Goal: Task Accomplishment & Management: Use online tool/utility

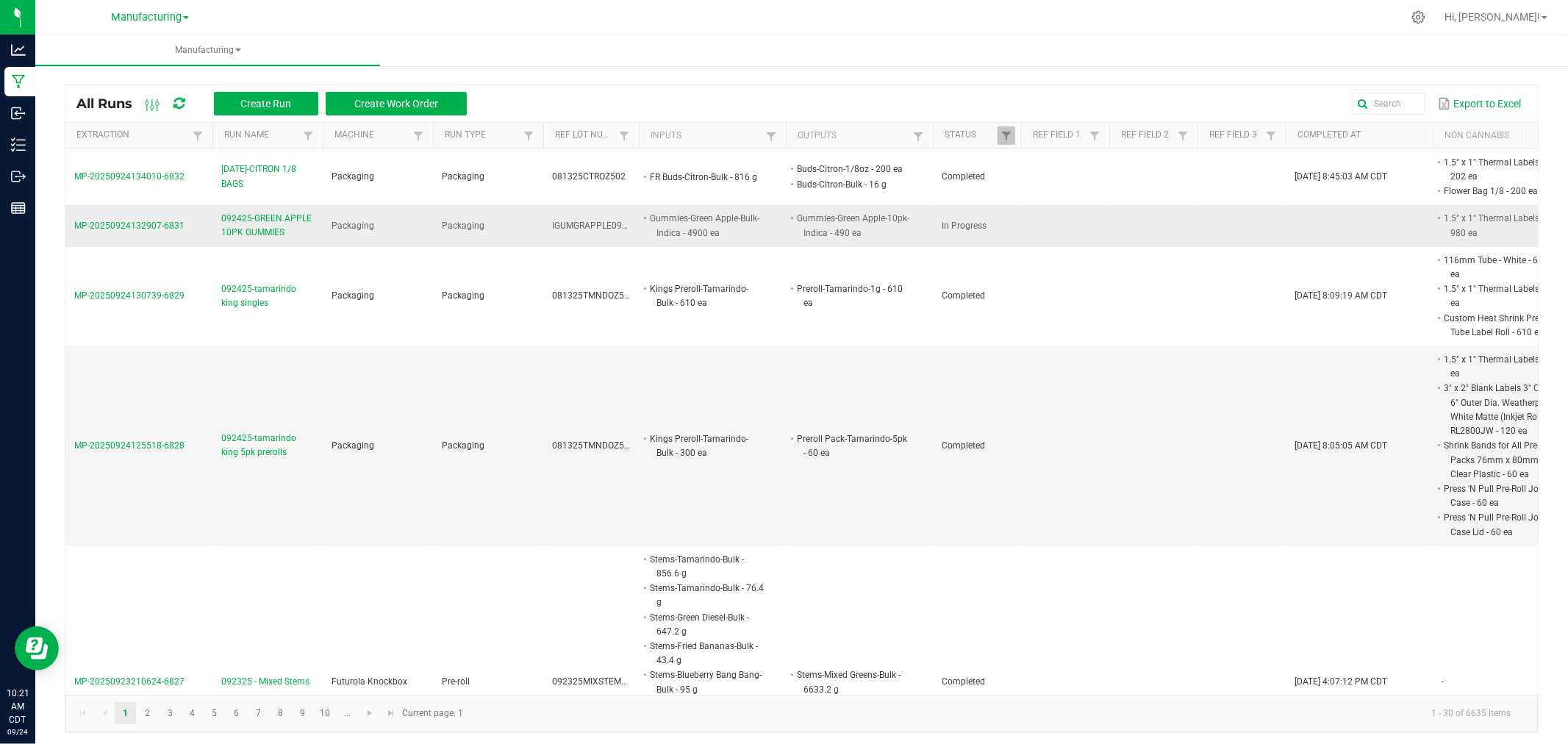
click at [172, 226] on span "MP-20250924132907-6831" at bounding box center [129, 225] width 111 height 10
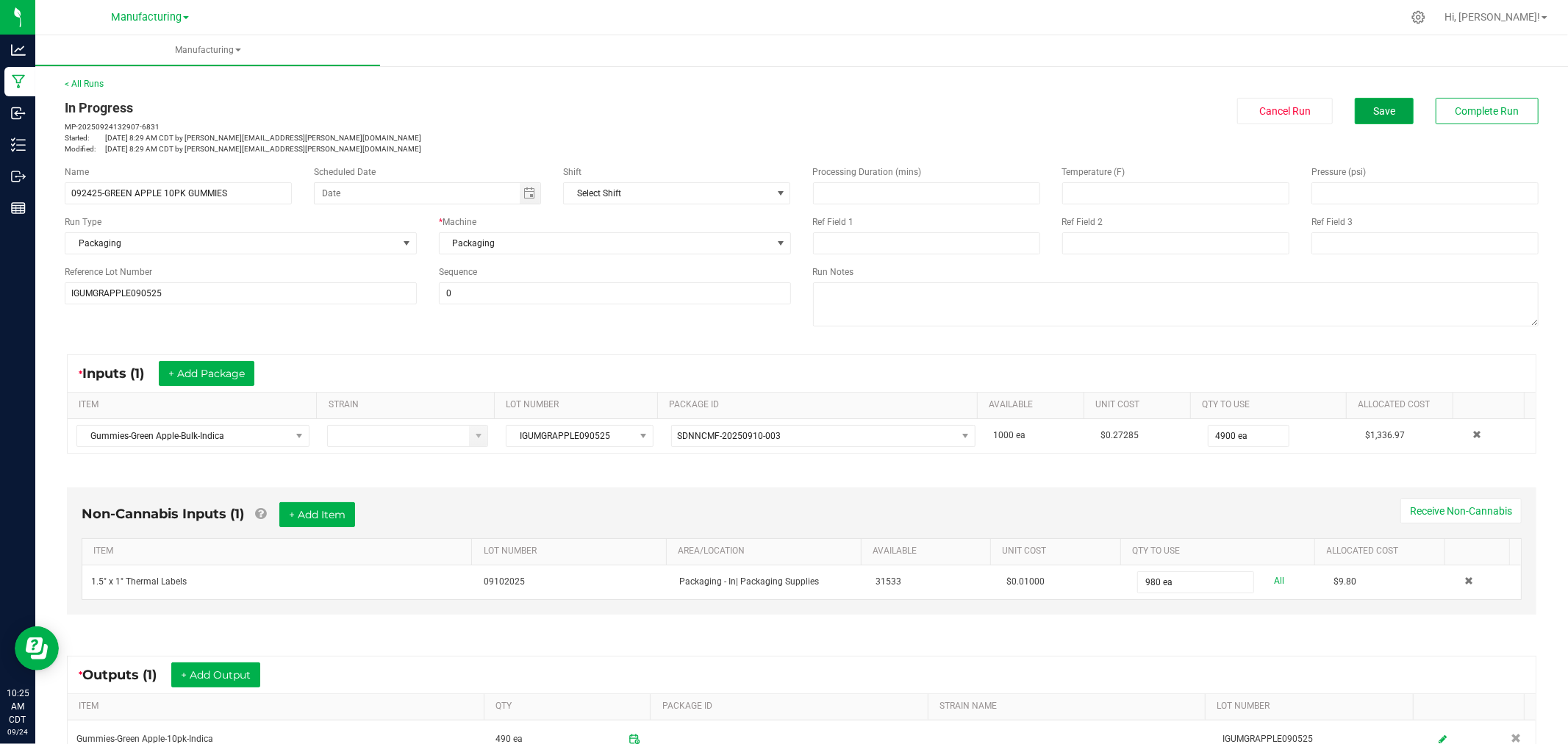
click at [1380, 111] on span "Save" at bounding box center [1384, 111] width 22 height 12
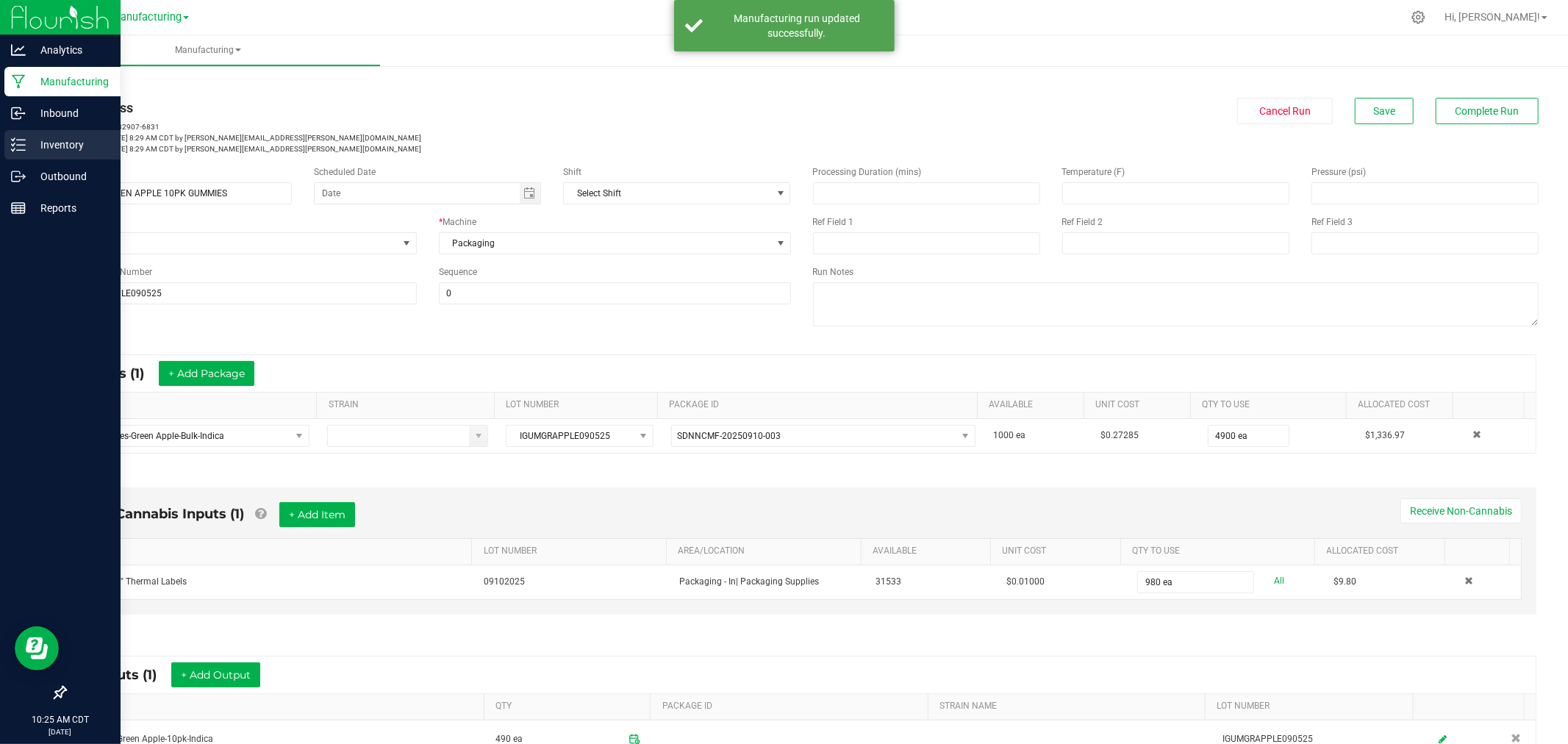
click at [16, 145] on icon at bounding box center [18, 145] width 15 height 15
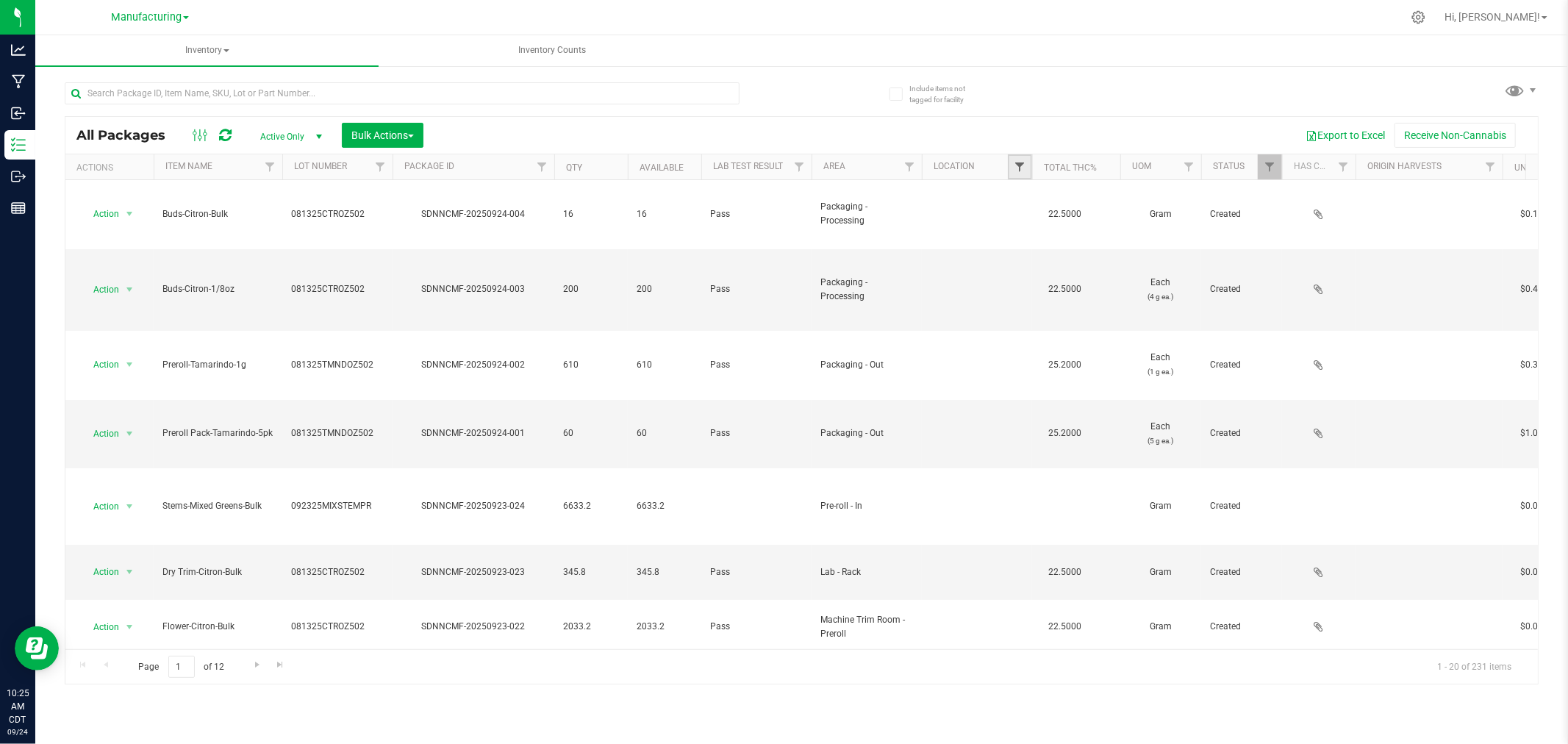
click at [1019, 169] on span "Filter" at bounding box center [1019, 167] width 12 height 12
click at [916, 170] on link "Filter" at bounding box center [909, 167] width 24 height 25
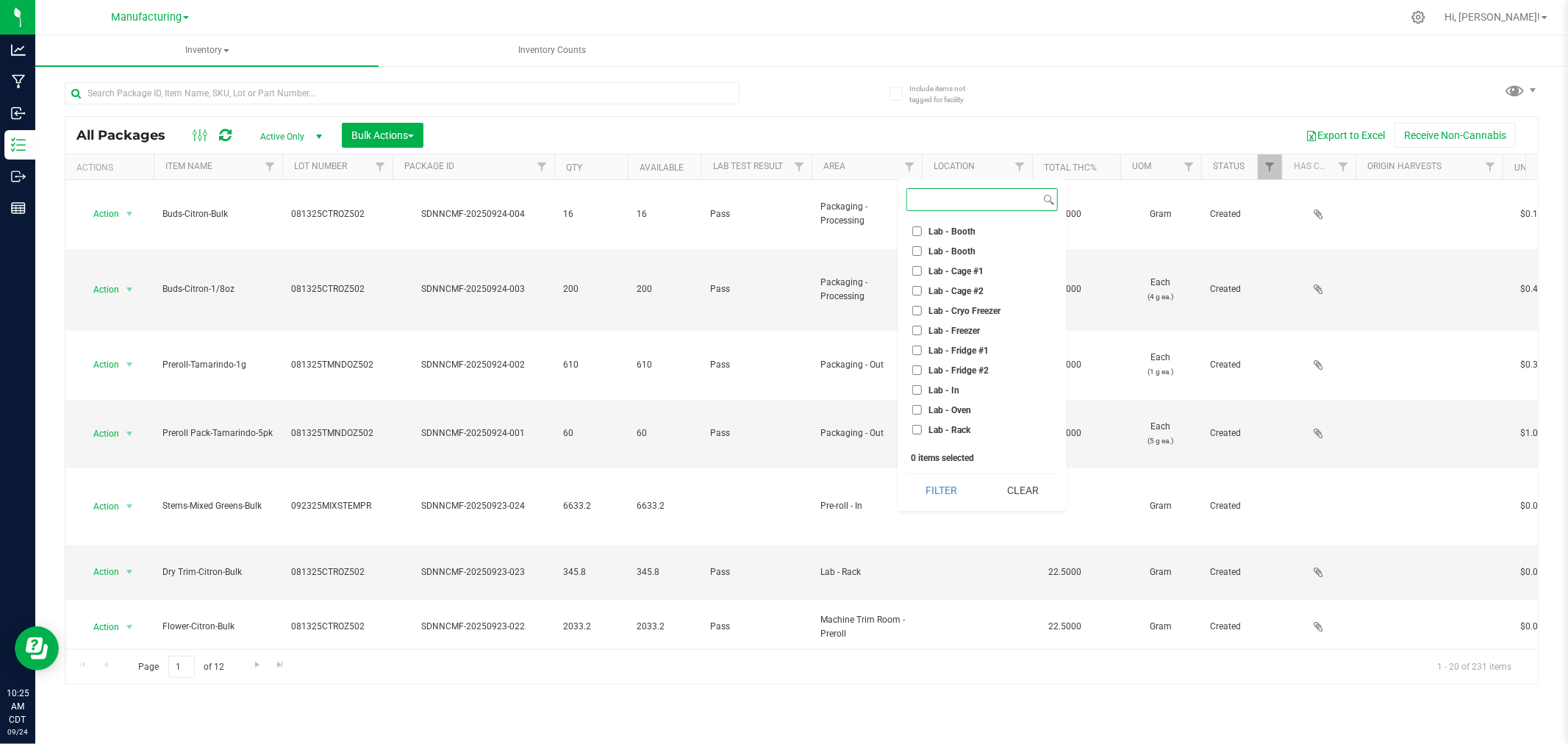
scroll to position [327, 0]
click at [916, 276] on input "Machine Trim Room - Preroll" at bounding box center [917, 280] width 10 height 10
checkbox input "true"
click at [961, 492] on button "Filter" at bounding box center [942, 490] width 71 height 32
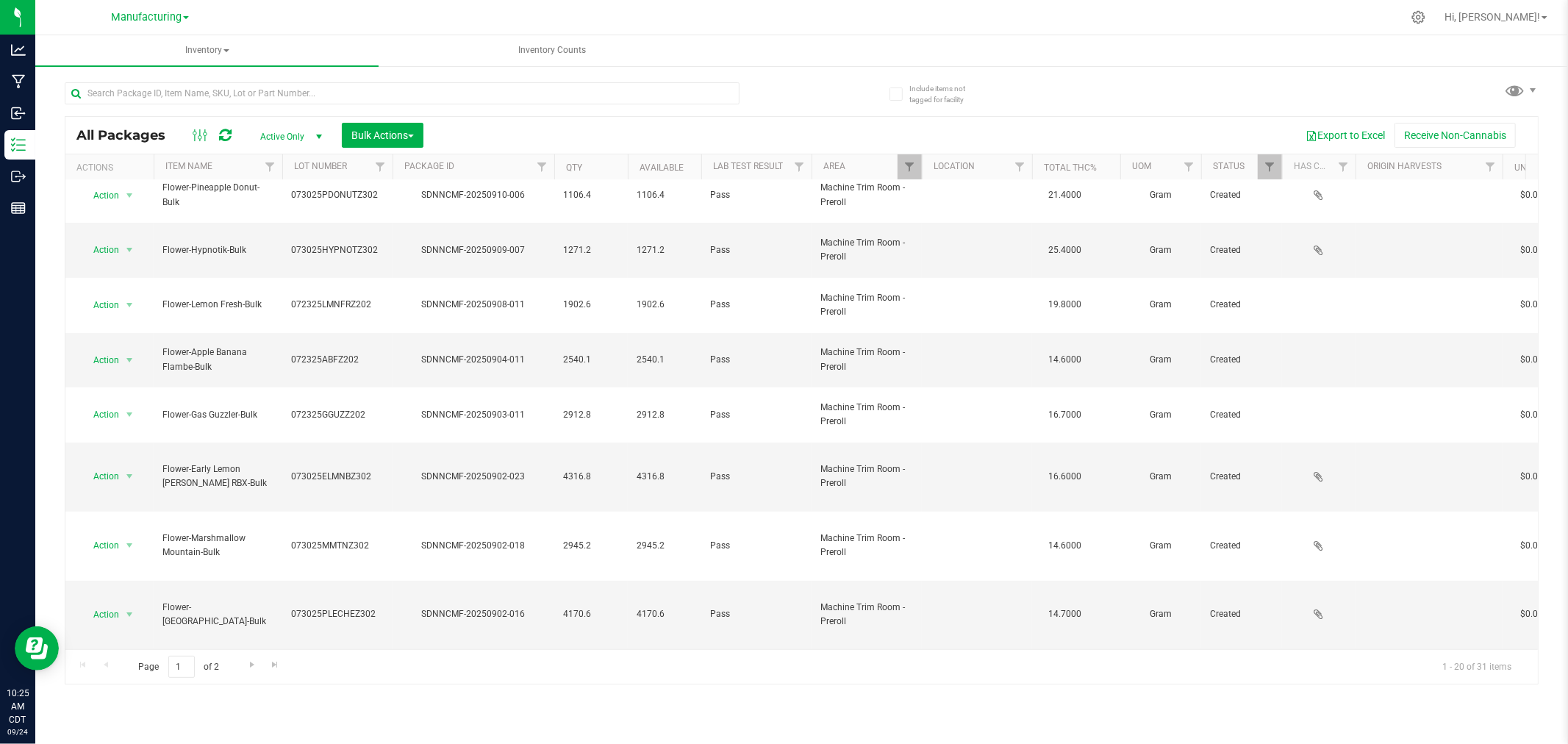
scroll to position [358, 0]
click at [252, 662] on span "Go to the next page" at bounding box center [252, 665] width 12 height 12
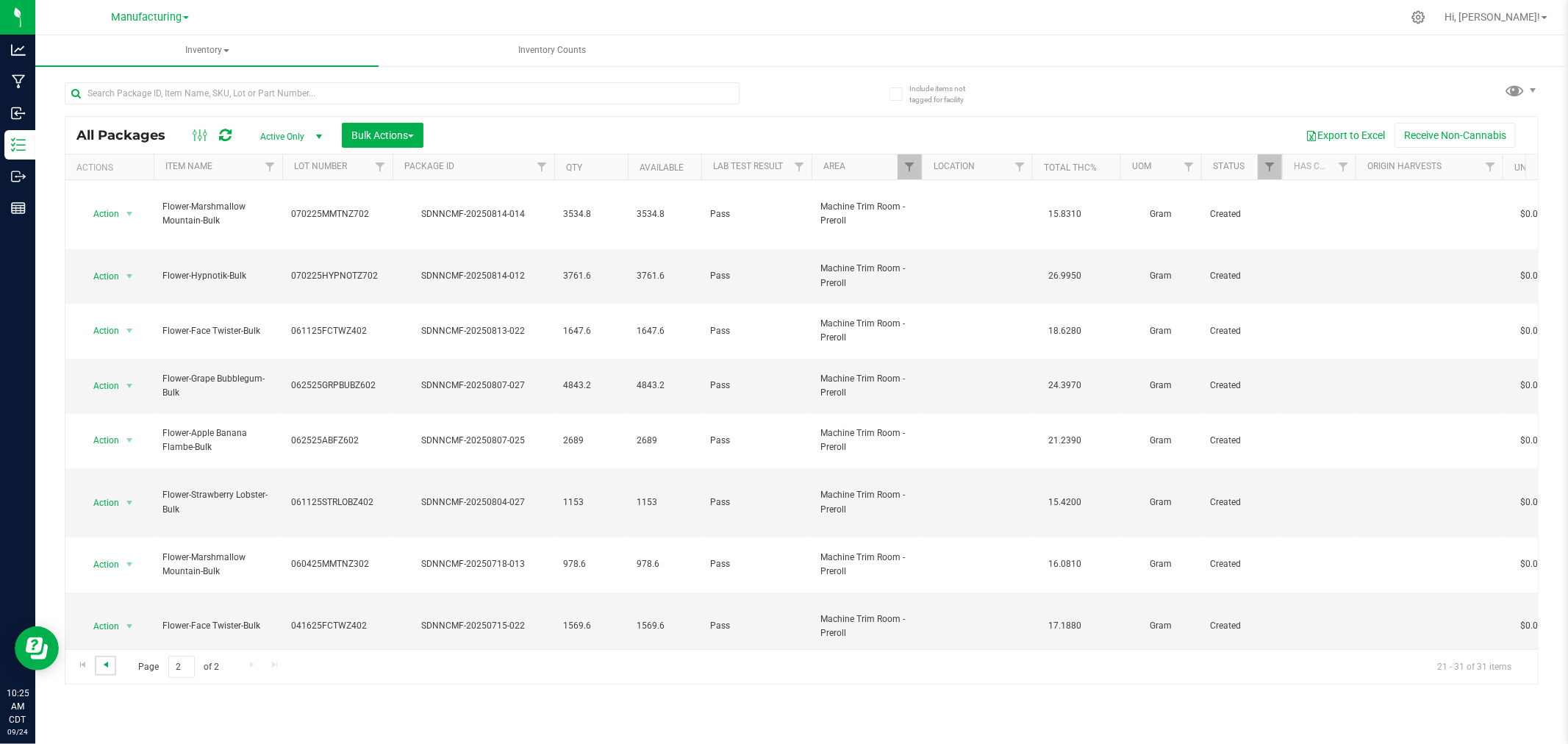
click at [105, 659] on span "Go to the previous page" at bounding box center [106, 665] width 12 height 12
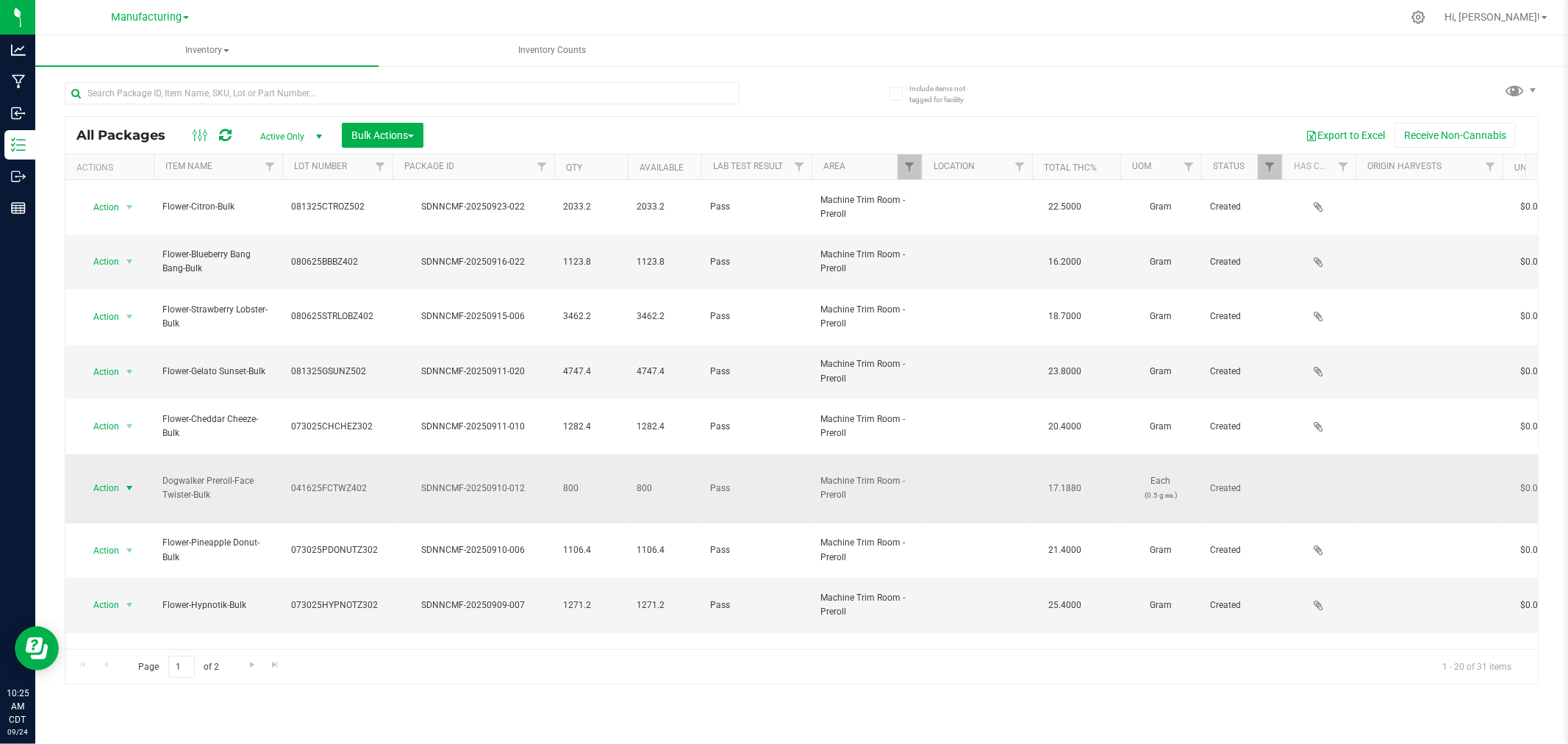
click at [134, 483] on span "select" at bounding box center [129, 488] width 12 height 12
click at [135, 511] on li "Locate package" at bounding box center [127, 516] width 92 height 22
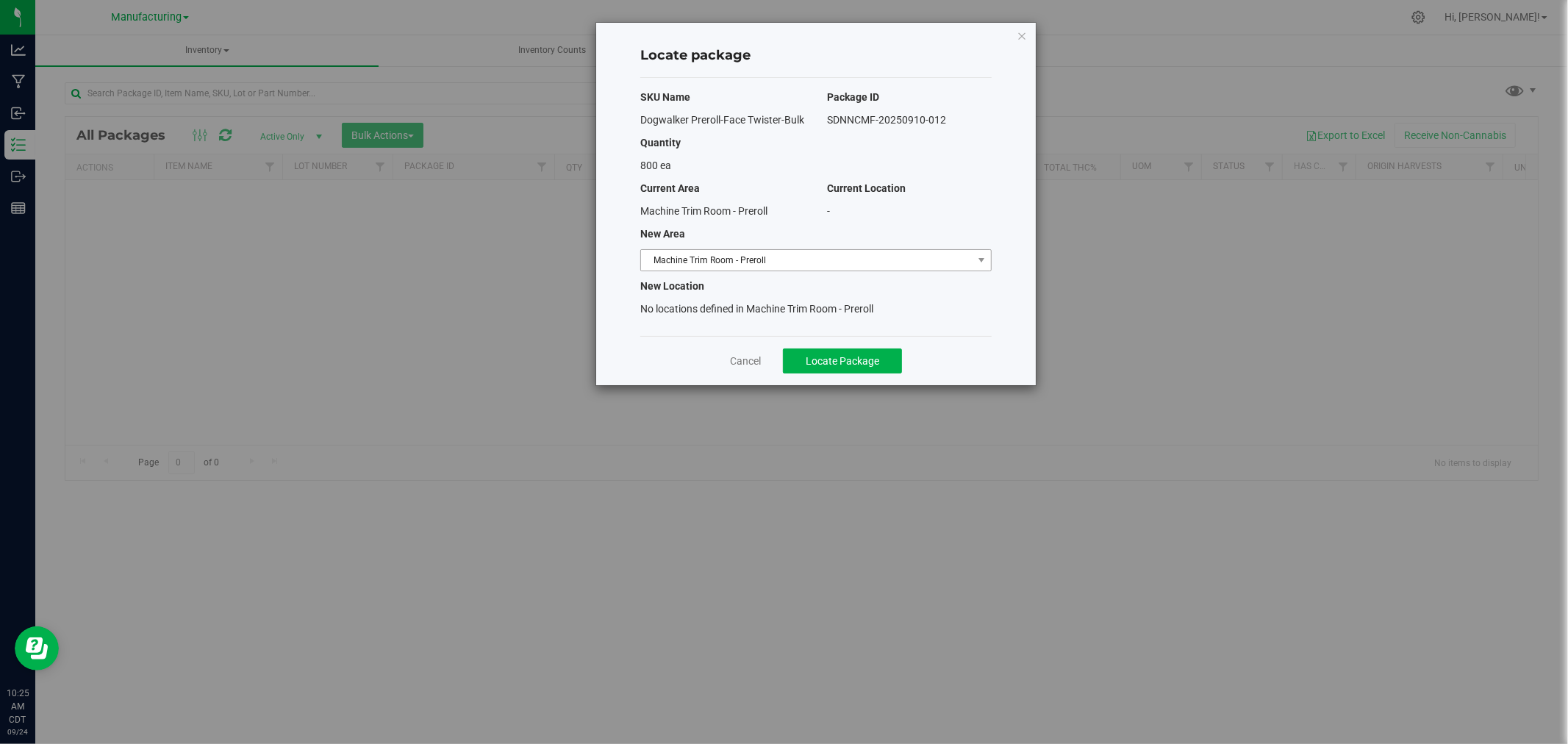
click at [862, 256] on span "Machine Trim Room - Preroll" at bounding box center [807, 260] width 332 height 21
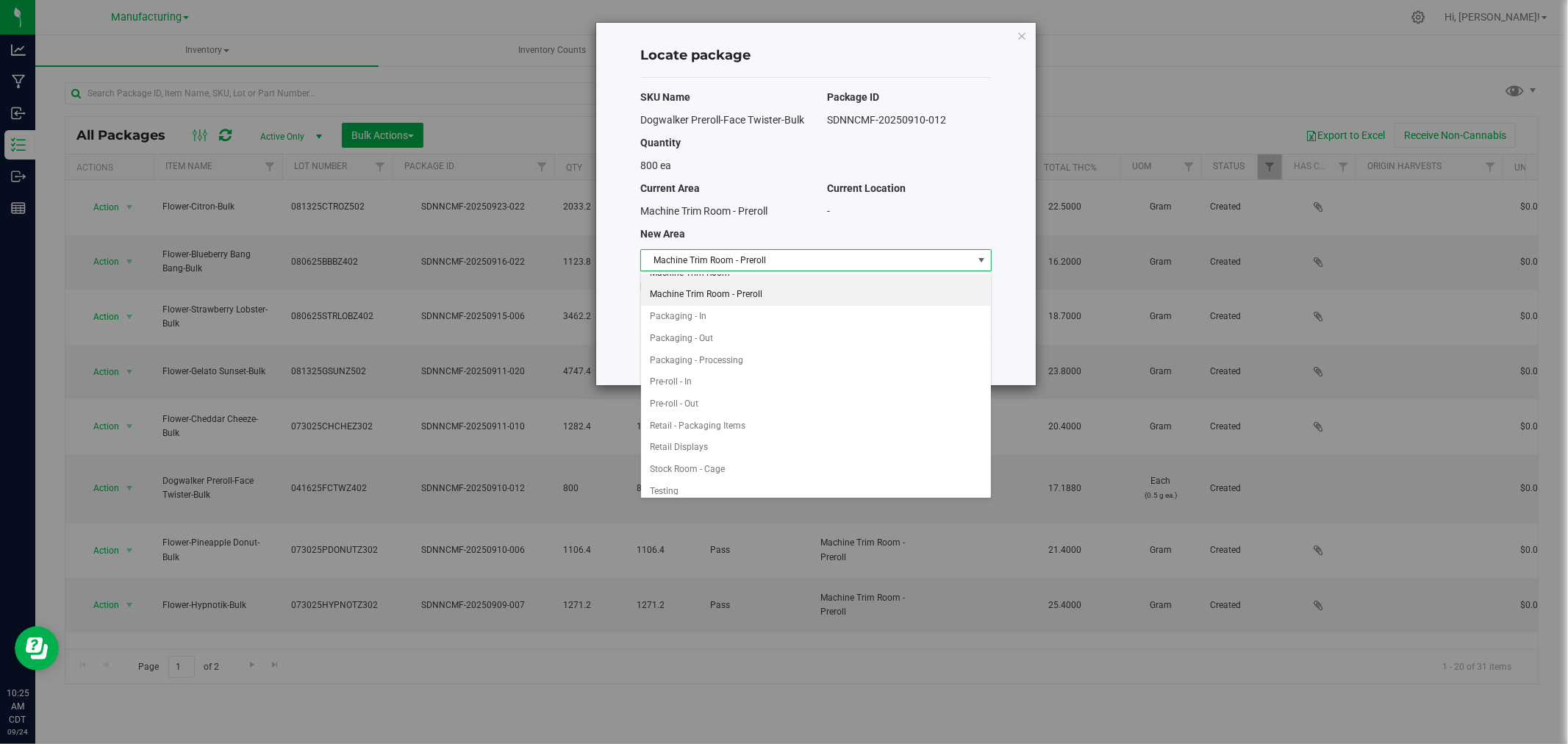
scroll to position [335, 0]
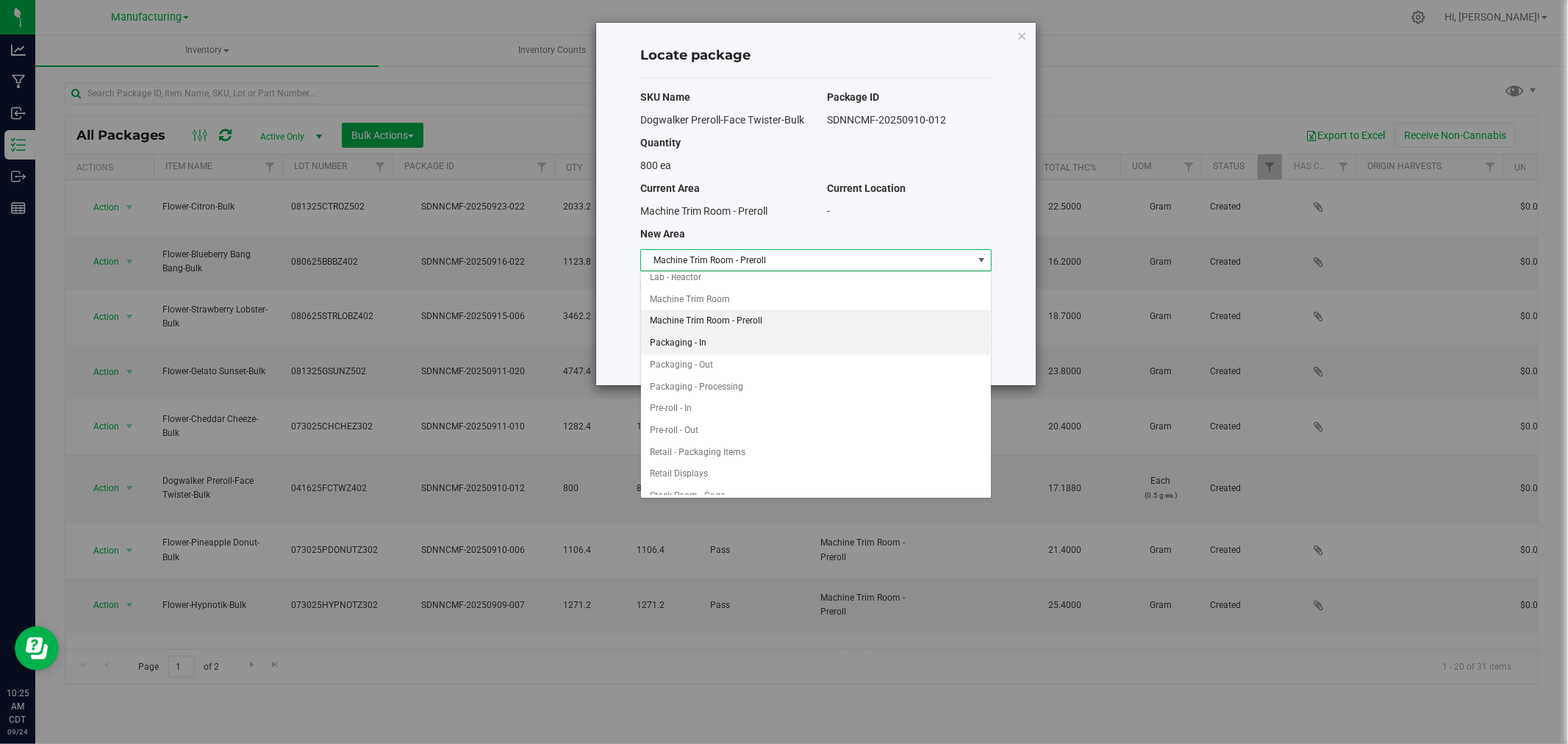
drag, startPoint x: 709, startPoint y: 340, endPoint x: 720, endPoint y: 351, distance: 15.6
click at [709, 340] on li "Packaging - In" at bounding box center [816, 343] width 350 height 22
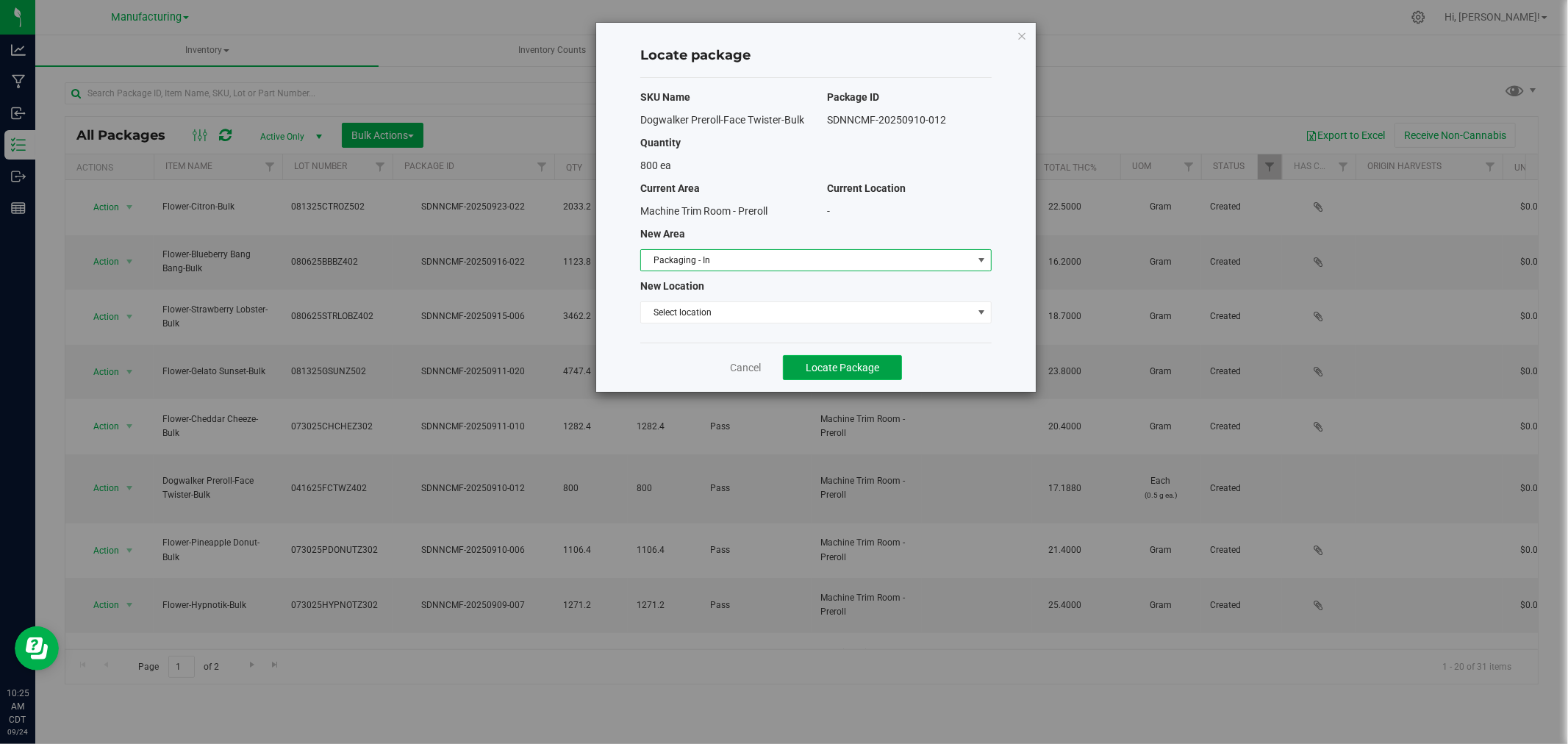
click at [836, 362] on span "Locate Package" at bounding box center [842, 367] width 73 height 12
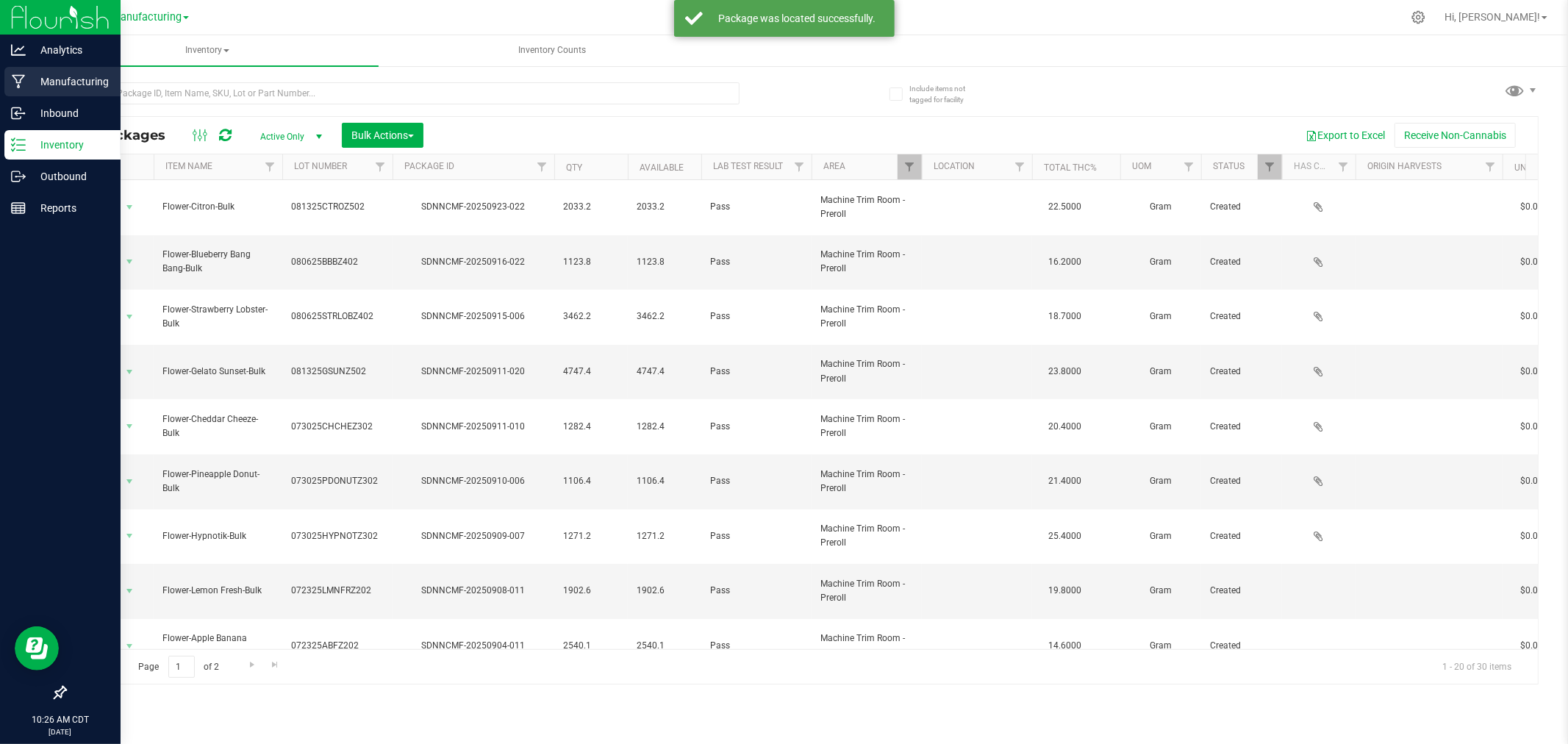
click at [57, 82] on p "Manufacturing" at bounding box center [69, 81] width 88 height 17
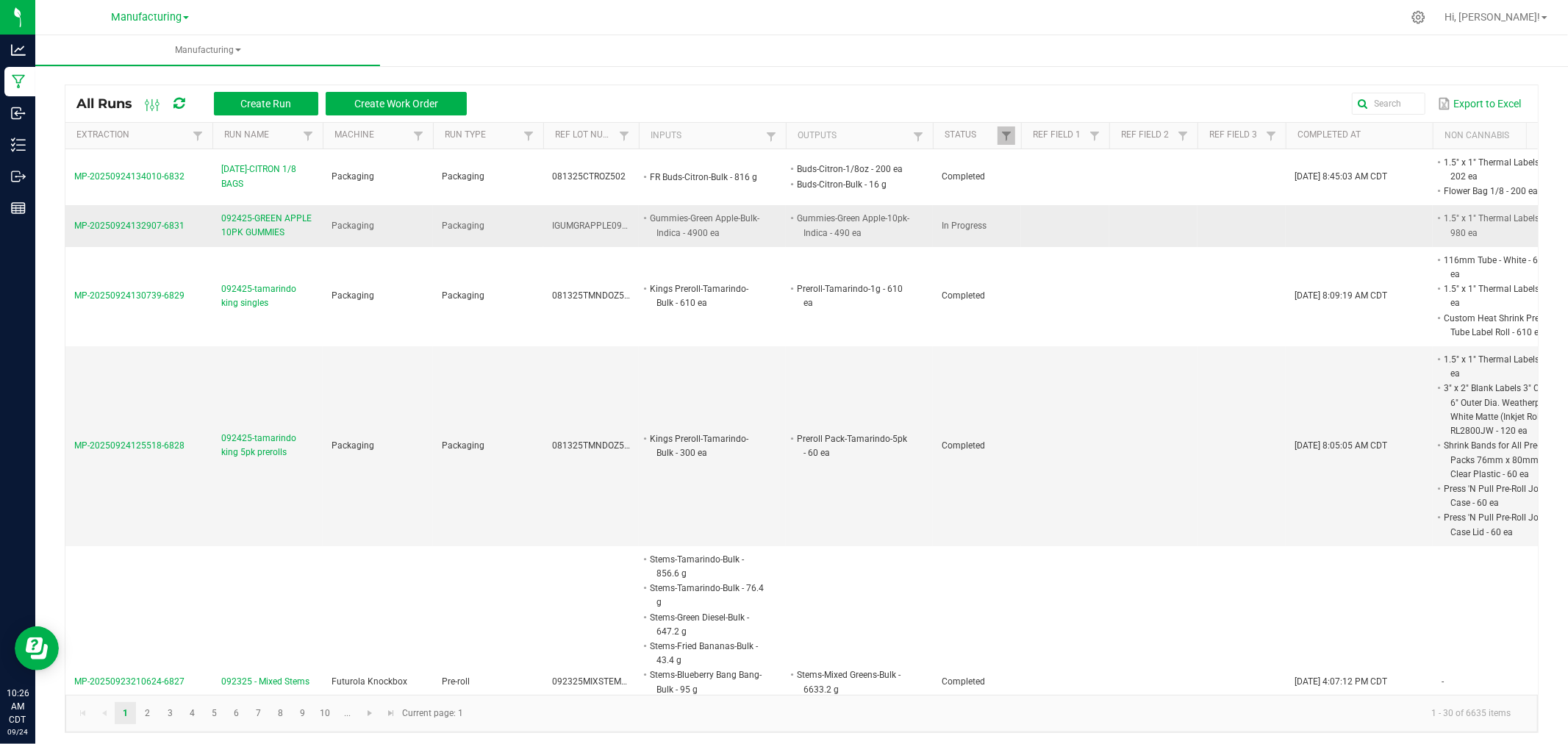
click at [142, 226] on span "MP-20250924132907-6831" at bounding box center [129, 225] width 111 height 10
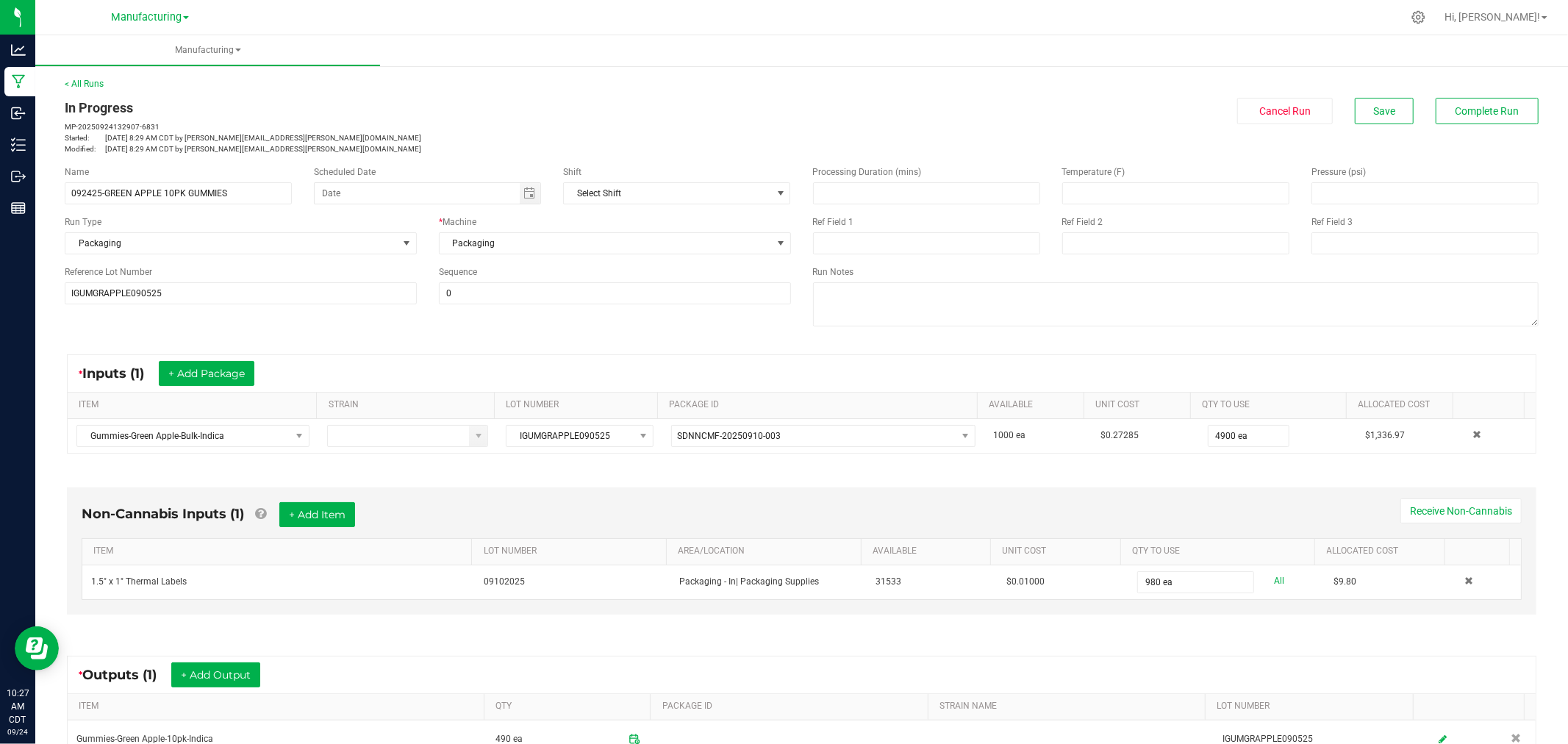
click at [740, 657] on kendo-grid "* Outputs (1) + Add Output ITEM QTY PACKAGE ID STRAIN NAME LOT NUMBER Gummies-G…" at bounding box center [802, 707] width 1470 height 103
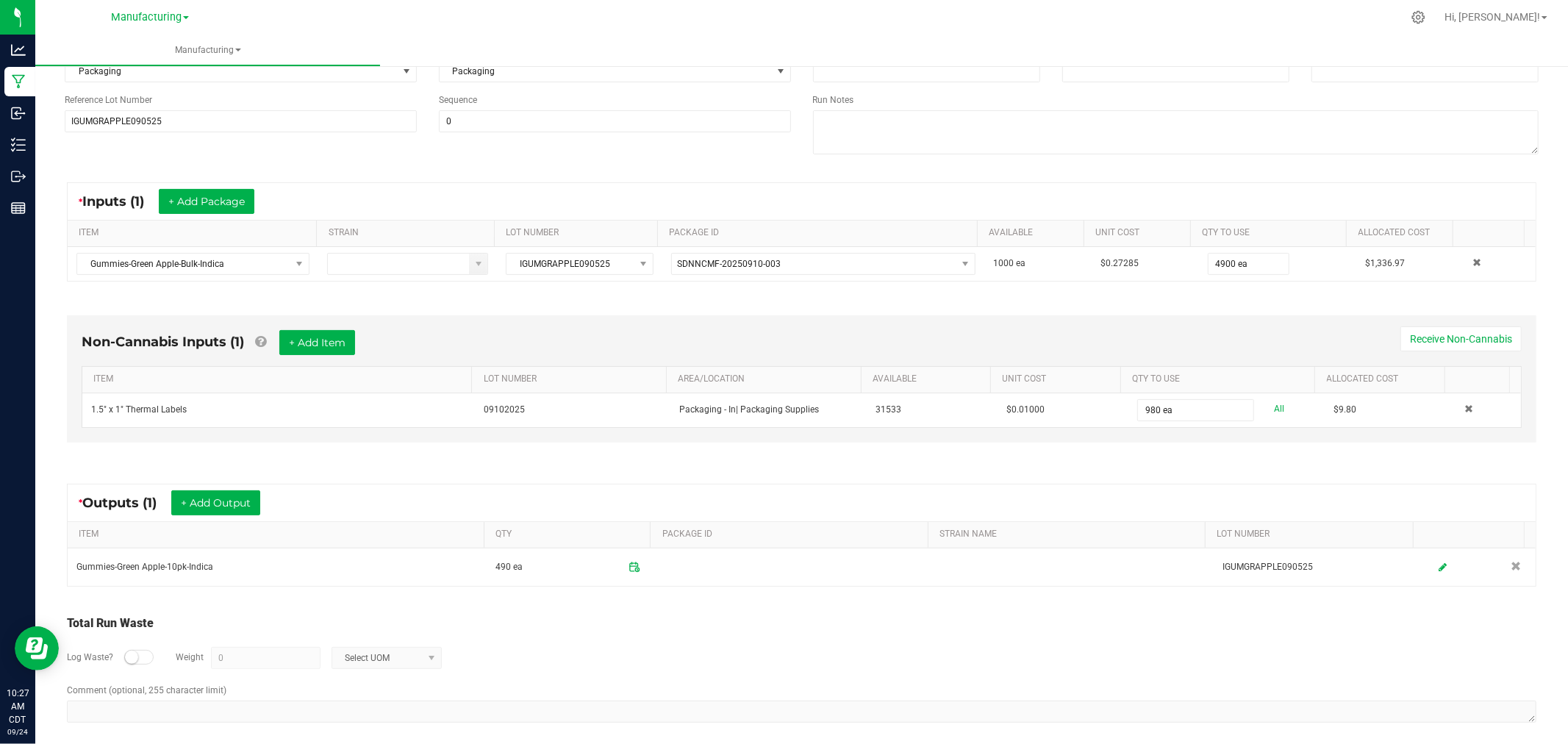
scroll to position [185, 0]
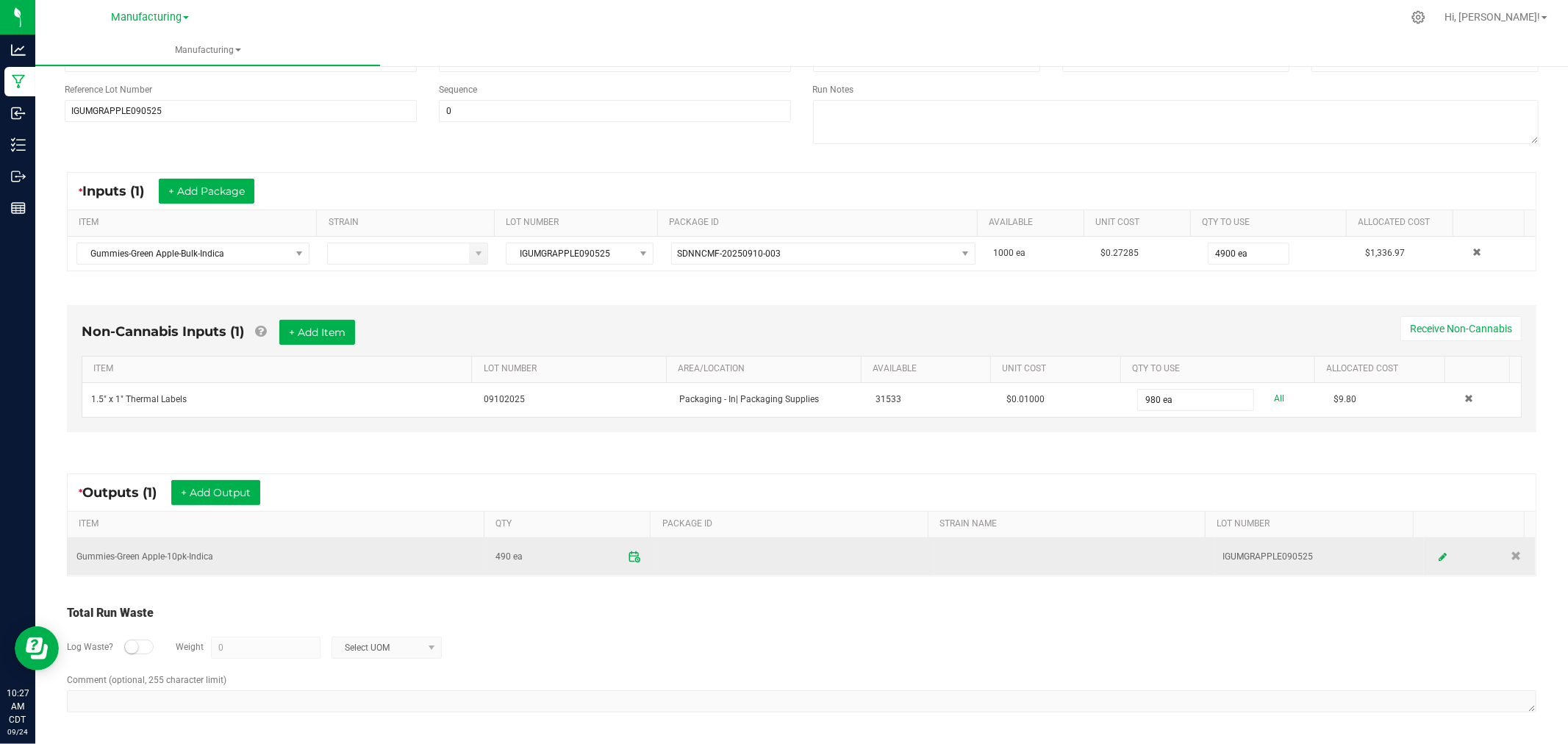
click at [629, 558] on icon at bounding box center [634, 557] width 13 height 13
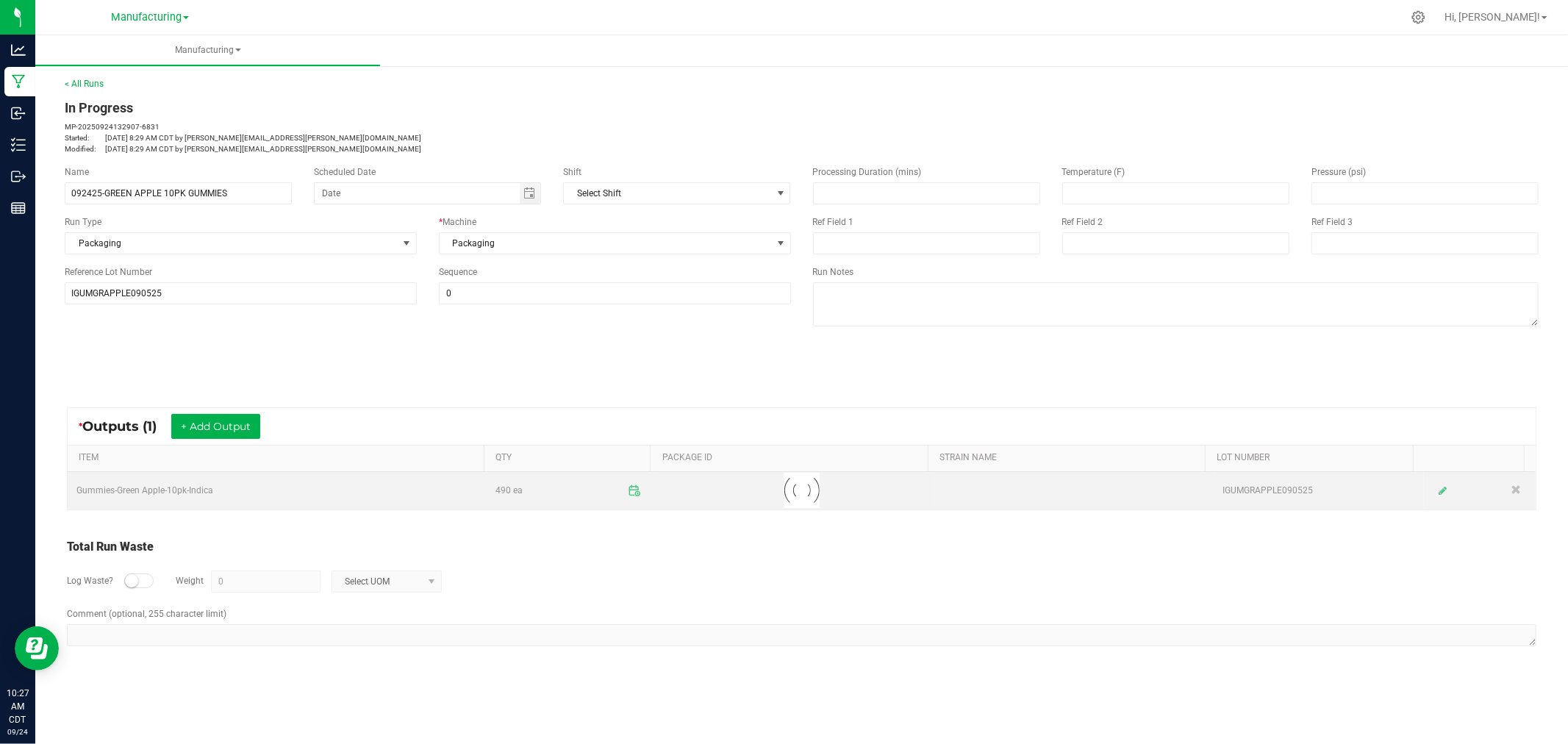
scroll to position [0, 0]
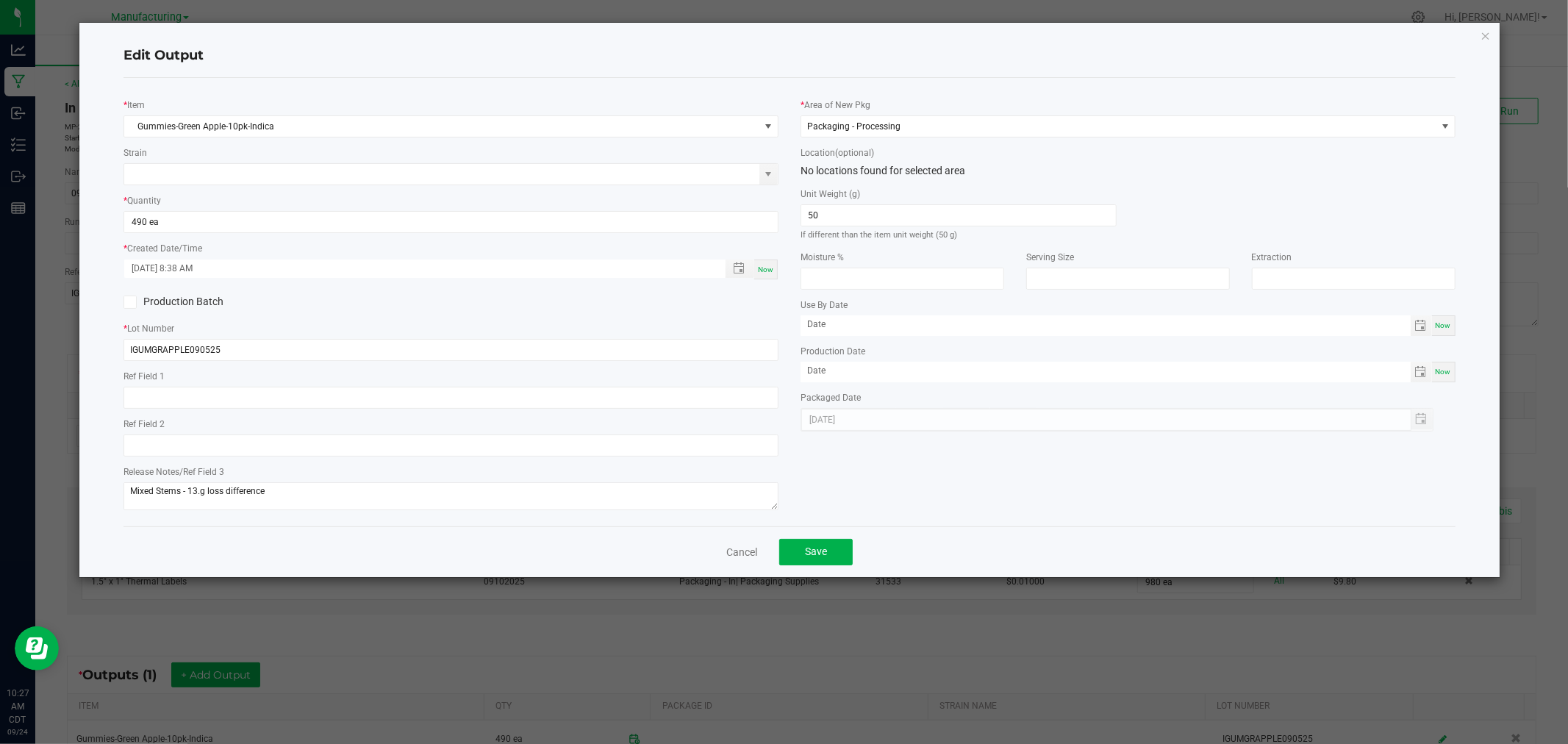
click at [765, 269] on span "Now" at bounding box center [765, 270] width 16 height 8
type input "[DATE] 10:27 AM"
click at [831, 565] on button "Save" at bounding box center [816, 552] width 73 height 26
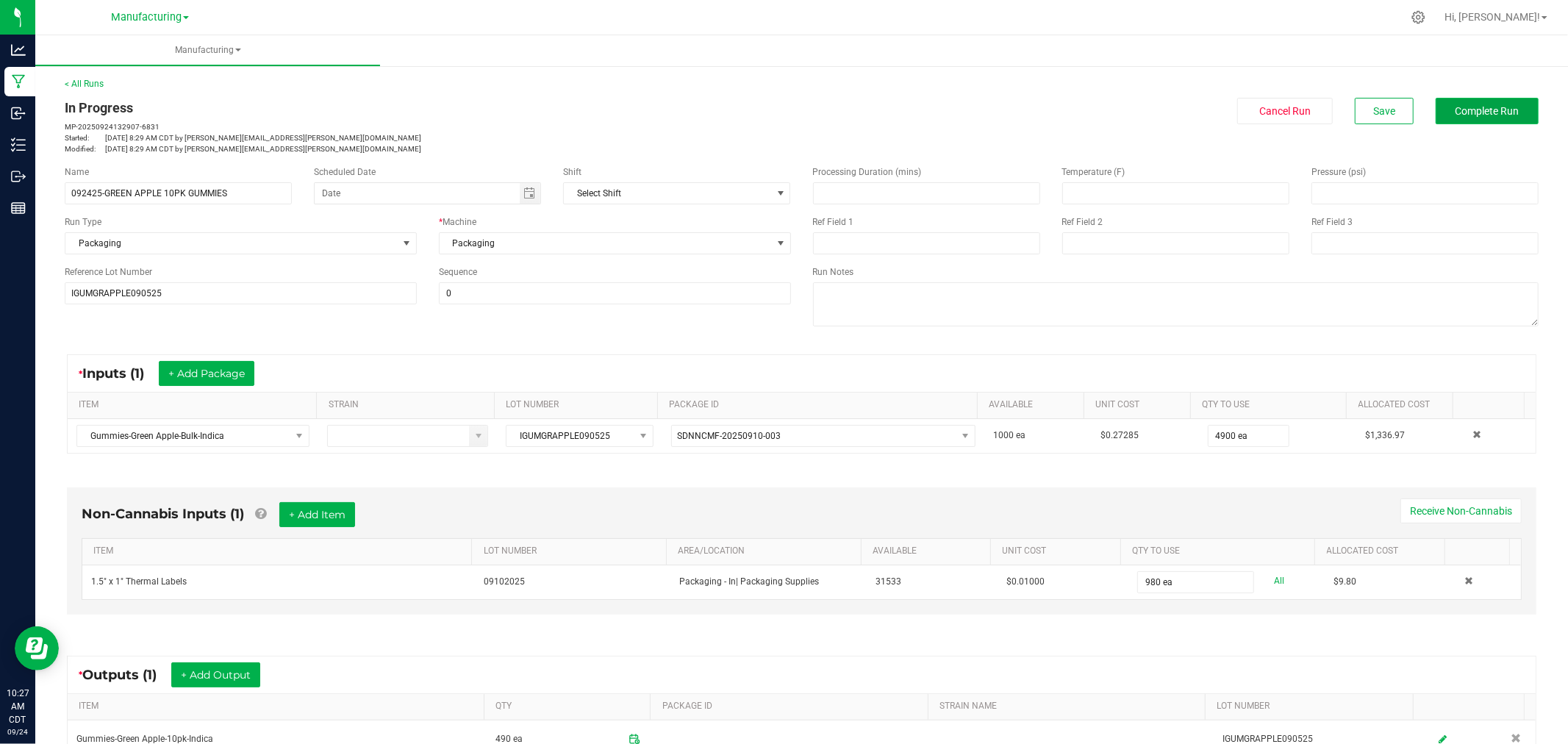
click at [1471, 111] on span "Complete Run" at bounding box center [1488, 111] width 64 height 12
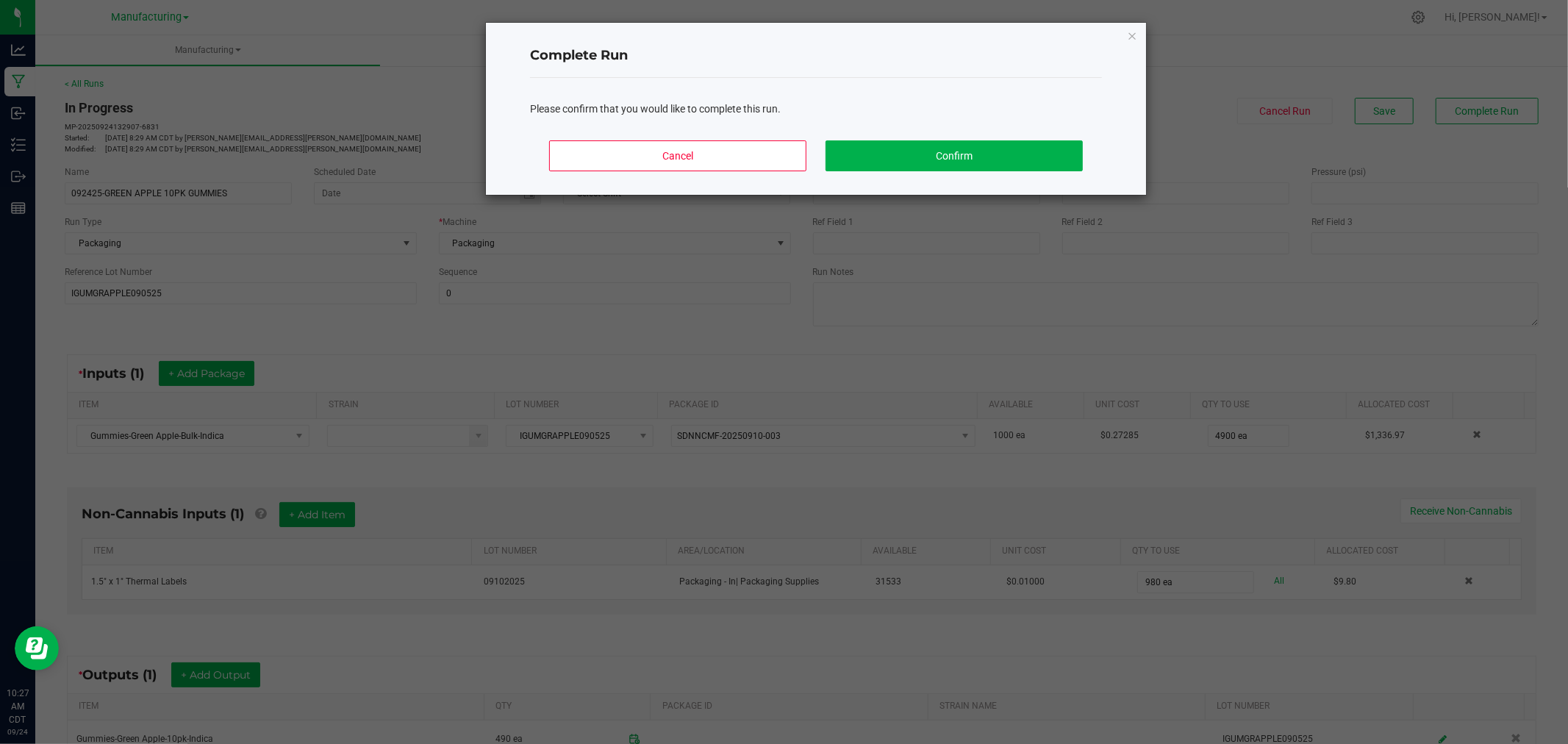
click at [732, 172] on div "Cancel Confirm" at bounding box center [816, 162] width 572 height 66
click at [745, 153] on button "Cancel" at bounding box center [678, 155] width 257 height 31
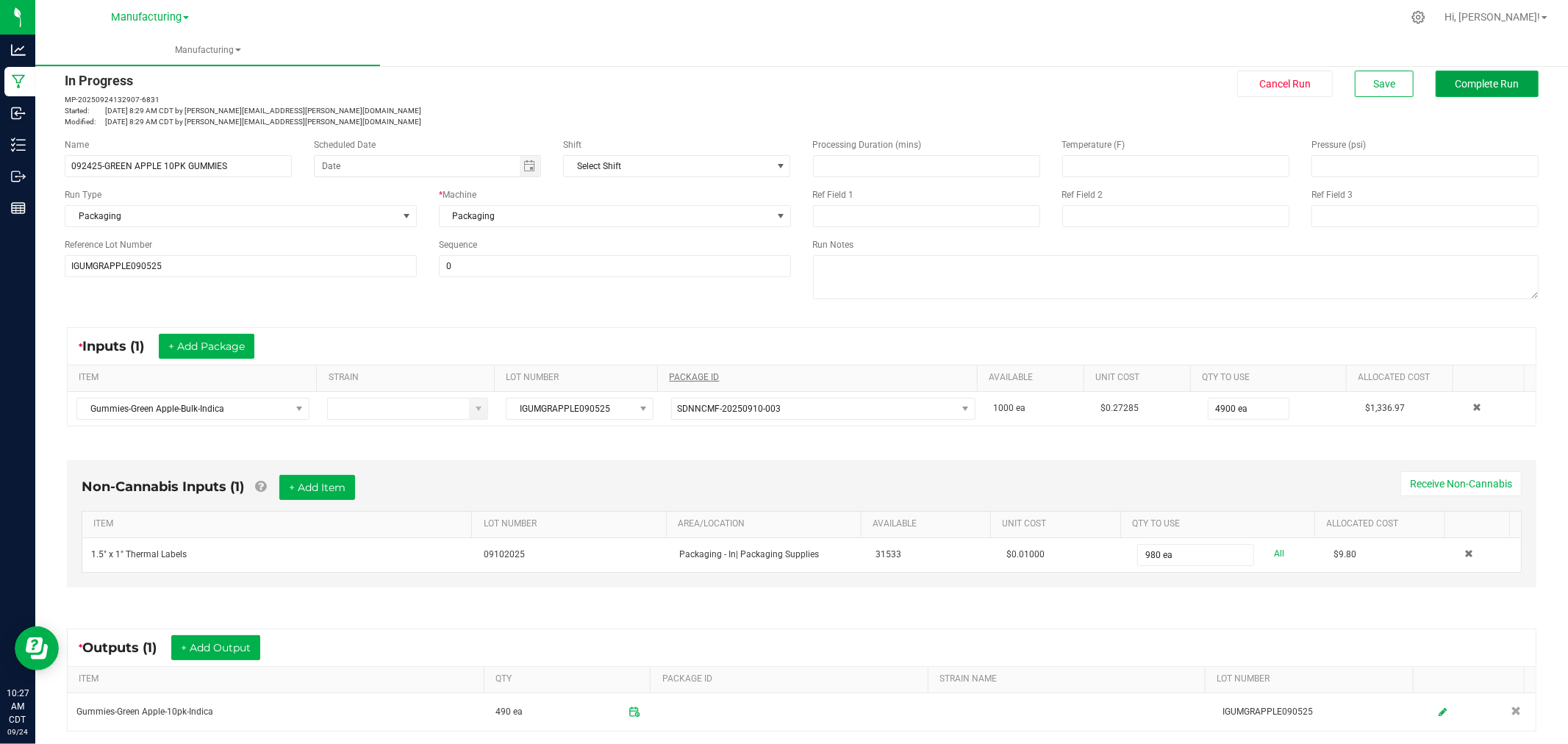
scroll to position [21, 0]
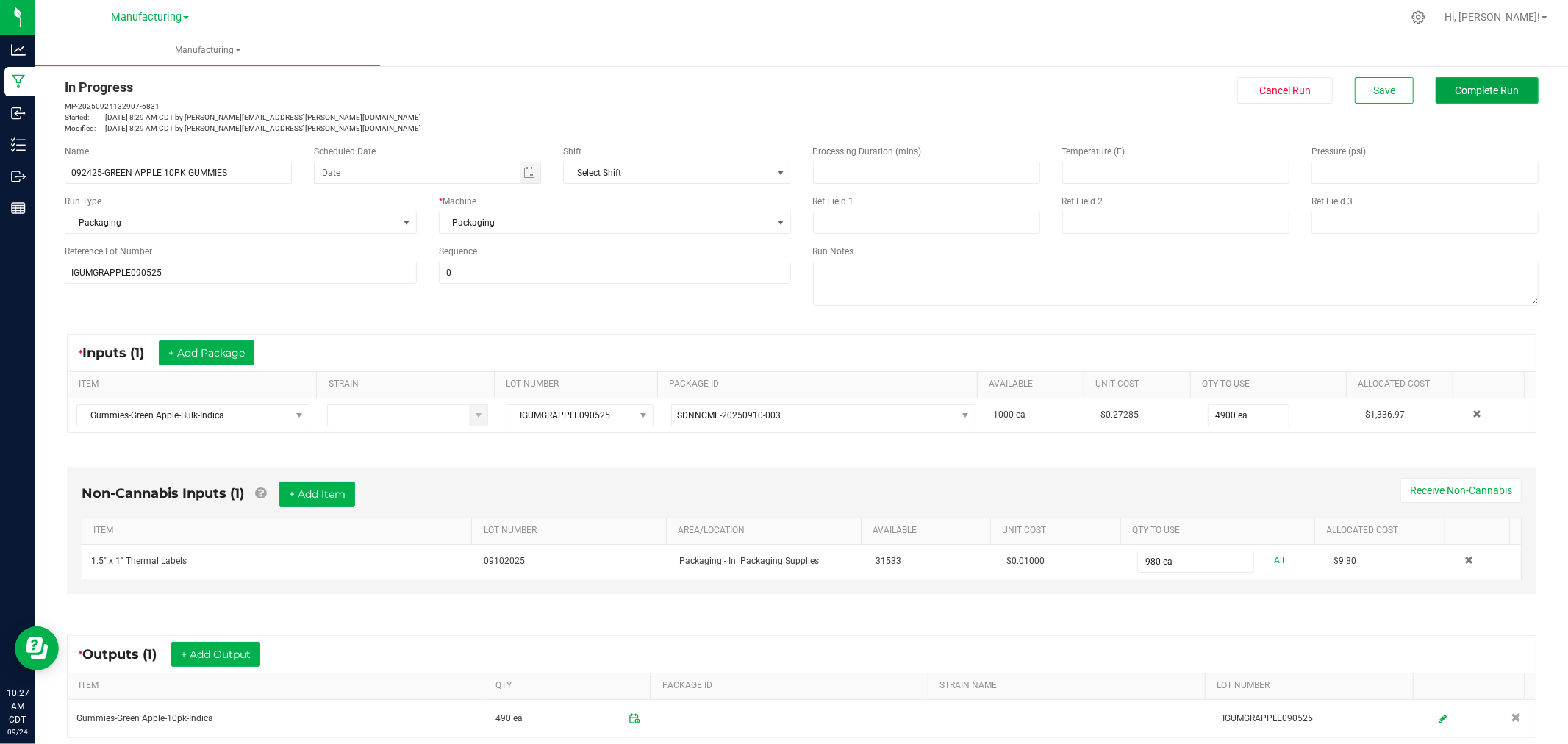
click at [1482, 92] on span "Complete Run" at bounding box center [1488, 90] width 64 height 12
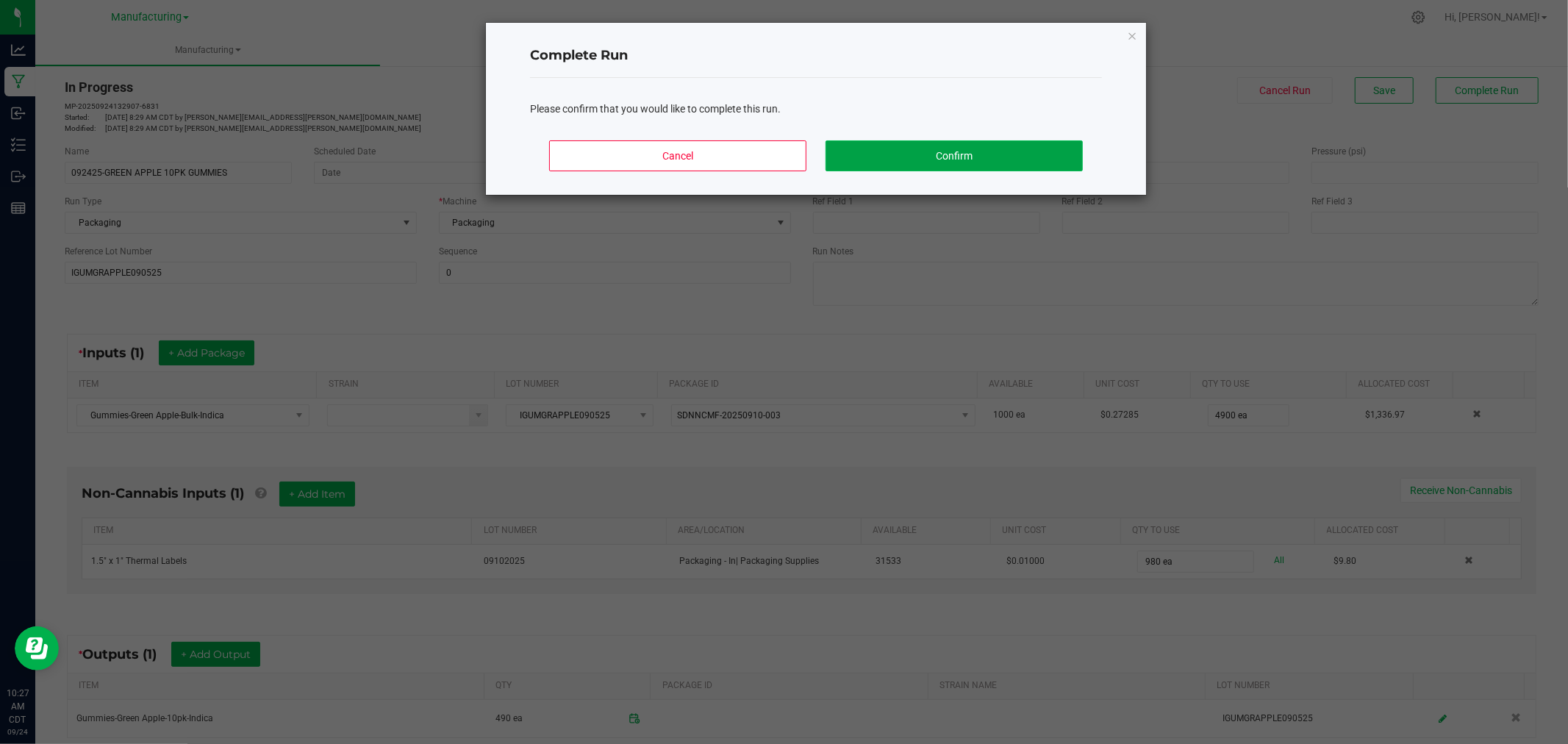
click at [983, 154] on button "Confirm" at bounding box center [954, 155] width 257 height 31
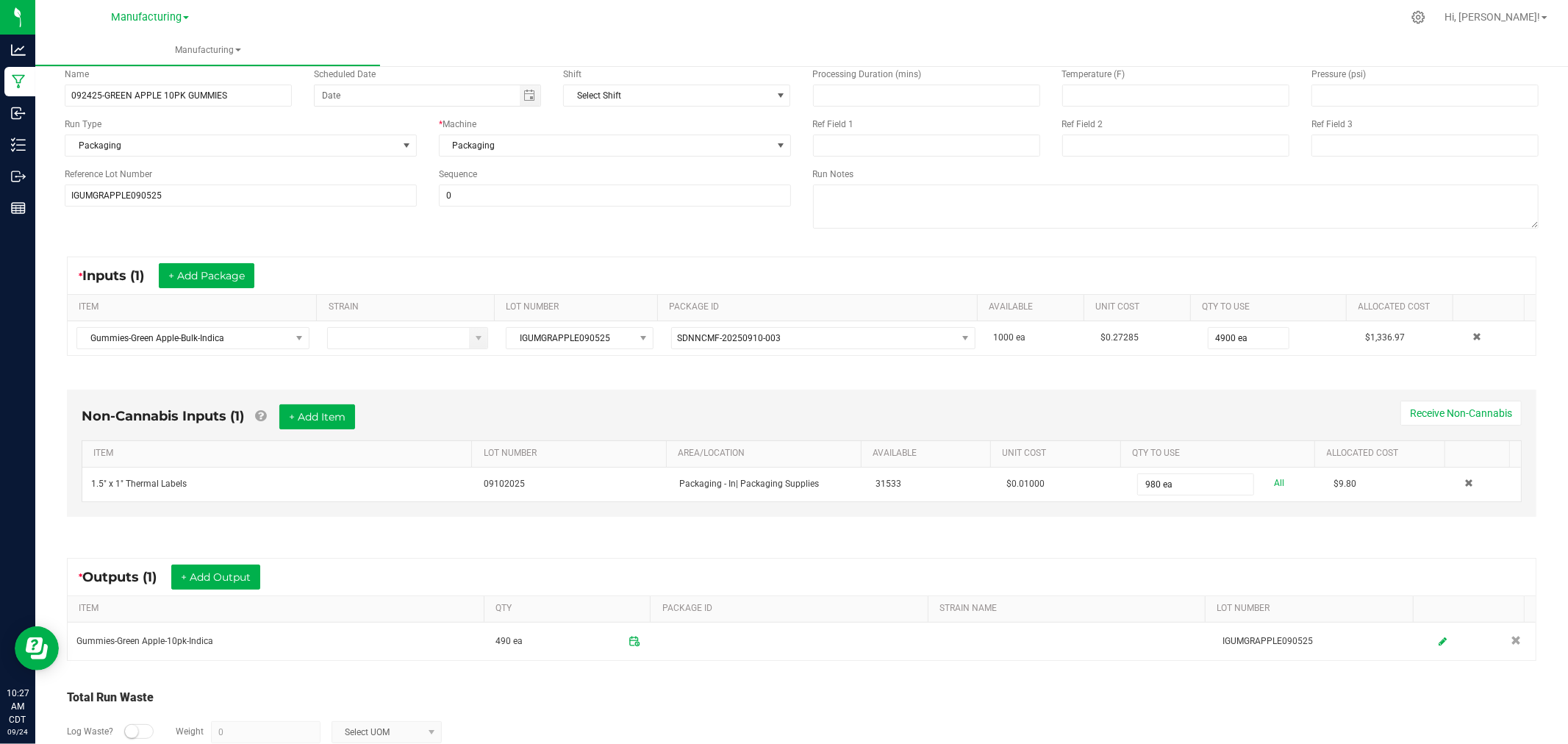
scroll to position [185, 0]
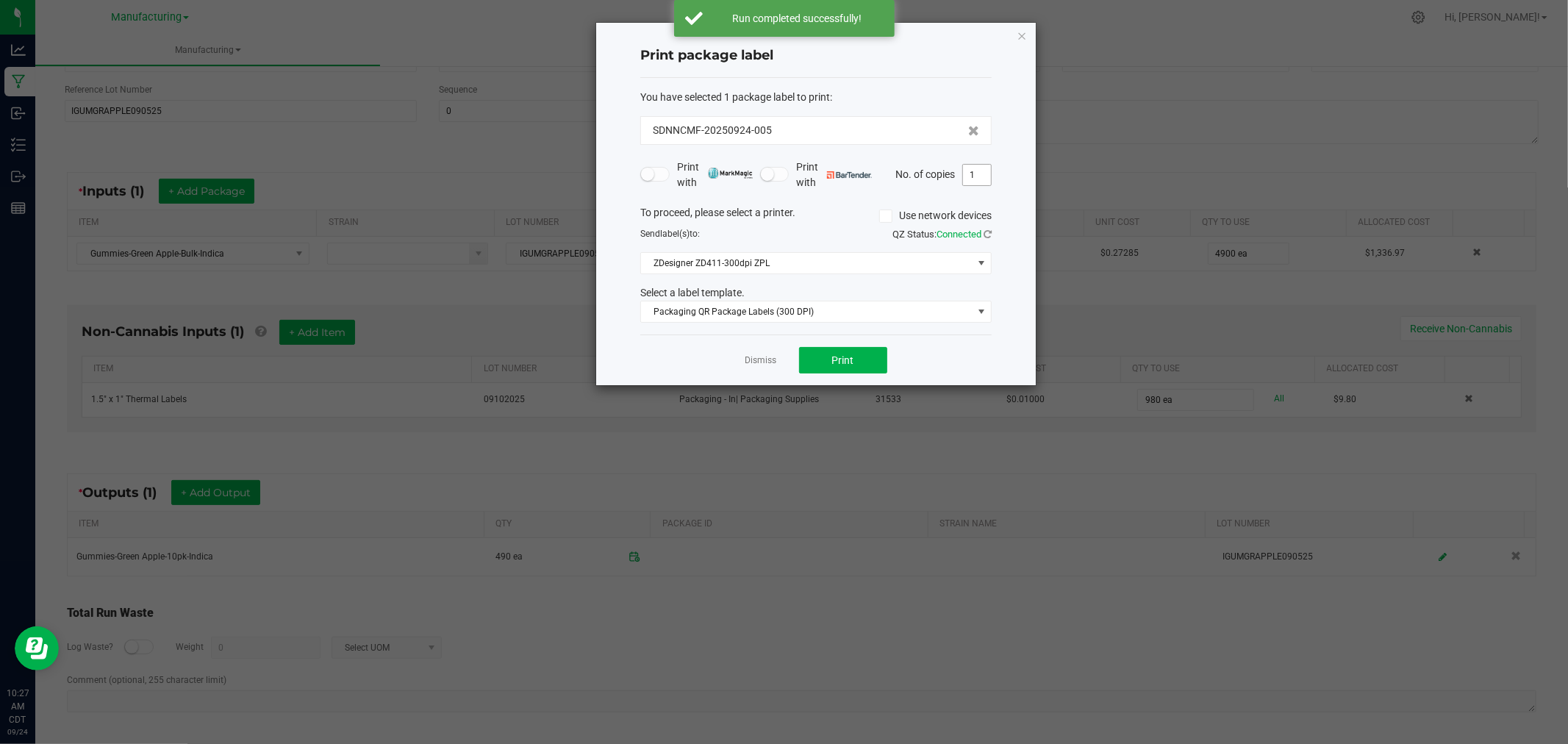
click at [985, 179] on input "1" at bounding box center [977, 175] width 28 height 21
type input "490"
click at [853, 357] on span "Print" at bounding box center [843, 360] width 22 height 12
click at [1023, 32] on icon "button" at bounding box center [1022, 35] width 10 height 17
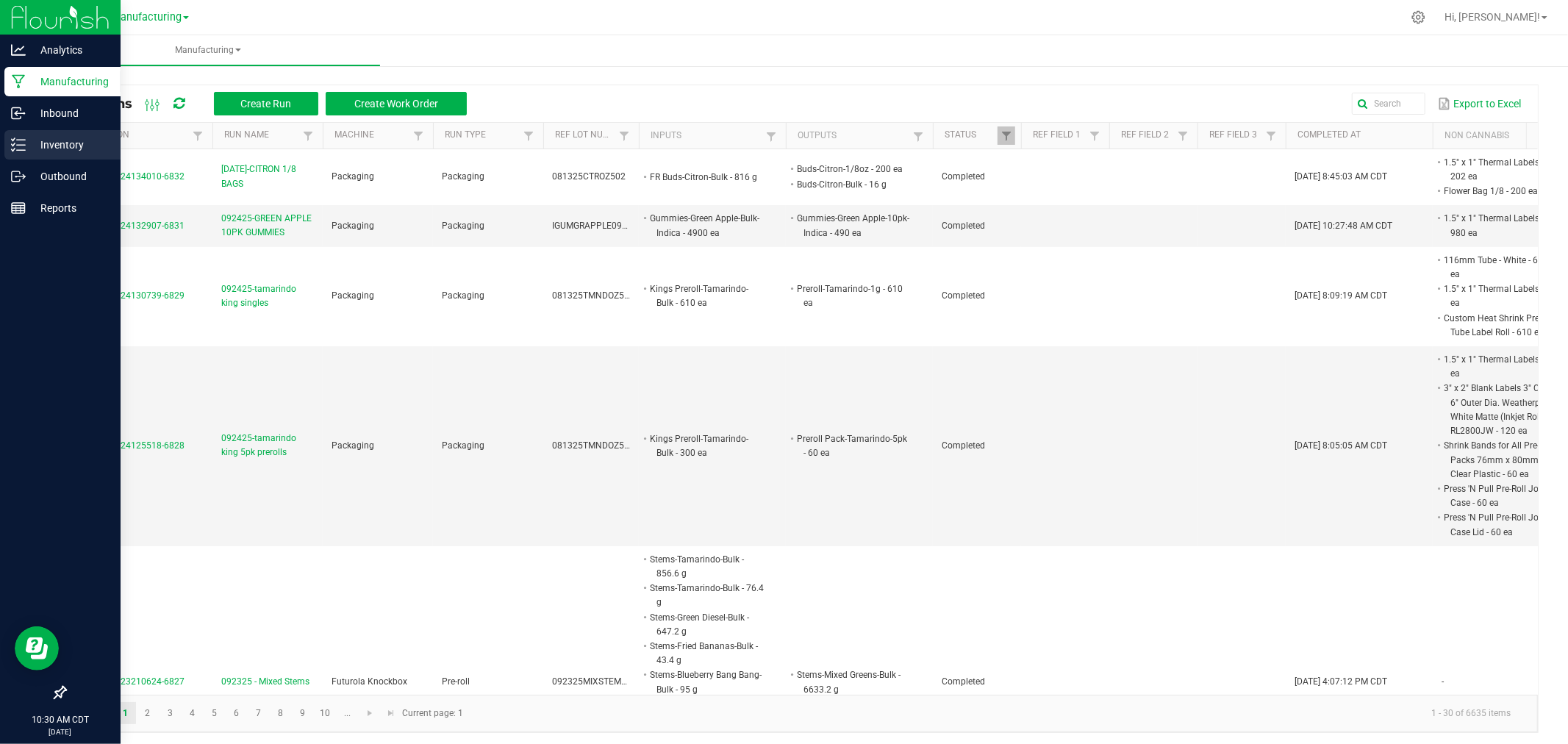
click at [99, 143] on p "Inventory" at bounding box center [69, 144] width 88 height 17
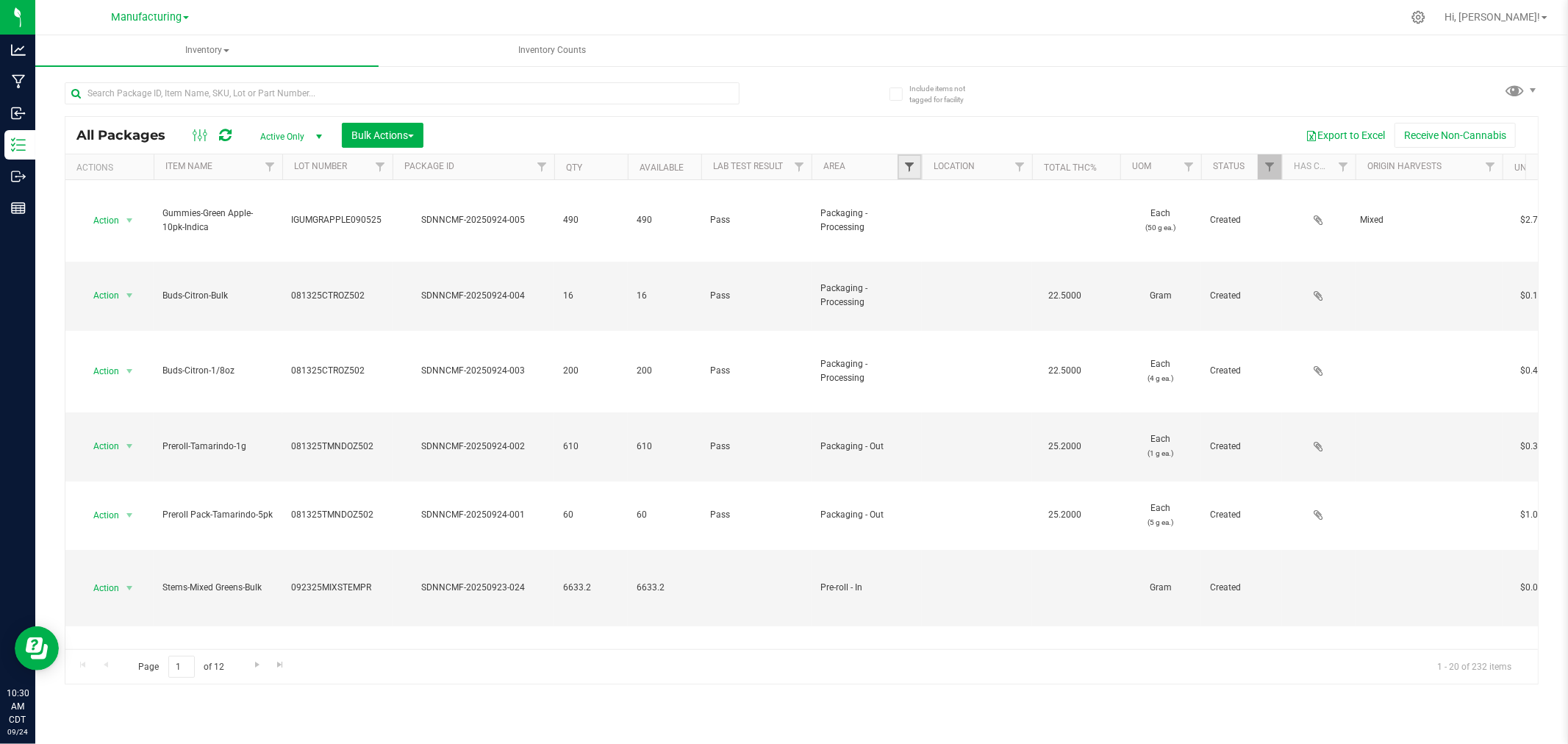
click at [911, 164] on span "Filter" at bounding box center [909, 167] width 12 height 12
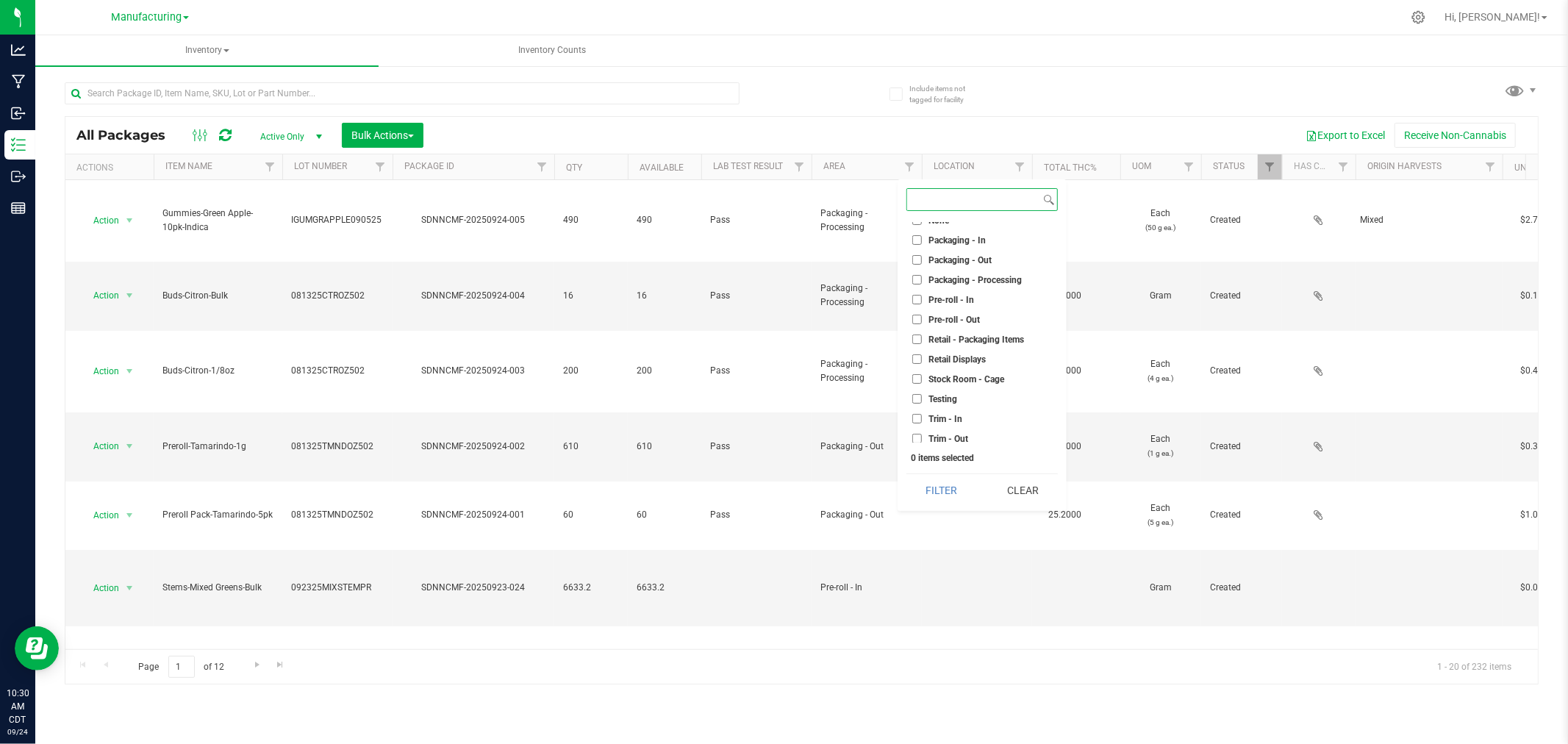
scroll to position [409, 0]
click at [920, 414] on label "Trim - In" at bounding box center [937, 417] width 50 height 10
click at [920, 414] on input "Trim - In" at bounding box center [917, 417] width 10 height 10
checkbox input "true"
click at [922, 475] on button "Filter" at bounding box center [942, 490] width 71 height 32
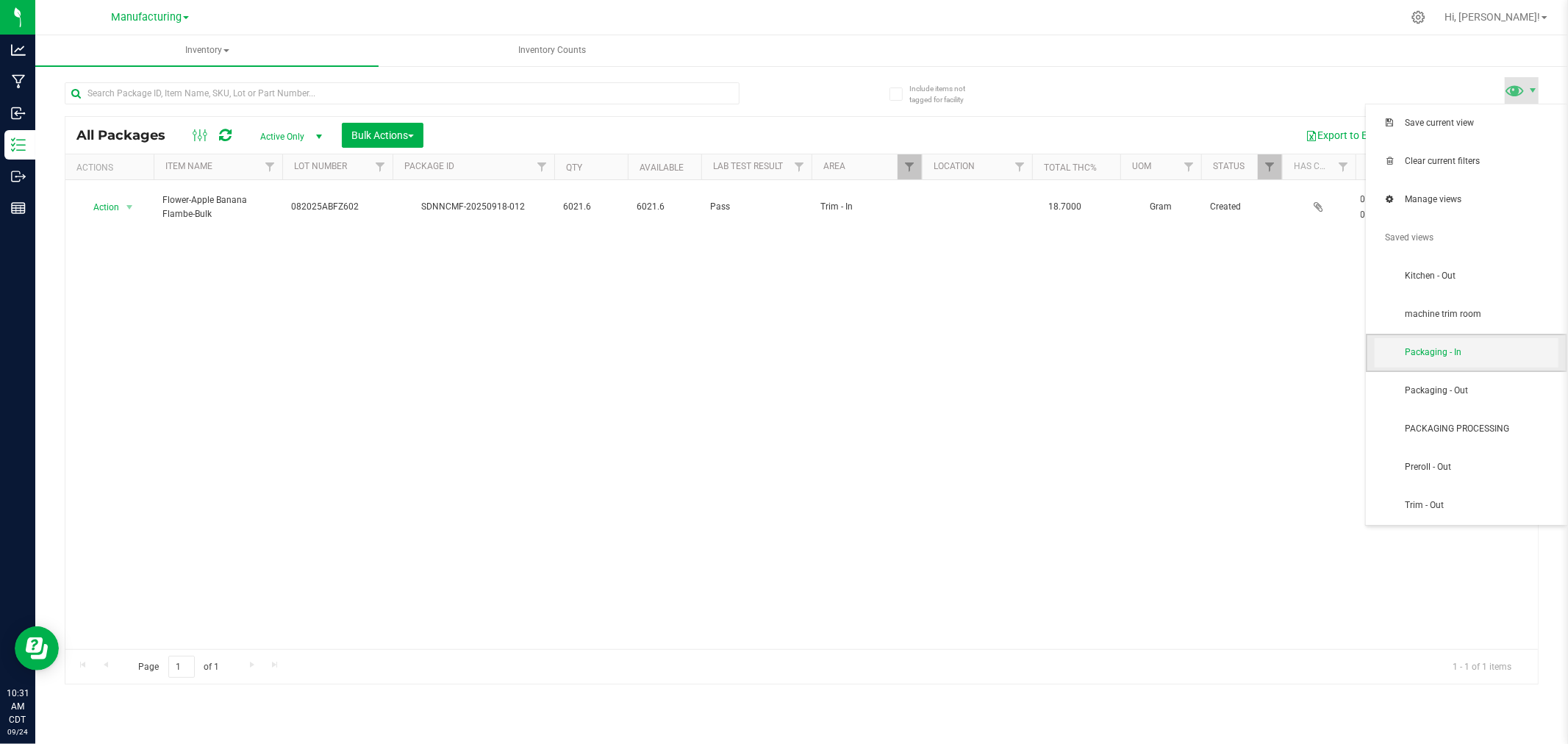
click at [1445, 349] on span "Packaging - In" at bounding box center [1481, 352] width 153 height 12
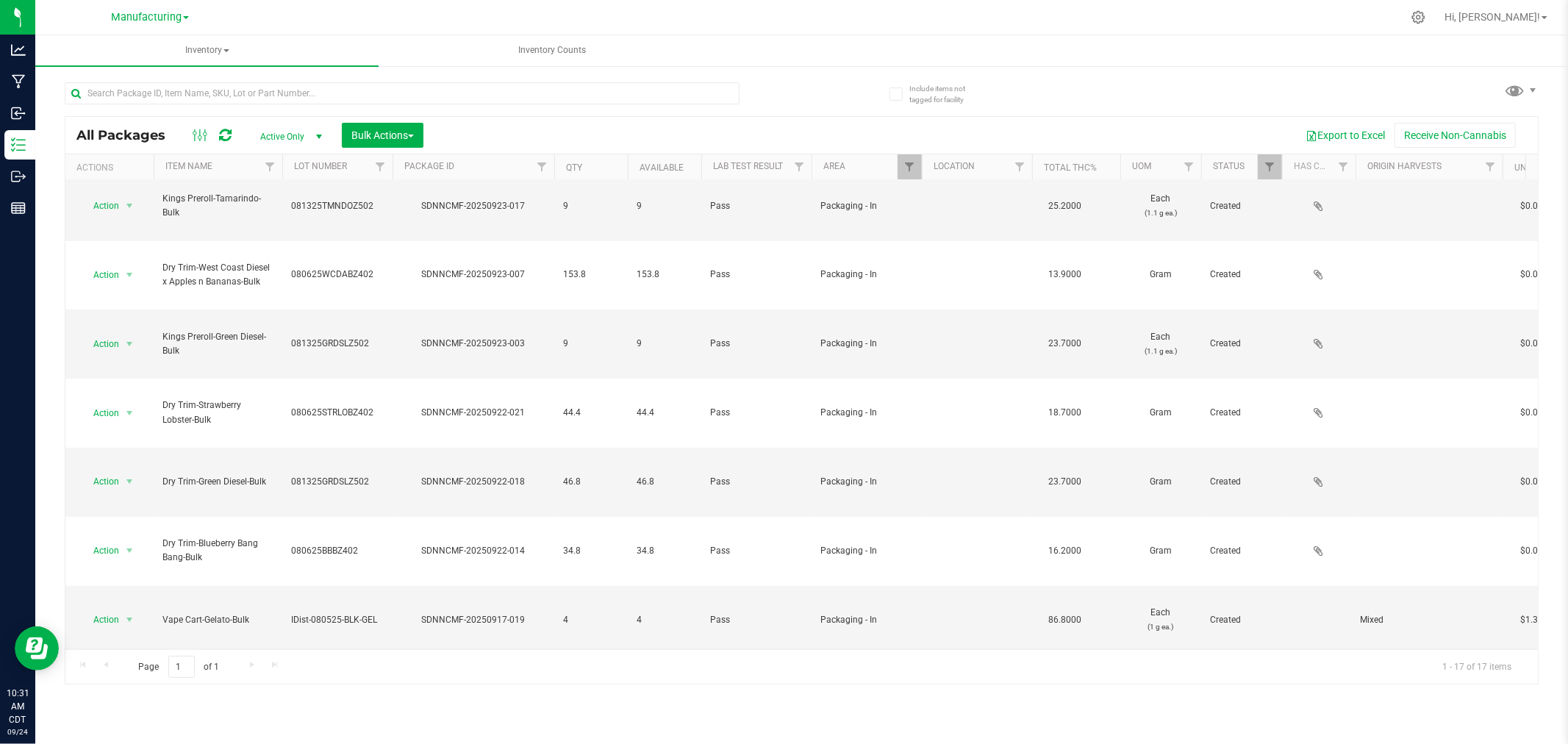
scroll to position [211, 0]
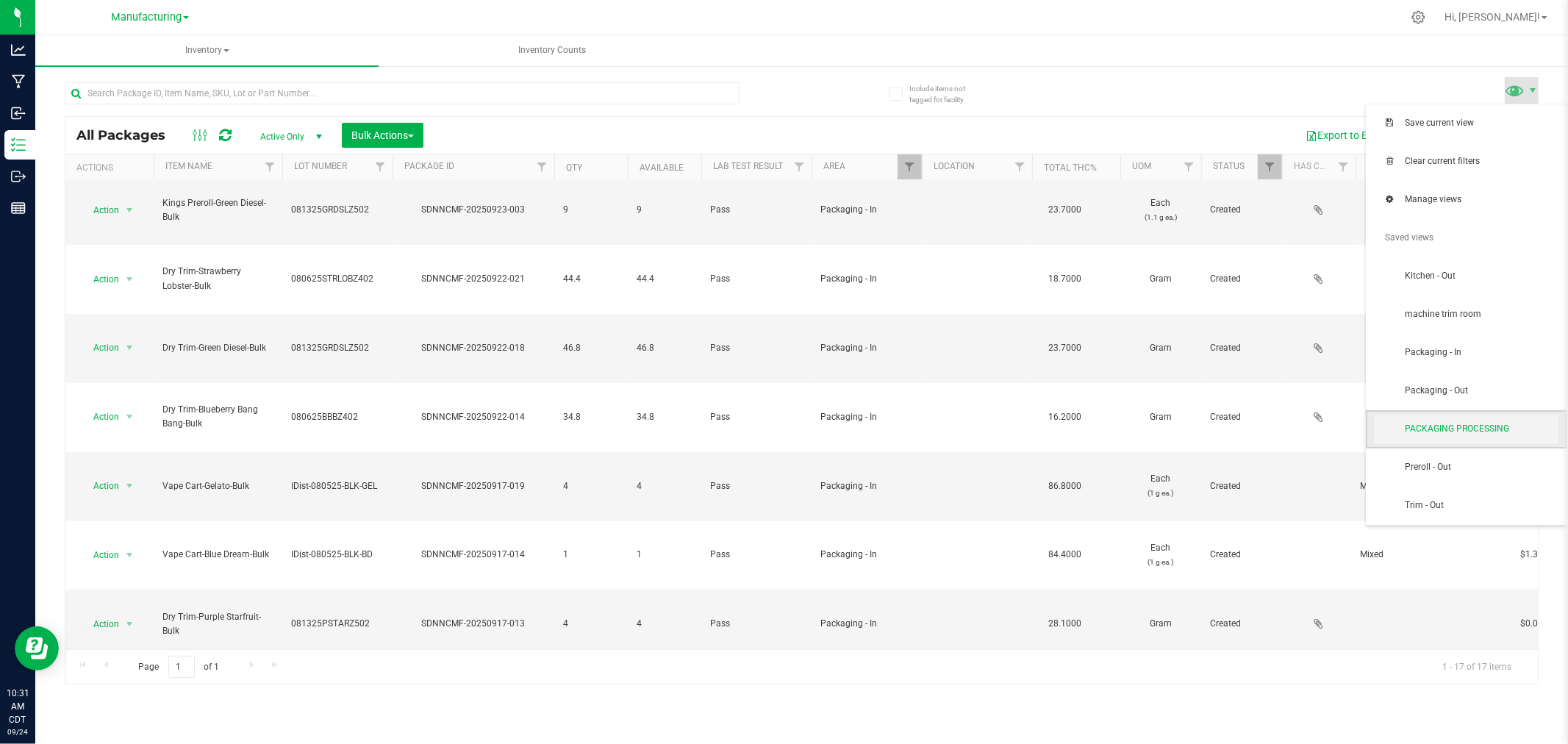
click at [1509, 431] on span "PACKAGING PROCESSING" at bounding box center [1481, 428] width 153 height 12
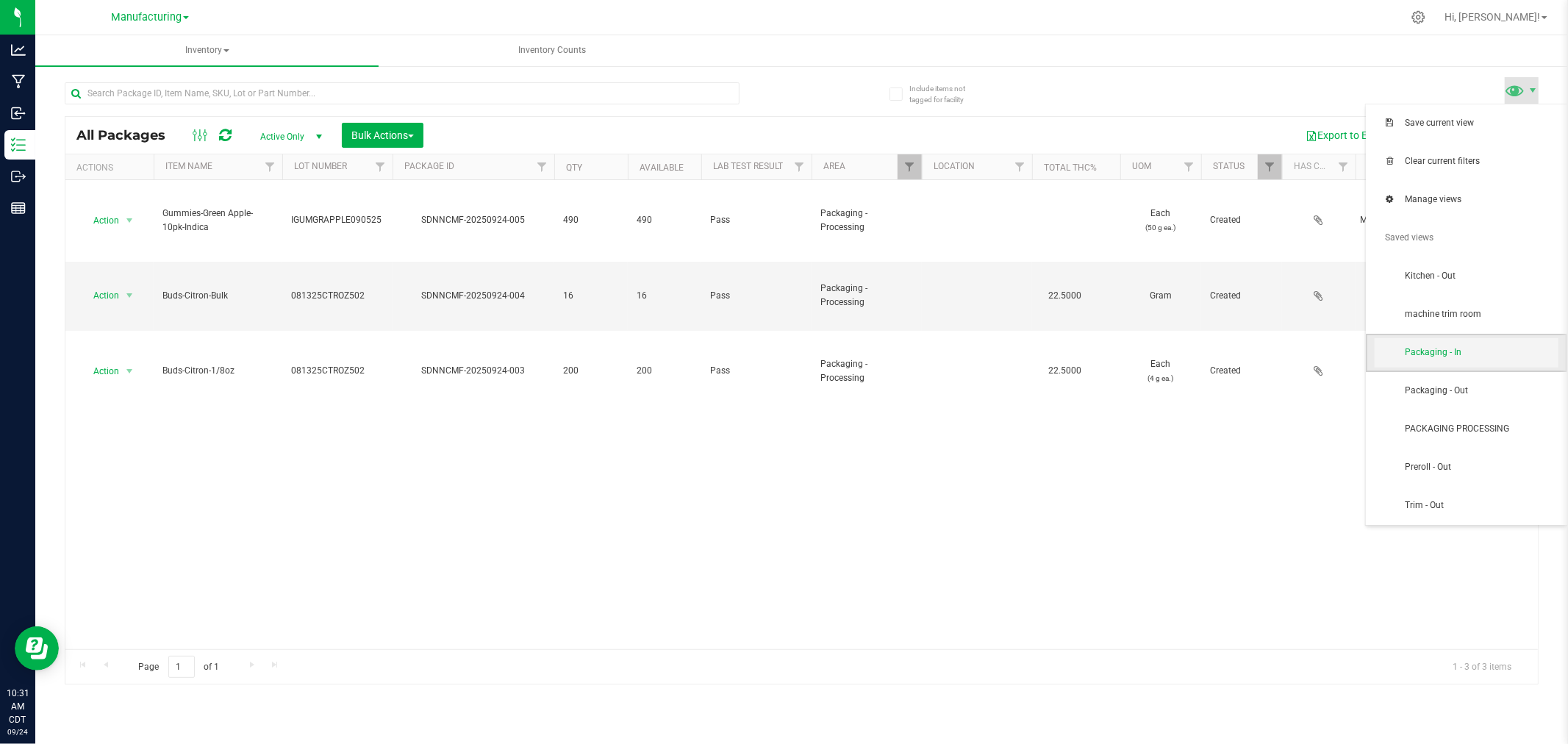
click at [1487, 362] on span "Packaging - In" at bounding box center [1467, 353] width 184 height 30
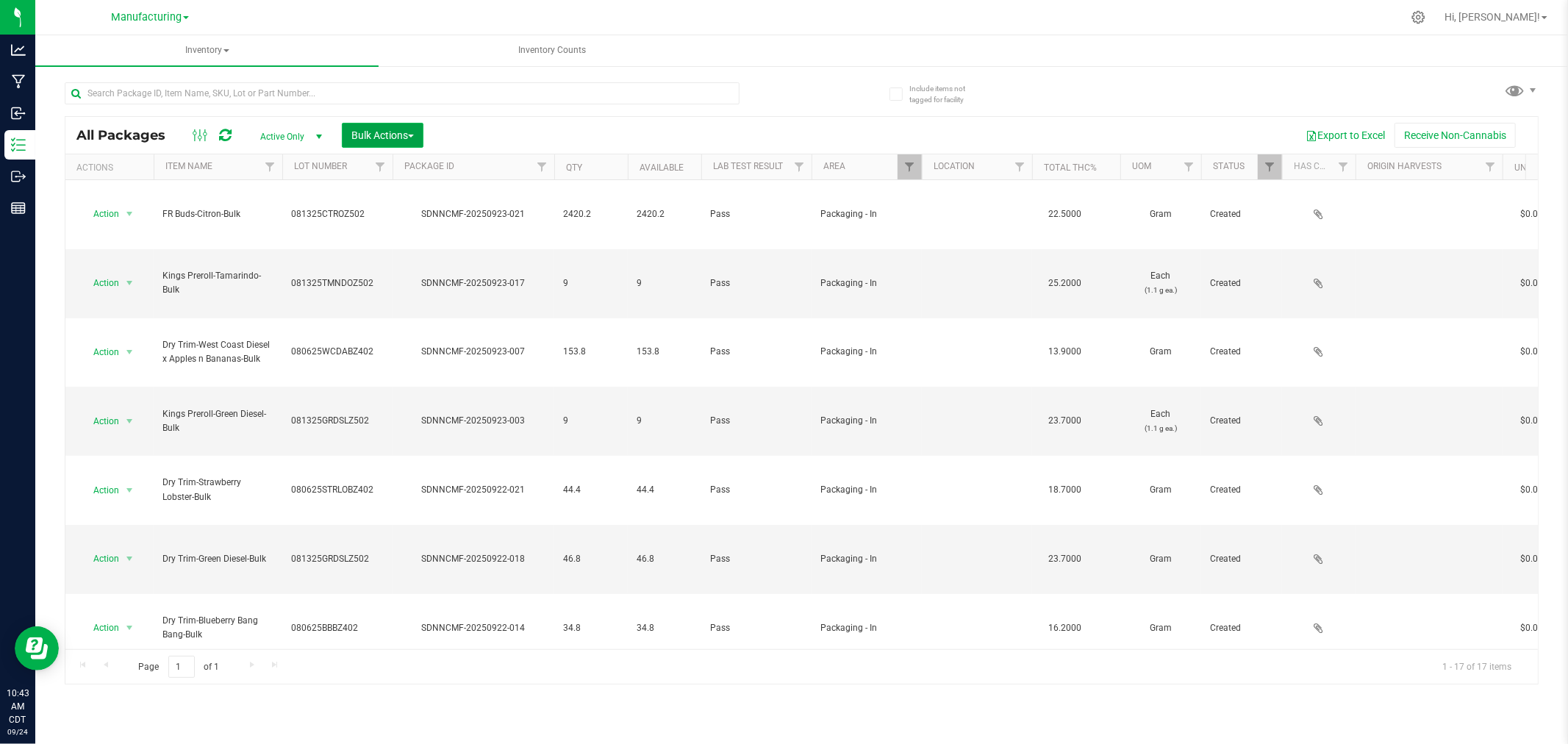
click at [388, 129] on span "Bulk Actions" at bounding box center [383, 135] width 63 height 12
click at [386, 170] on span "Add to manufacturing run" at bounding box center [406, 168] width 111 height 12
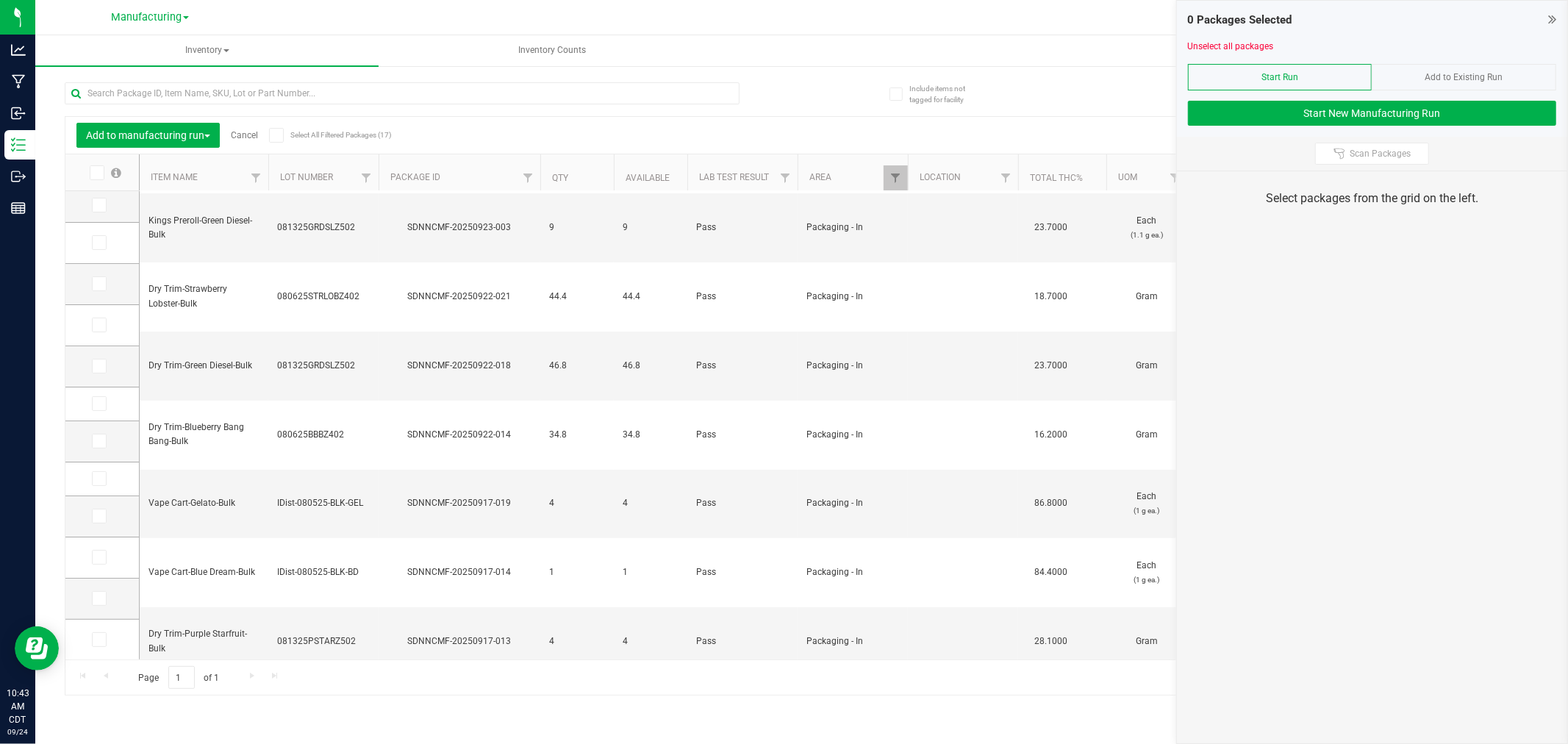
scroll to position [216, 0]
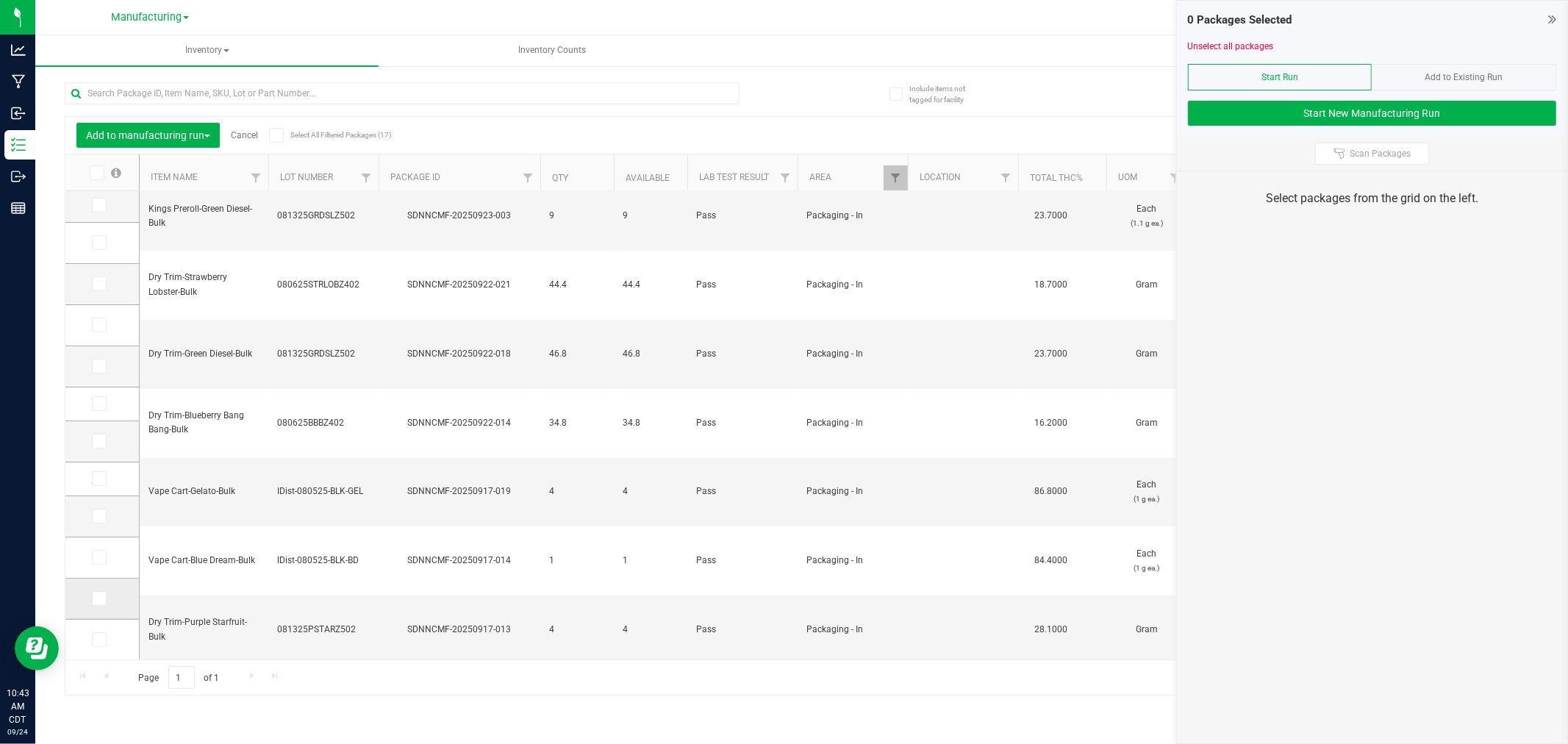
click at [98, 598] on icon at bounding box center [98, 598] width 10 height 0
click at [0, 0] on input "checkbox" at bounding box center [0, 0] width 0 height 0
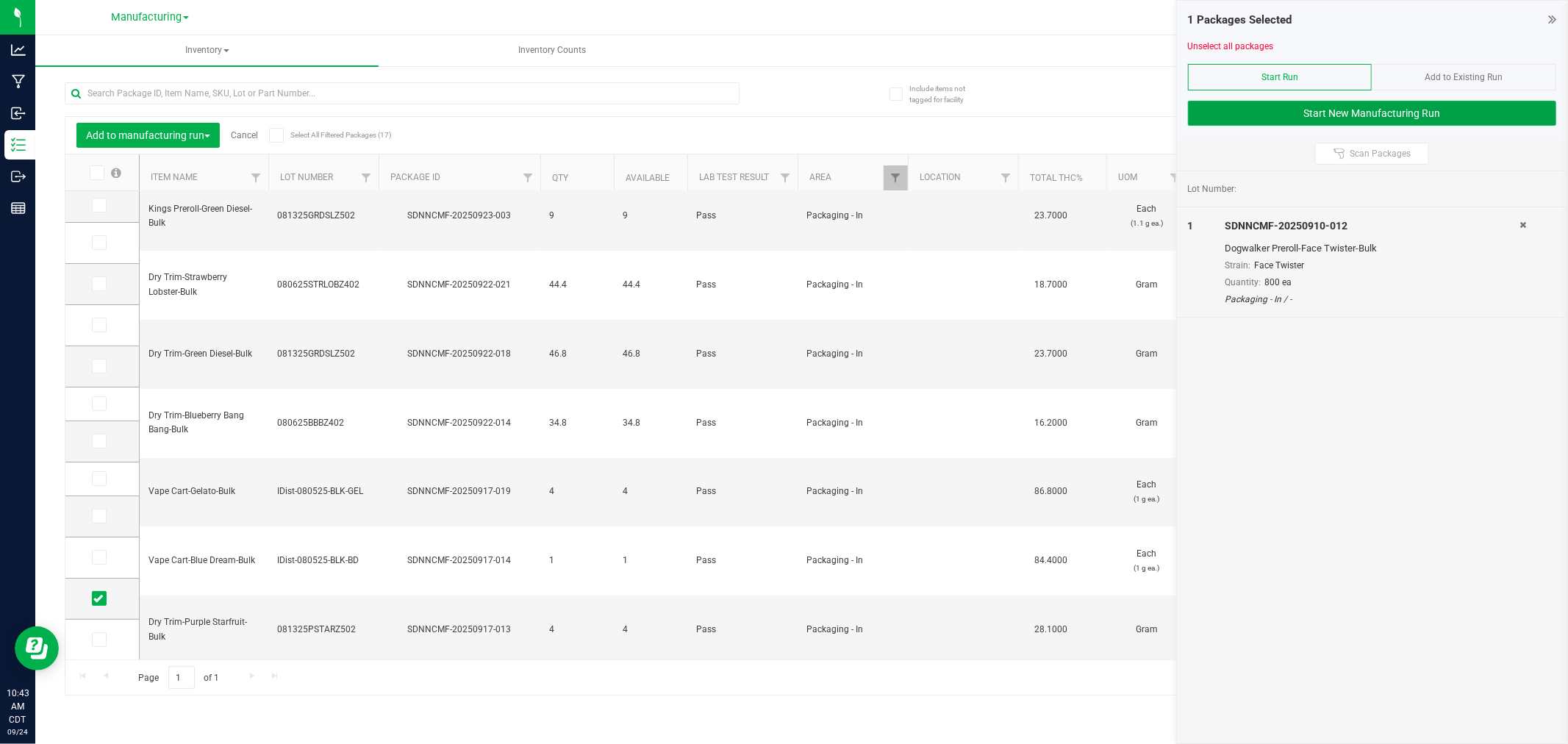
click at [1345, 108] on button "Start New Manufacturing Run" at bounding box center [1372, 113] width 368 height 25
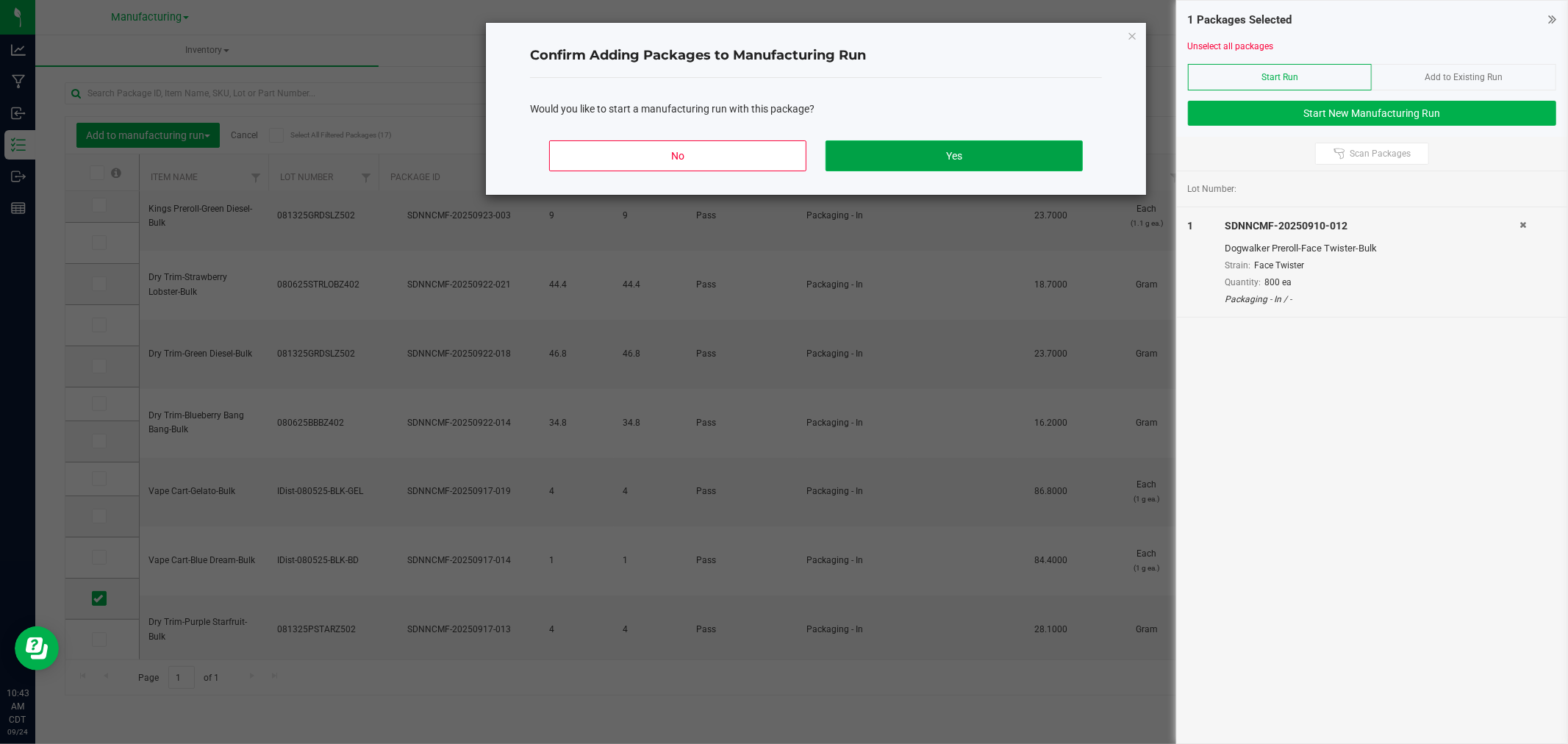
click at [1047, 150] on button "Yes" at bounding box center [954, 155] width 257 height 31
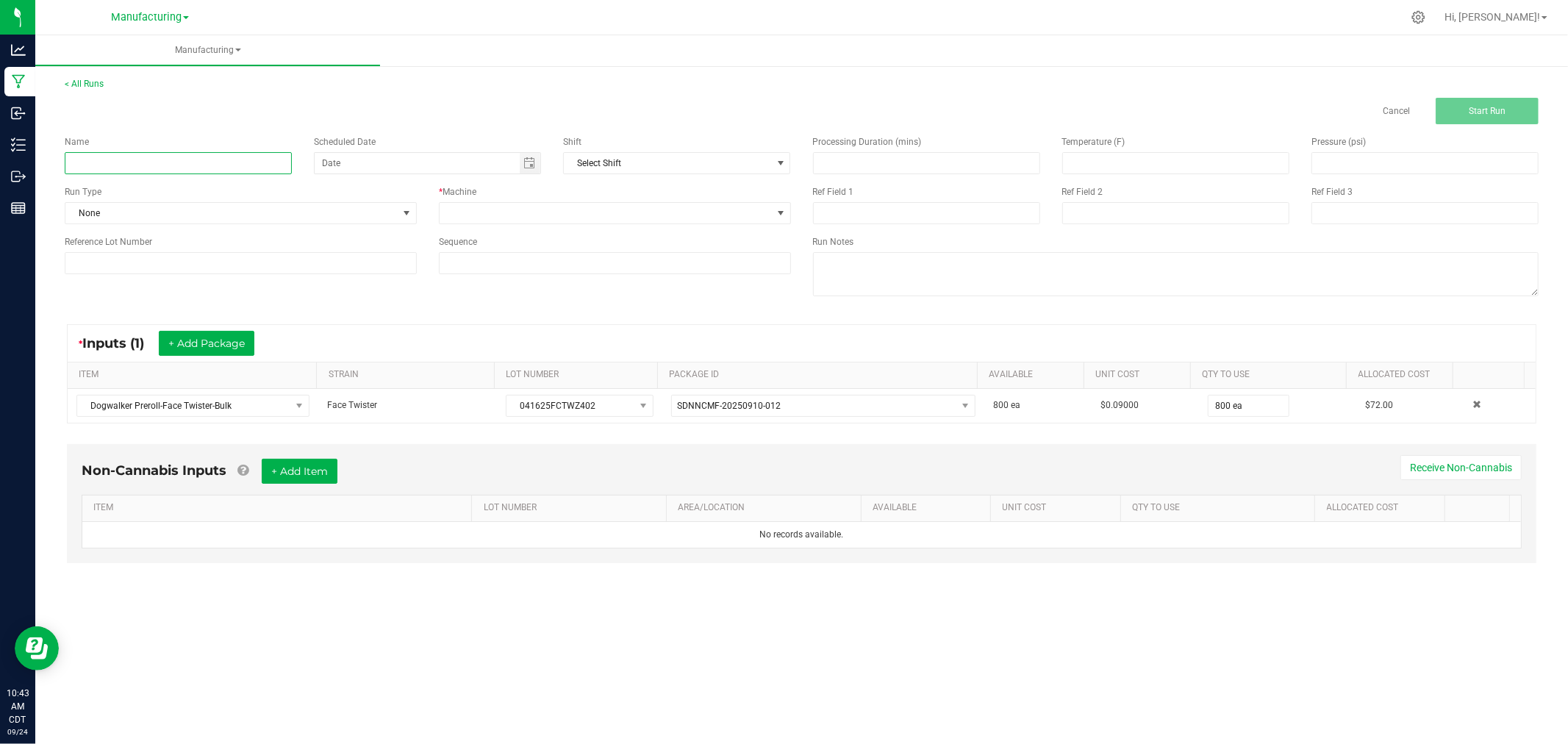
drag, startPoint x: 142, startPoint y: 162, endPoint x: 144, endPoint y: 153, distance: 9.2
click at [142, 162] on input at bounding box center [177, 162] width 227 height 22
type input "092425-FACE TWISTER 10PK DOGWALKERS"
click at [318, 212] on span "None" at bounding box center [231, 213] width 332 height 21
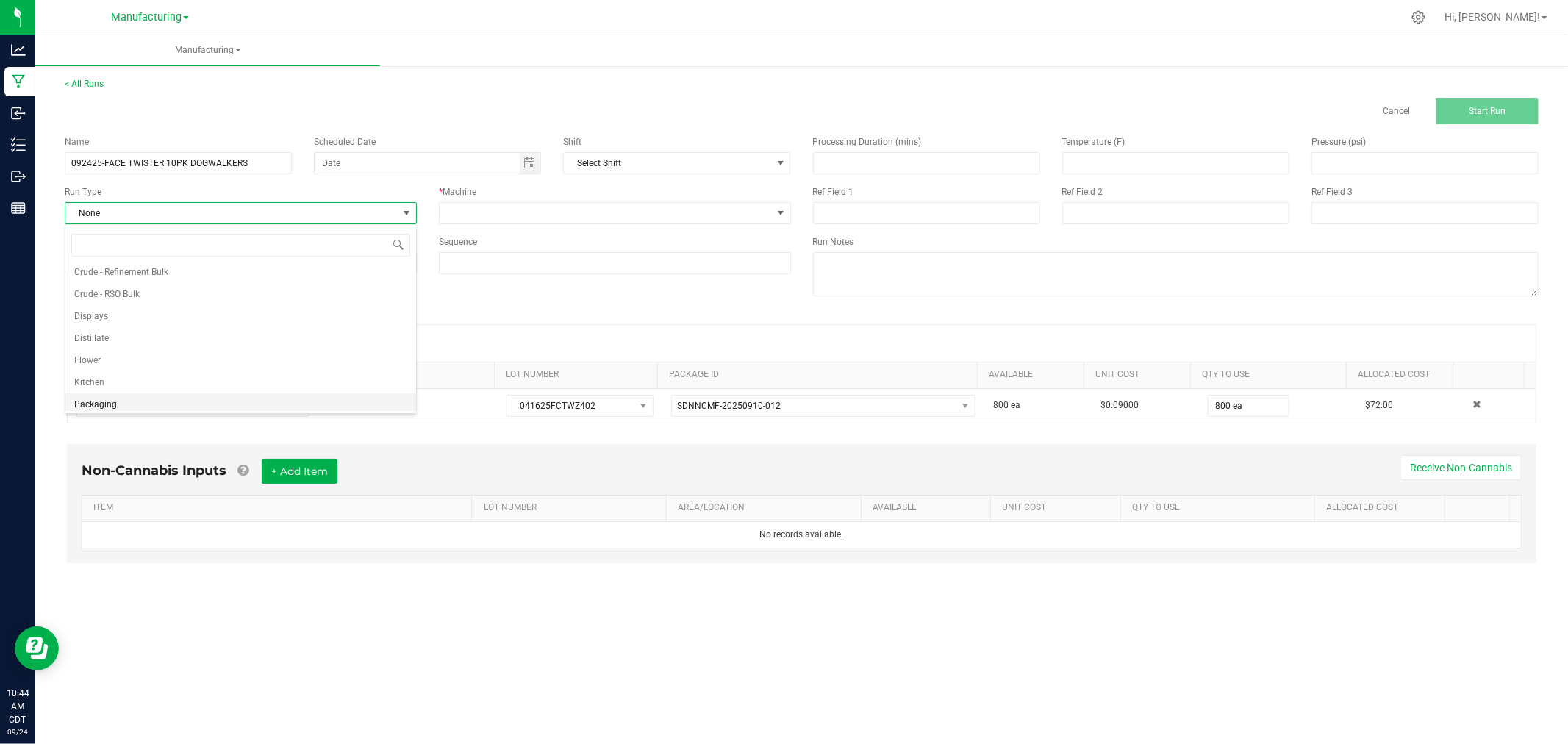
scroll to position [73, 0]
click at [236, 379] on li "Packaging" at bounding box center [240, 378] width 351 height 22
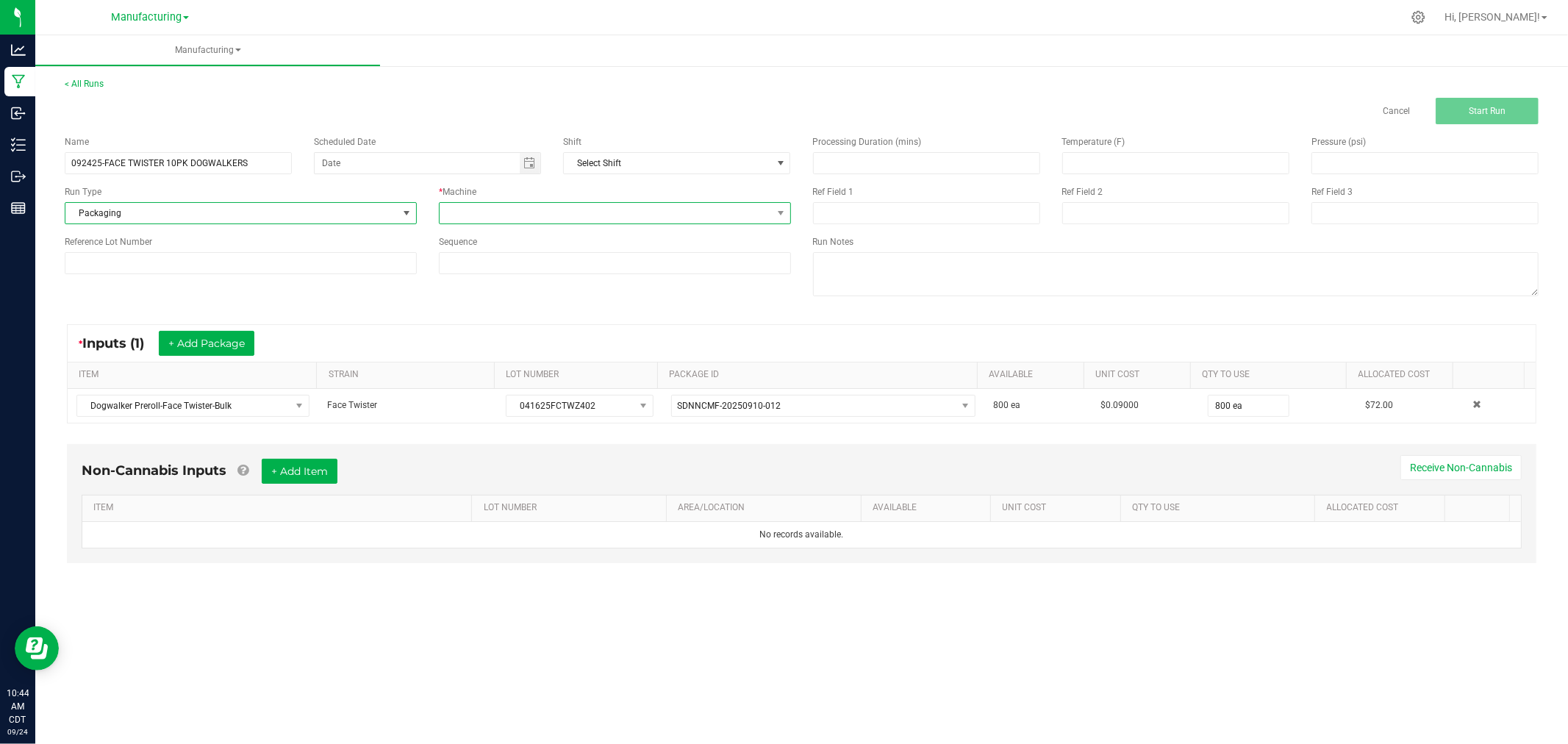
click at [490, 217] on span at bounding box center [605, 213] width 332 height 21
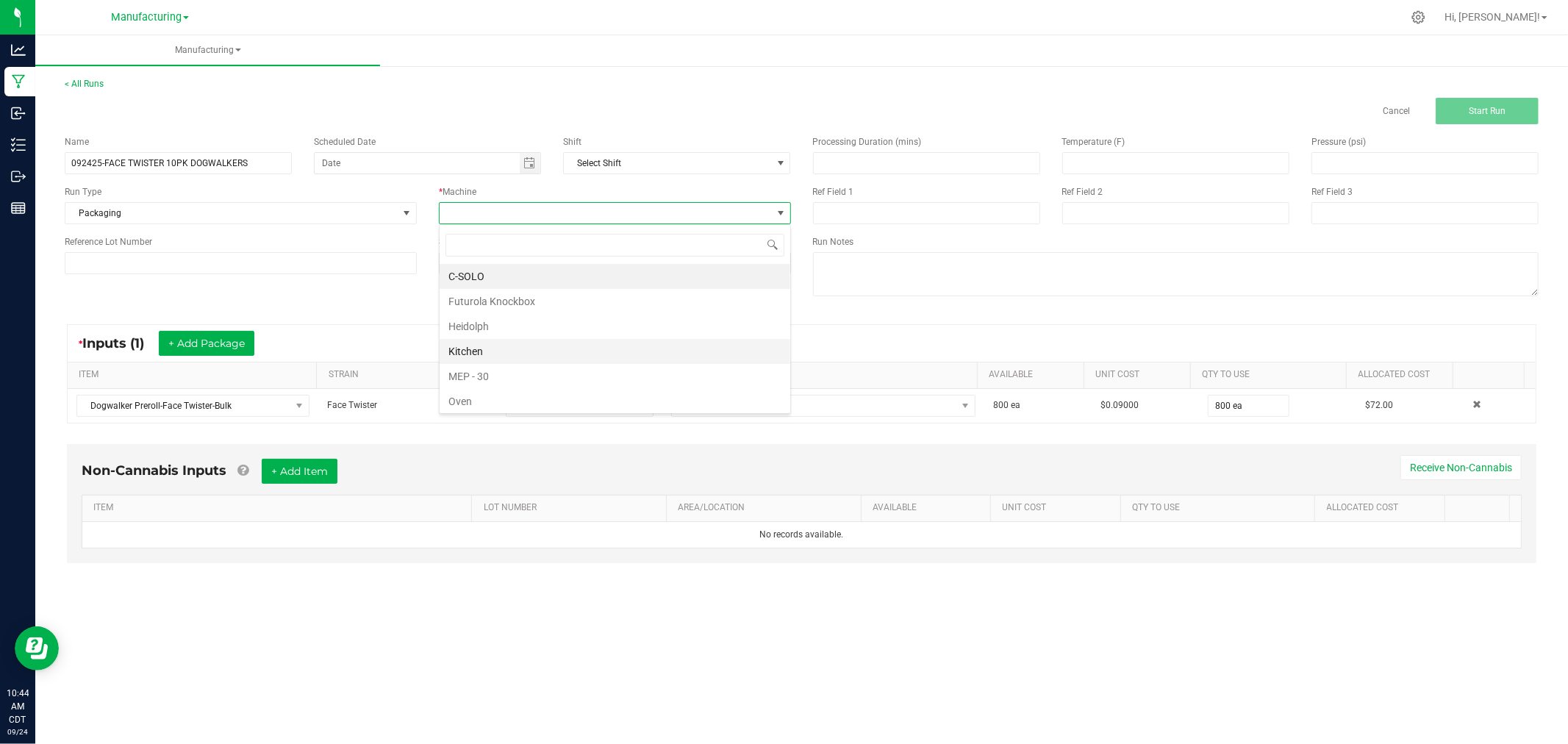
scroll to position [82, 0]
click at [497, 351] on li "Packaging" at bounding box center [614, 345] width 351 height 25
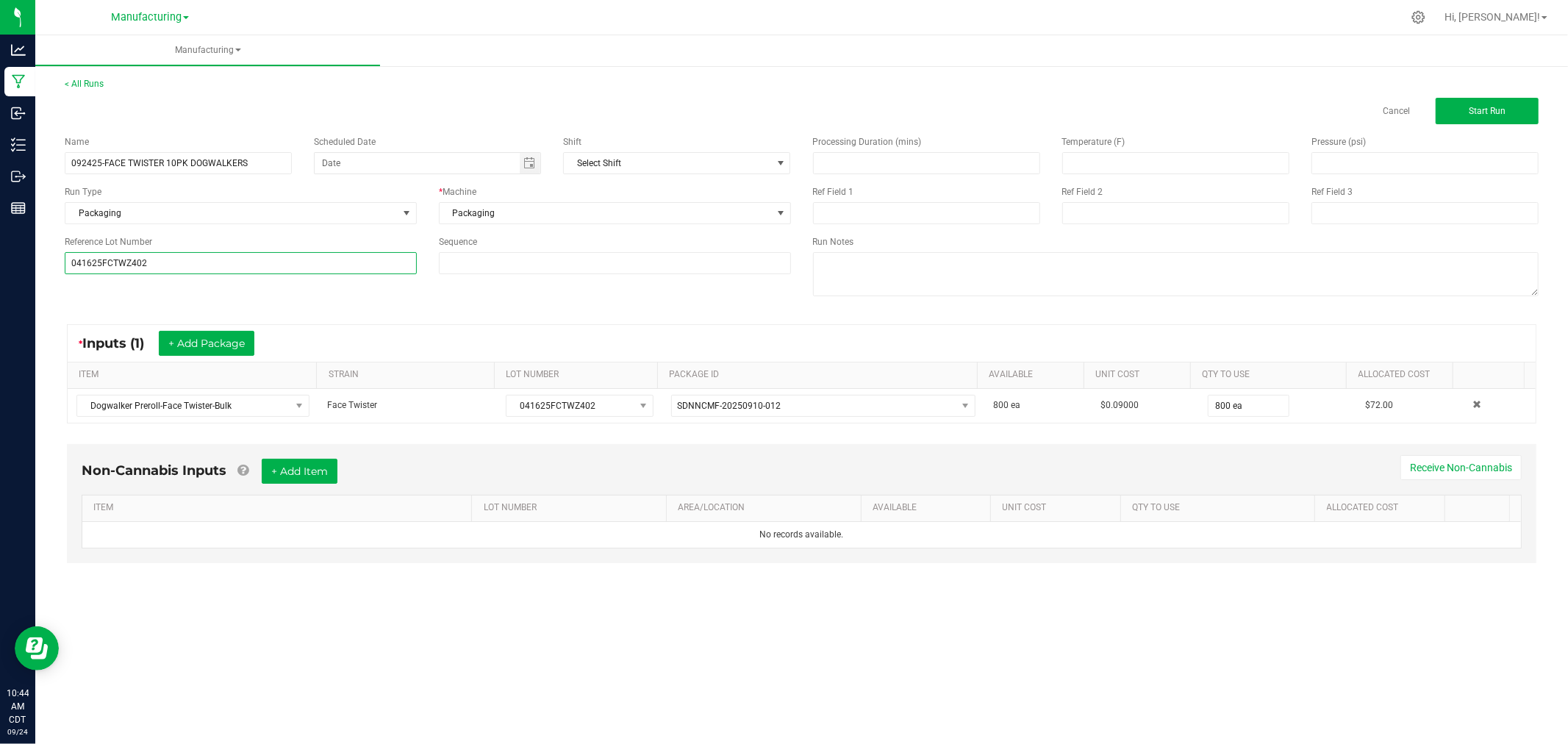
type input "041625FCTWZ402"
click at [119, 285] on div "Name 092425-FACE TWISTER 10PK DOGWALKERS Scheduled Date Shift Select Shift Run …" at bounding box center [802, 218] width 1496 height 186
click at [1498, 106] on span "Start Run" at bounding box center [1487, 111] width 37 height 10
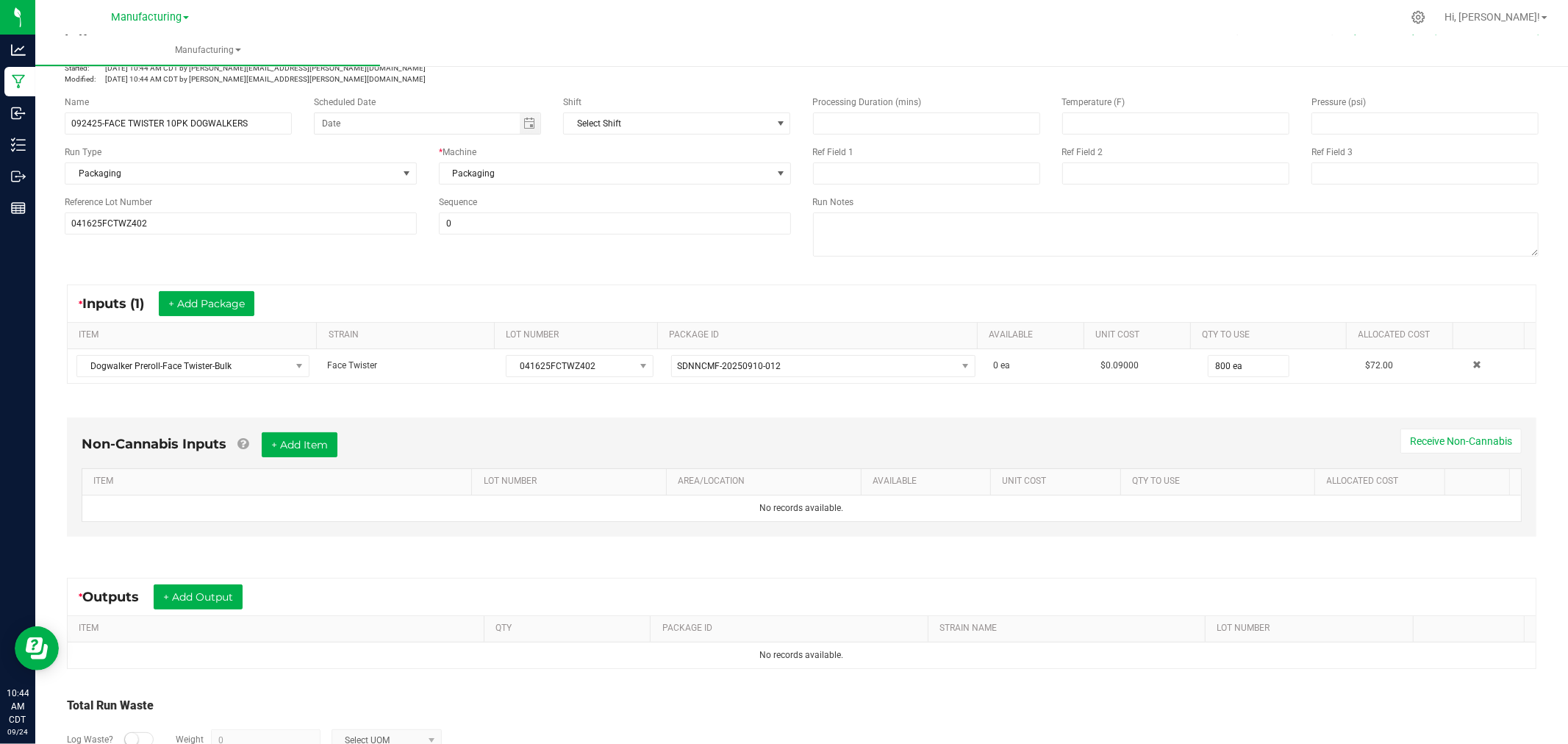
scroll to position [165, 0]
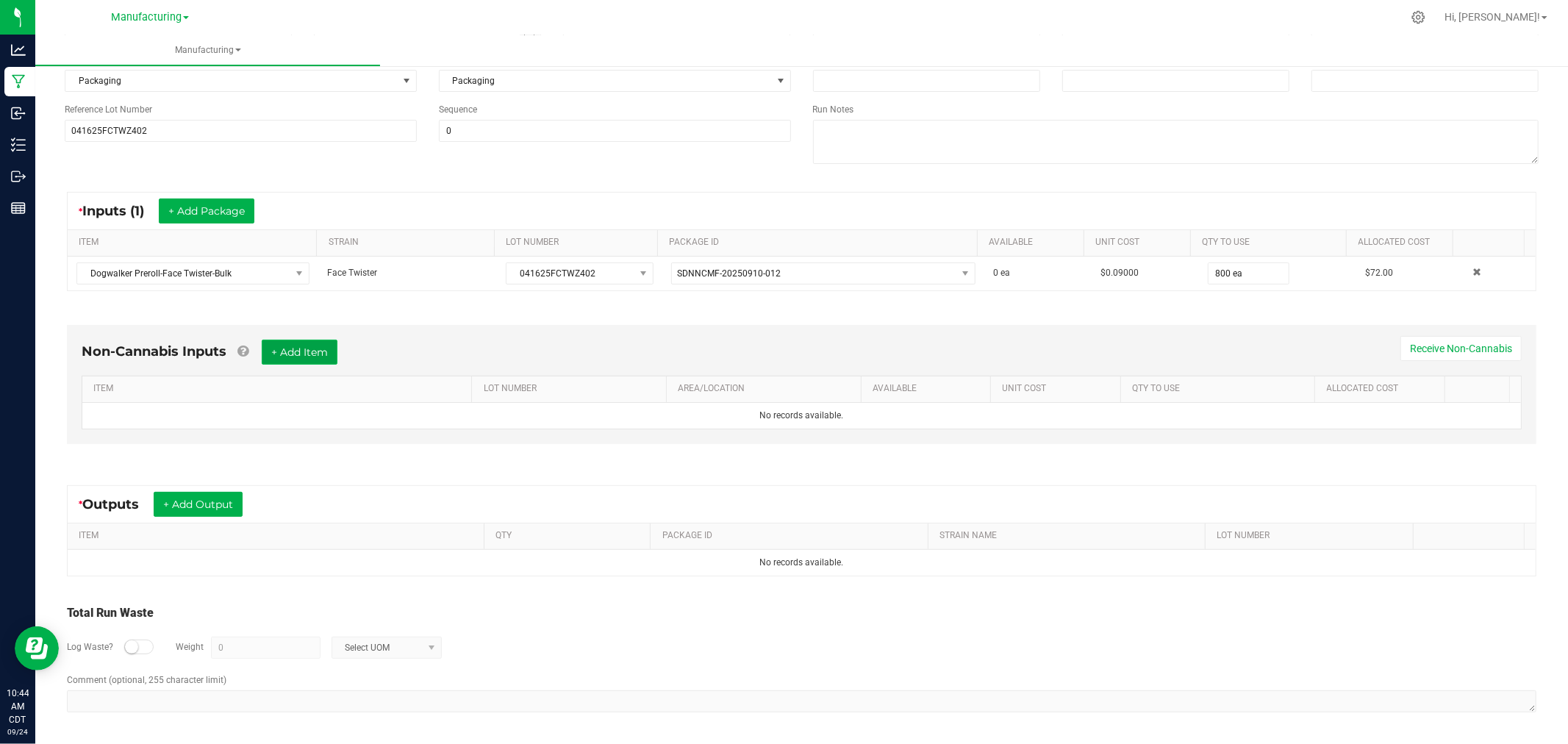
click at [328, 354] on button "+ Add Item" at bounding box center [299, 352] width 76 height 25
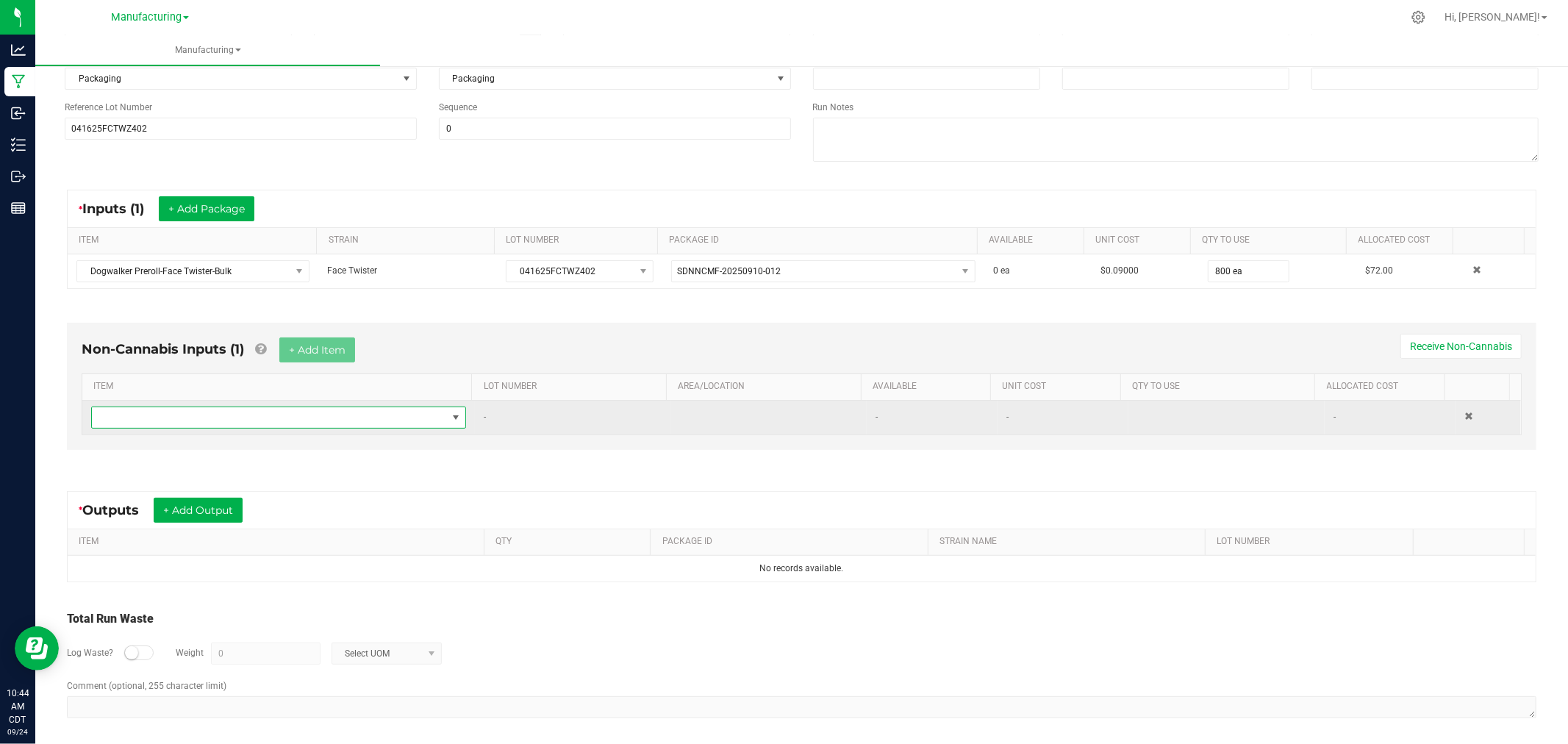
click at [351, 423] on span "NO DATA FOUND" at bounding box center [269, 417] width 355 height 21
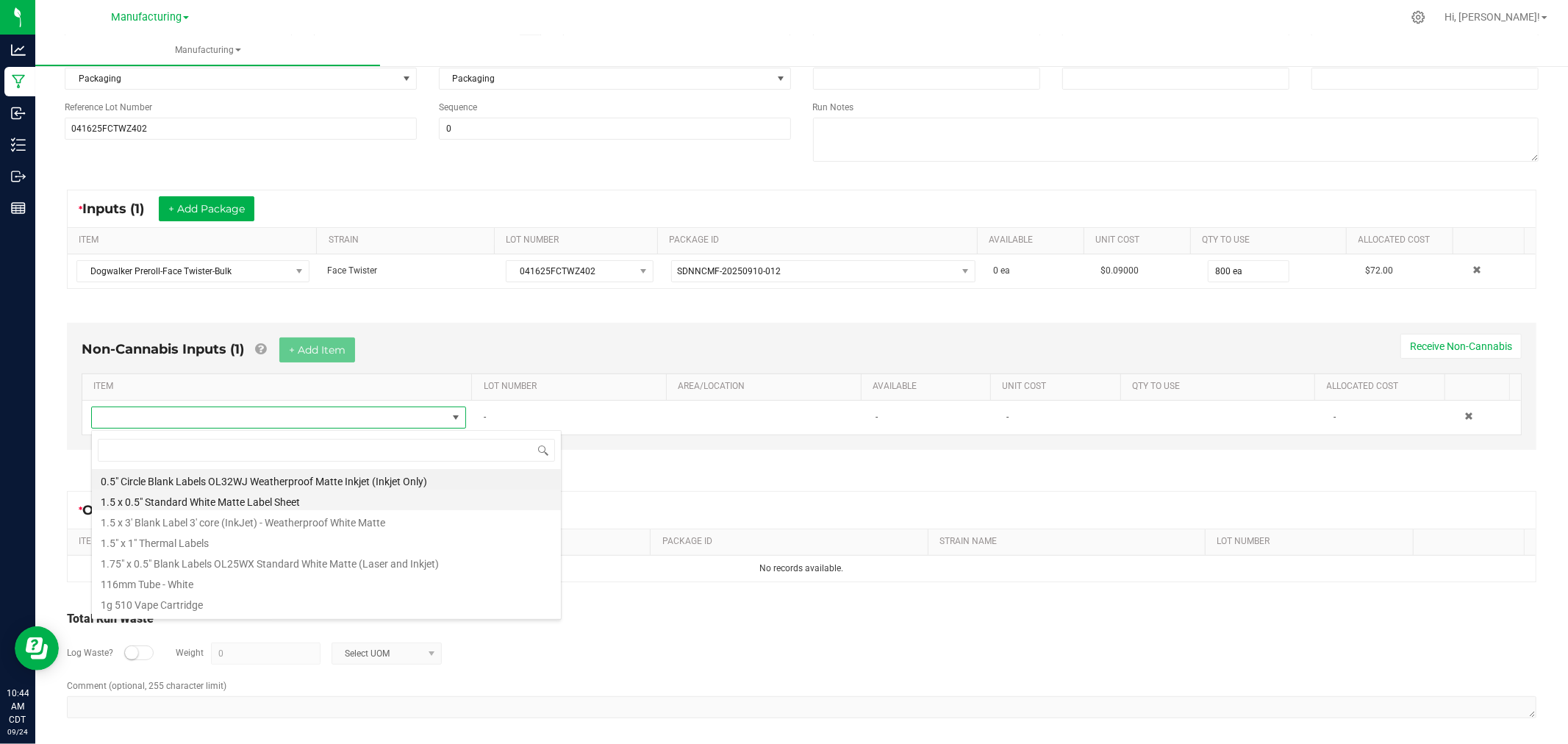
scroll to position [22, 368]
click at [245, 537] on li "1.5" x 1" Thermal Labels" at bounding box center [326, 540] width 469 height 21
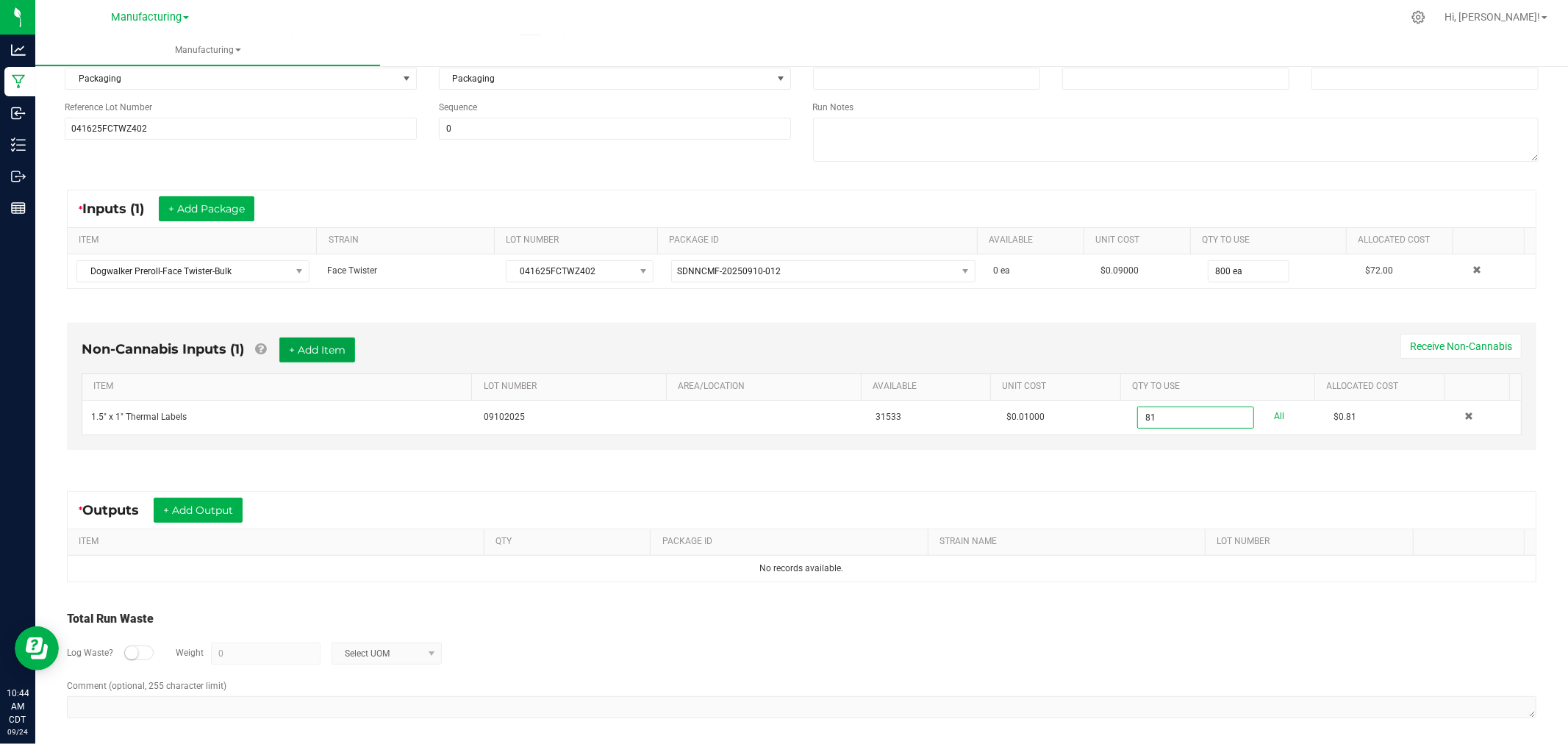
type input "81 ea"
drag, startPoint x: 309, startPoint y: 350, endPoint x: 313, endPoint y: 361, distance: 11.7
click at [309, 349] on button "+ Add Item" at bounding box center [318, 350] width 76 height 25
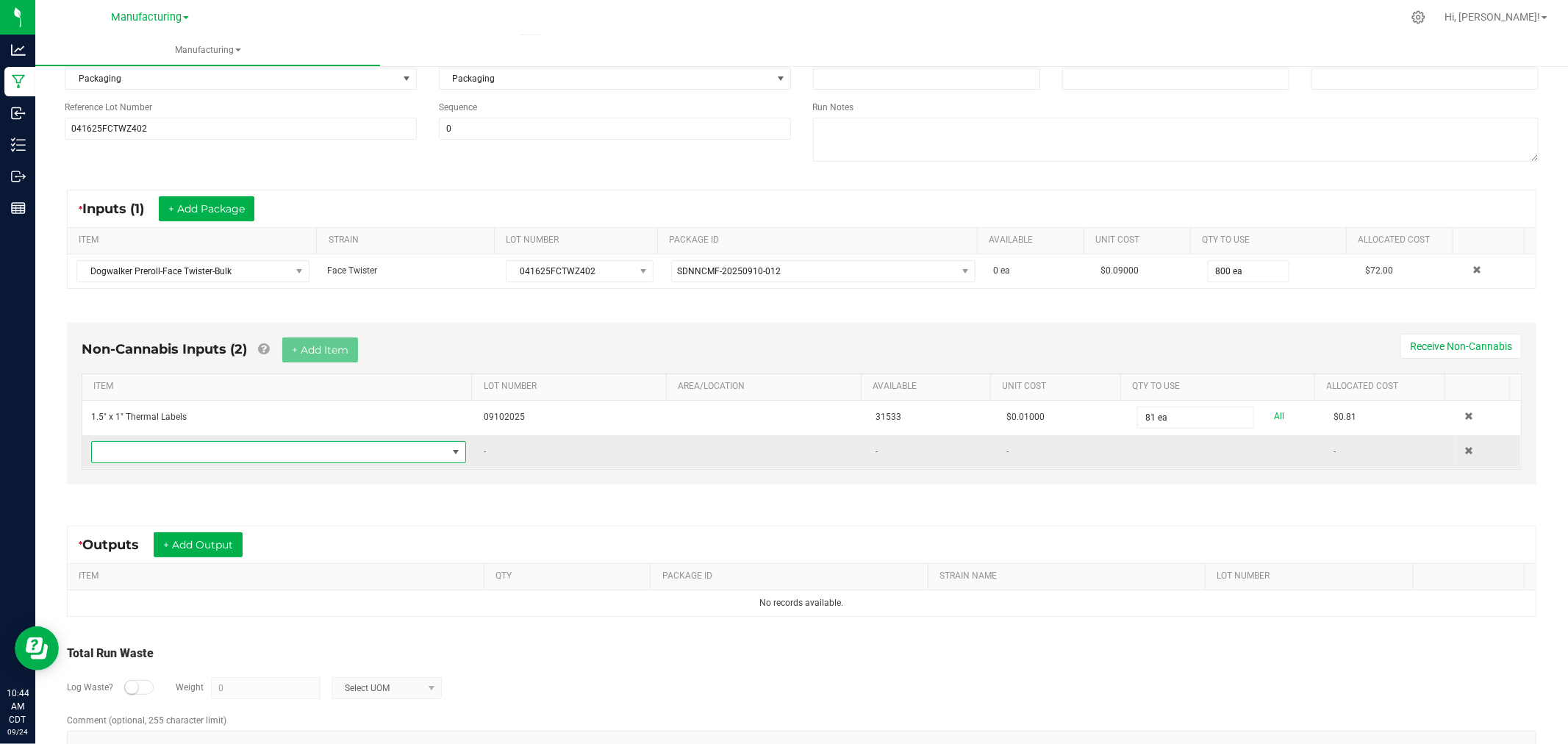
click at [359, 445] on span "NO DATA FOUND" at bounding box center [269, 452] width 355 height 21
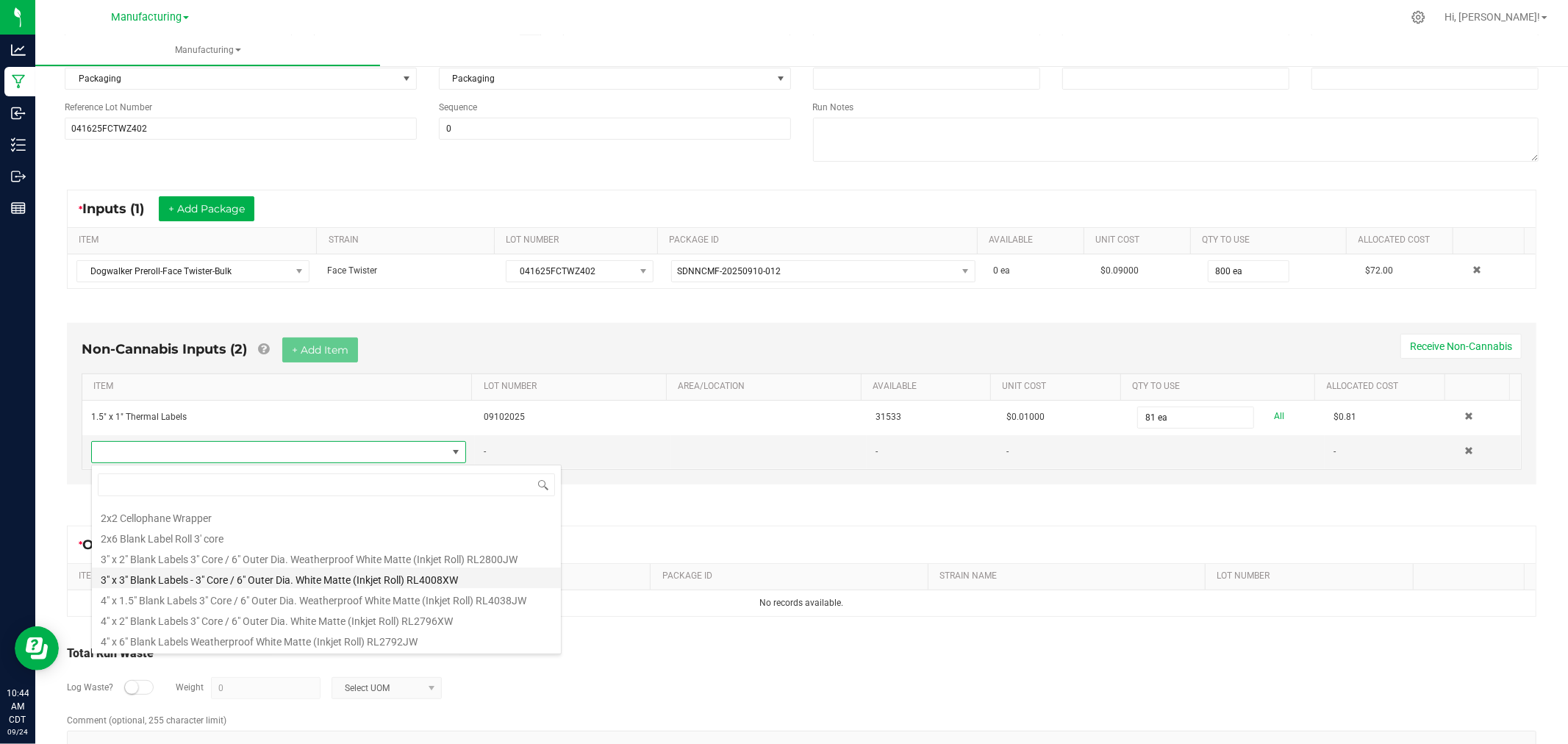
scroll to position [245, 0]
click at [339, 577] on li "4" x 1.5" Blank Labels 3" Core / 6" Outer Dia. Weatherproof White Matte (Inkjet…" at bounding box center [326, 577] width 469 height 21
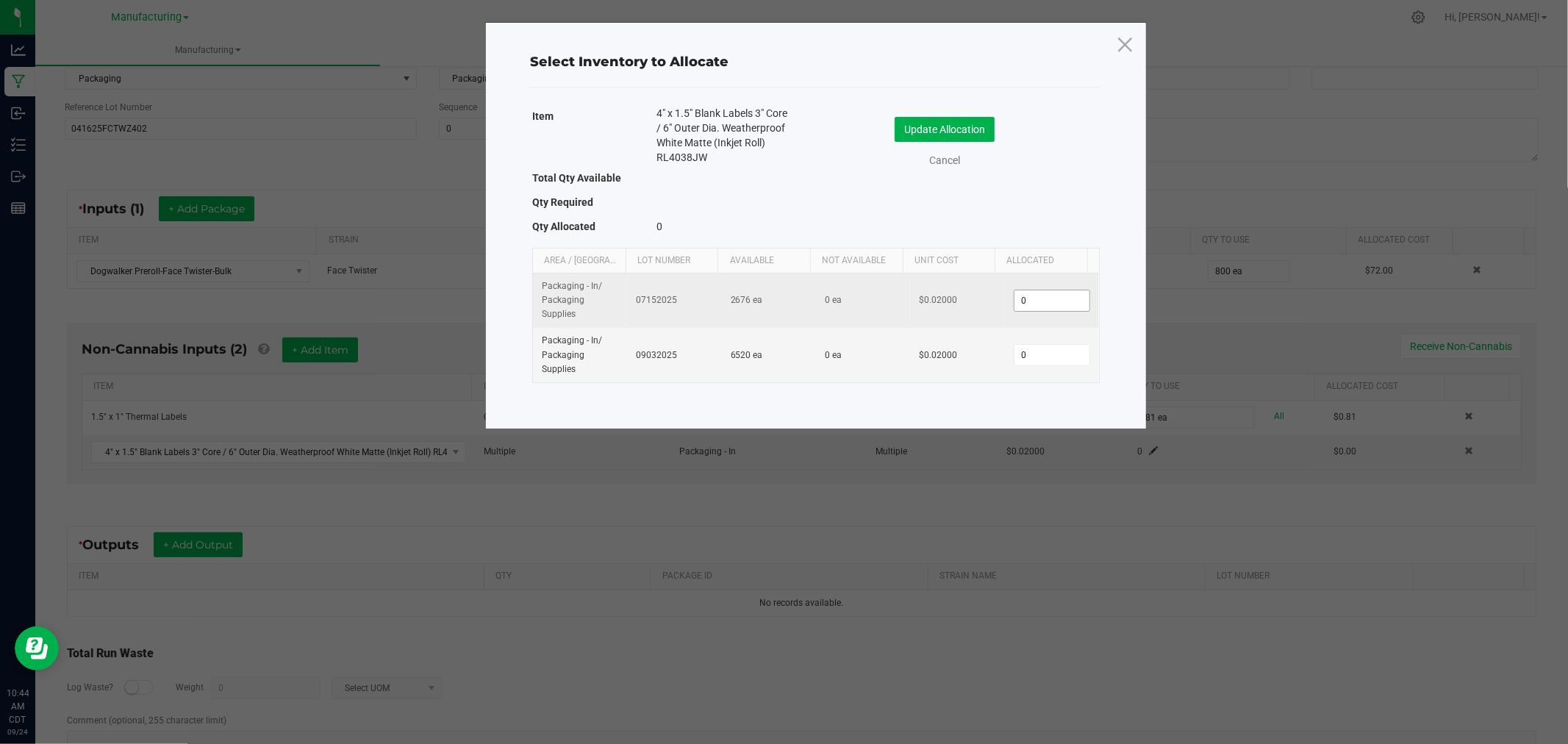
click at [1030, 296] on input "0" at bounding box center [1052, 300] width 75 height 21
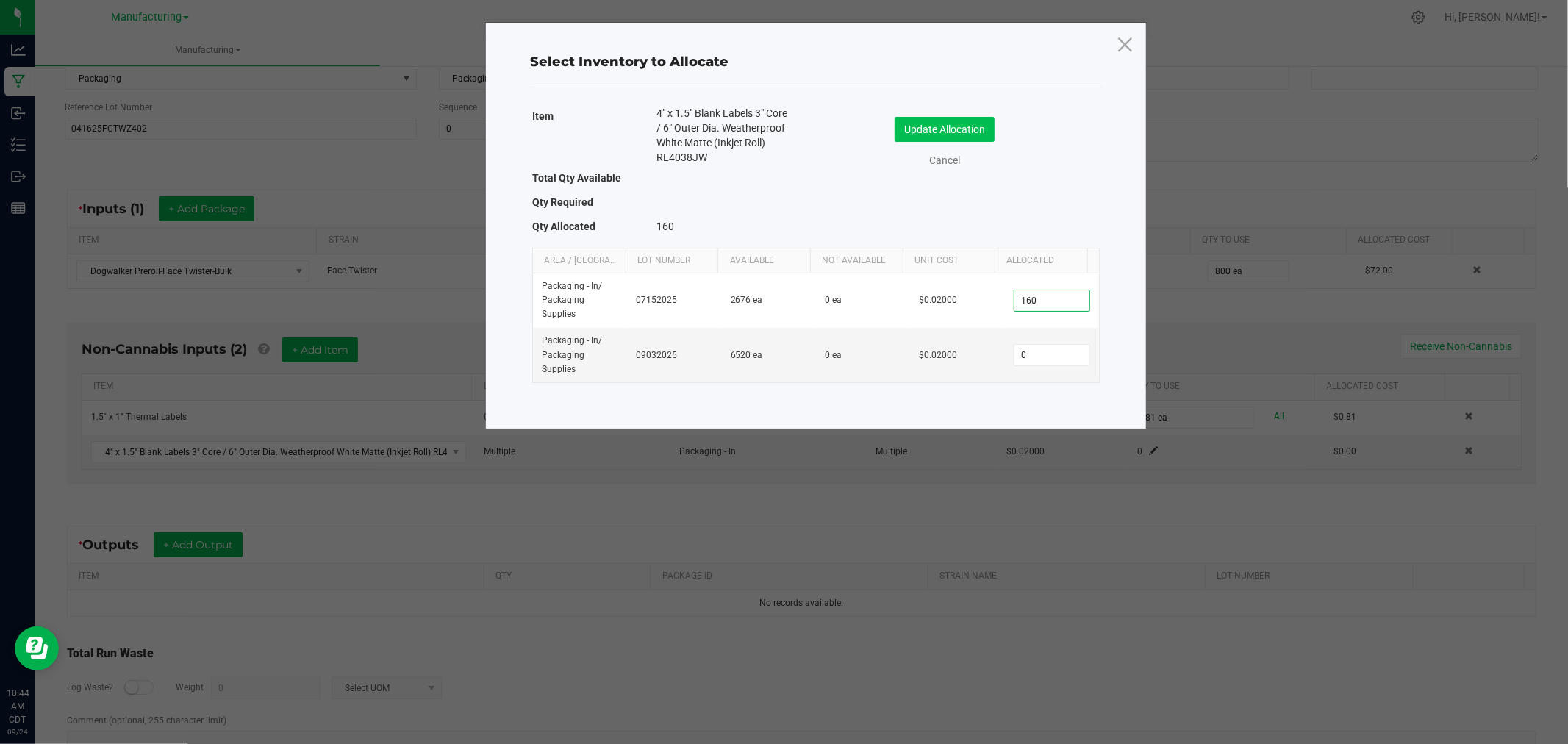
type input "160"
click at [975, 121] on button "Update Allocation" at bounding box center [944, 129] width 100 height 25
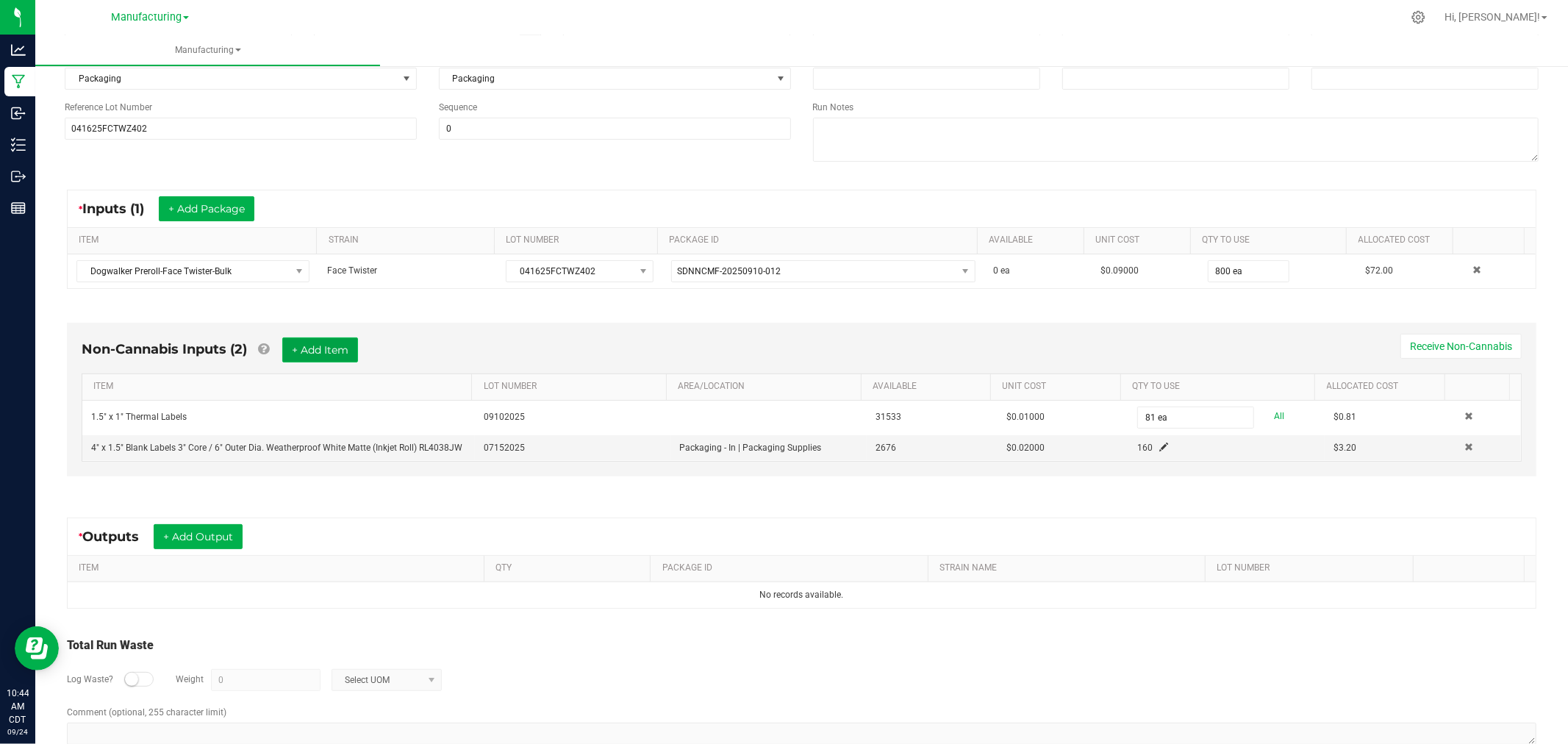
click at [312, 348] on button "+ Add Item" at bounding box center [320, 350] width 76 height 25
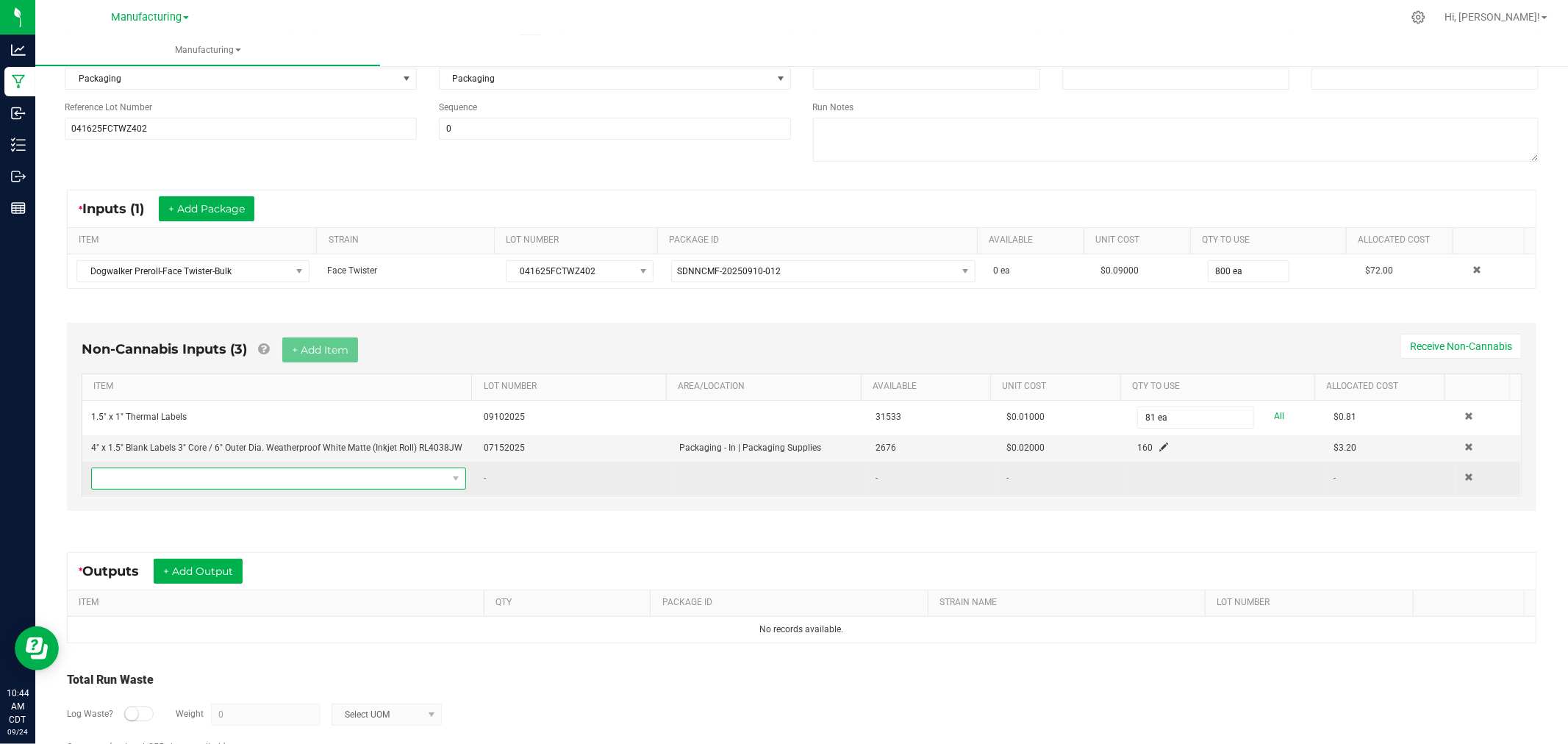
click at [327, 478] on span "NO DATA FOUND" at bounding box center [269, 478] width 355 height 21
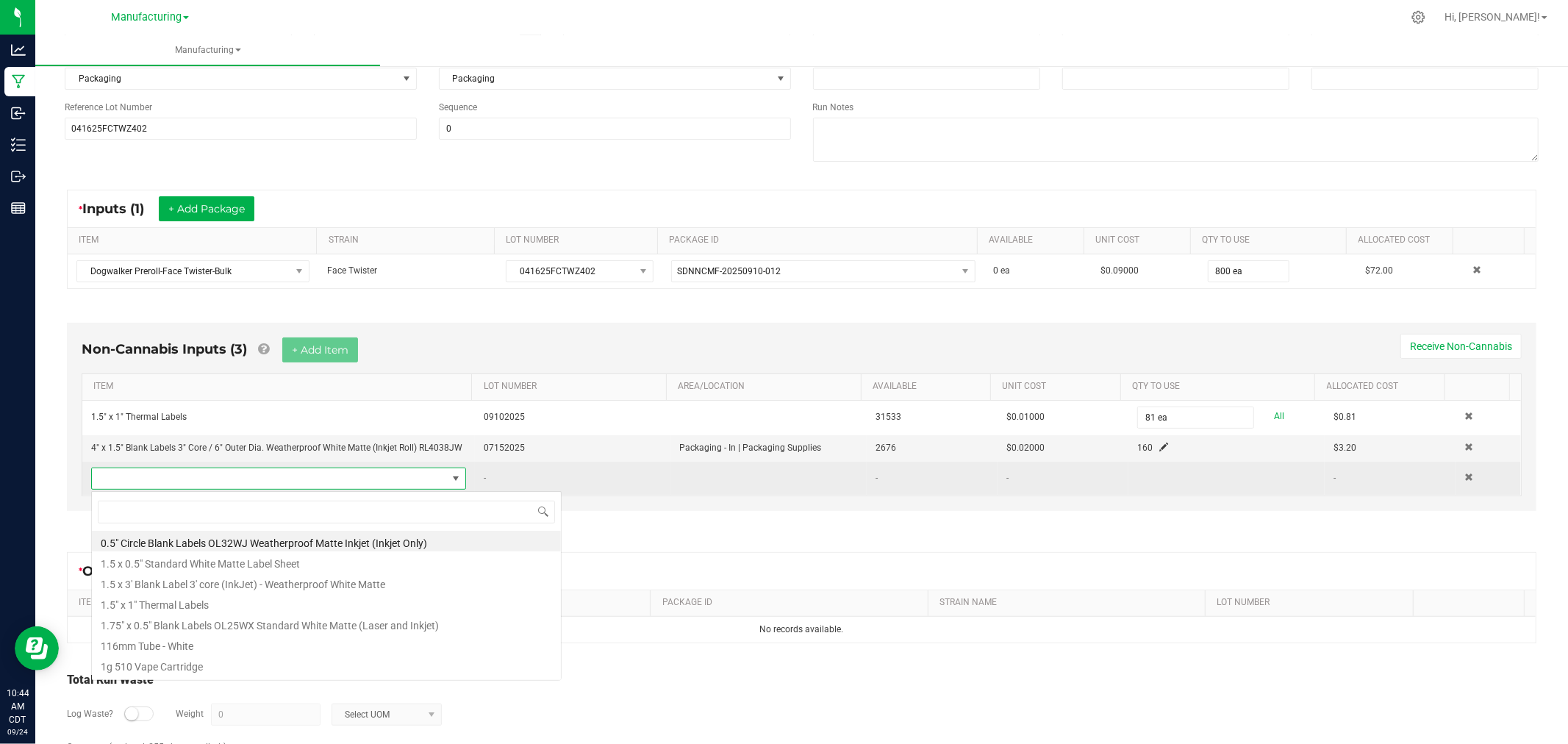
scroll to position [22, 364]
type input "FLIP"
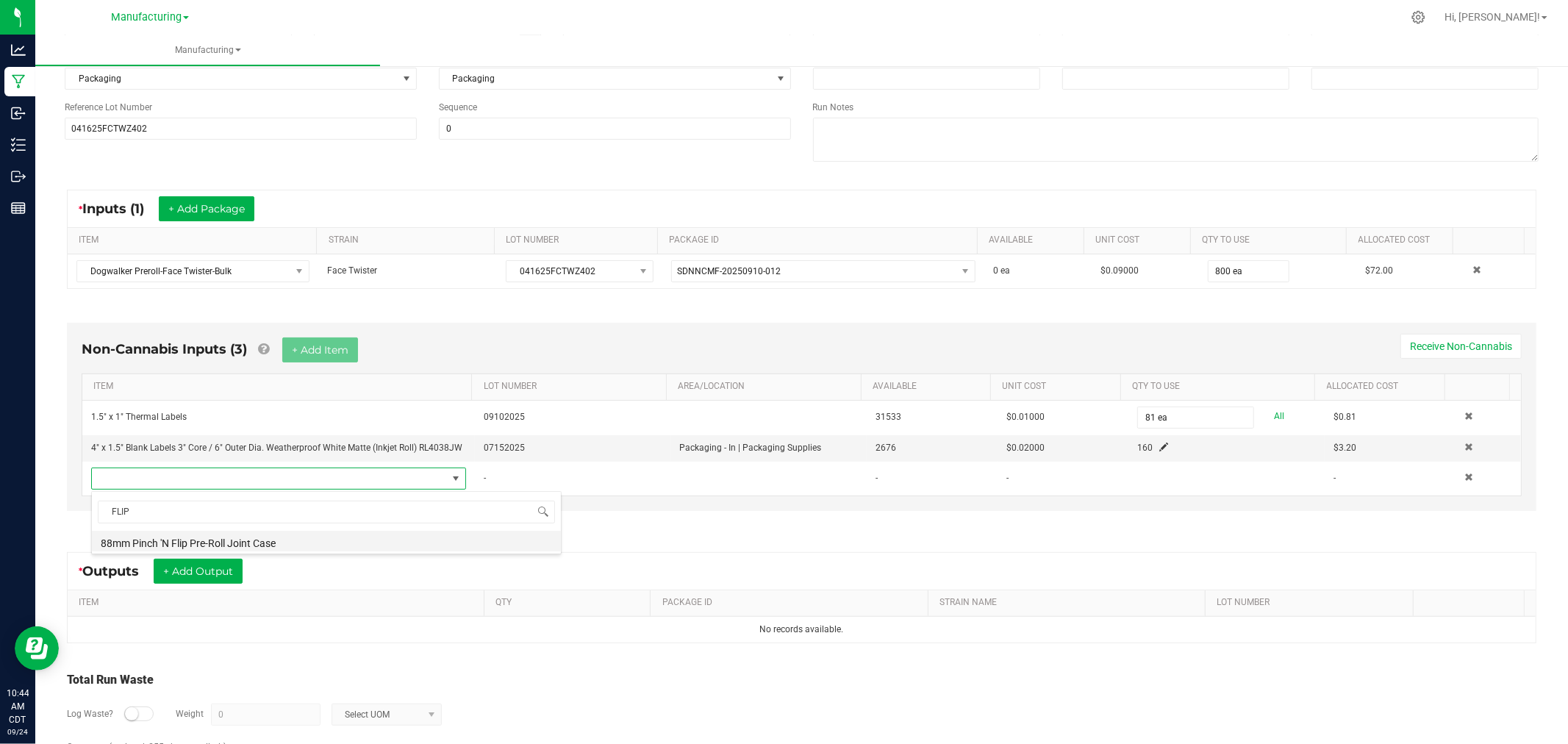
click at [294, 541] on li "88mm Pinch 'N Flip Pre-Roll Joint Case" at bounding box center [326, 540] width 469 height 21
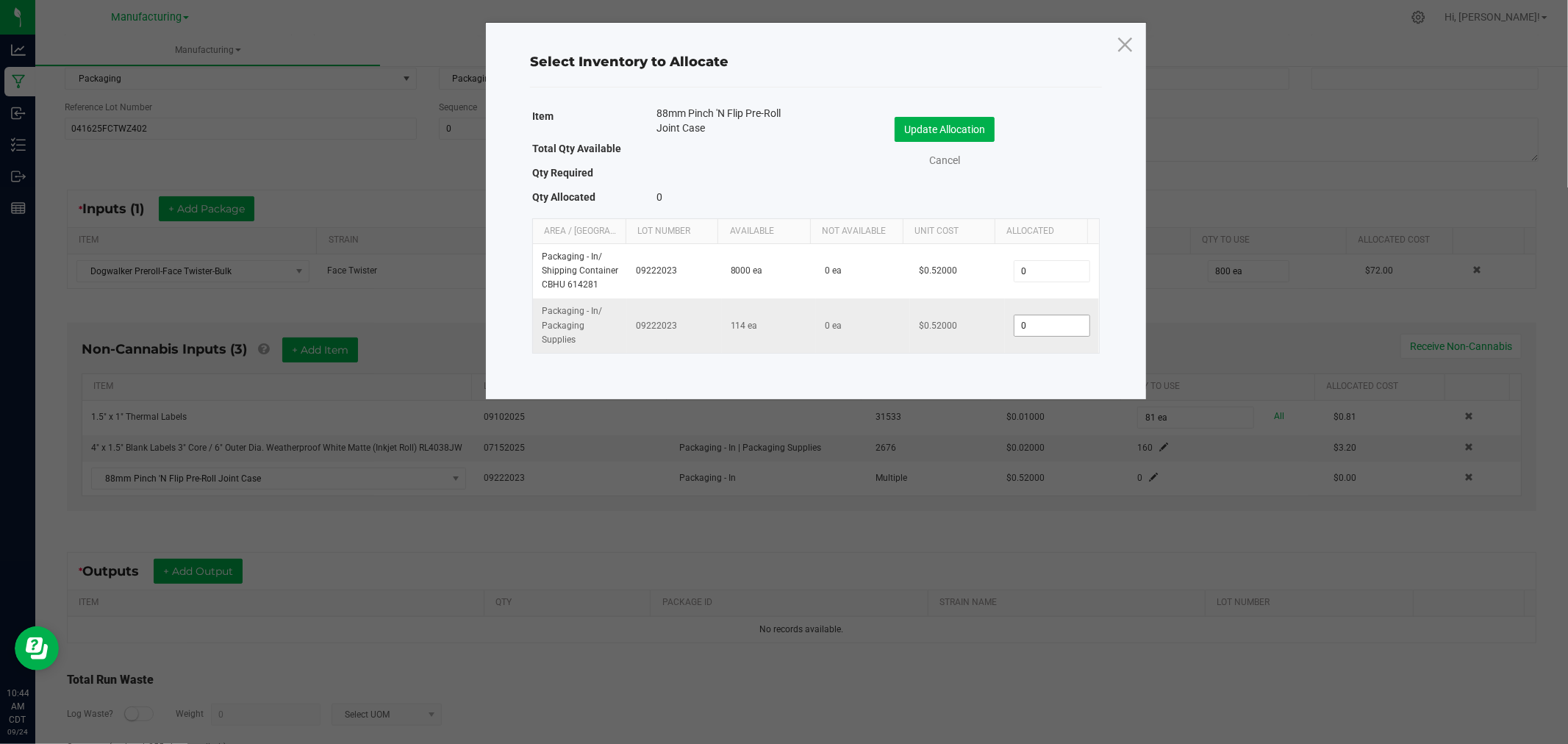
click at [1030, 329] on input "0" at bounding box center [1052, 325] width 75 height 21
type input "80"
click at [970, 125] on button "Update Allocation" at bounding box center [944, 129] width 100 height 25
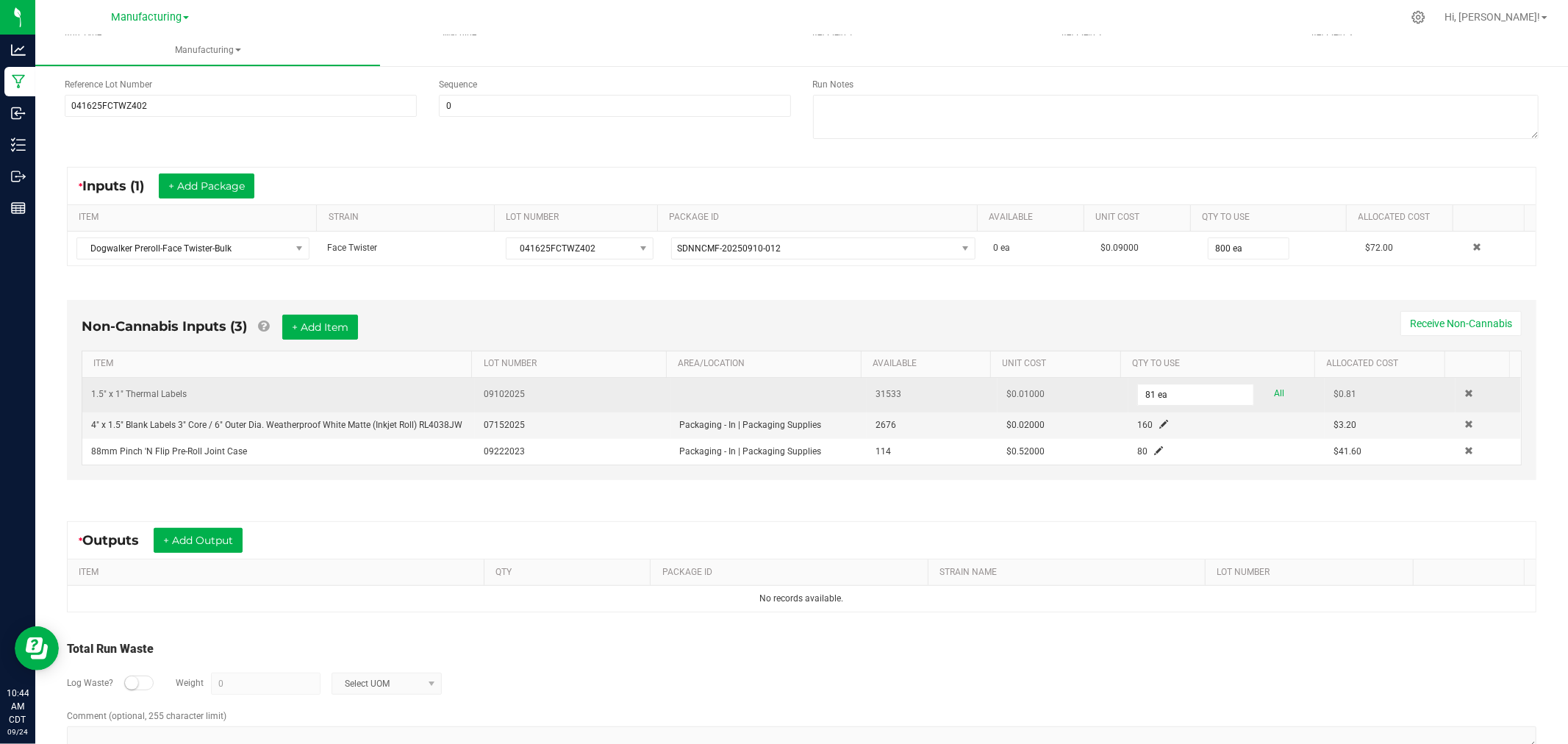
scroll to position [226, 0]
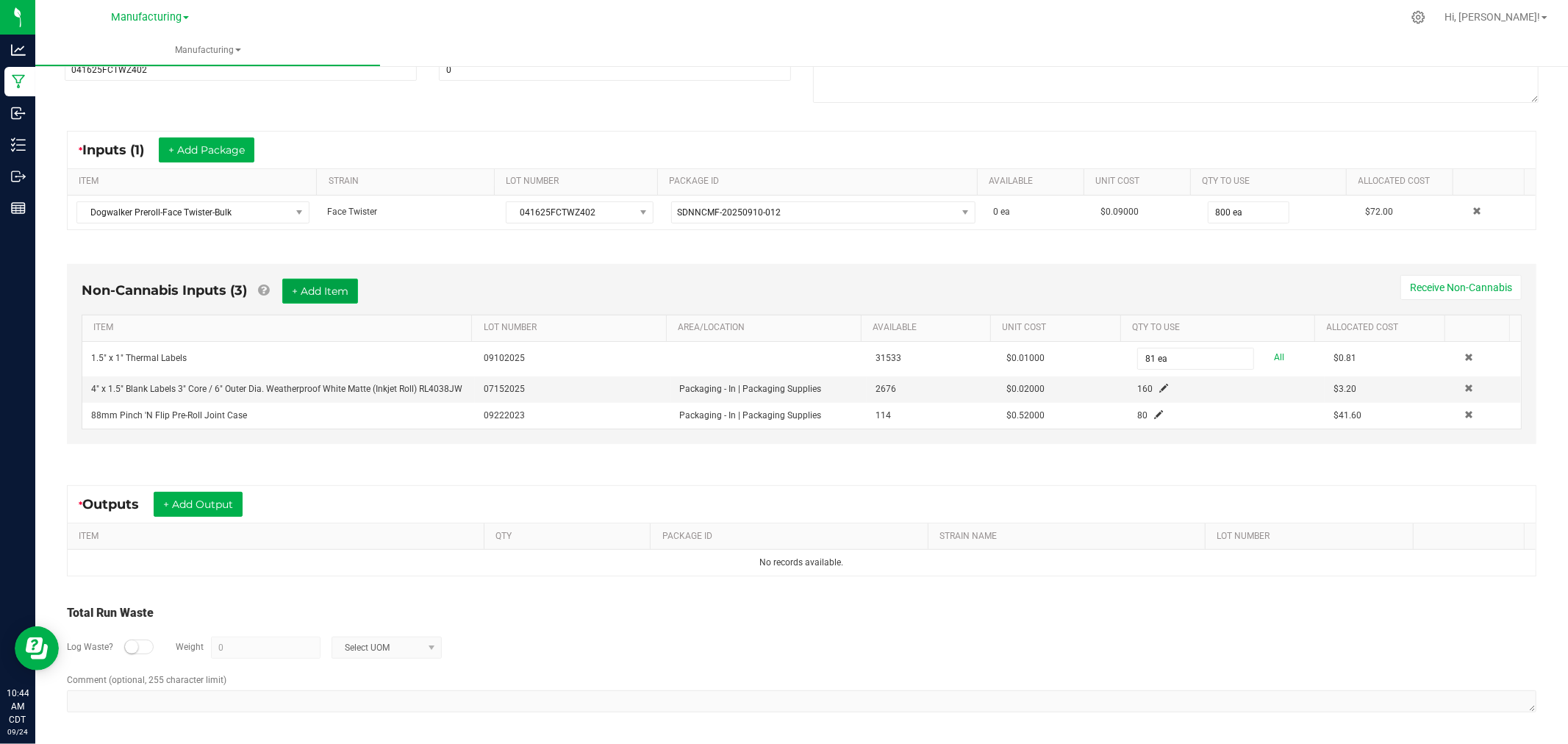
click at [314, 293] on button "+ Add Item" at bounding box center [320, 291] width 76 height 25
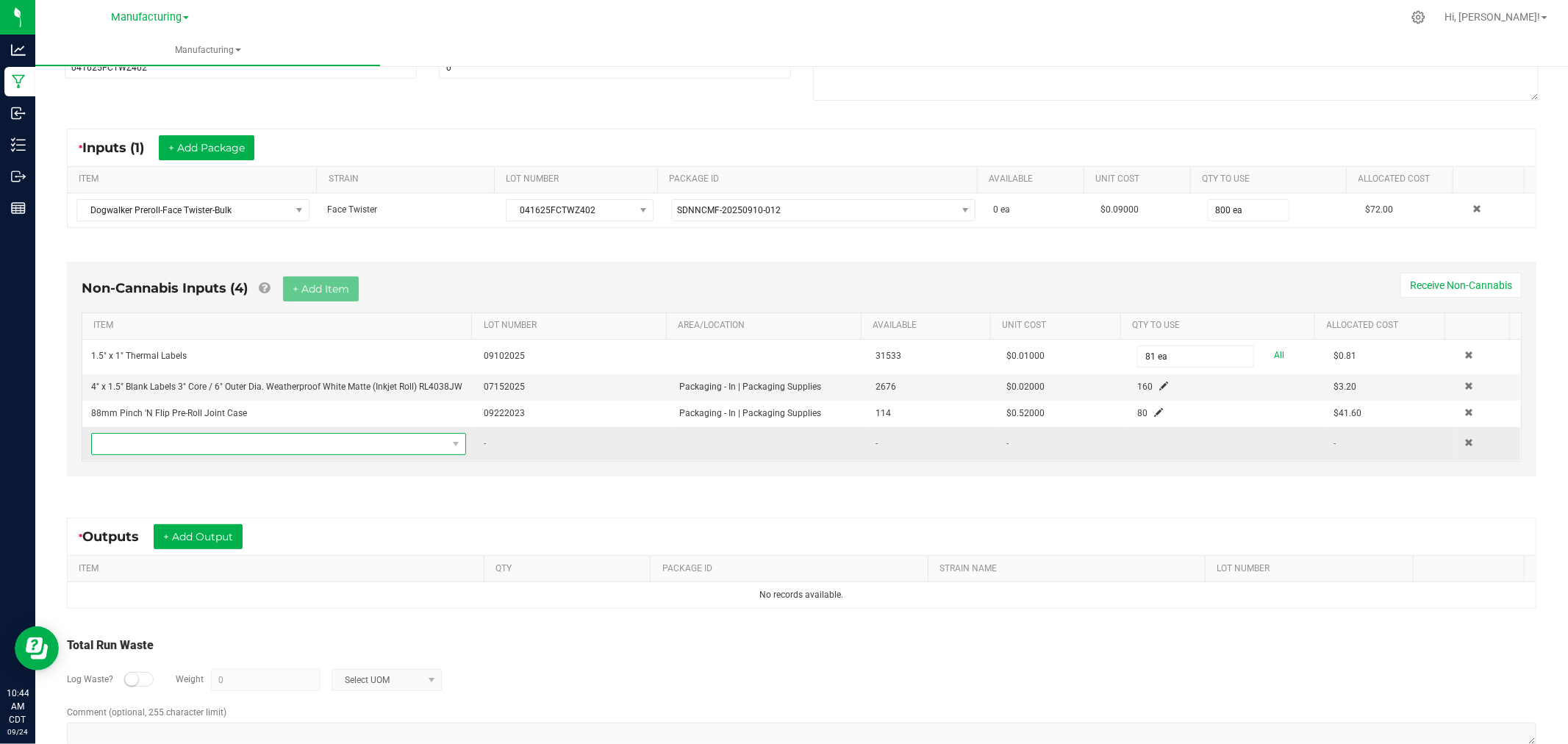
click at [346, 445] on span "NO DATA FOUND" at bounding box center [269, 444] width 355 height 21
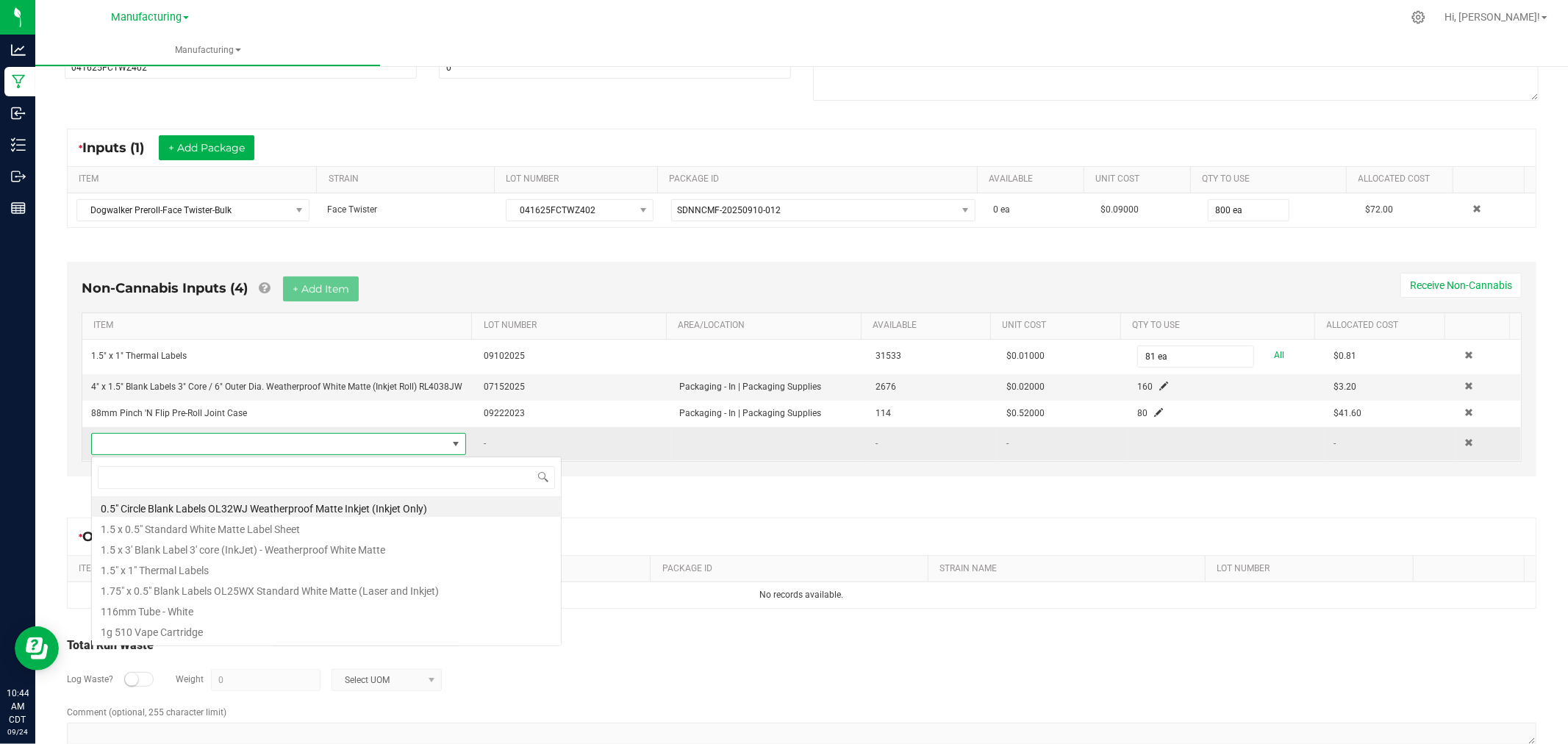
scroll to position [22, 364]
type input "SHRINK"
click at [296, 576] on li "Shrink Bands for All Pre-Roll Packs 76mm x 80mm - Clear Plastic" at bounding box center [326, 567] width 469 height 21
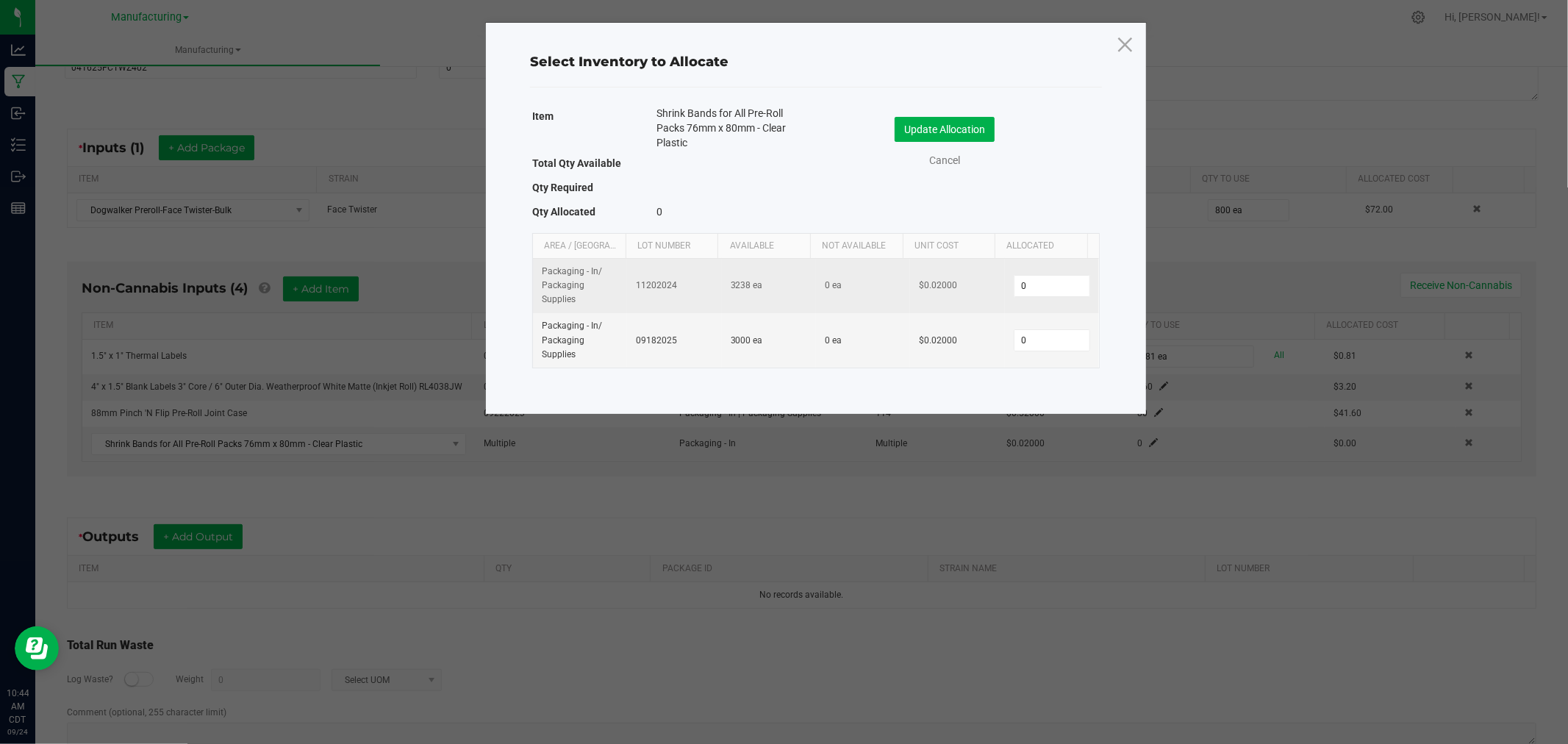
click at [1049, 298] on td "0" at bounding box center [1052, 286] width 94 height 55
click at [1047, 291] on input "0" at bounding box center [1052, 285] width 75 height 21
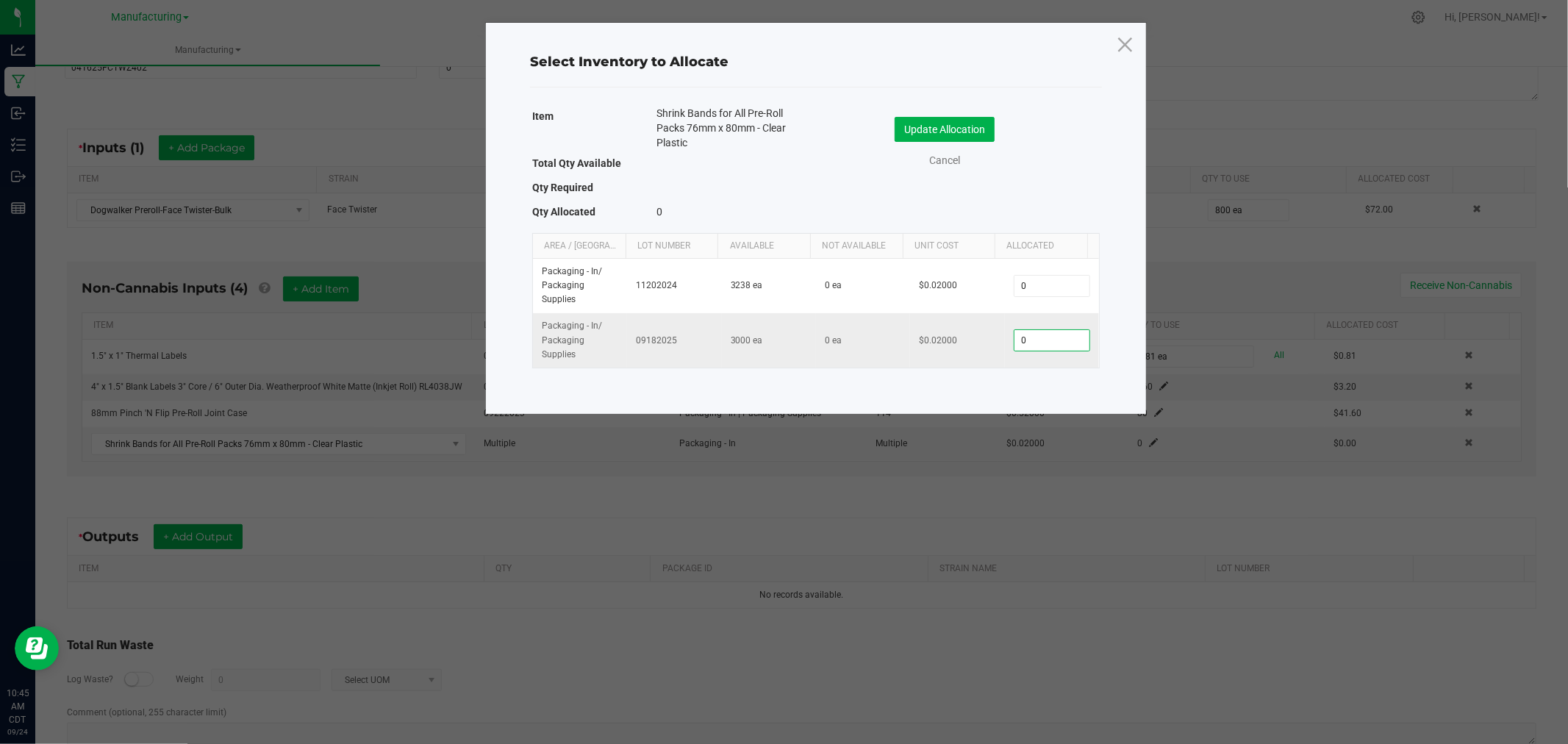
click at [1020, 339] on input "0" at bounding box center [1052, 340] width 75 height 21
type input "180"
click at [971, 123] on button "Update Allocation" at bounding box center [944, 129] width 100 height 25
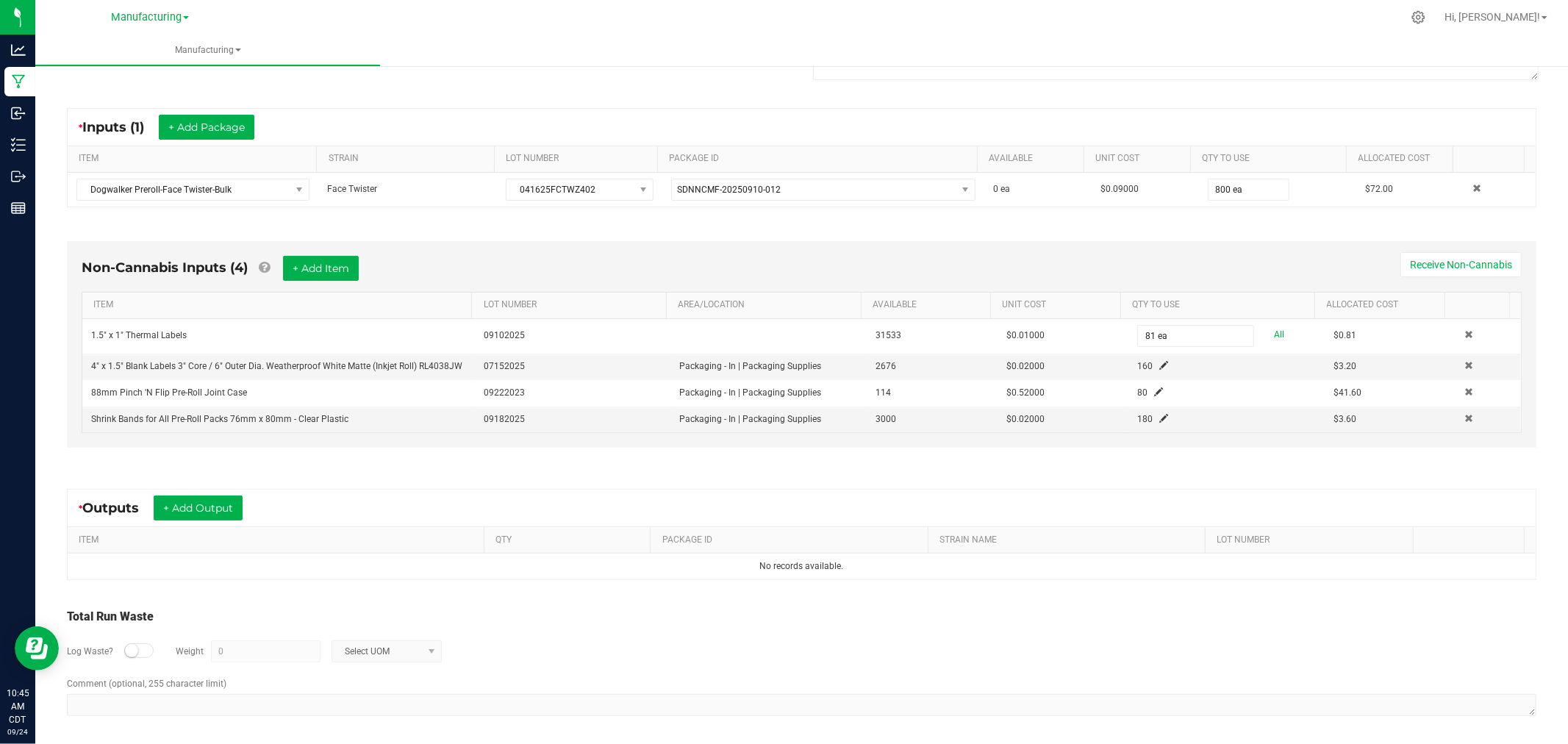
scroll to position [253, 0]
click at [231, 502] on button "+ Add Output" at bounding box center [198, 504] width 89 height 25
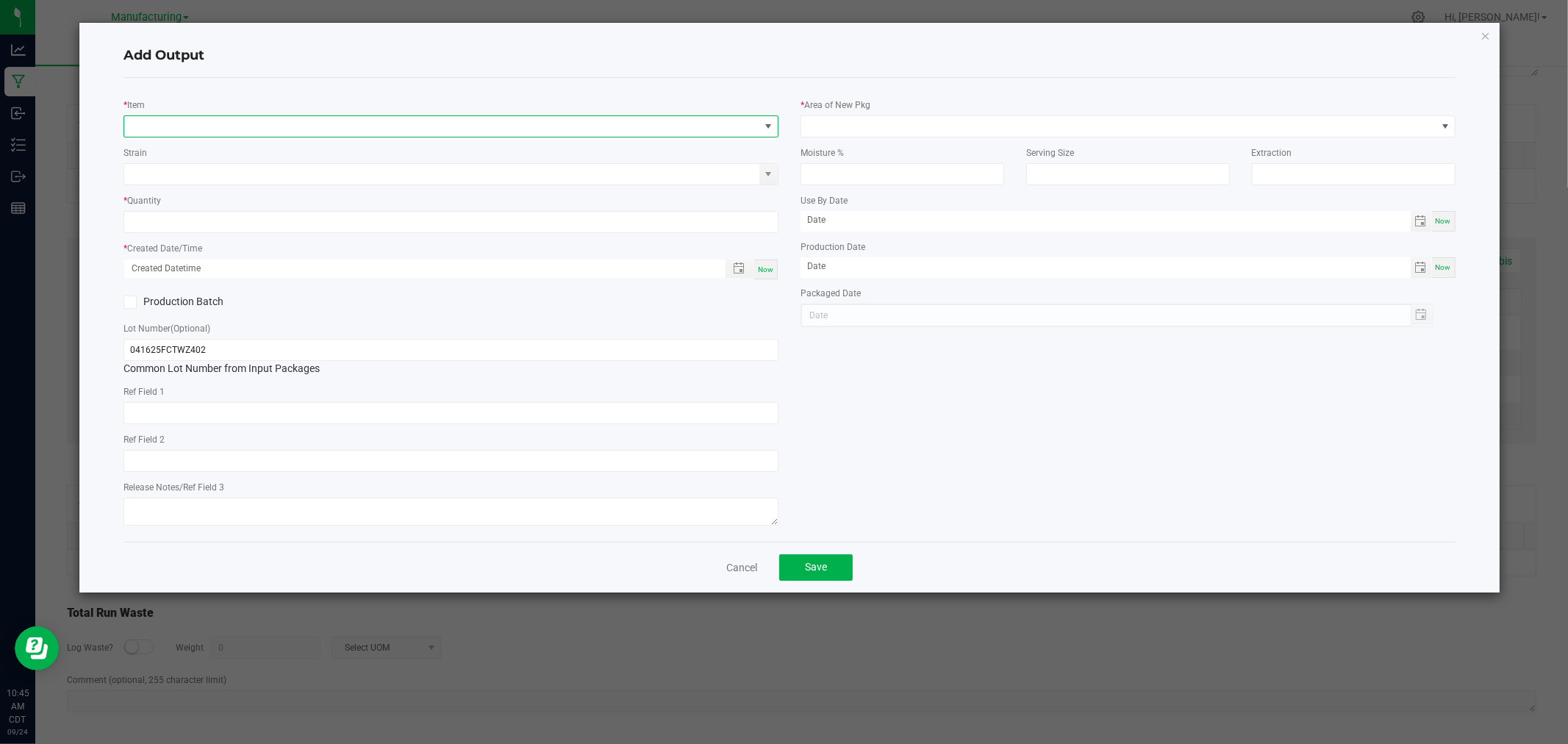
click at [196, 121] on span "NO DATA FOUND" at bounding box center [442, 126] width 635 height 21
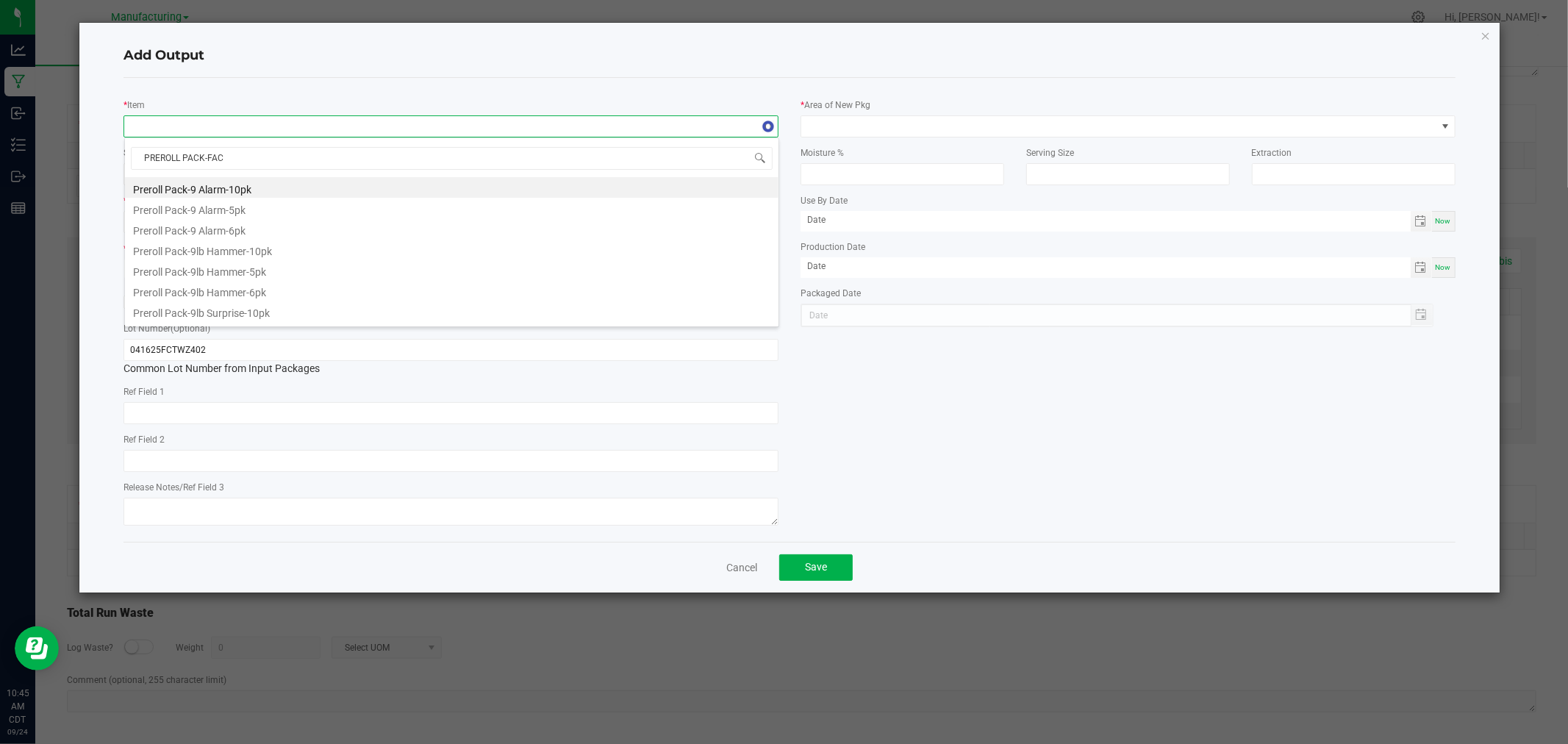
type input "PREROLL PACK-FACE"
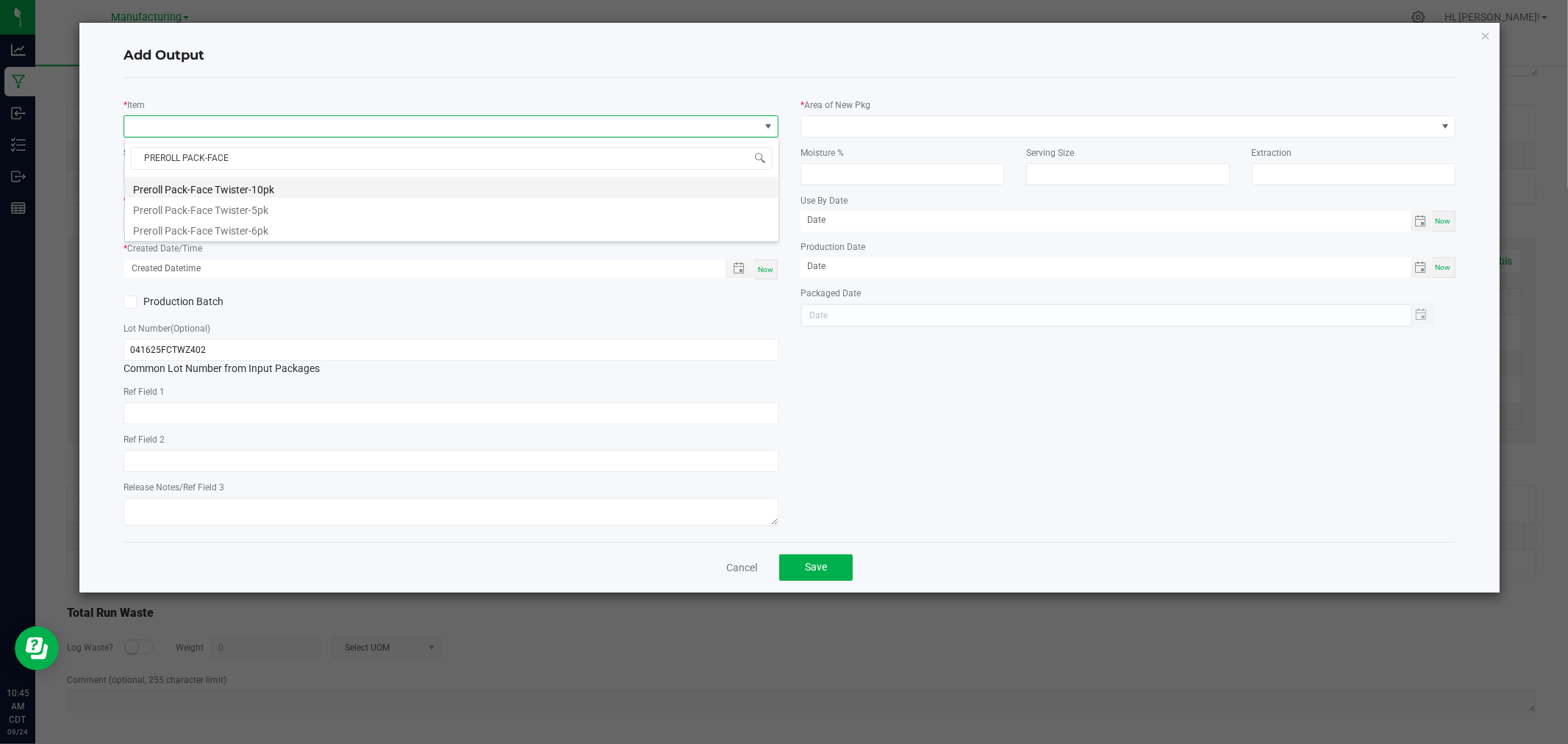
click at [204, 193] on li "Preroll Pack-Face Twister-10pk" at bounding box center [452, 187] width 653 height 21
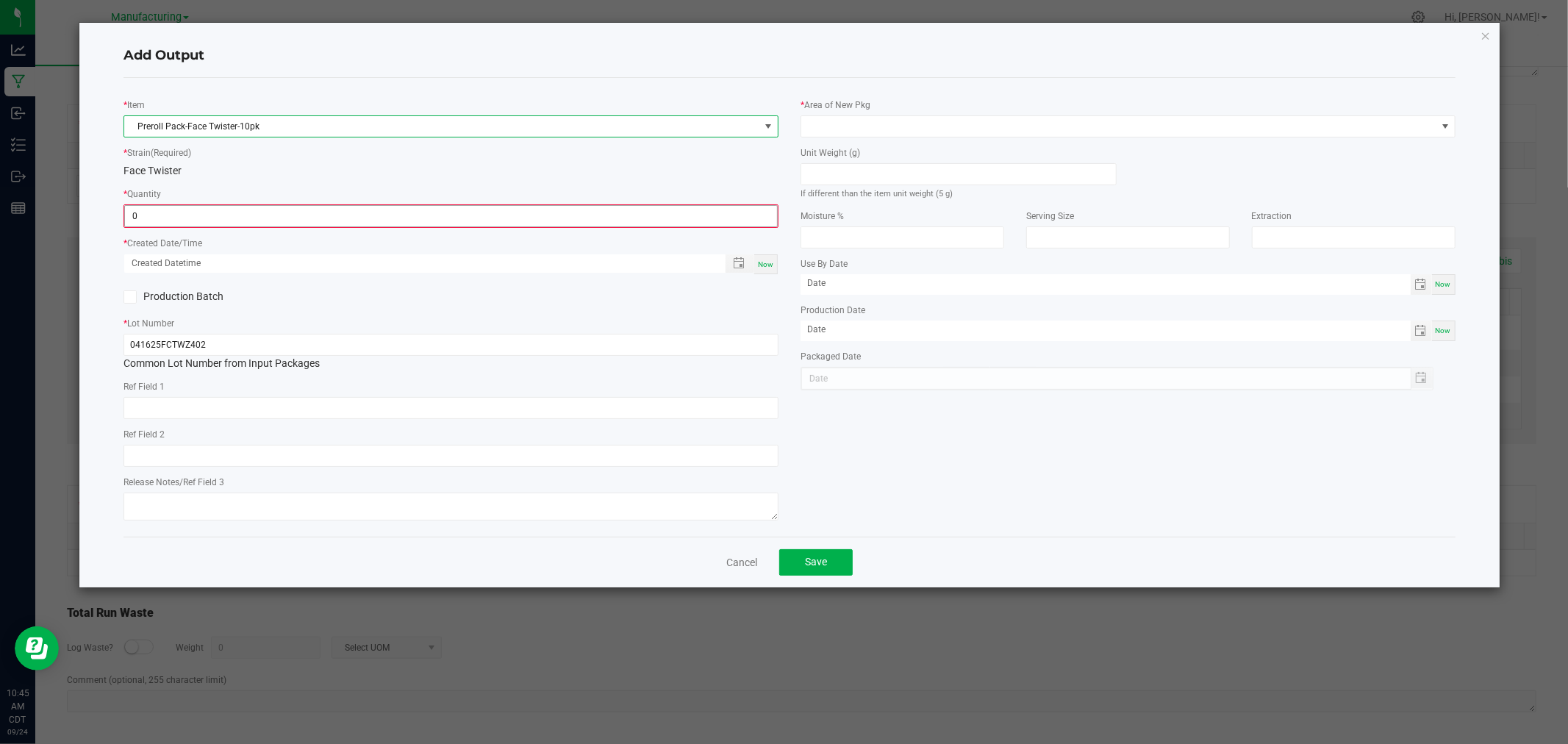
click at [200, 215] on input "0" at bounding box center [451, 216] width 652 height 21
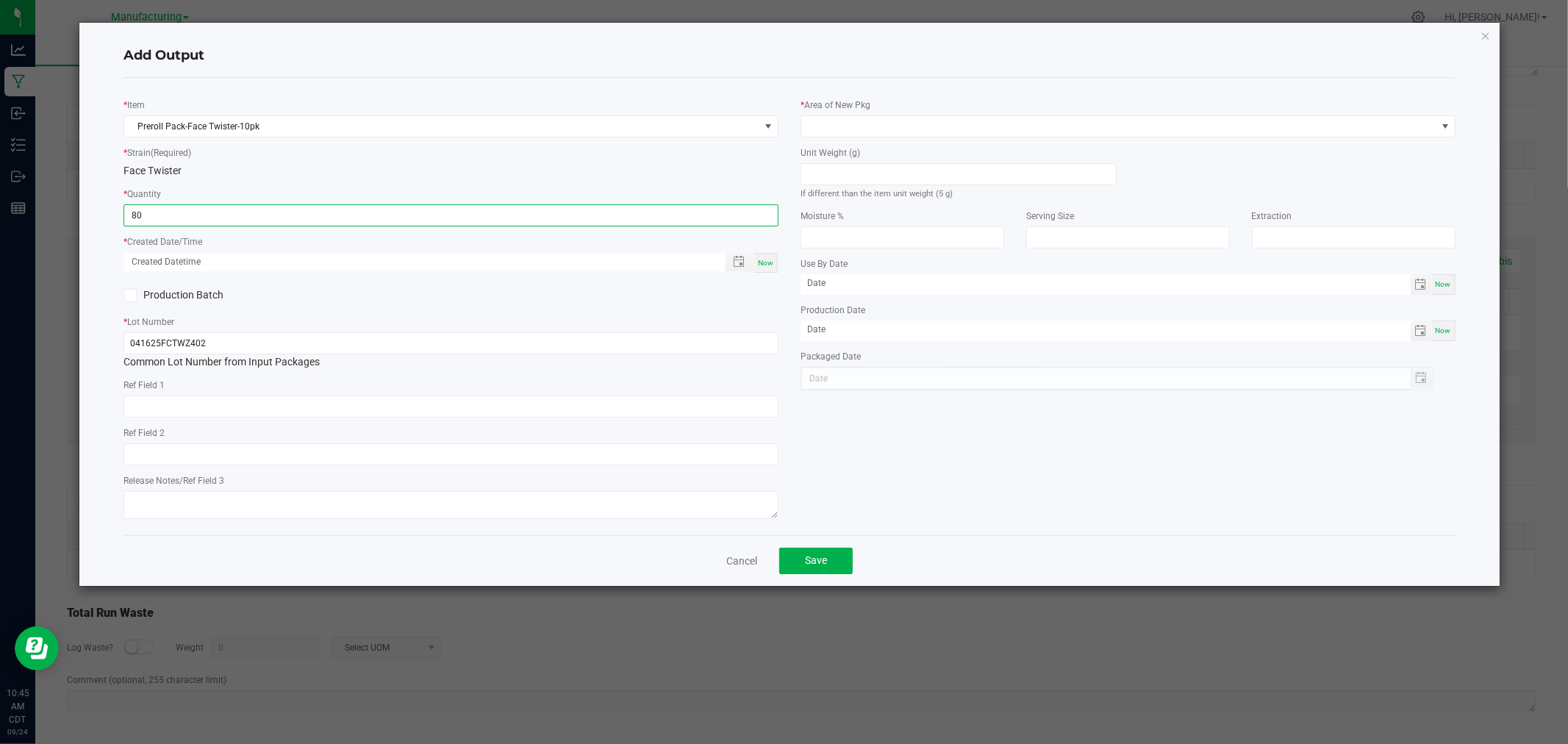
type input "80 ea"
click at [763, 261] on span "Now" at bounding box center [765, 263] width 16 height 8
type input "[DATE] 10:45 AM"
type input "[DATE]"
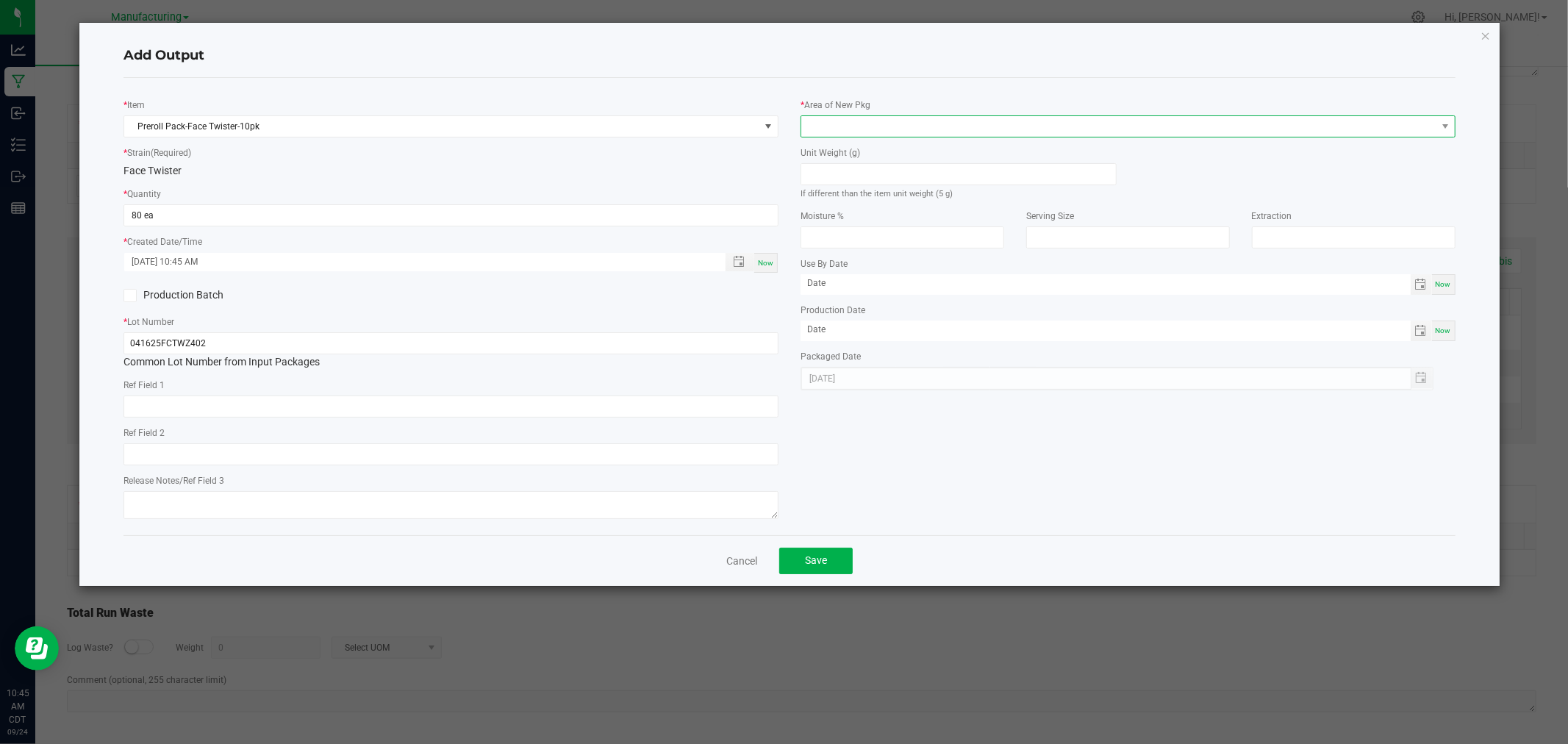
click at [866, 128] on span at bounding box center [1118, 126] width 635 height 21
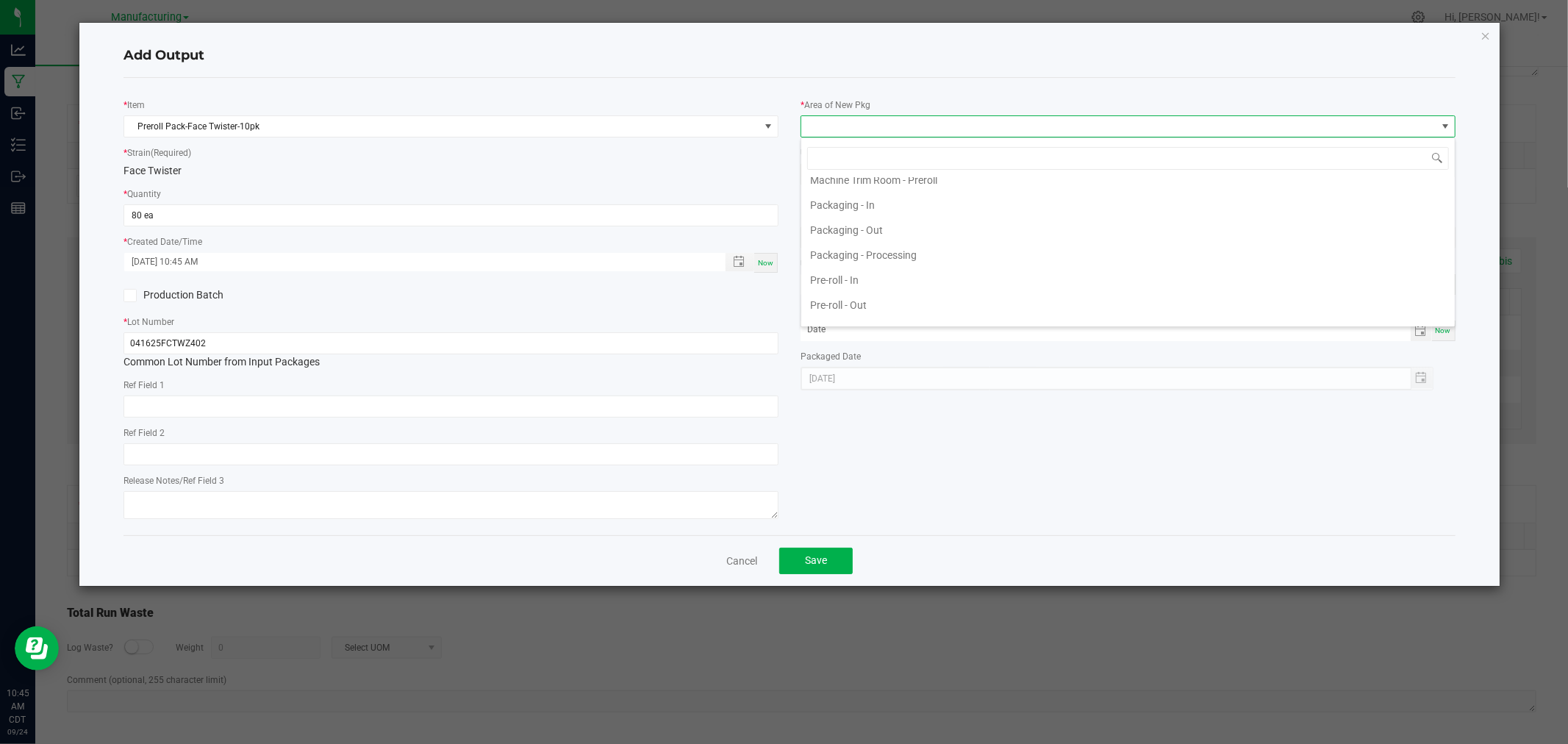
scroll to position [408, 0]
click at [856, 277] on li "Packaging - Processing" at bounding box center [1128, 281] width 653 height 25
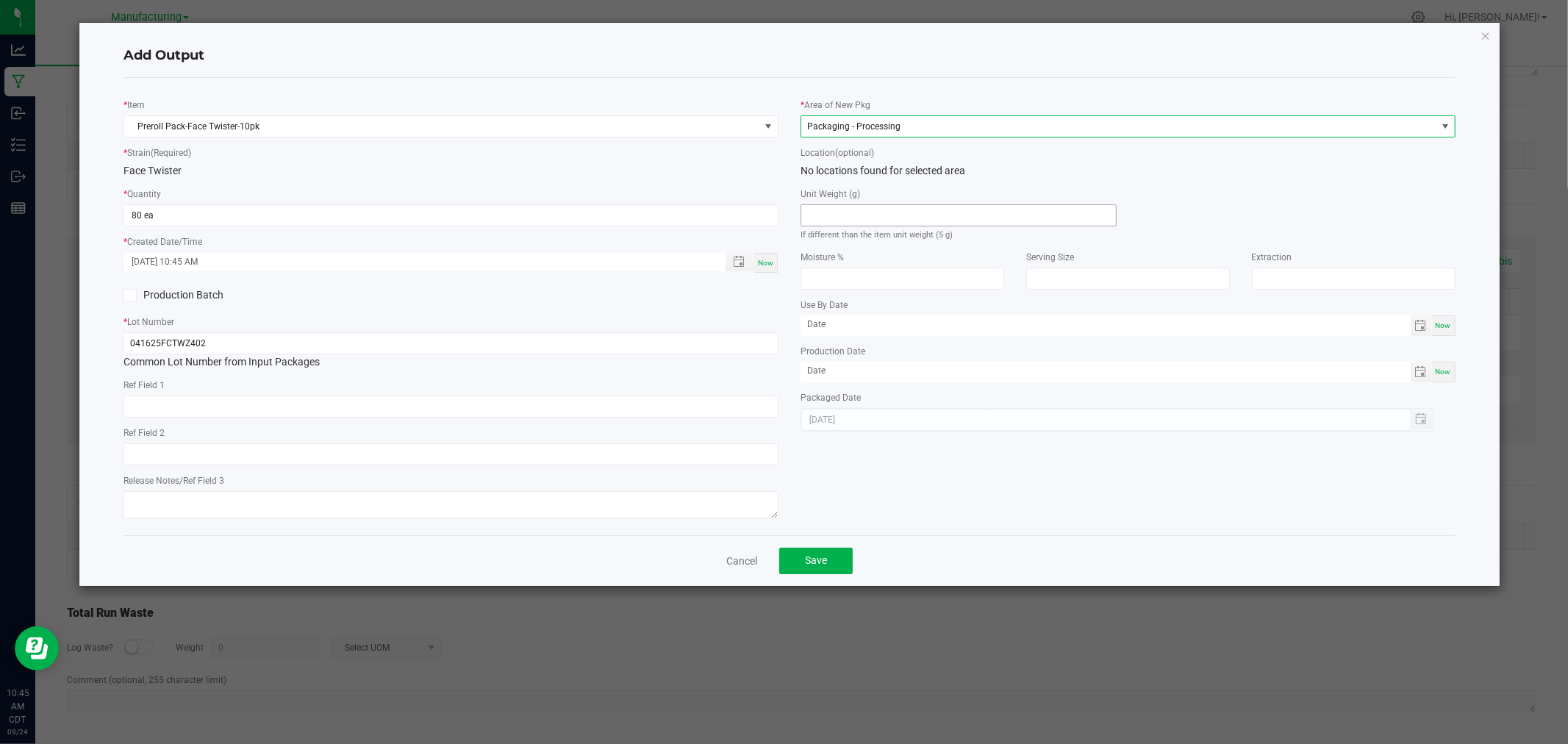
click at [869, 212] on input at bounding box center [958, 215] width 314 height 21
type input "5"
click at [834, 552] on button "Save" at bounding box center [816, 561] width 73 height 26
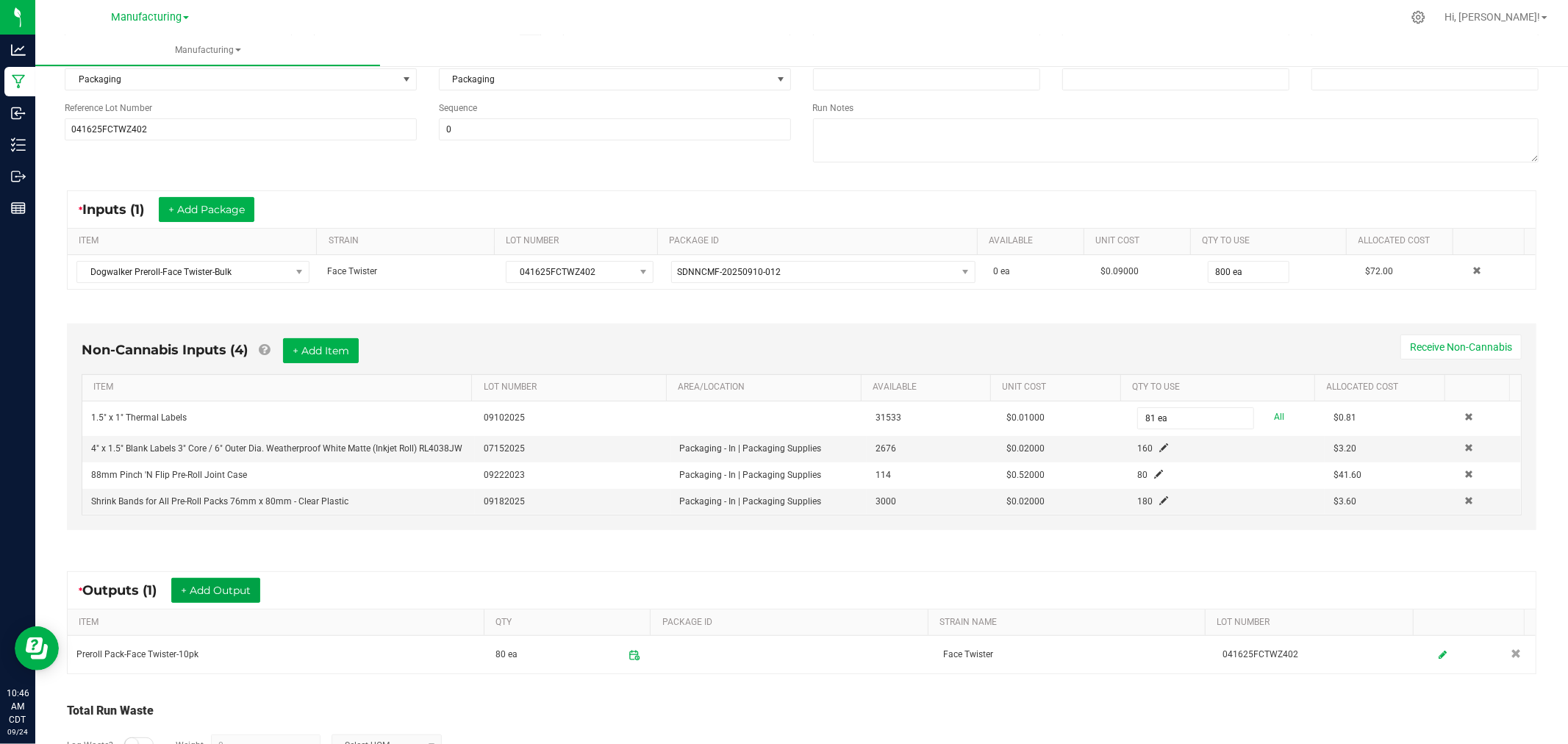
scroll to position [0, 0]
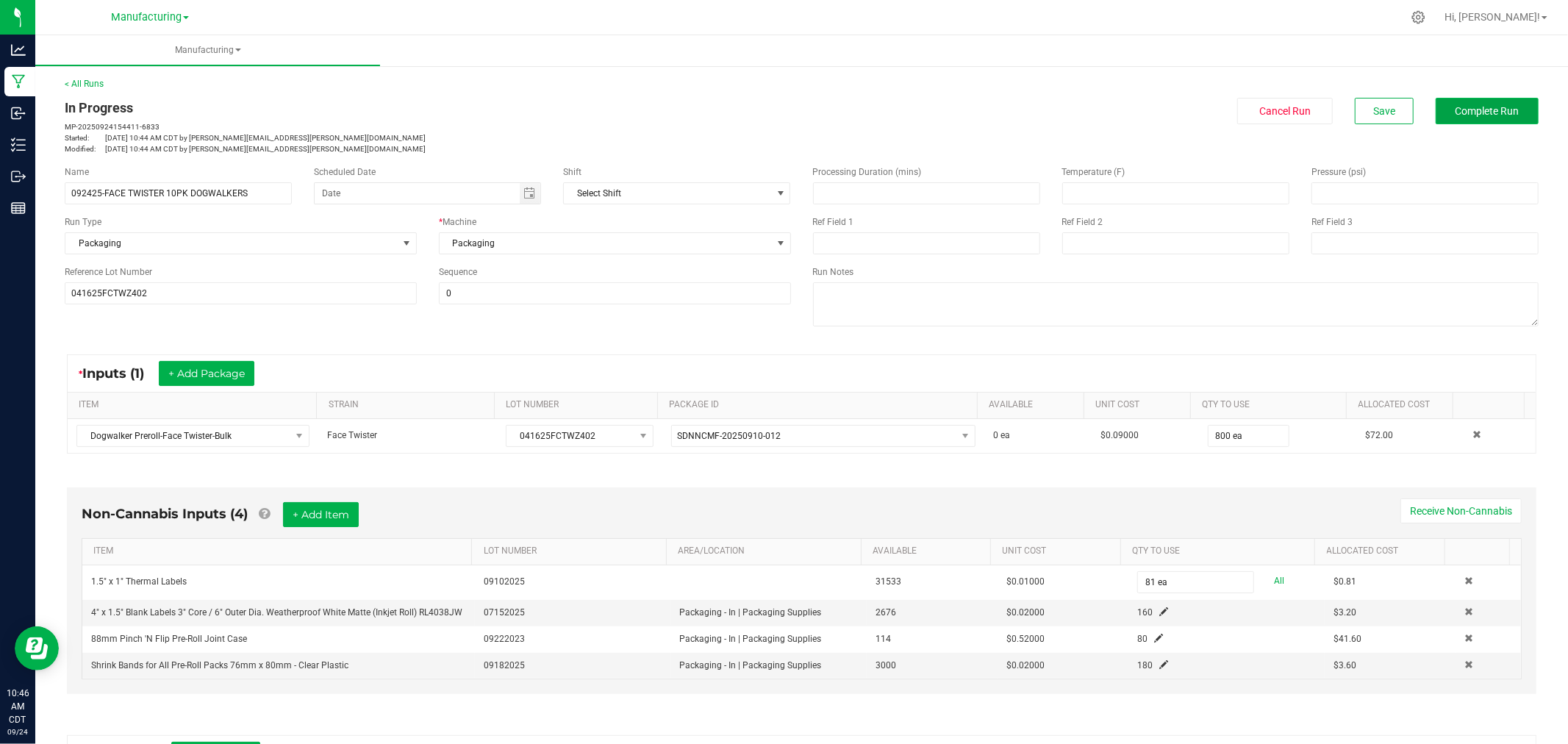
click at [1458, 107] on span "Complete Run" at bounding box center [1488, 111] width 64 height 12
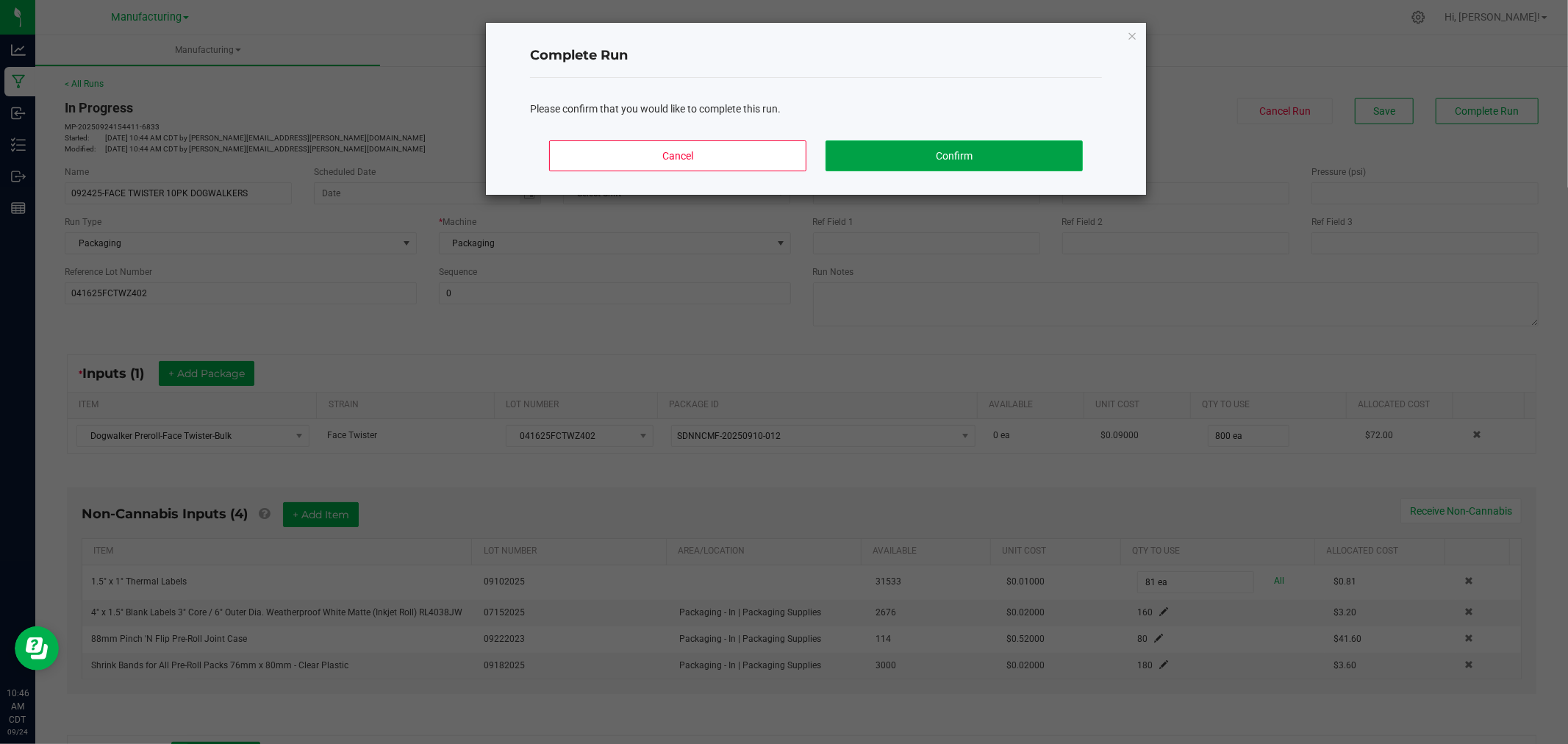
click at [1038, 166] on button "Confirm" at bounding box center [954, 155] width 257 height 31
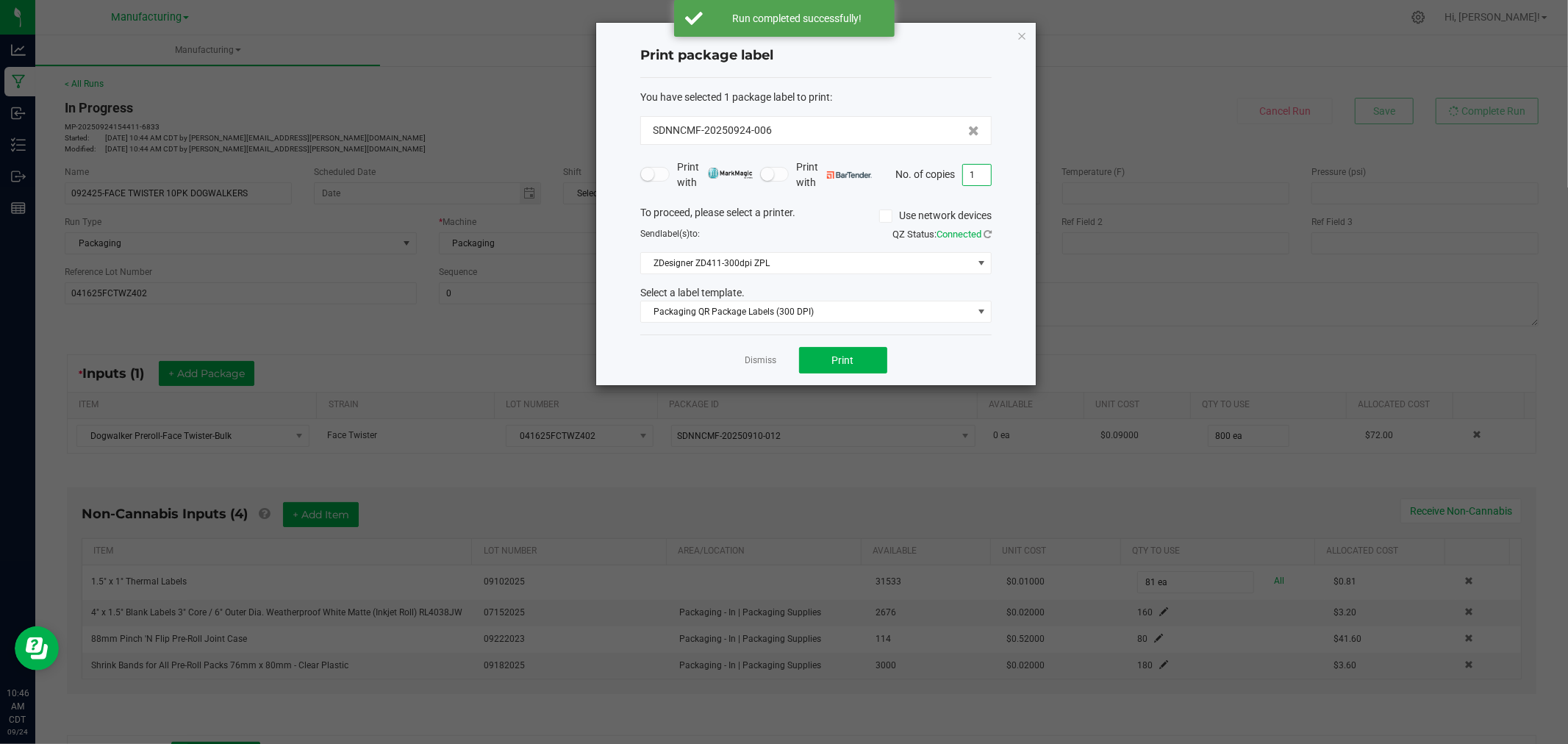
click at [983, 170] on input "1" at bounding box center [977, 175] width 28 height 21
type input "81"
click at [873, 366] on button "Print" at bounding box center [843, 360] width 88 height 26
click at [1019, 26] on icon "button" at bounding box center [1022, 35] width 10 height 17
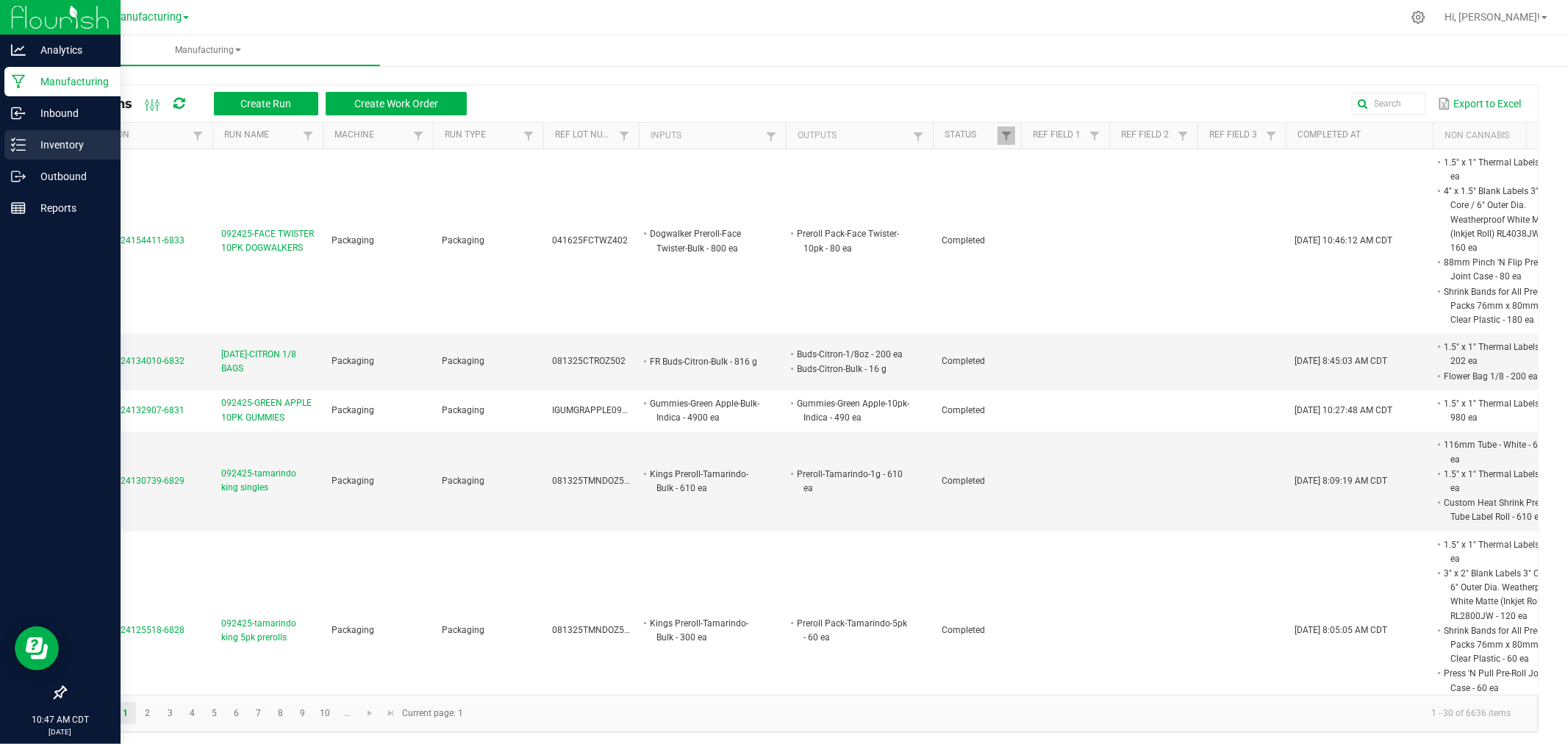
click at [10, 137] on div "Inventory" at bounding box center [62, 145] width 116 height 30
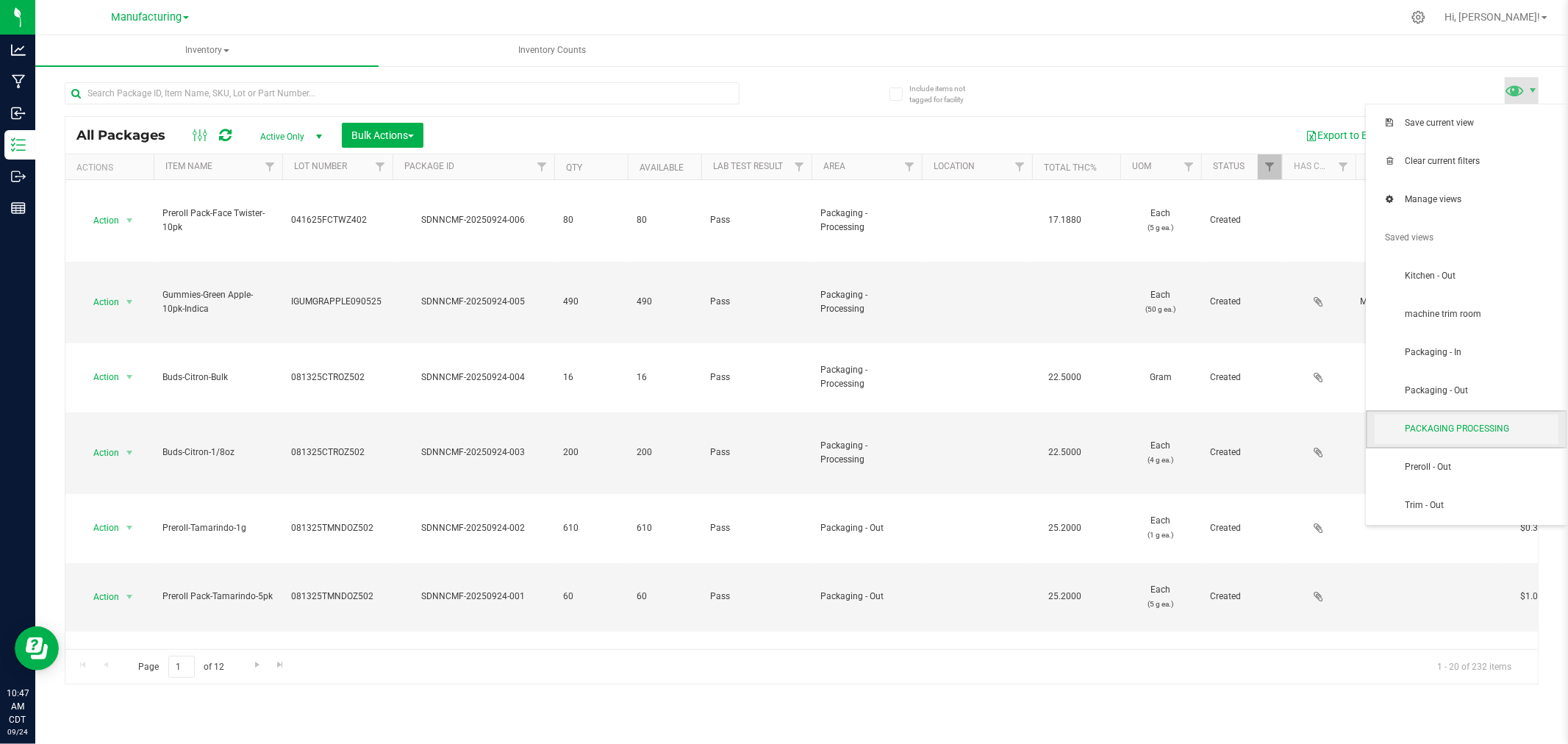
click at [1439, 424] on span "PACKAGING PROCESSING" at bounding box center [1481, 428] width 153 height 12
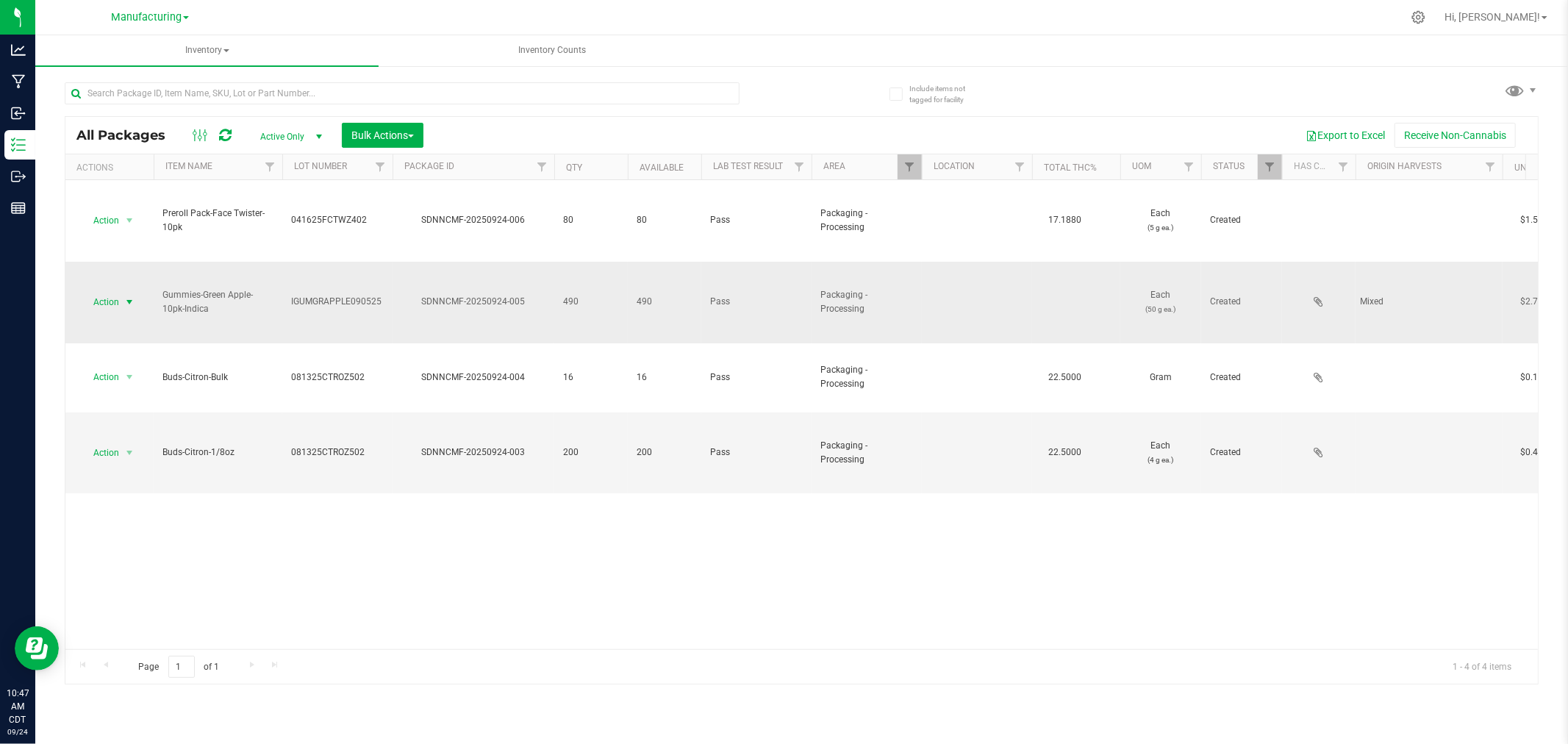
click at [132, 300] on span "select" at bounding box center [129, 302] width 12 height 12
click at [148, 416] on li "Locate package" at bounding box center [127, 414] width 92 height 22
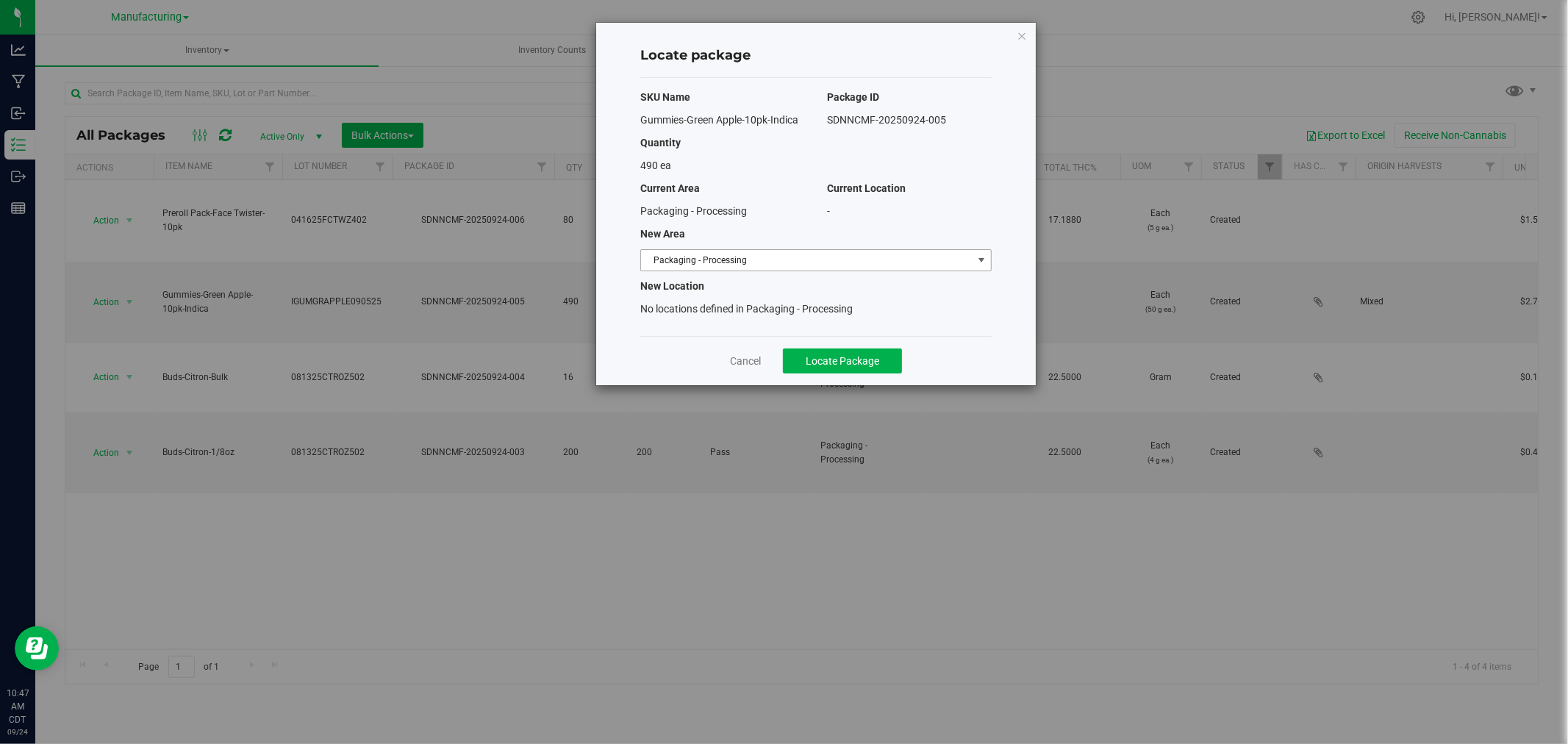
drag, startPoint x: 915, startPoint y: 256, endPoint x: 904, endPoint y: 263, distance: 13.0
click at [914, 256] on span "Packaging - Processing" at bounding box center [807, 260] width 332 height 21
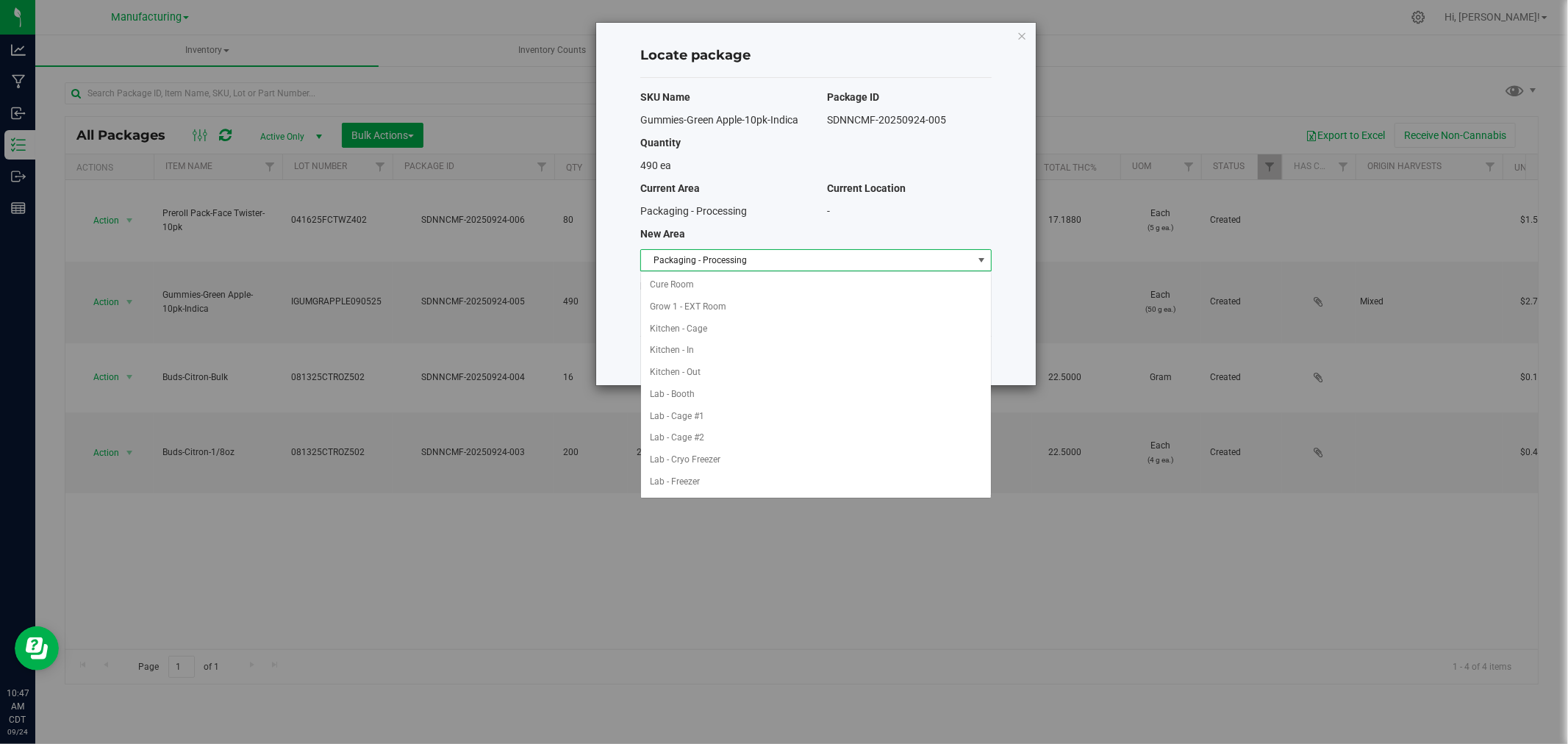
scroll to position [240, 0]
click at [732, 462] on li "Packaging - Out" at bounding box center [816, 460] width 350 height 22
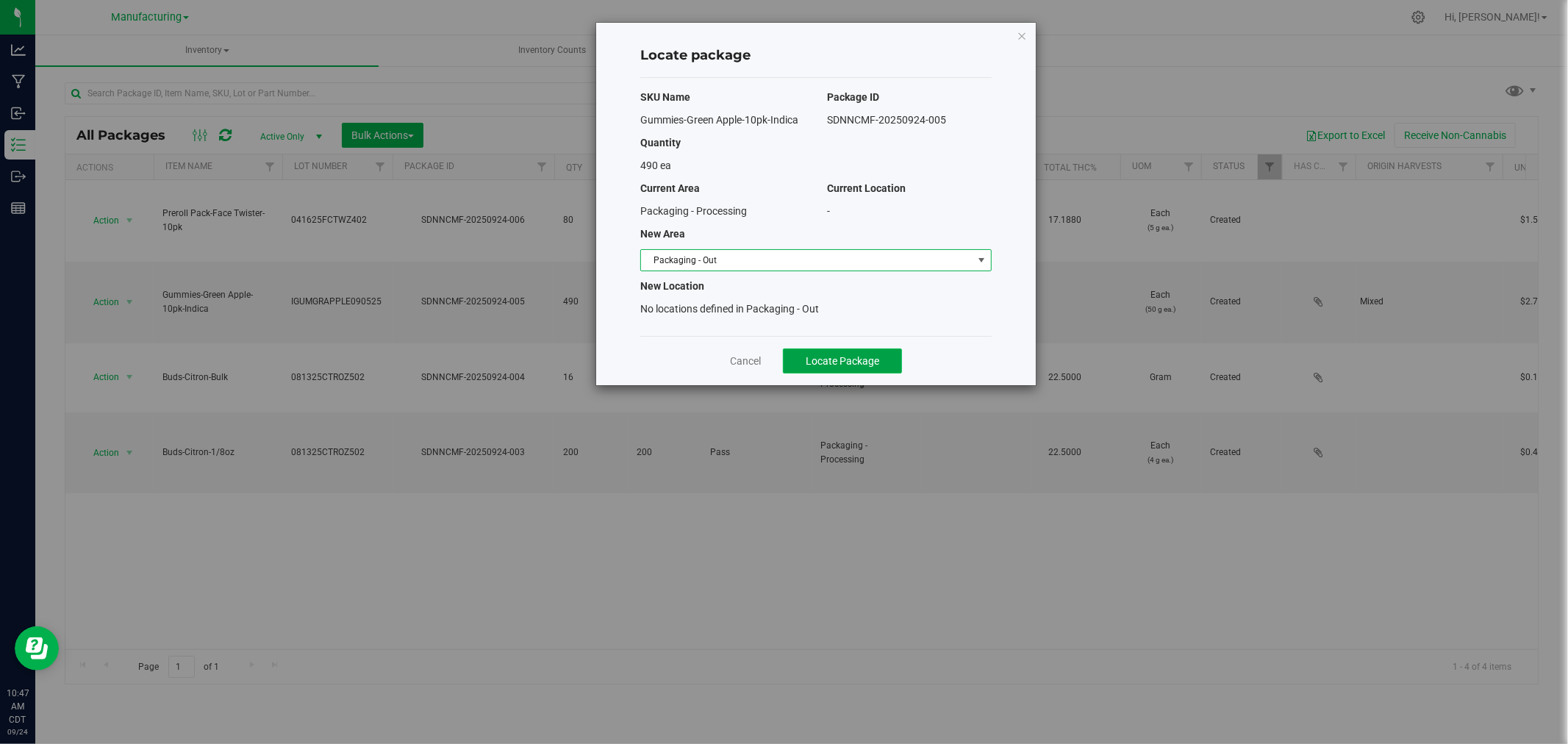
click at [824, 366] on span "Locate Package" at bounding box center [842, 360] width 73 height 12
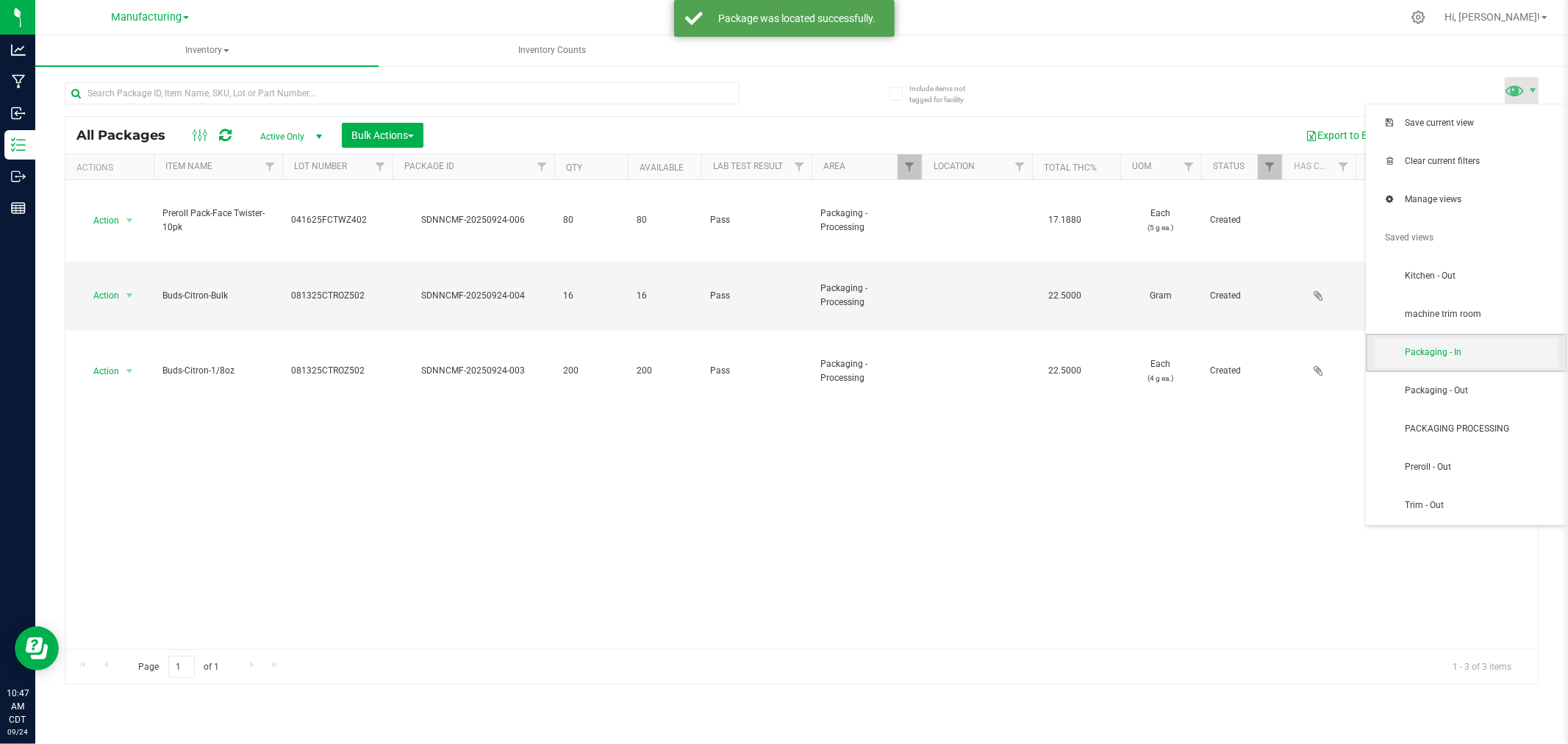
click at [1412, 351] on span "Packaging - In" at bounding box center [1481, 352] width 153 height 12
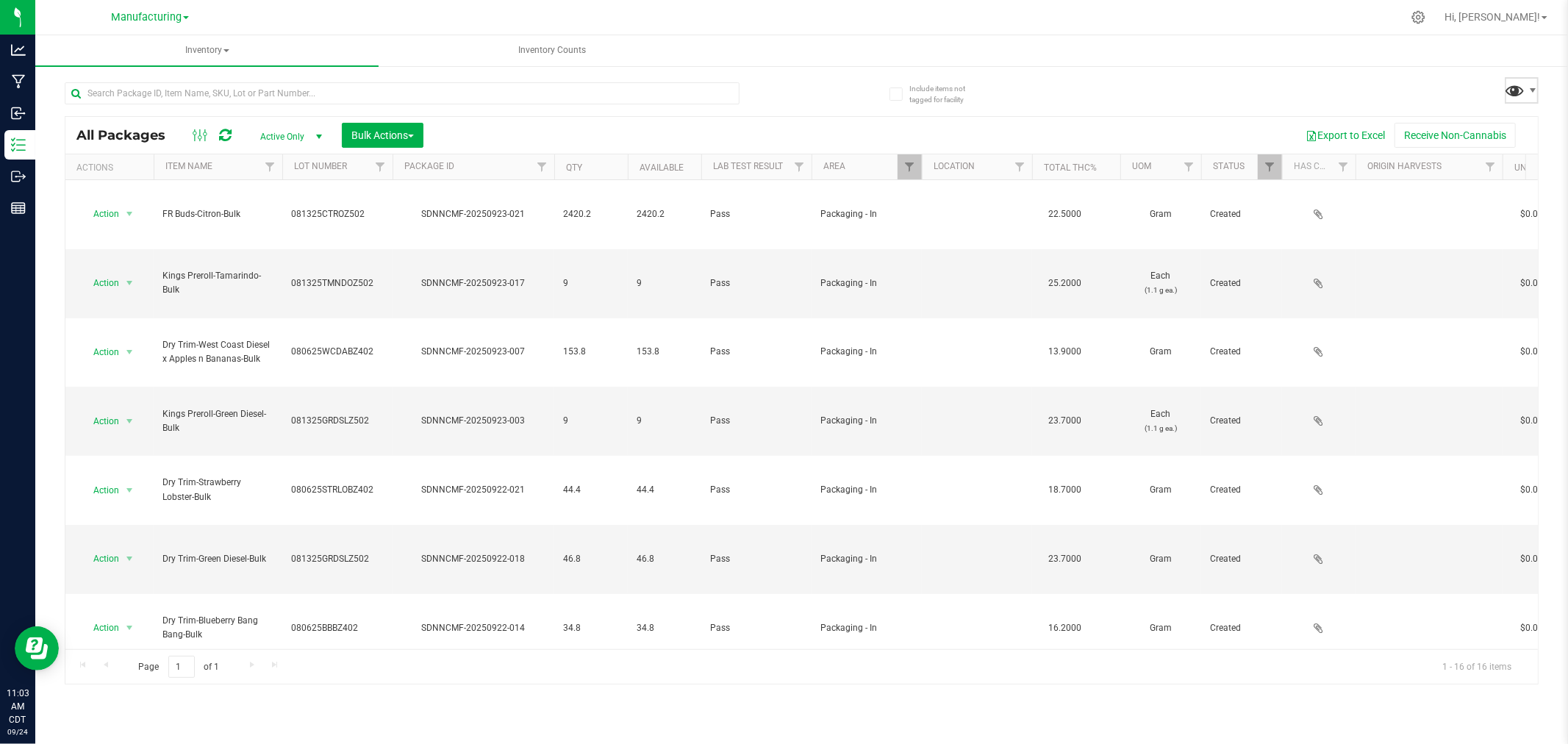
click at [1504, 86] on span at bounding box center [1515, 90] width 21 height 21
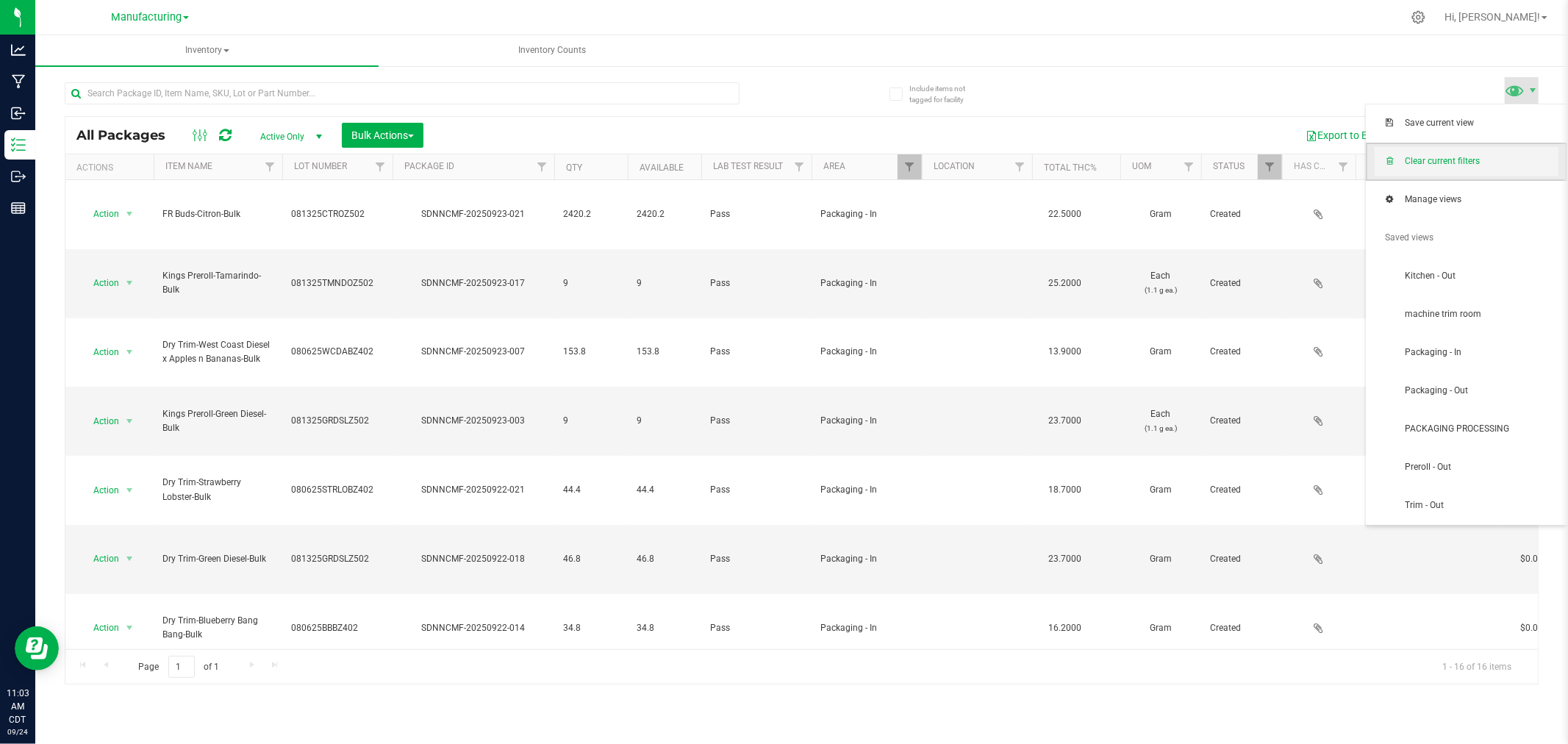
click at [1482, 149] on span "Clear current filters" at bounding box center [1467, 162] width 184 height 30
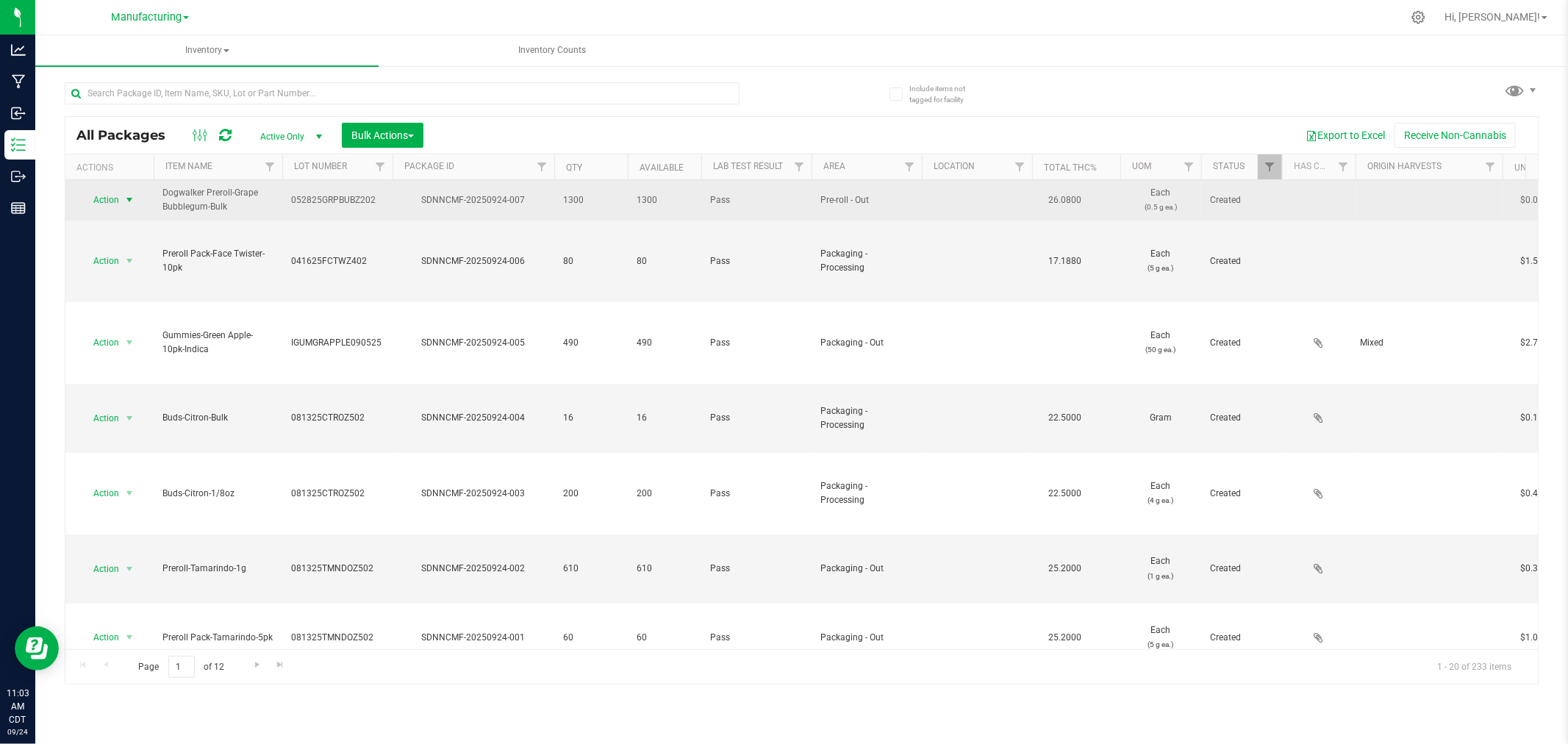
click at [105, 200] on span "Action" at bounding box center [100, 200] width 40 height 21
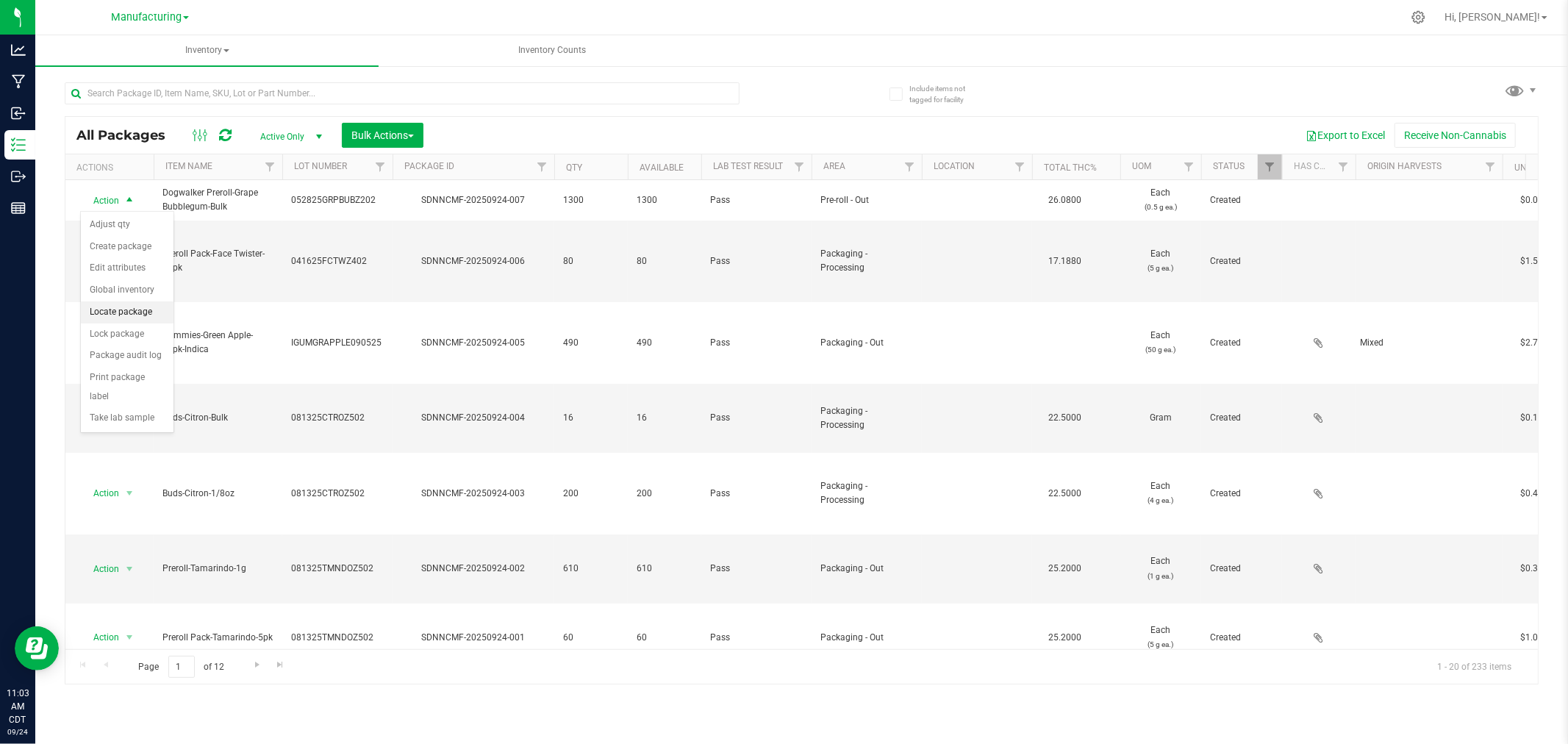
click at [139, 316] on li "Locate package" at bounding box center [127, 312] width 92 height 22
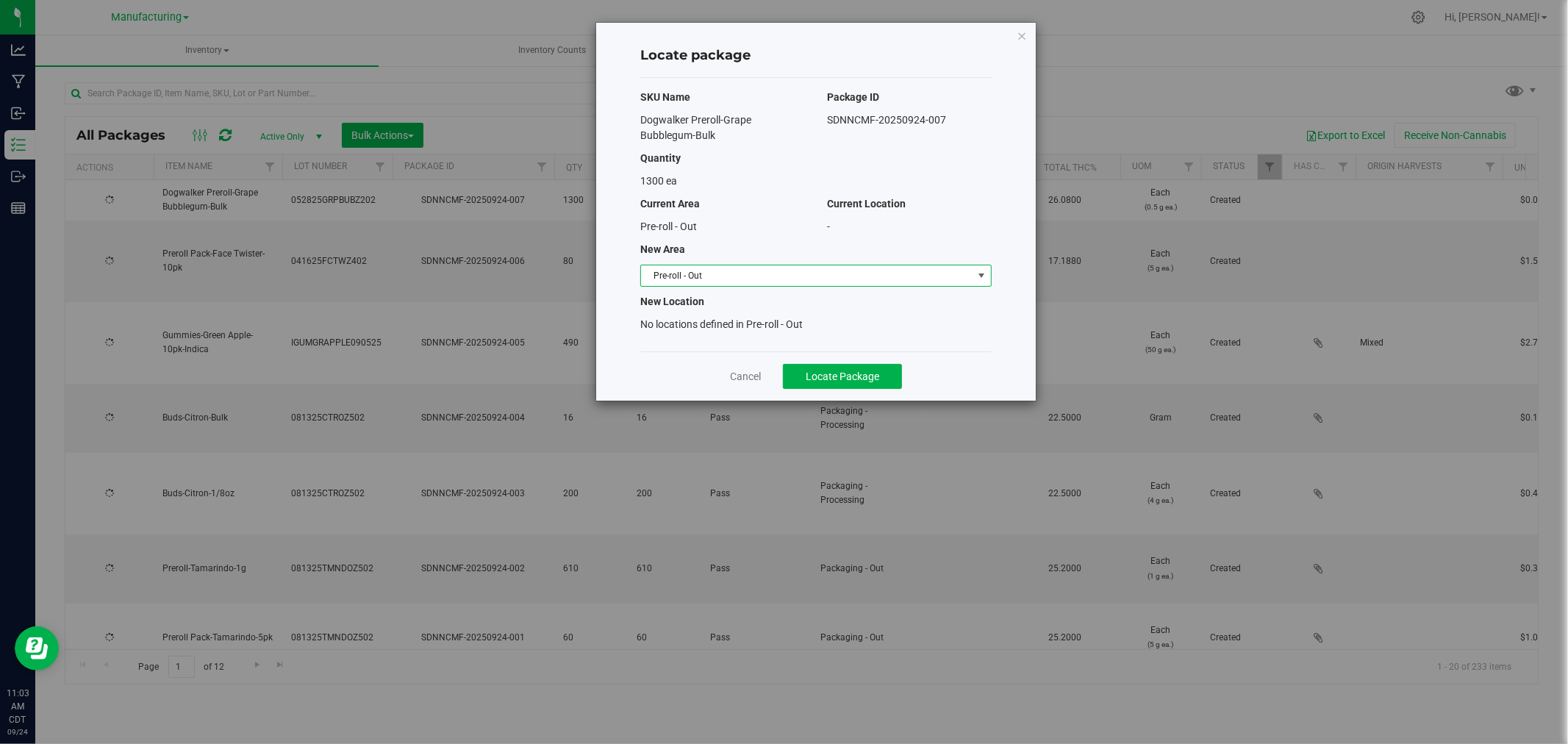
click at [835, 275] on span "Pre-roll - Out" at bounding box center [807, 275] width 332 height 21
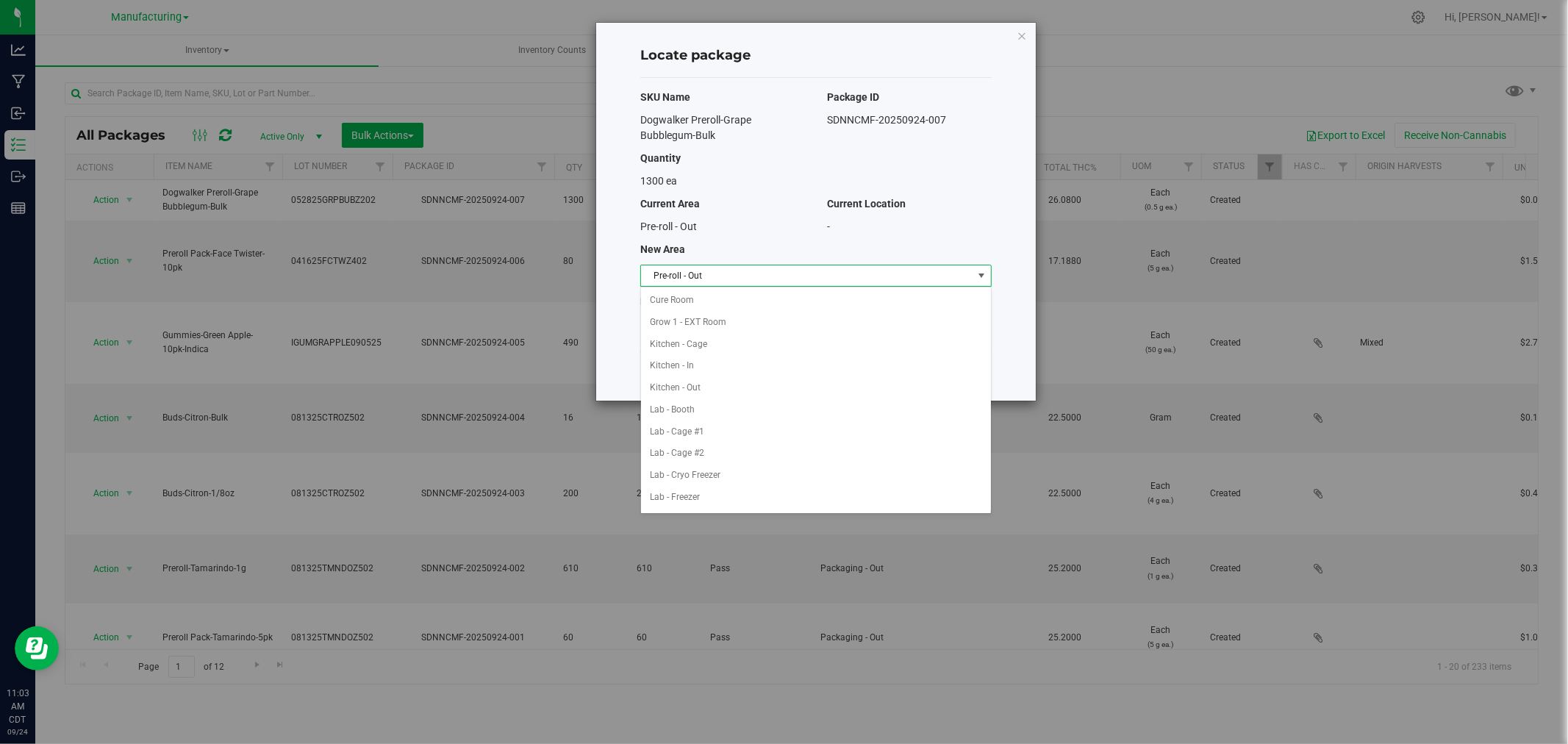
scroll to position [285, 0]
click at [814, 414] on li "Packaging - In" at bounding box center [816, 409] width 350 height 22
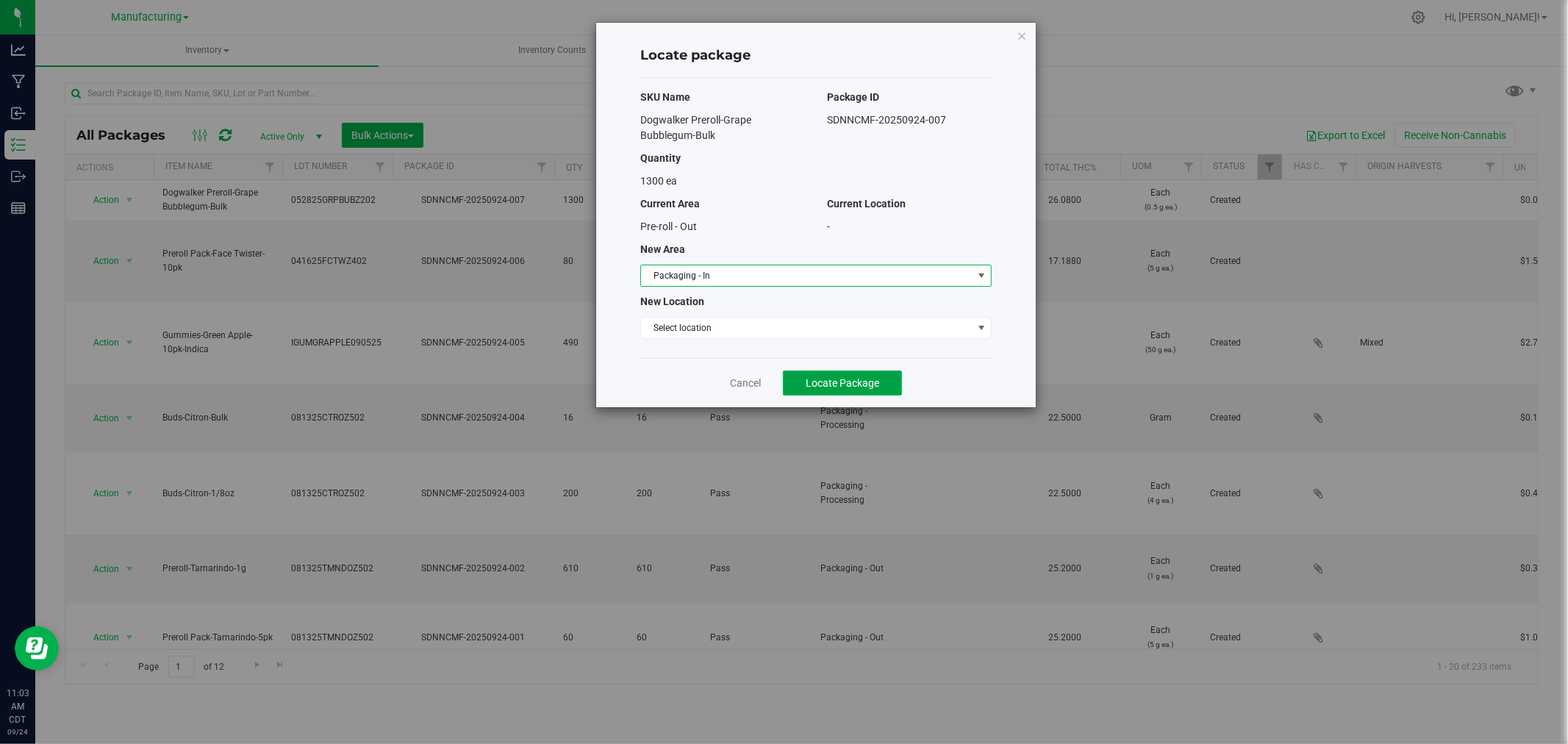
click at [871, 373] on button "Locate Package" at bounding box center [842, 383] width 119 height 25
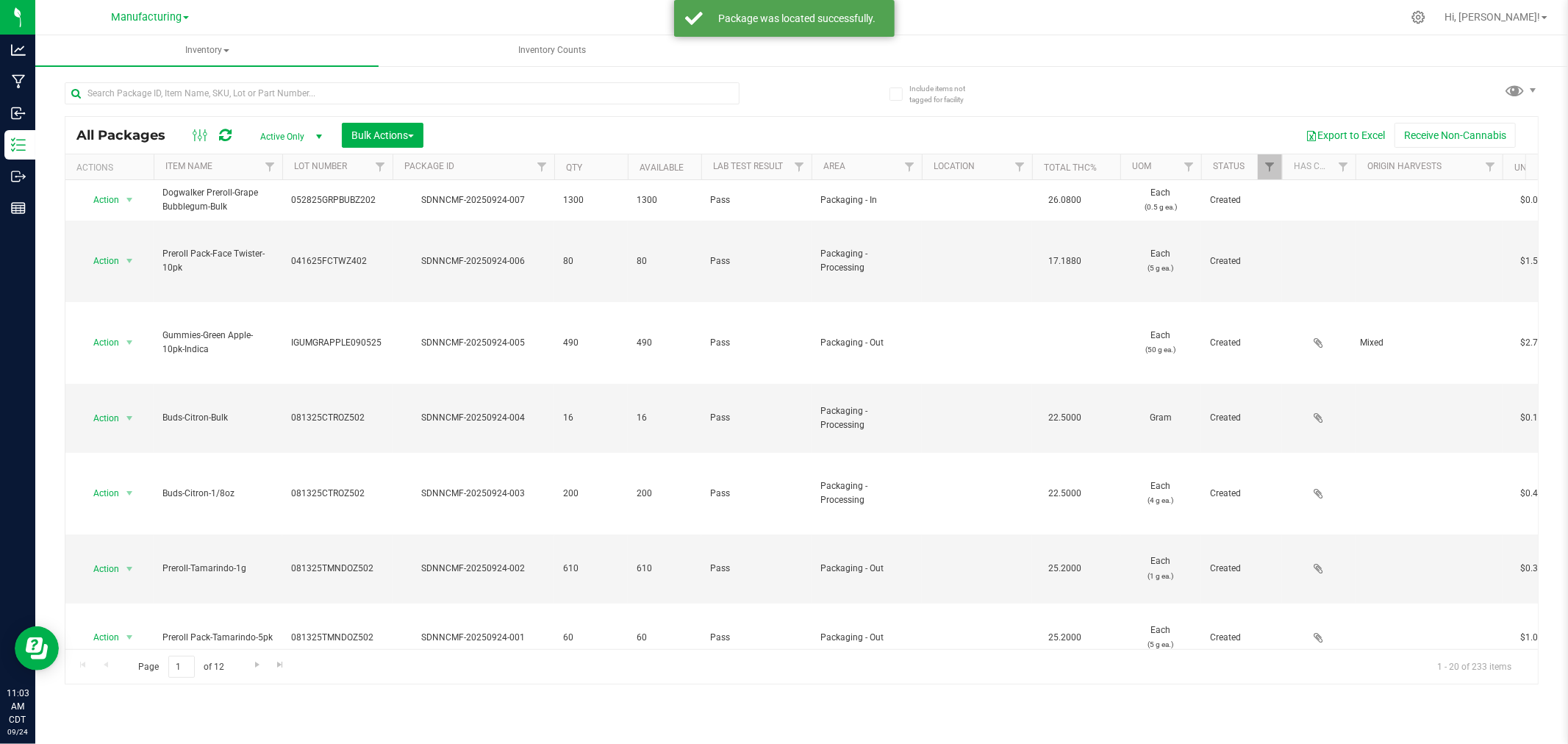
click at [1529, 105] on div "All Packages Active Only Active Only Lab Samples Locked All Bulk Actions Add to…" at bounding box center [801, 376] width 1474 height 616
click at [1523, 92] on span at bounding box center [1515, 90] width 21 height 21
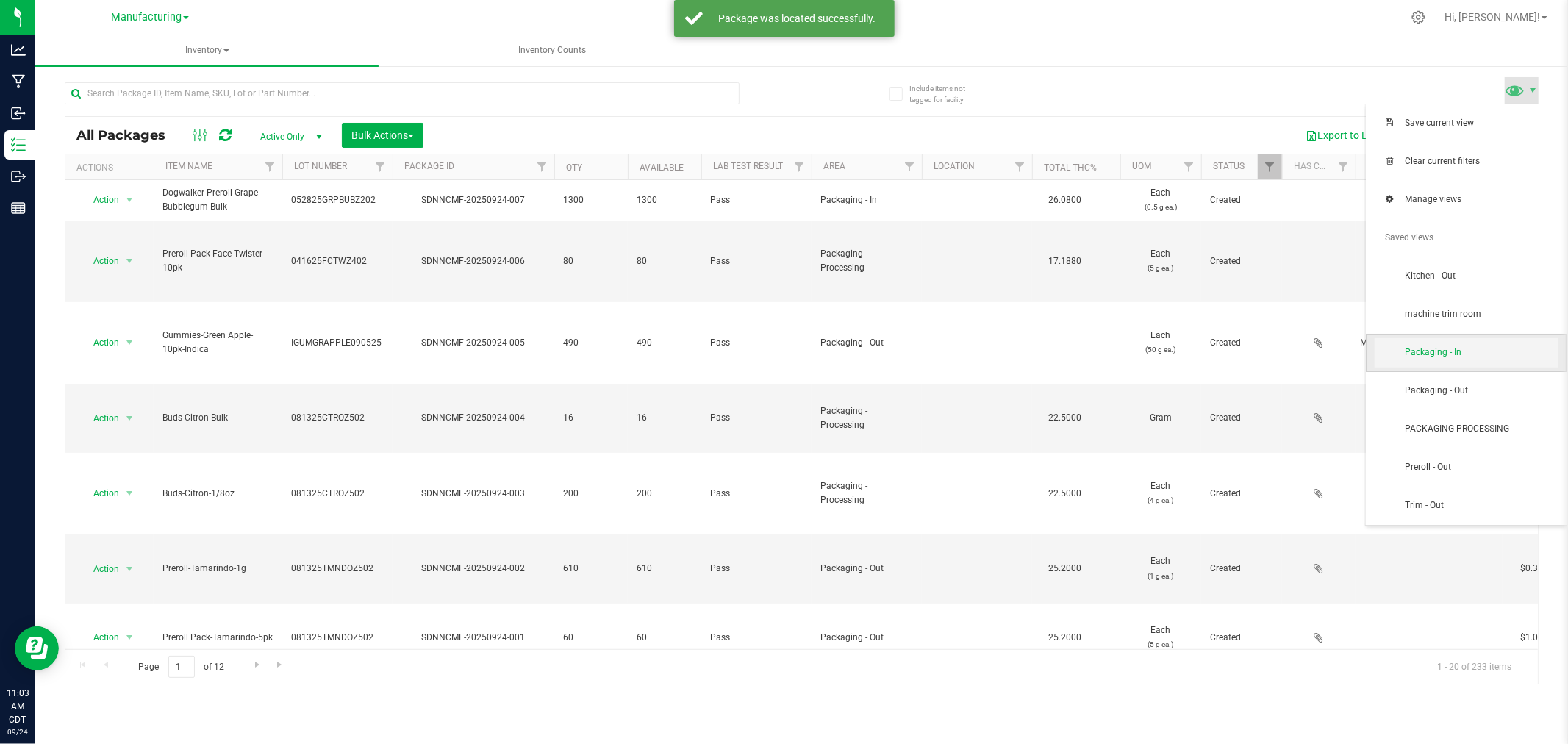
click at [1446, 356] on span "Packaging - In" at bounding box center [1481, 352] width 153 height 12
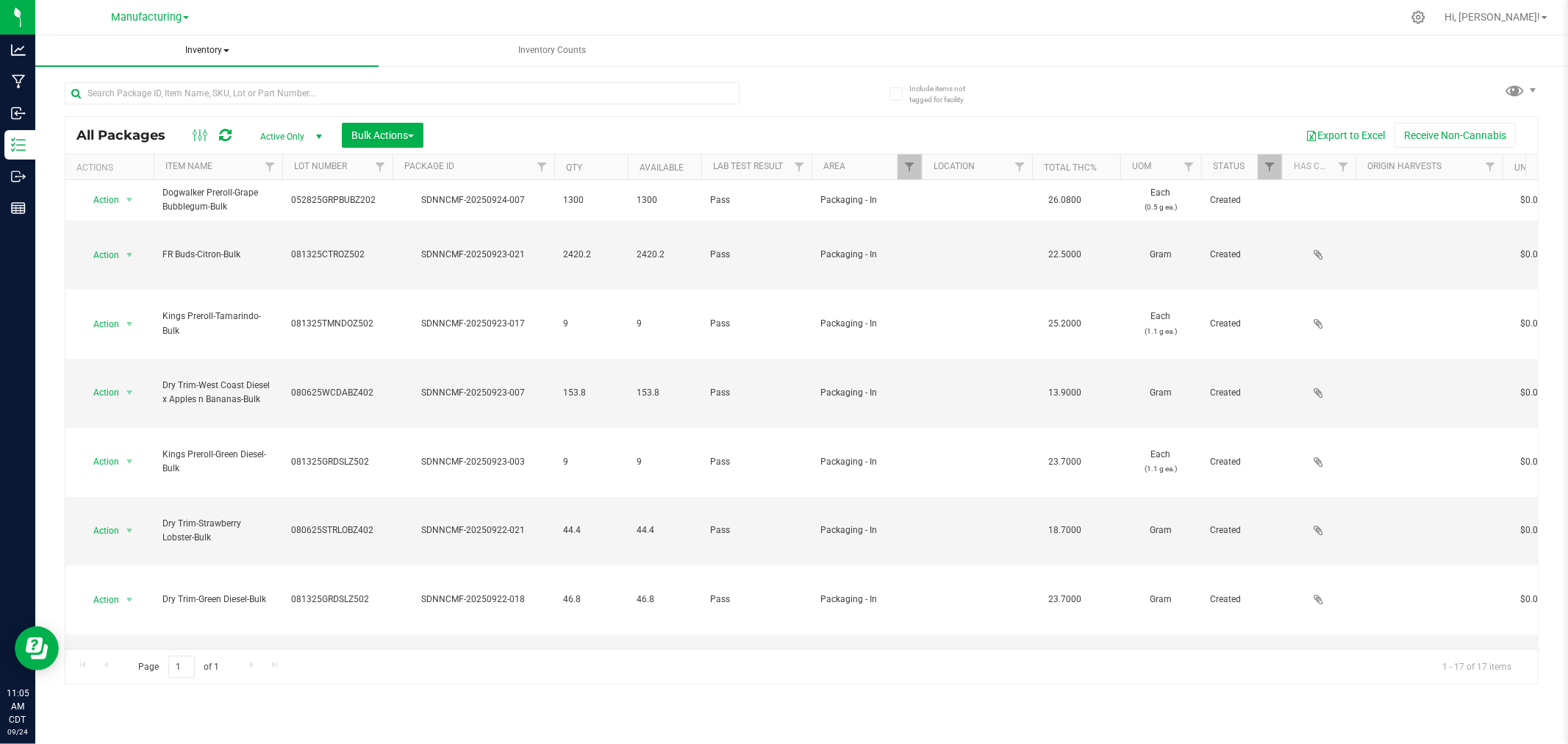
click at [208, 45] on span "Inventory" at bounding box center [207, 50] width 343 height 31
click at [162, 106] on li "All inventory" at bounding box center [207, 106] width 343 height 17
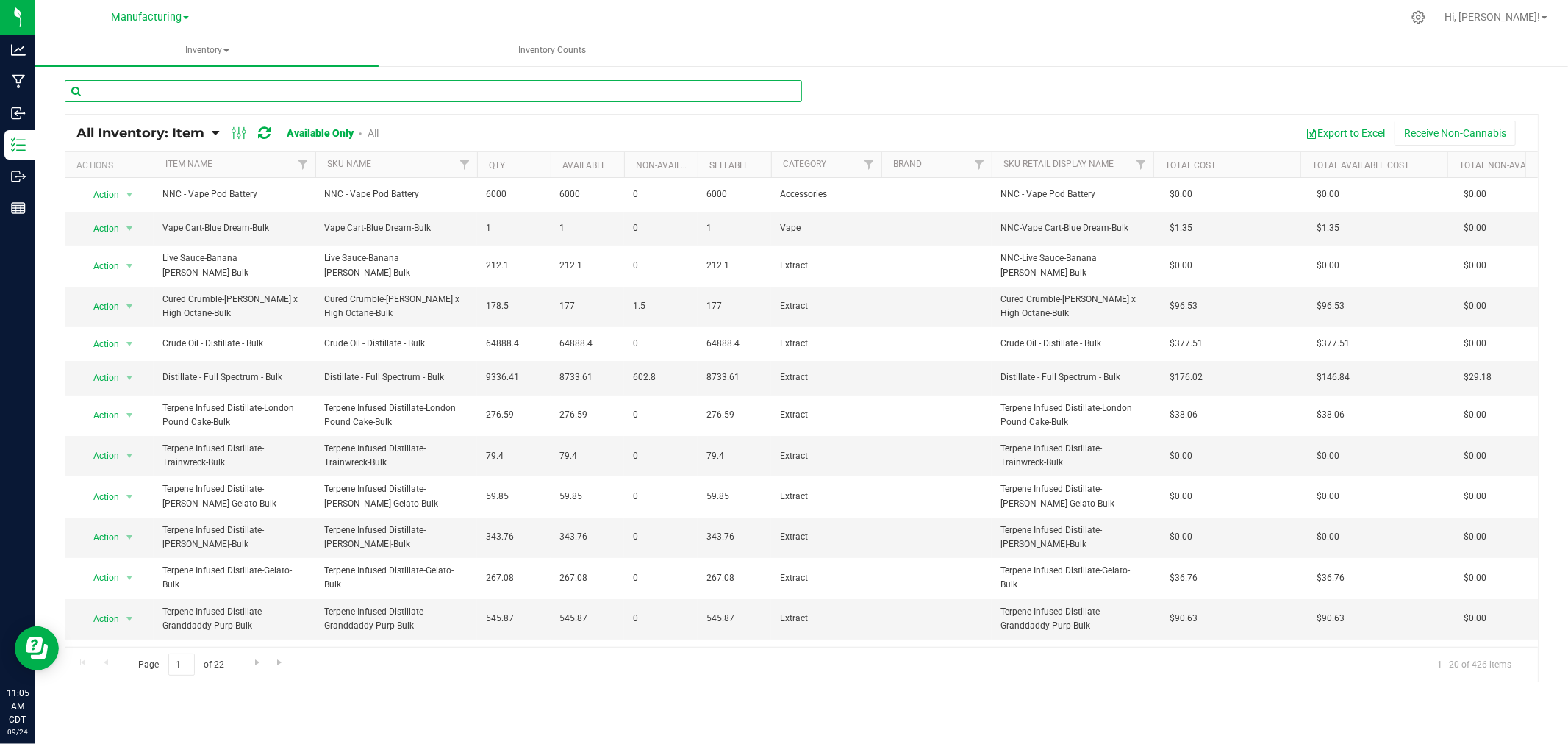
click at [181, 89] on input "text" at bounding box center [433, 91] width 737 height 22
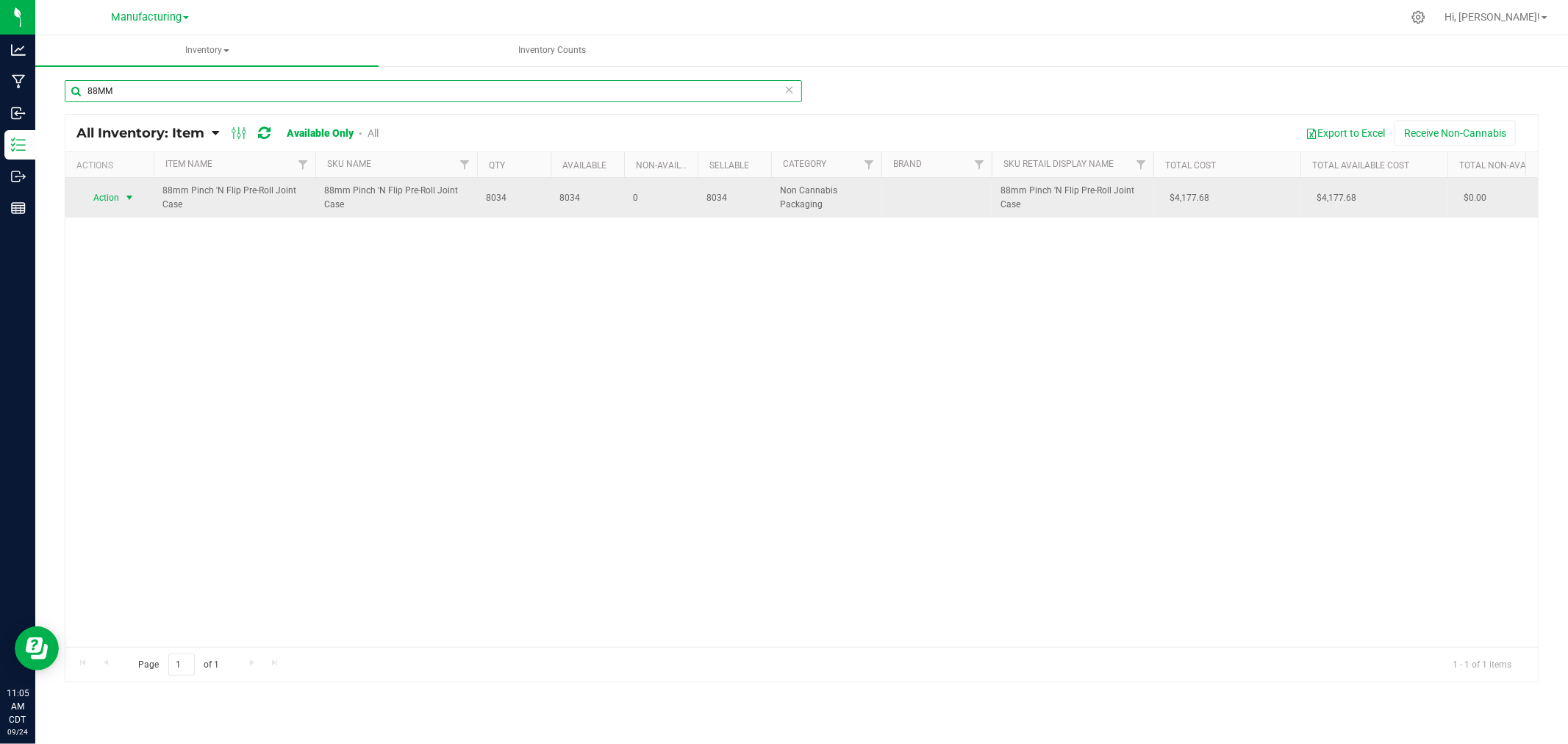
type input "88MM"
click at [101, 196] on span "Action" at bounding box center [100, 197] width 40 height 21
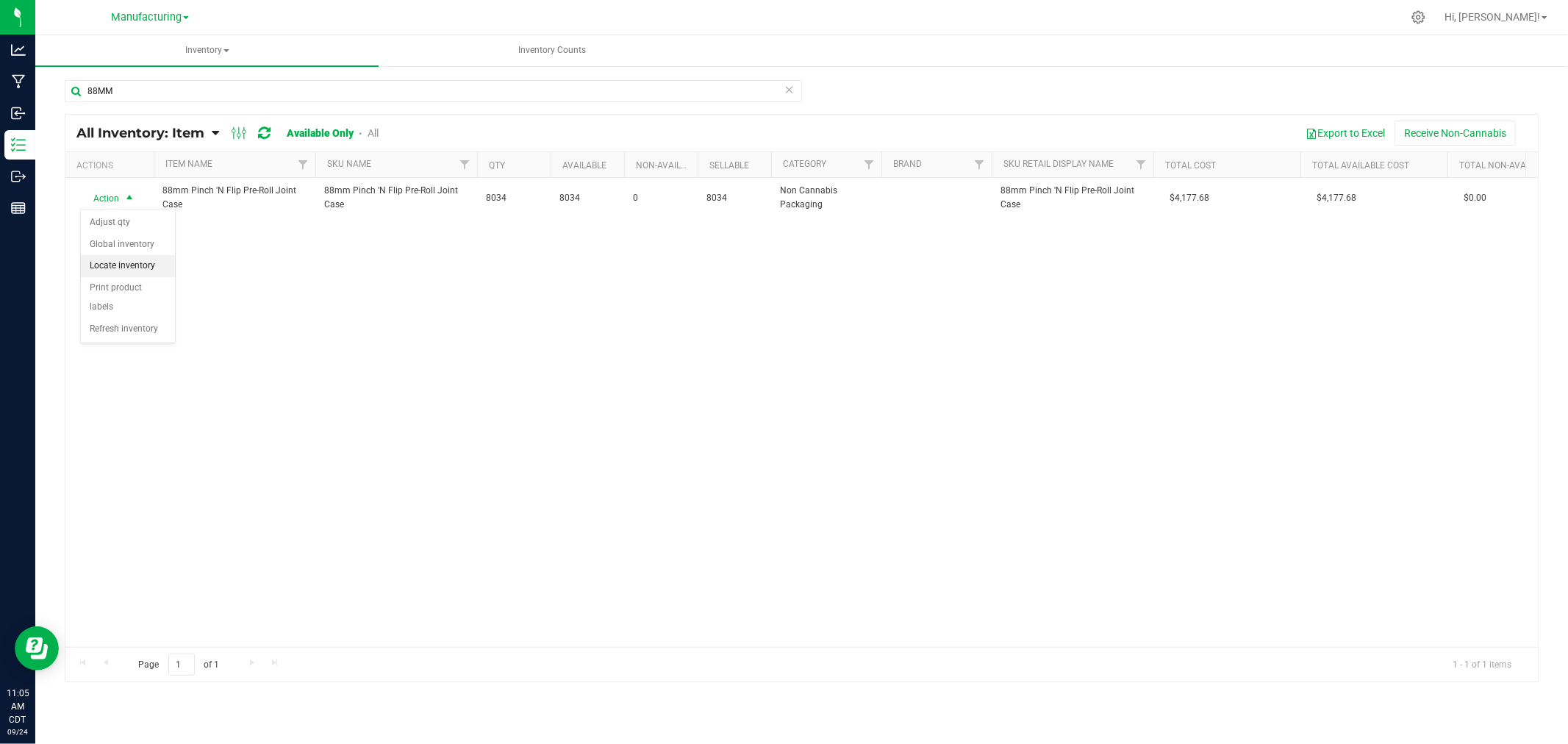
click at [134, 268] on li "Locate inventory" at bounding box center [128, 266] width 94 height 22
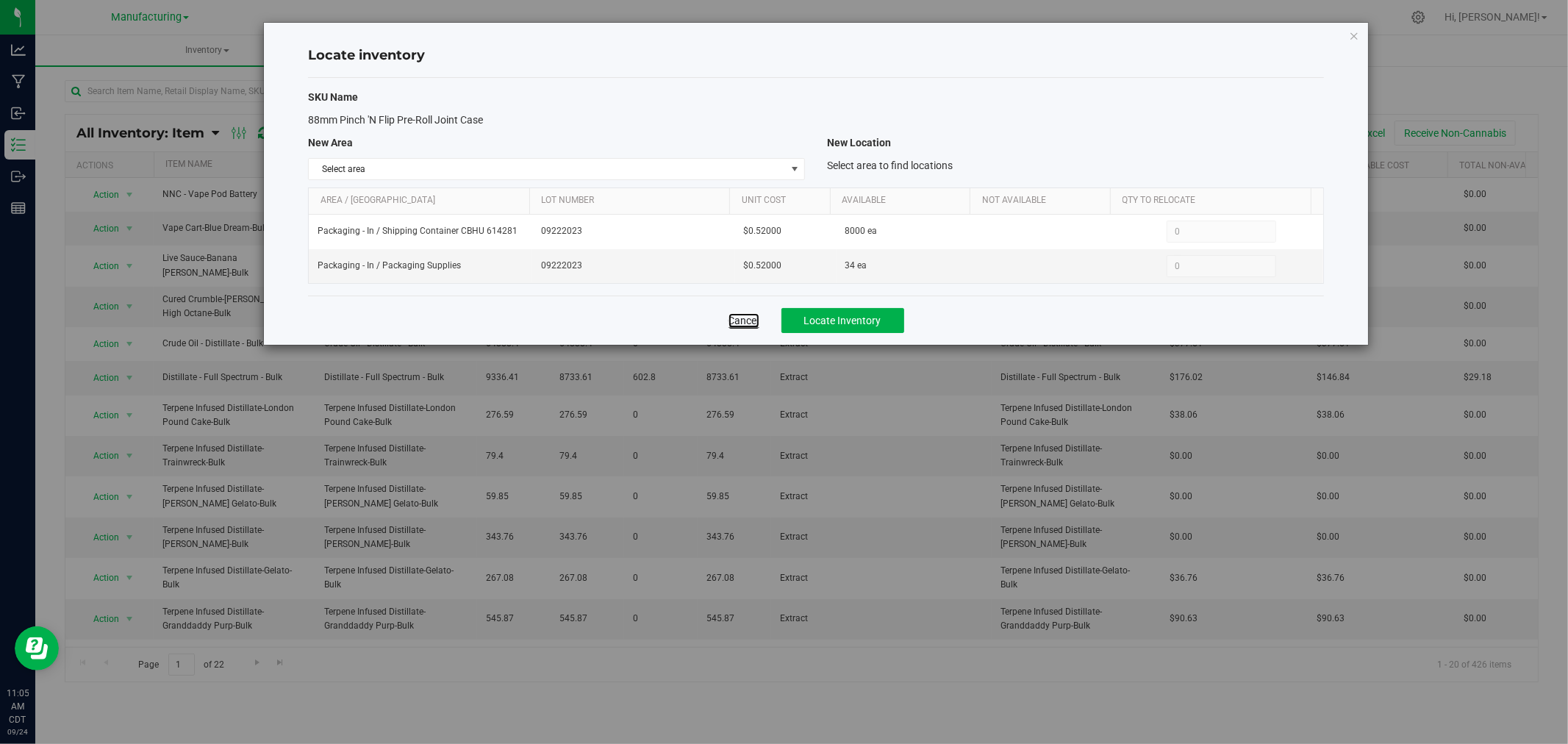
click at [753, 325] on link "Cancel" at bounding box center [743, 321] width 31 height 15
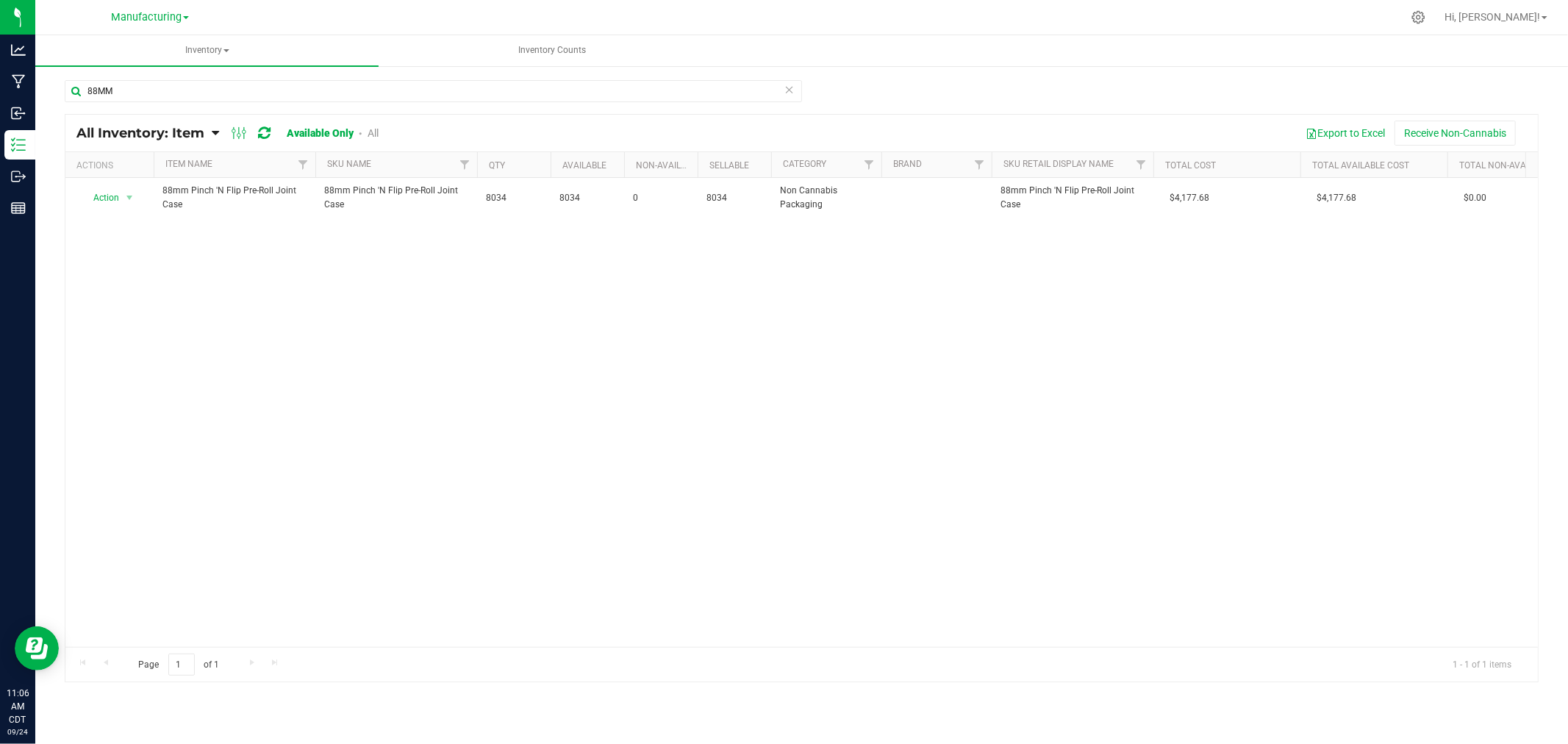
click at [789, 88] on icon at bounding box center [789, 88] width 10 height 17
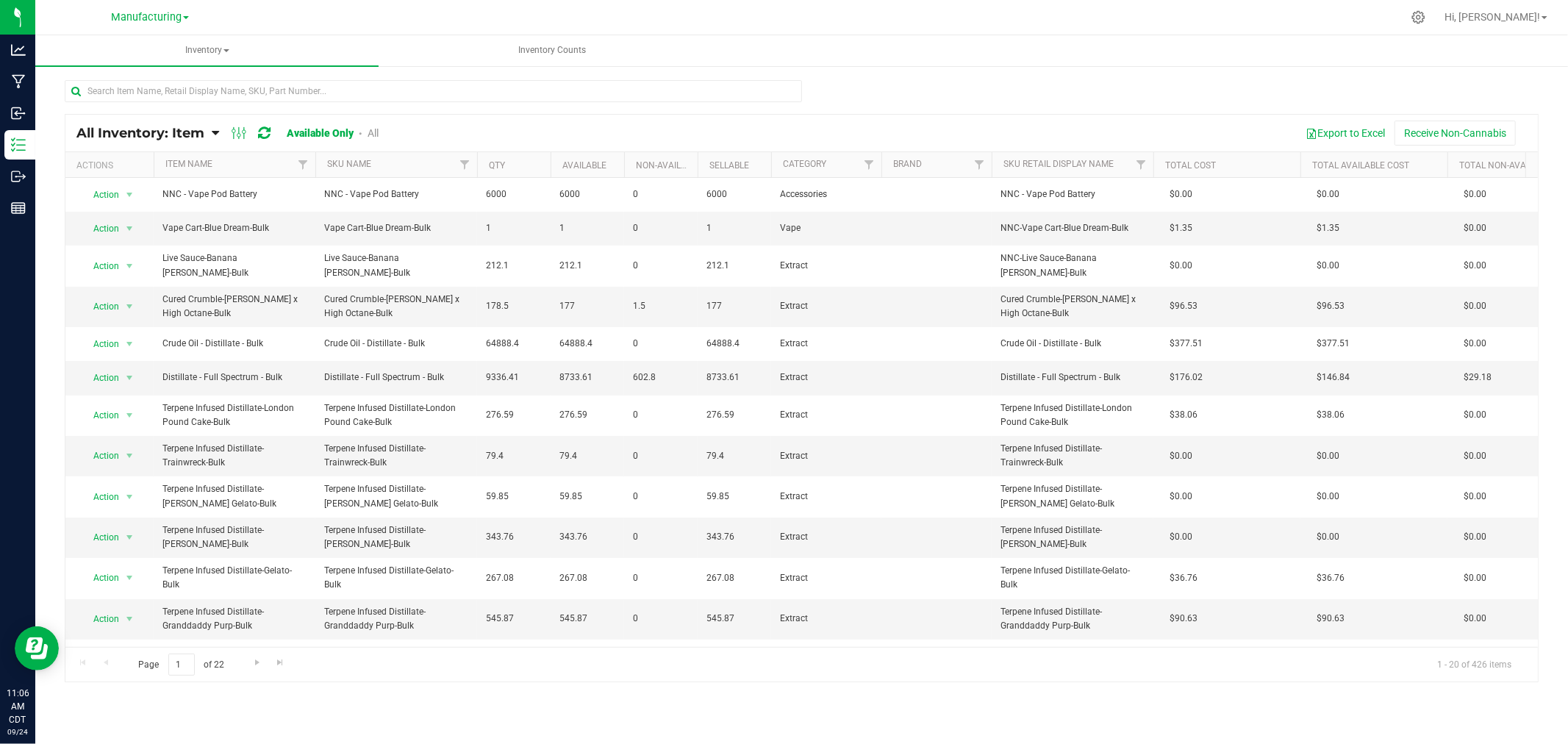
click at [1112, 84] on div at bounding box center [801, 97] width 1474 height 34
click at [187, 49] on span "Inventory" at bounding box center [207, 50] width 343 height 31
click at [181, 83] on li "All packages" at bounding box center [207, 87] width 343 height 17
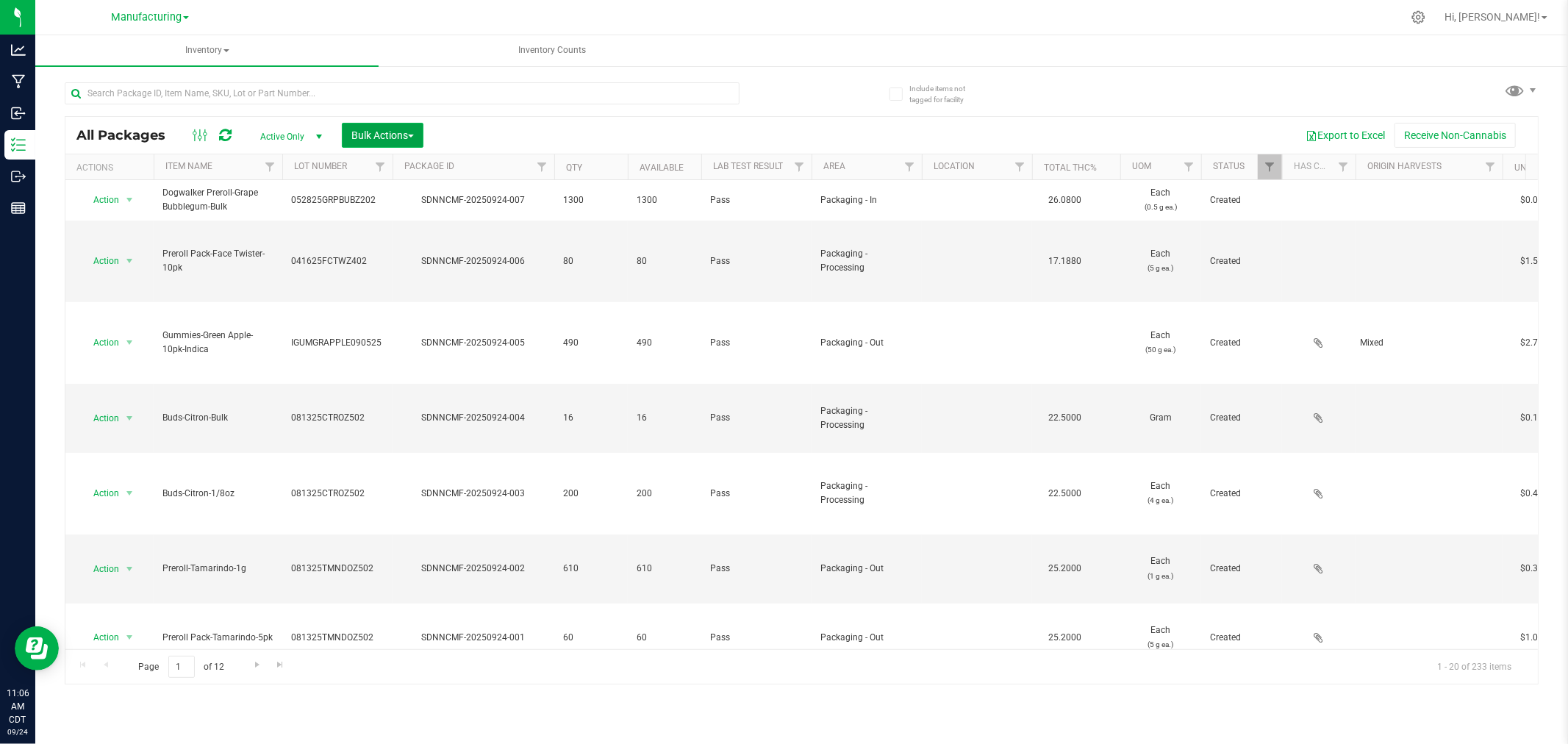
click at [373, 134] on span "Bulk Actions" at bounding box center [383, 135] width 63 height 12
click at [379, 166] on span "Add to manufacturing run" at bounding box center [406, 168] width 111 height 12
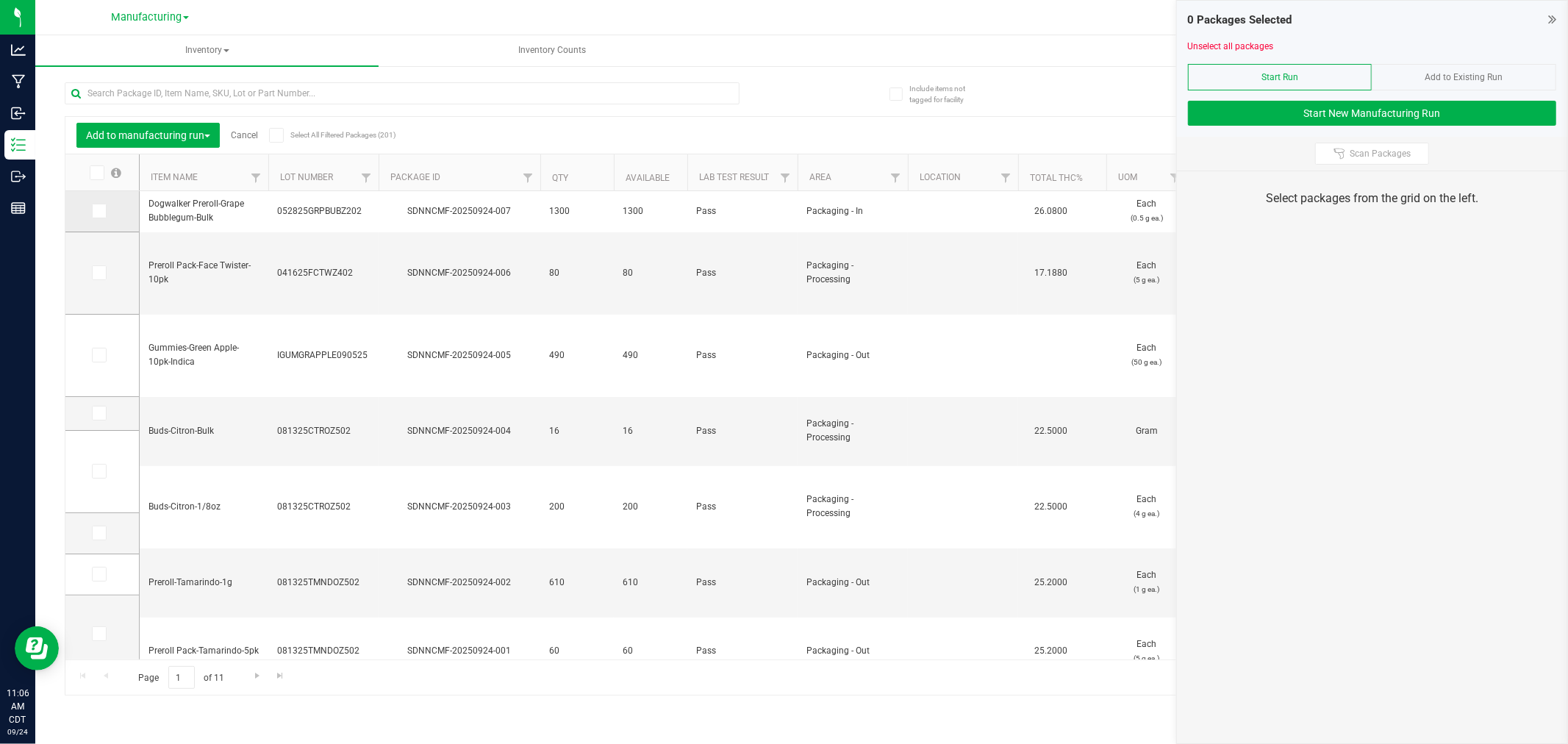
click at [99, 211] on icon at bounding box center [98, 211] width 10 height 0
click at [0, 0] on input "checkbox" at bounding box center [0, 0] width 0 height 0
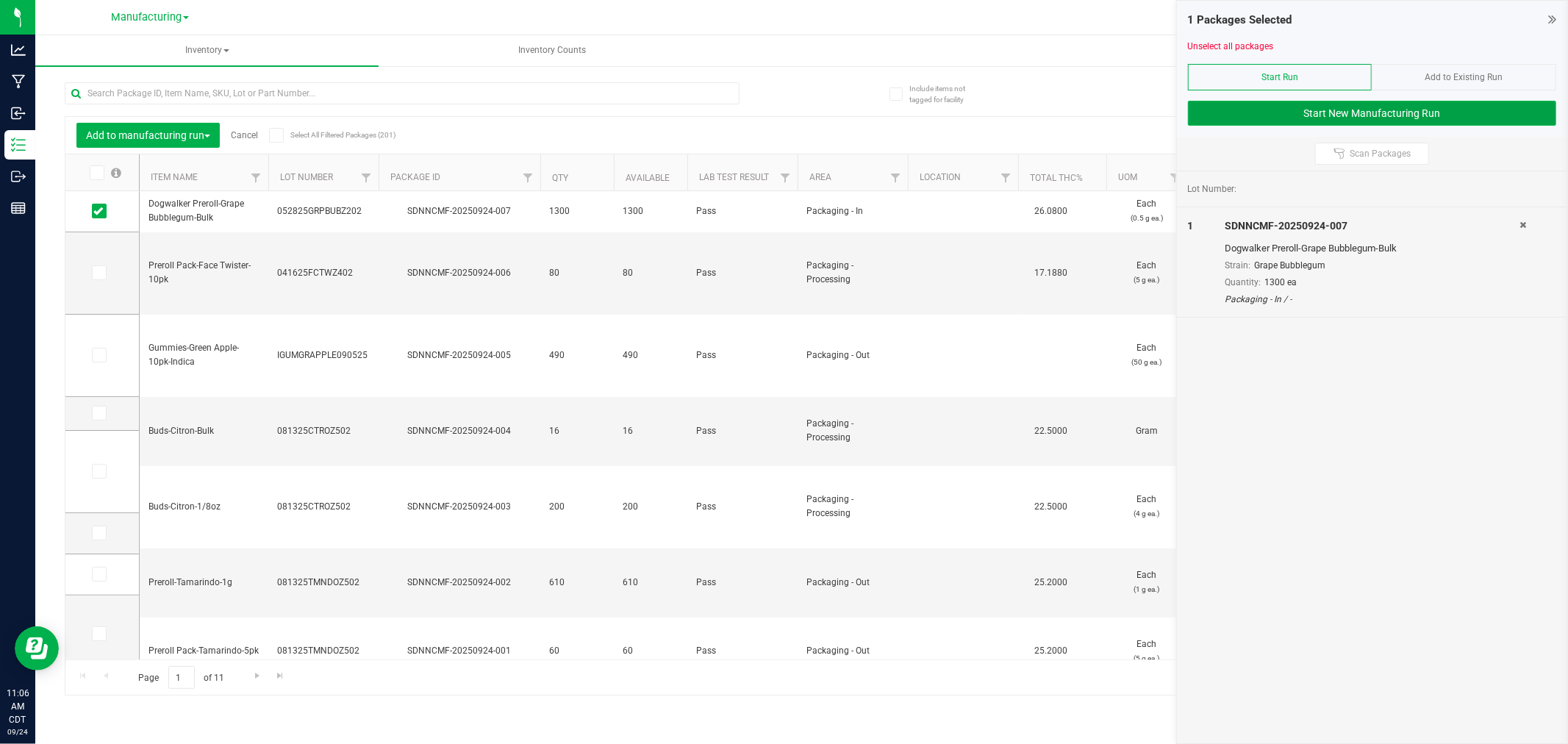
click at [1199, 120] on button "Start New Manufacturing Run" at bounding box center [1372, 113] width 368 height 25
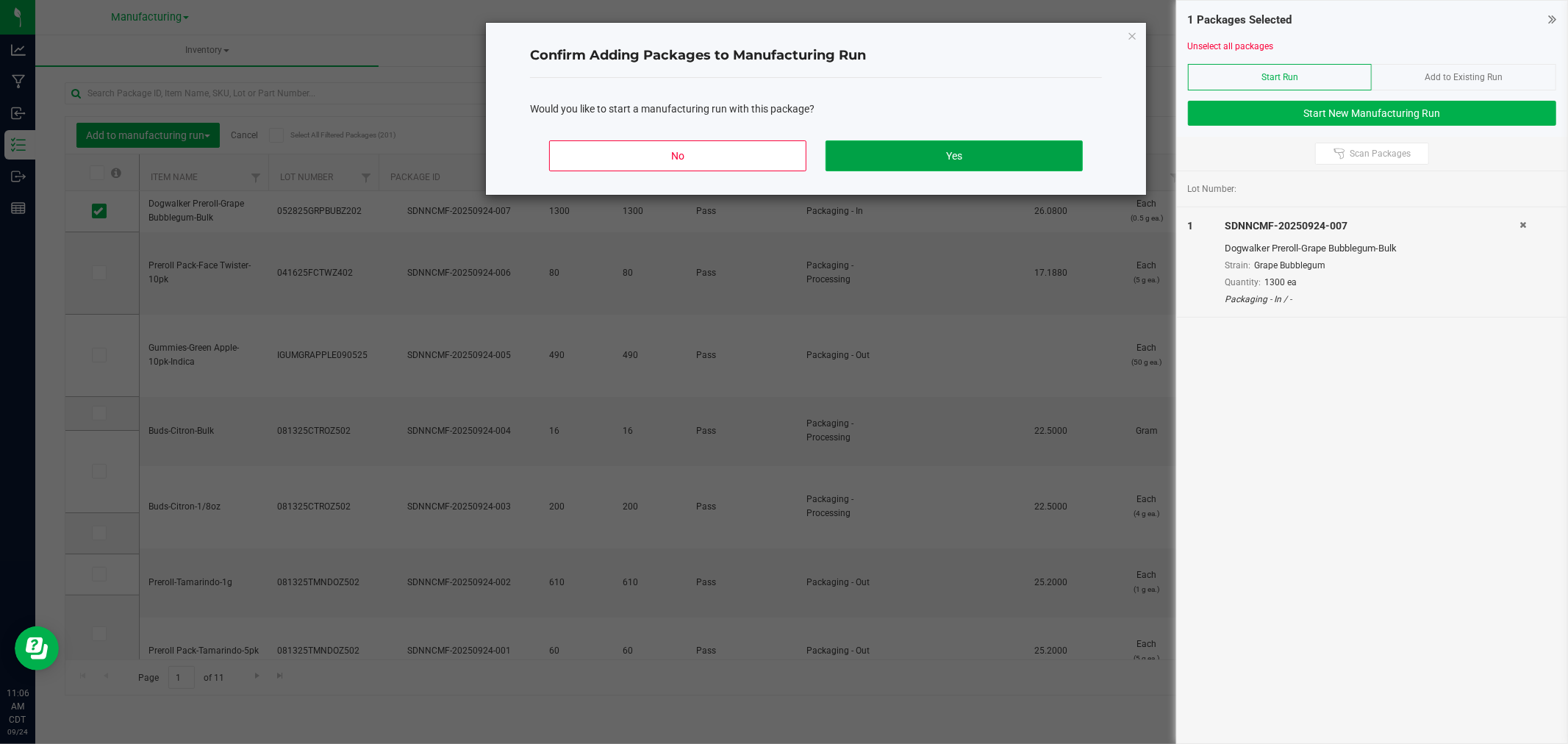
click at [1016, 152] on button "Yes" at bounding box center [954, 155] width 257 height 31
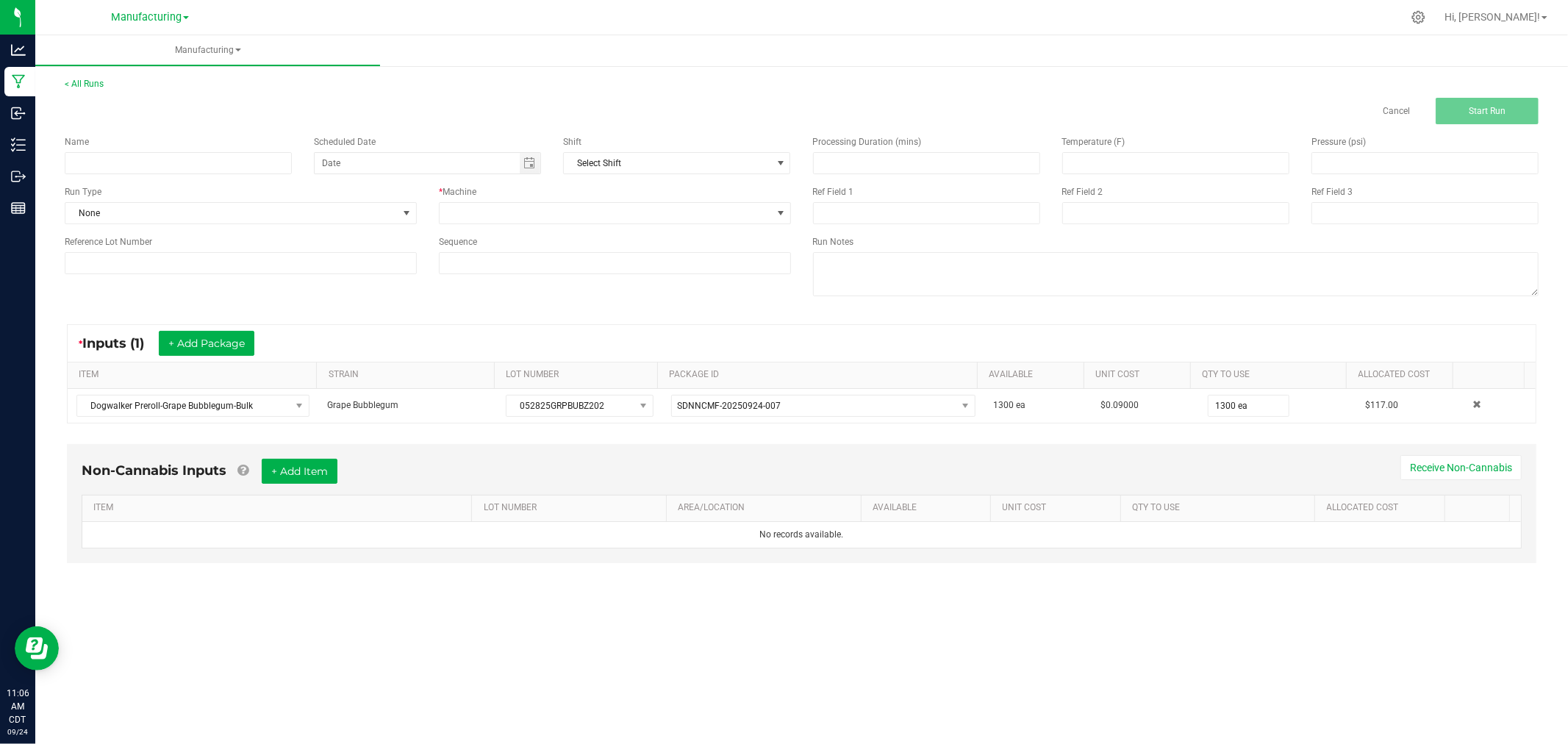
click at [181, 174] on div "Name Scheduled Date Shift Select Shift Run Type None * Machine Reference Lot Nu…" at bounding box center [427, 205] width 748 height 161
click at [187, 167] on input at bounding box center [177, 162] width 227 height 22
type input "[DATE]-GRAPE BUBBLEGUM 6PK"
click at [296, 220] on span "None" at bounding box center [231, 213] width 332 height 21
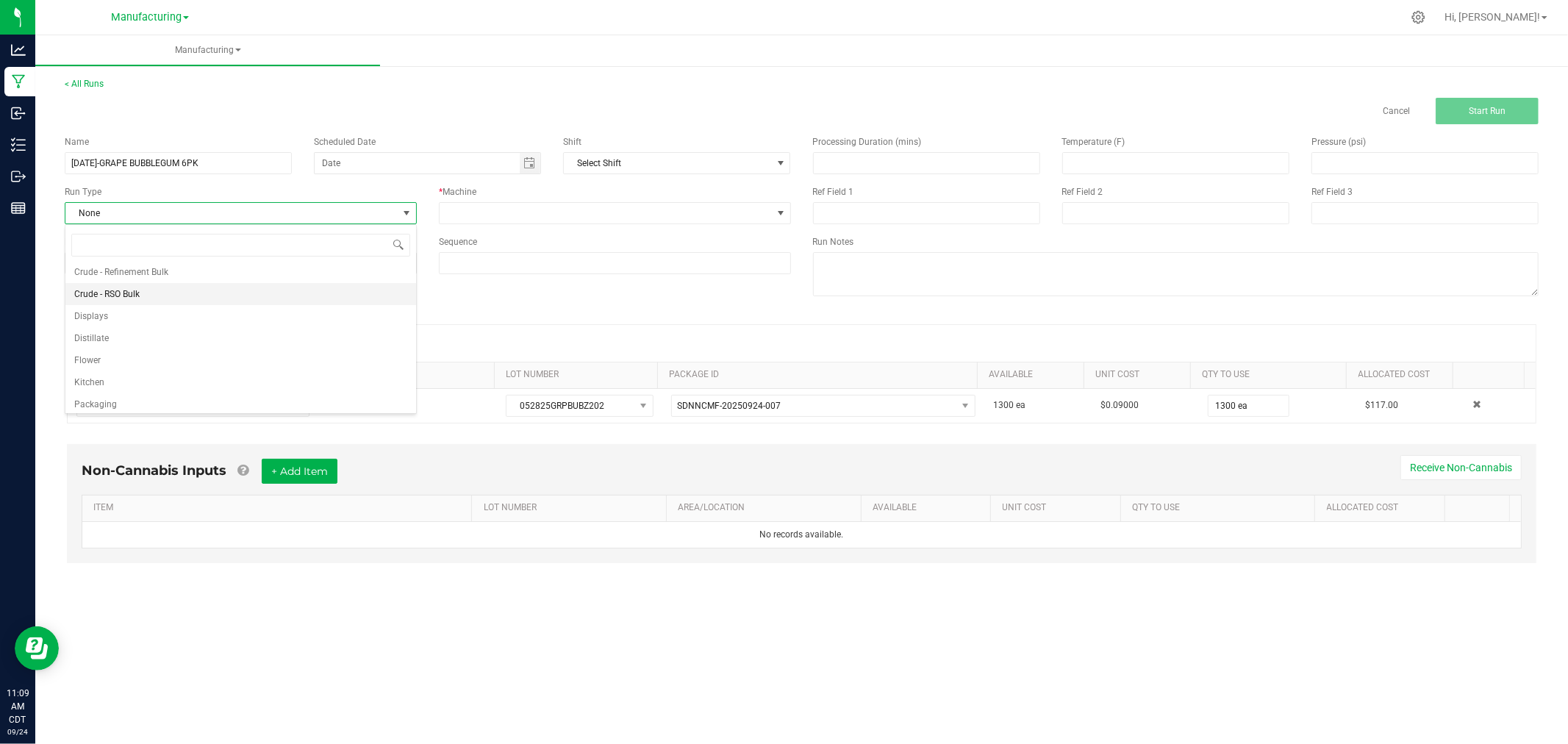
scroll to position [73, 0]
click at [139, 368] on li "Packaging" at bounding box center [240, 378] width 351 height 22
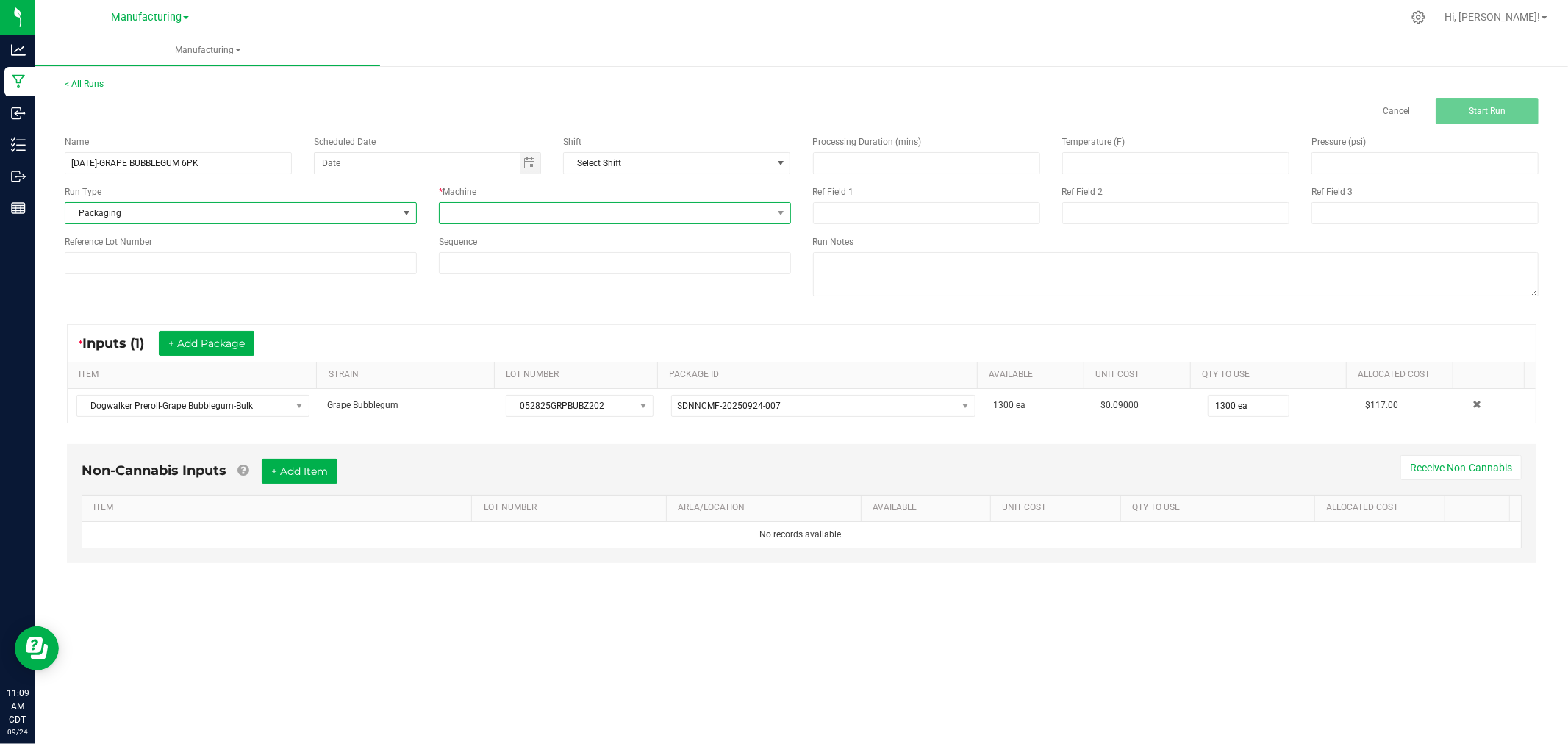
click at [511, 217] on span at bounding box center [605, 213] width 332 height 21
click at [522, 280] on li "Packaging" at bounding box center [614, 278] width 351 height 25
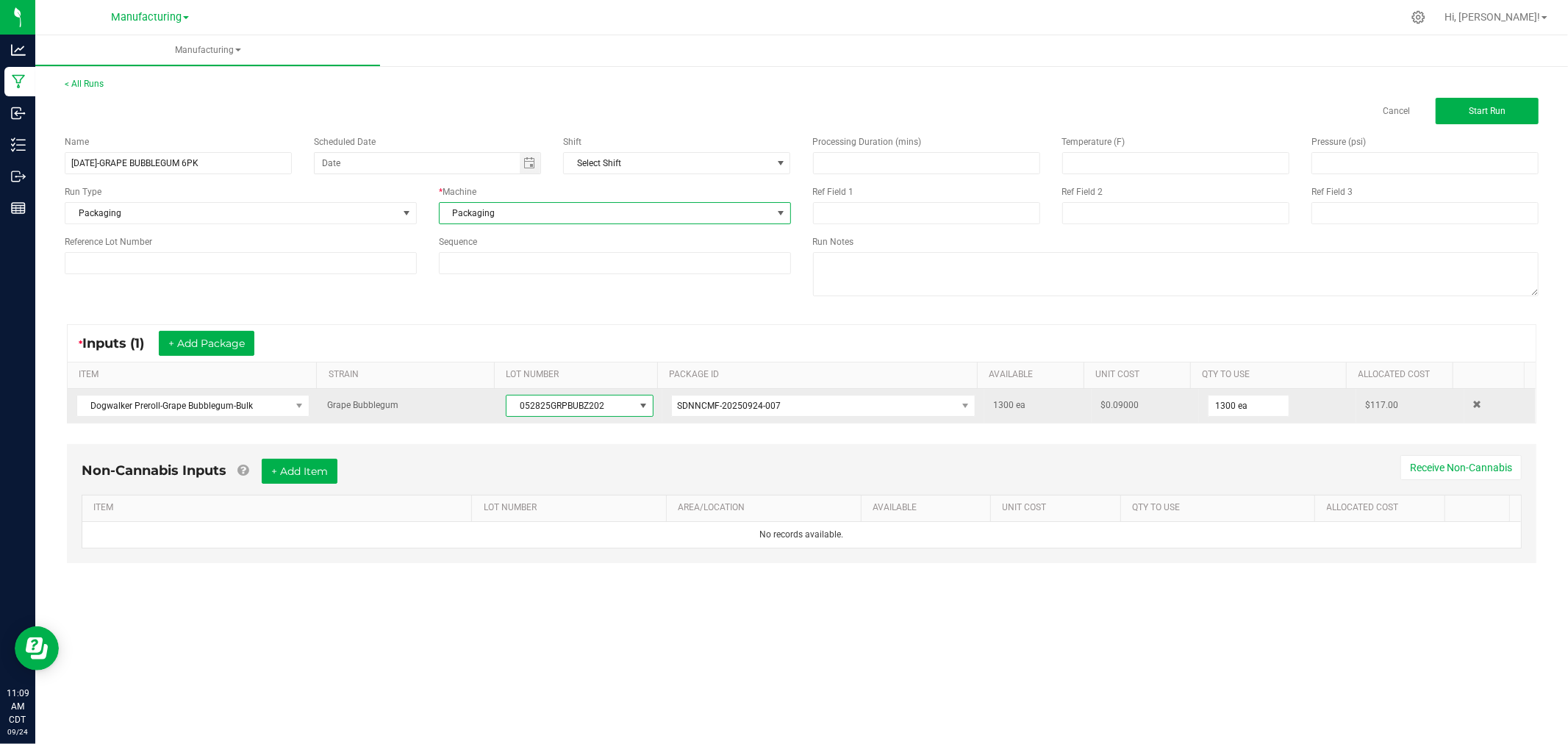
click at [564, 410] on span "052825GRPBUBZ202" at bounding box center [570, 405] width 127 height 21
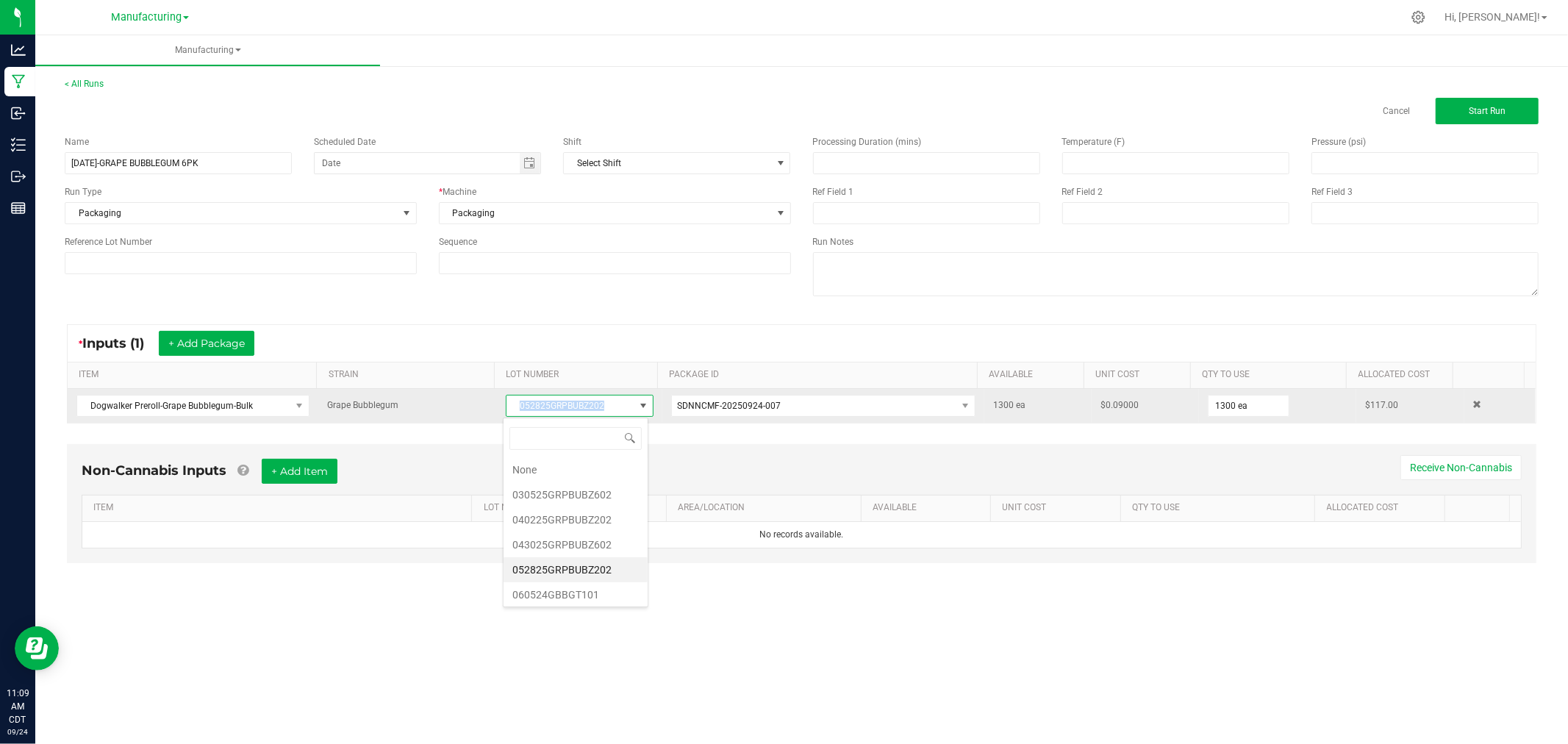
click at [564, 410] on span "052825GRPBUBZ202" at bounding box center [570, 405] width 127 height 21
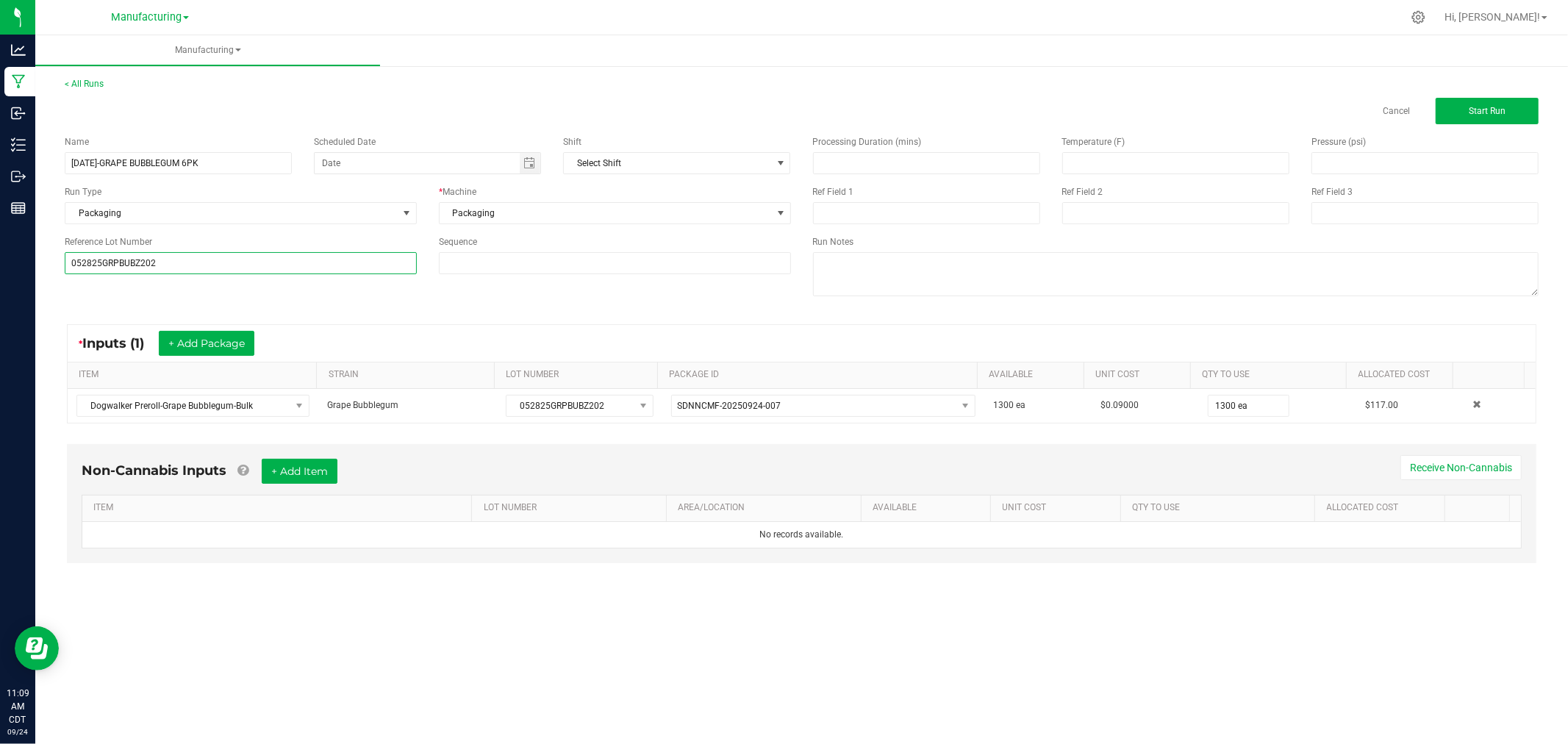
type input "052825GRPBUBZ202"
click at [317, 323] on div "* Inputs (1) + Add Package ITEM STRAIN LOT NUMBER PACKAGE ID AVAILABLE Unit Cos…" at bounding box center [802, 374] width 1496 height 125
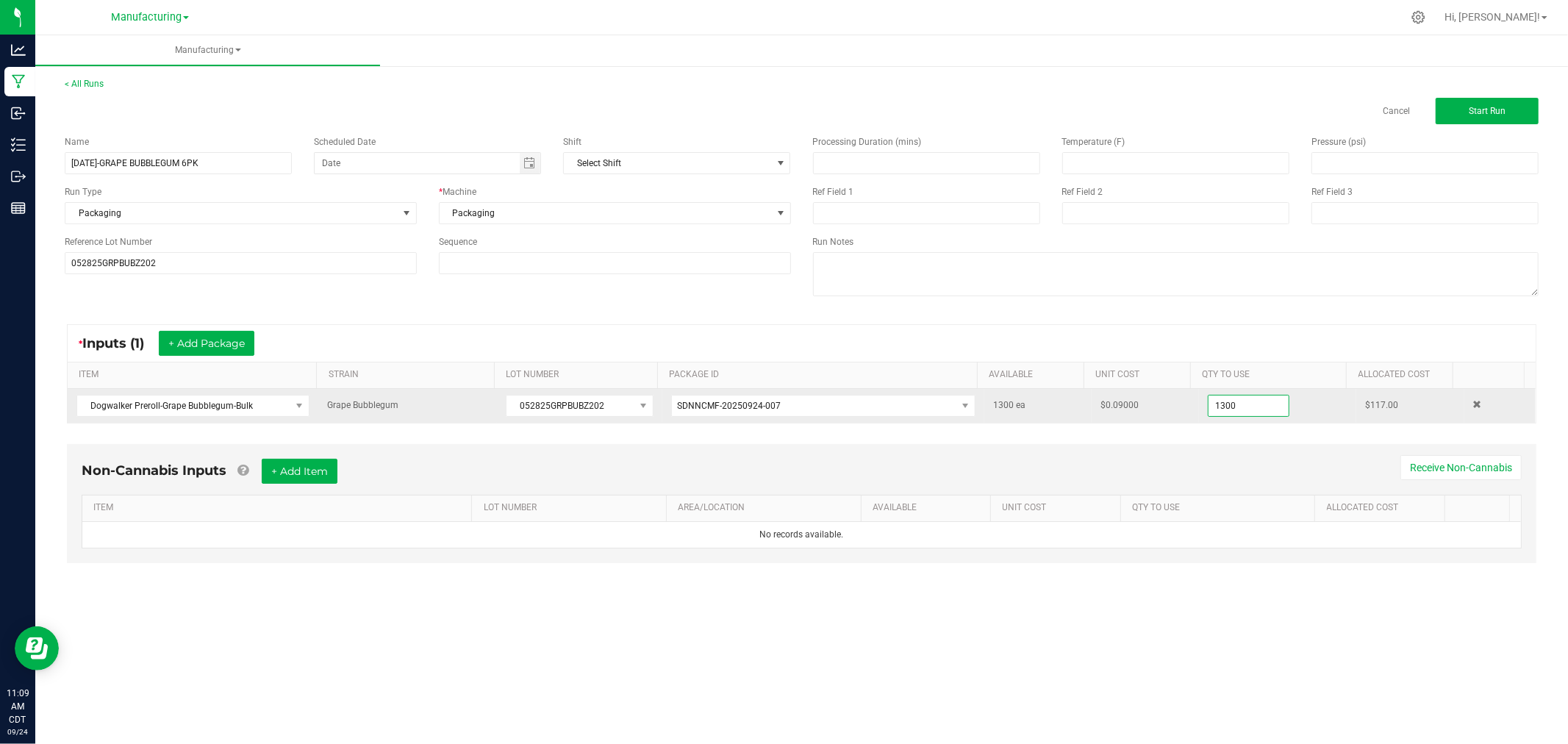
click at [1239, 410] on input "1300" at bounding box center [1248, 405] width 80 height 21
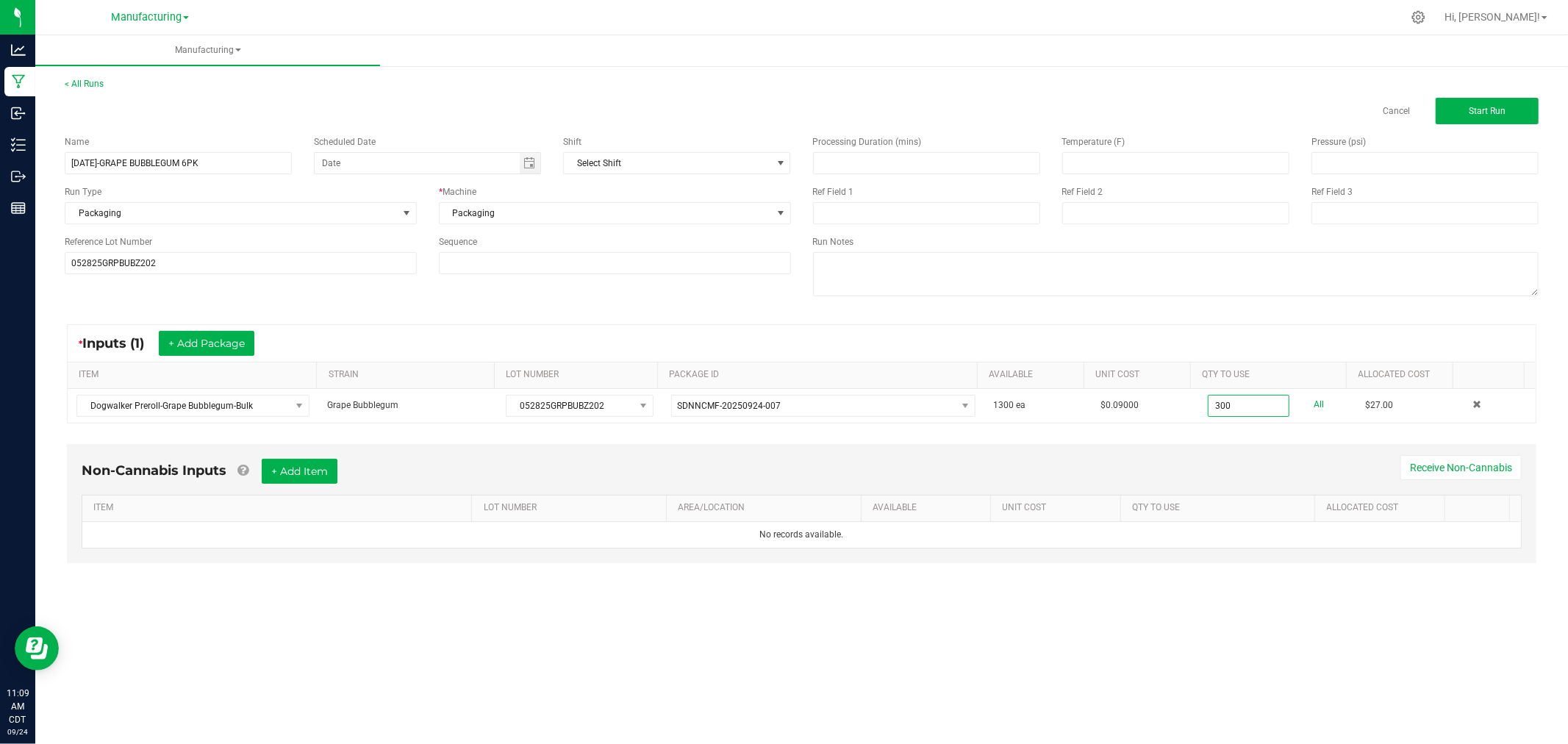
type input "300 ea"
click at [1307, 462] on div "Non-Cannabis Inputs + Add Item Receive Non-Cannabis" at bounding box center [802, 477] width 1440 height 36
click at [1511, 109] on button "Start Run" at bounding box center [1487, 111] width 103 height 26
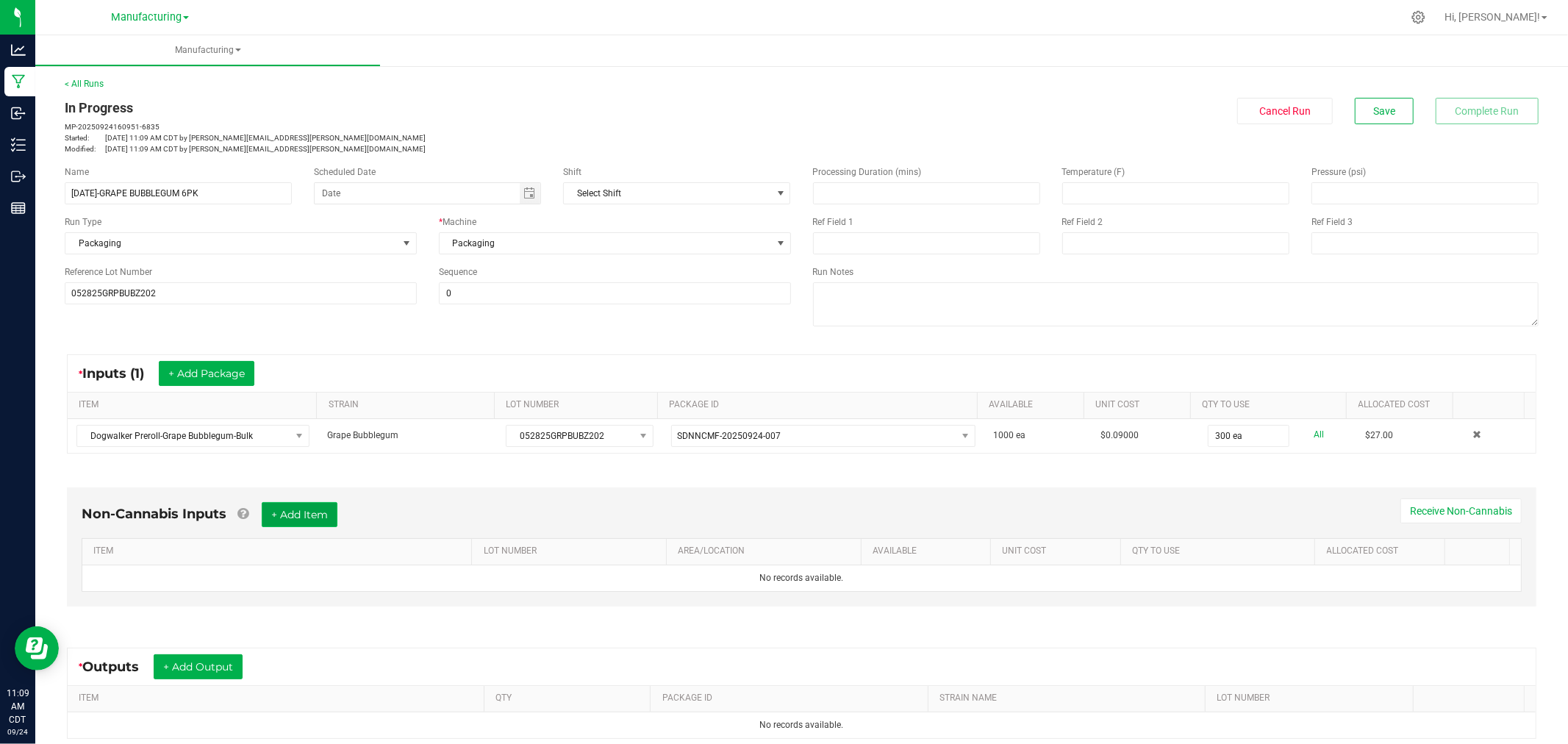
click at [290, 518] on button "+ Add Item" at bounding box center [299, 515] width 76 height 25
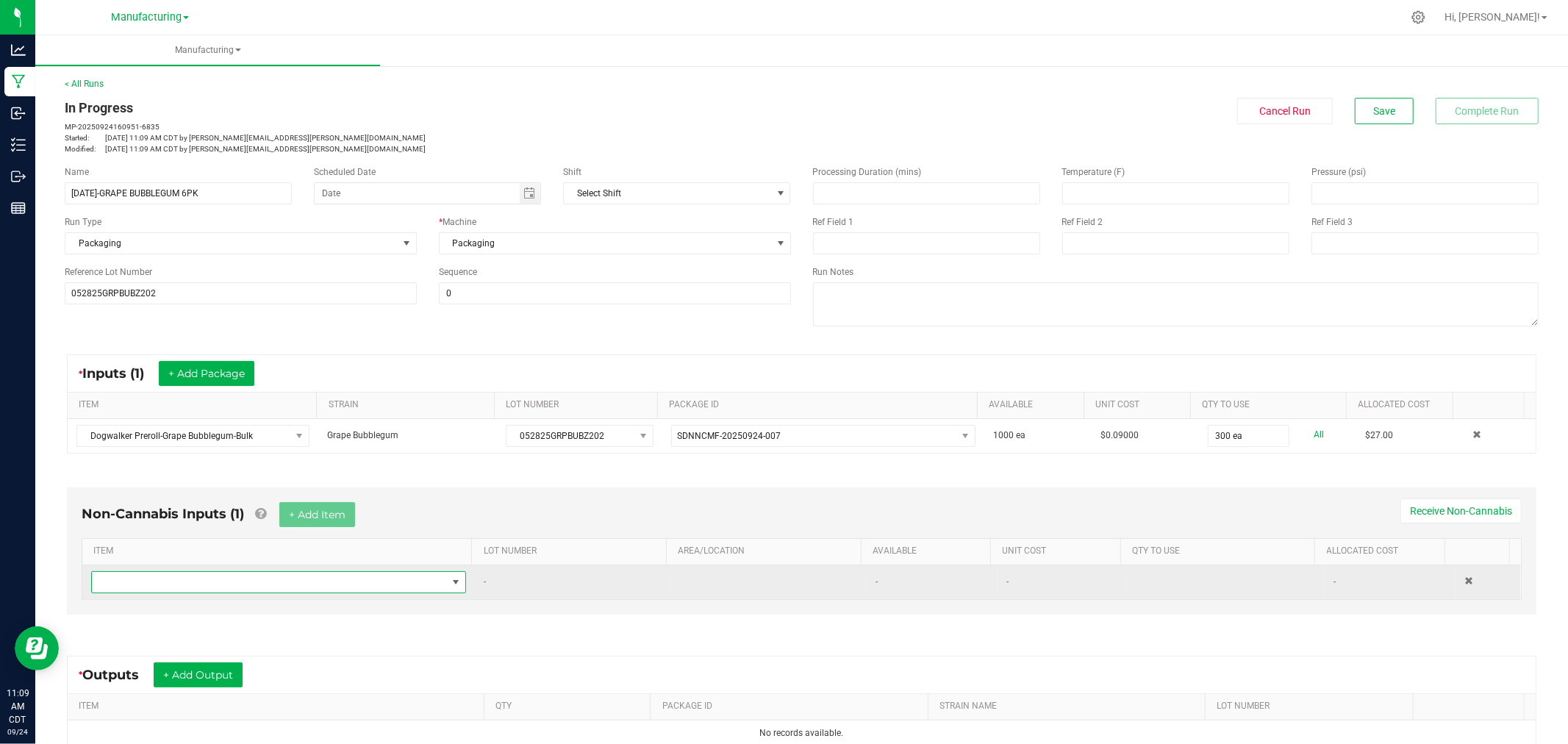
click at [267, 585] on span "NO DATA FOUND" at bounding box center [269, 582] width 355 height 21
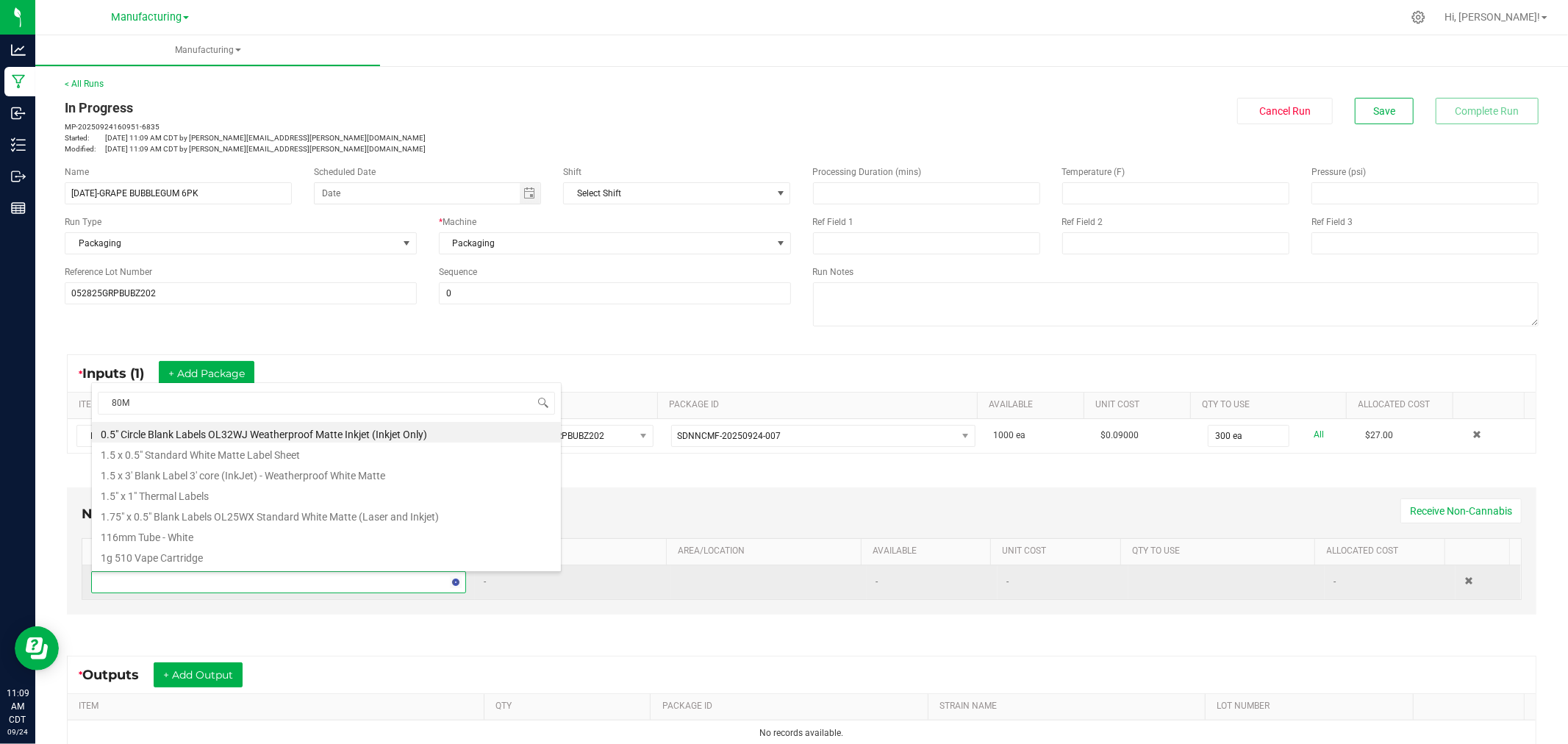
type input "80MM"
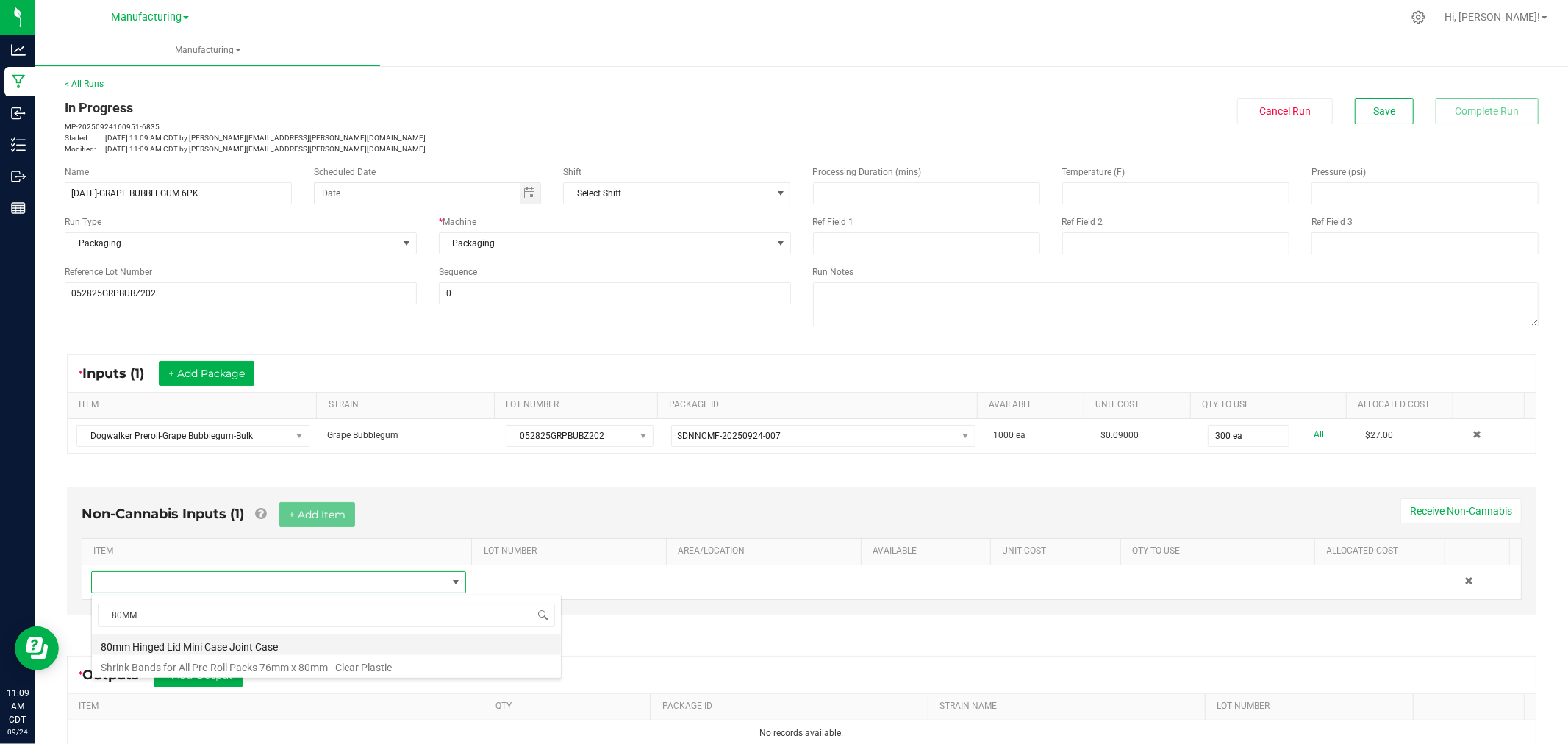
click at [205, 643] on li "80mm Hinged Lid Mini Case Joint Case" at bounding box center [326, 644] width 469 height 21
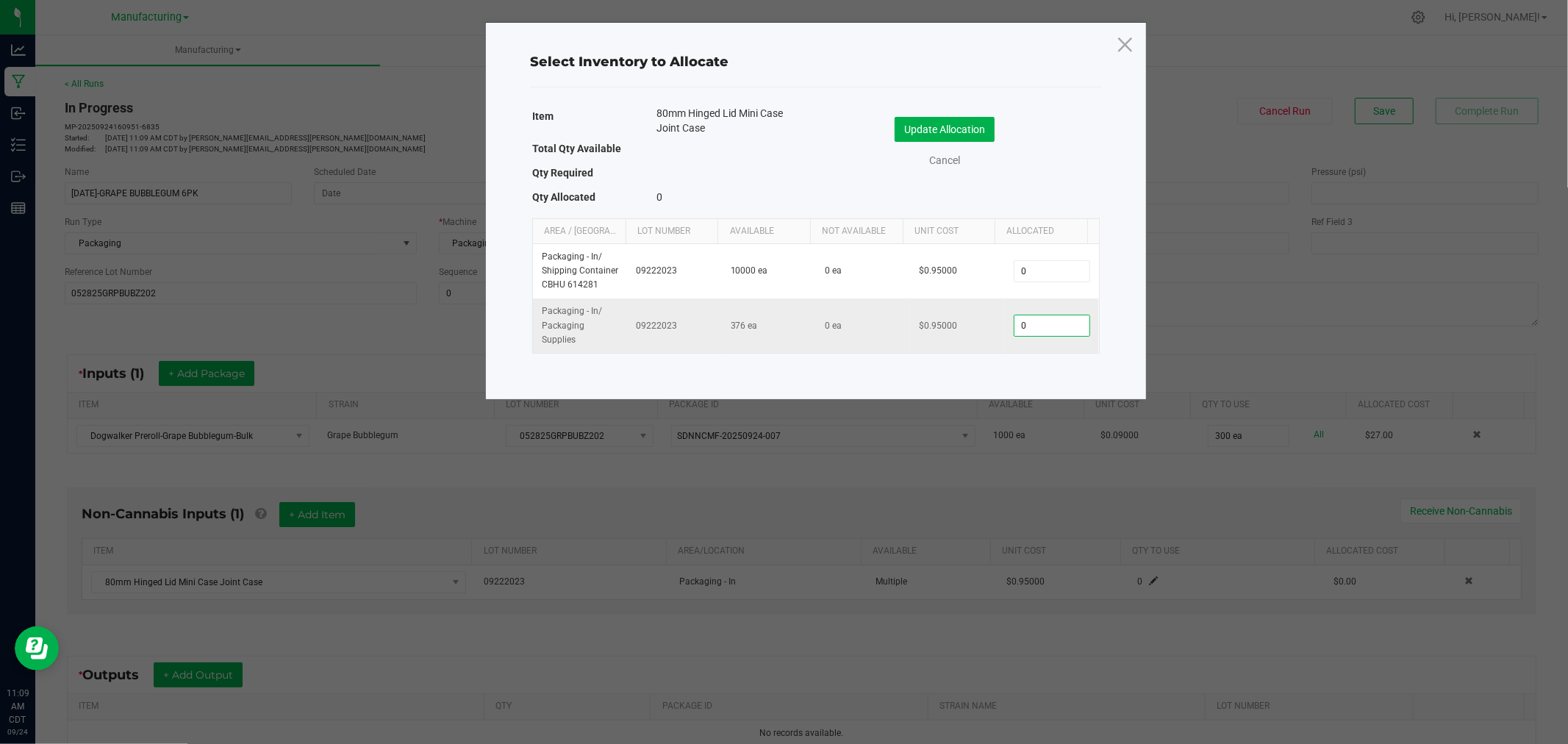
click at [1064, 336] on input "0" at bounding box center [1052, 325] width 75 height 21
type input "50"
click at [988, 122] on button "Update Allocation" at bounding box center [944, 129] width 100 height 25
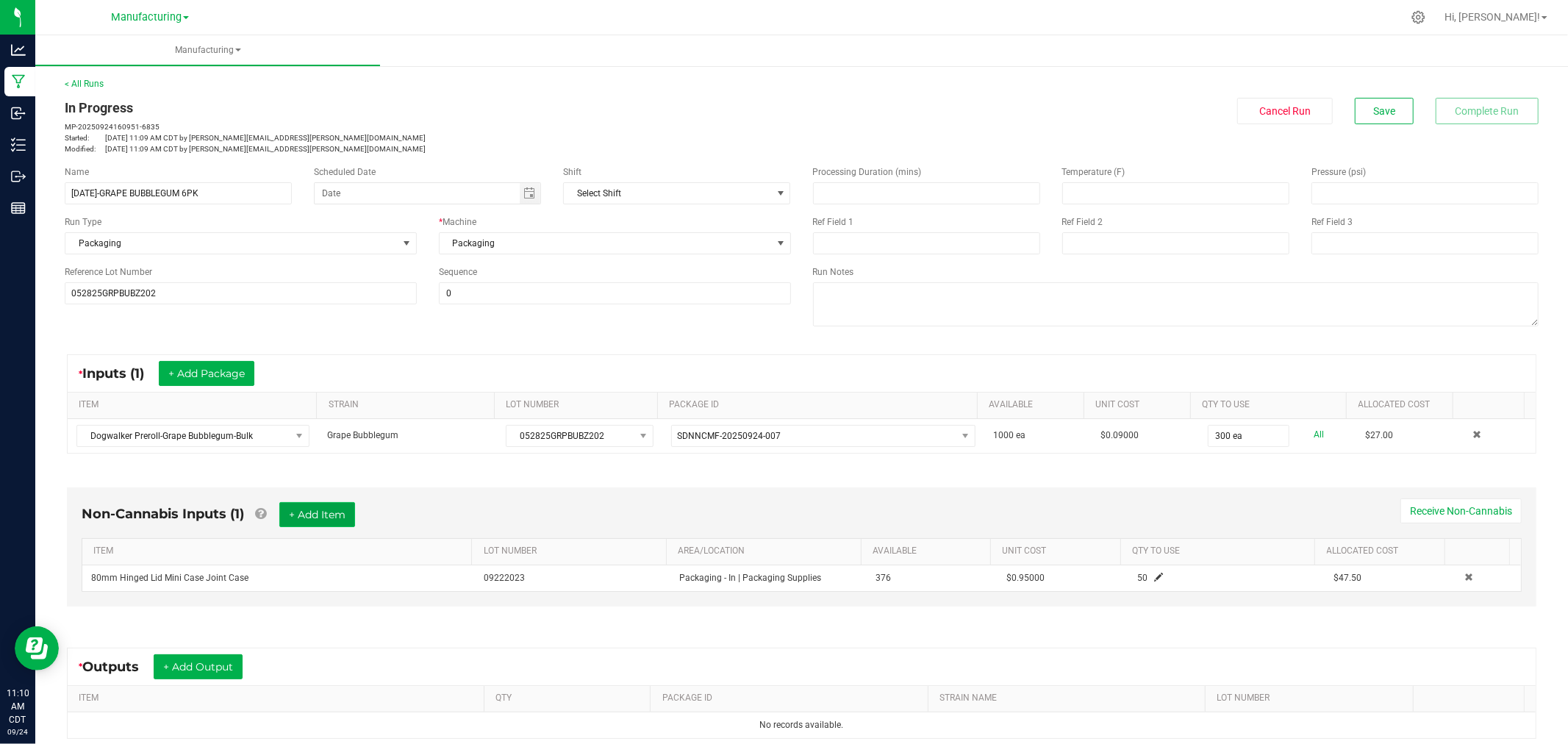
click at [299, 517] on button "+ Add Item" at bounding box center [318, 515] width 76 height 25
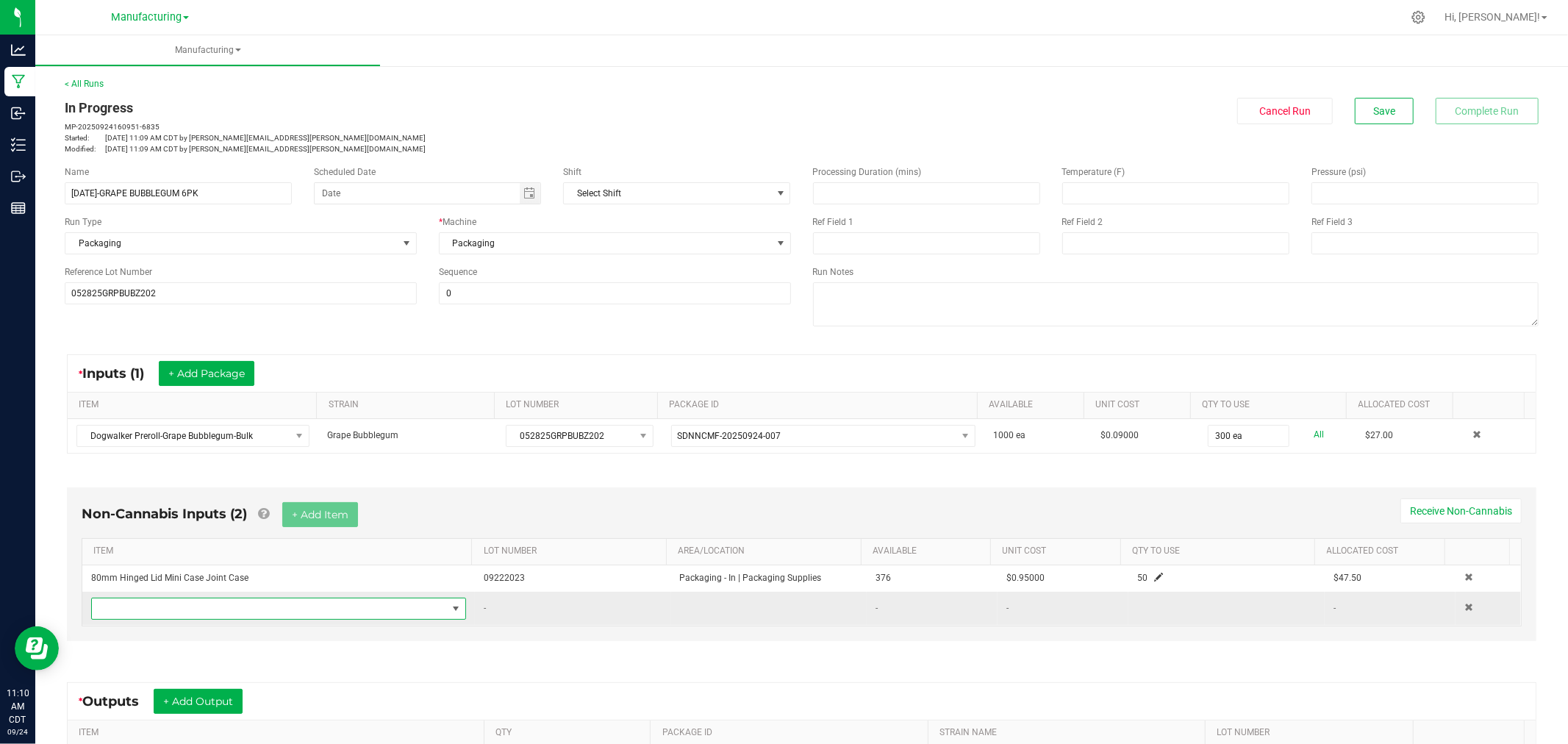
click at [336, 613] on span "NO DATA FOUND" at bounding box center [269, 608] width 355 height 21
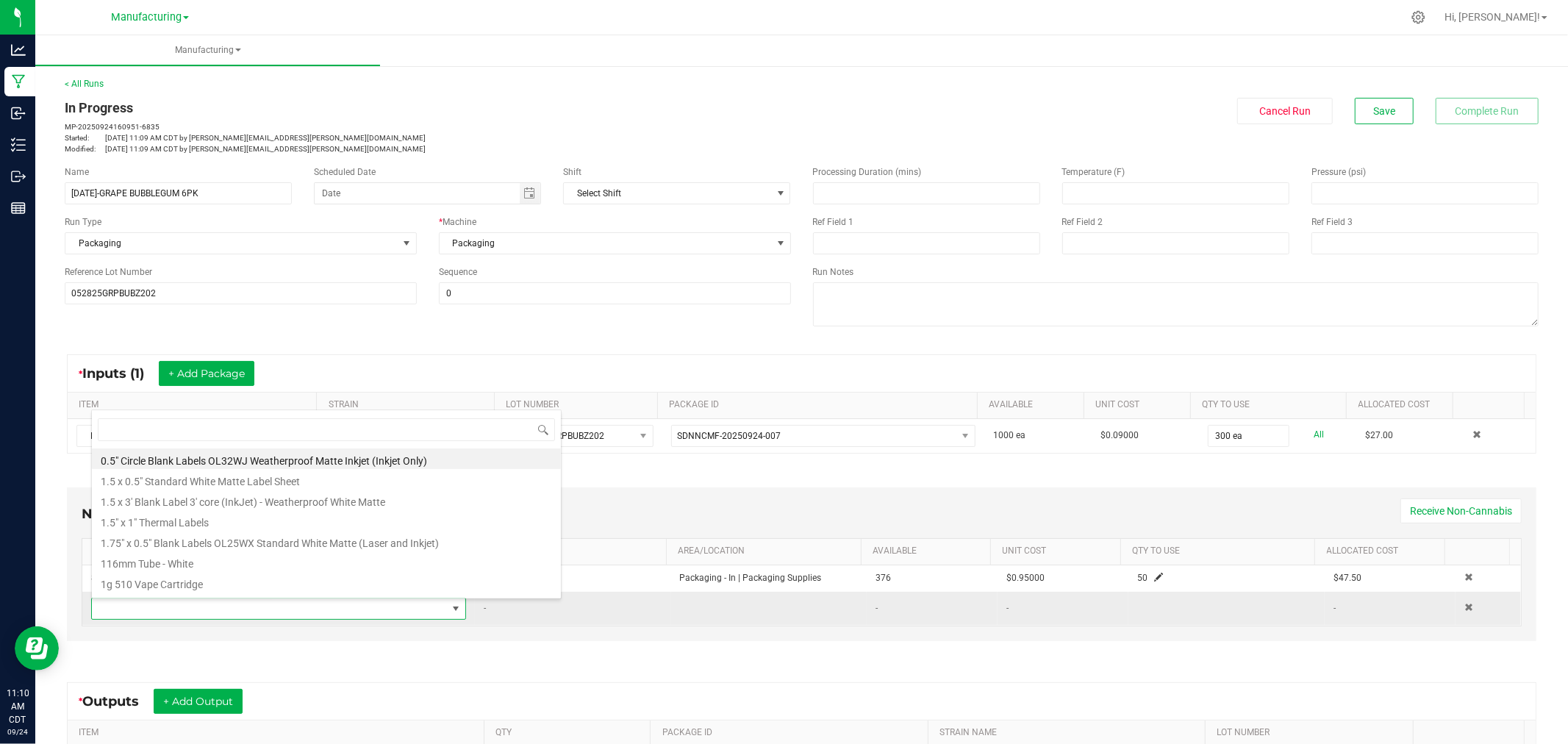
scroll to position [22, 364]
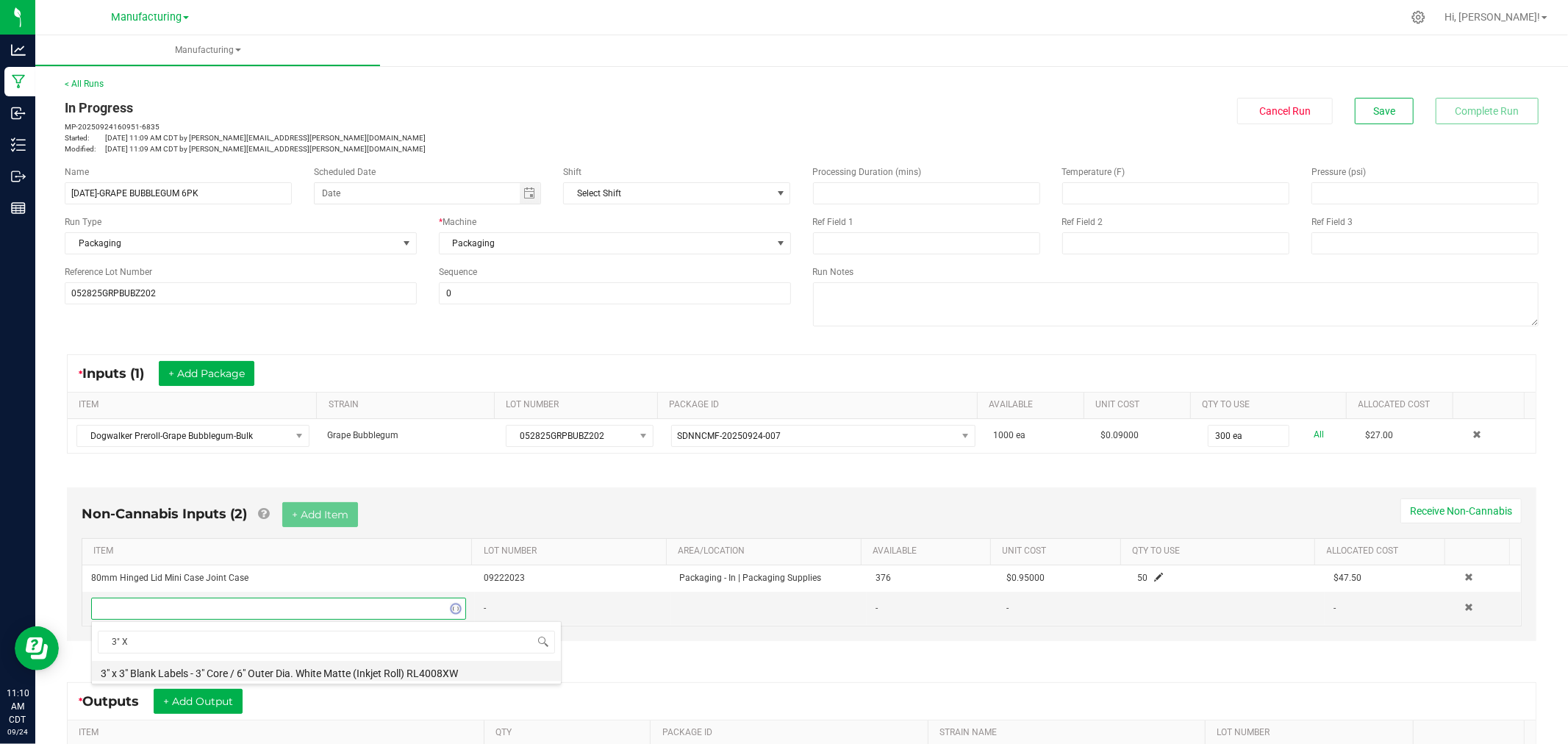
type input "3" X 2"
click at [287, 670] on li "3" x 2" Blank Labels 3" Core / 6" Outer Dia. Weatherproof White Matte (Inkjet R…" at bounding box center [326, 671] width 469 height 21
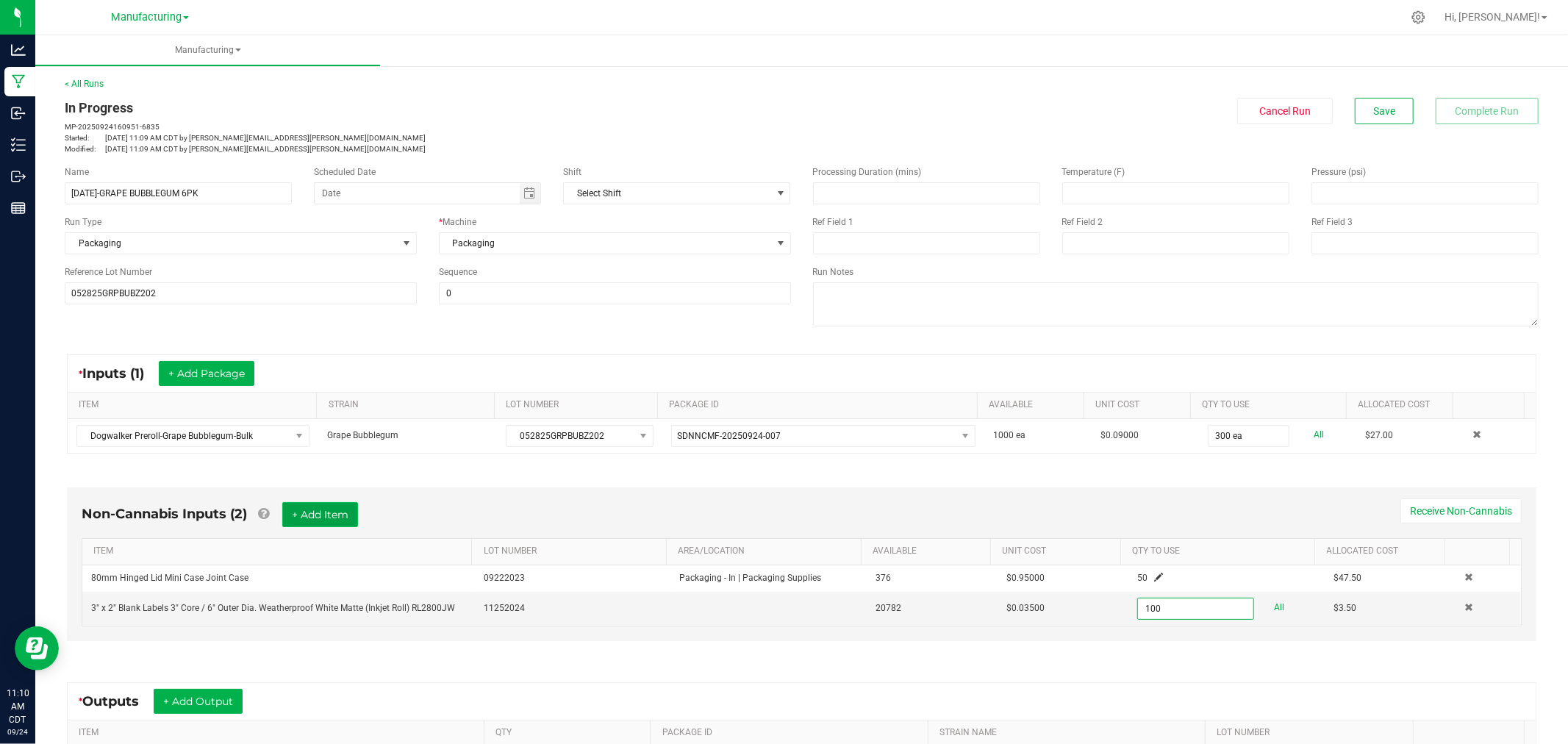
type input "100 ea"
click at [349, 522] on button "+ Add Item" at bounding box center [320, 515] width 76 height 25
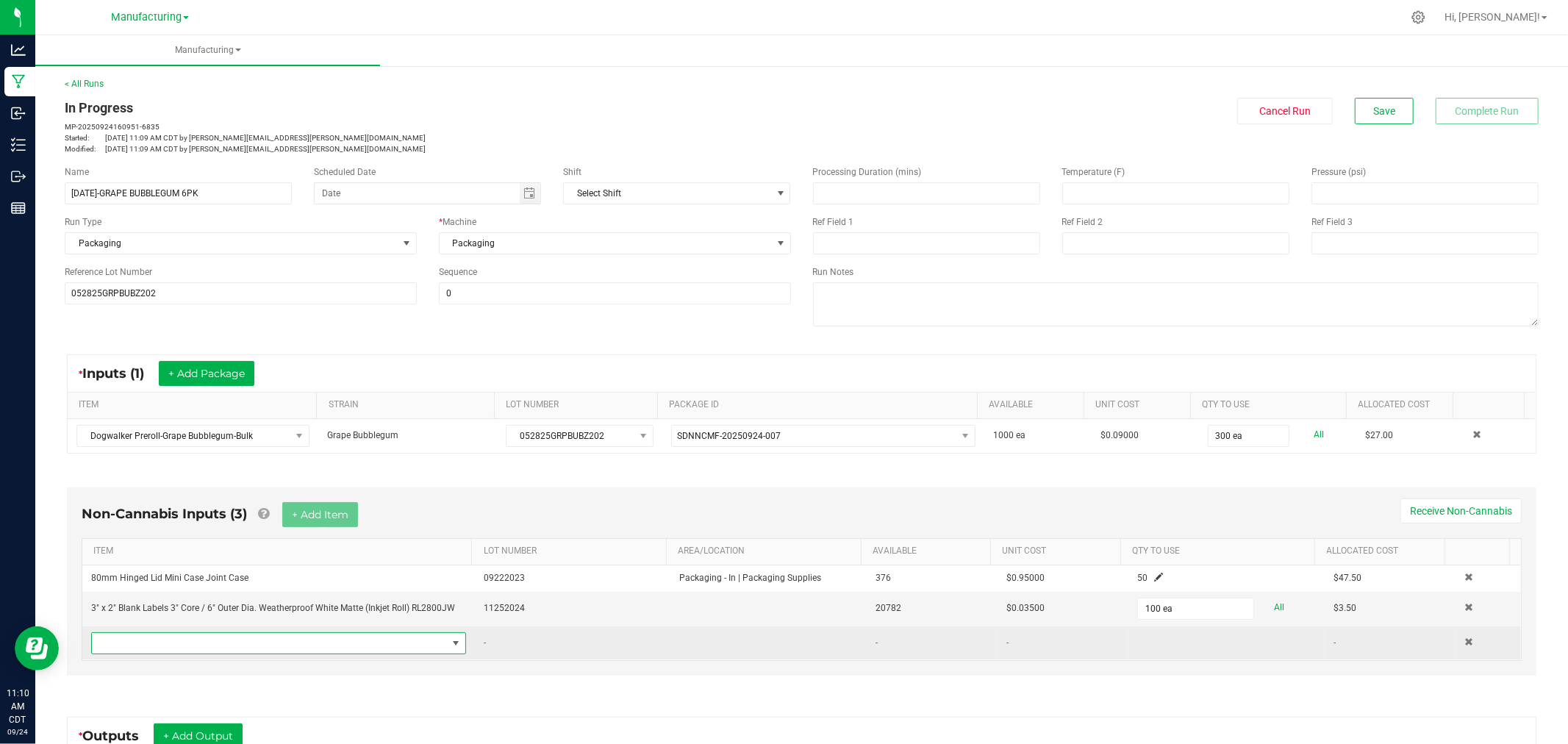
click at [308, 634] on span "NO DATA FOUND" at bounding box center [269, 643] width 355 height 21
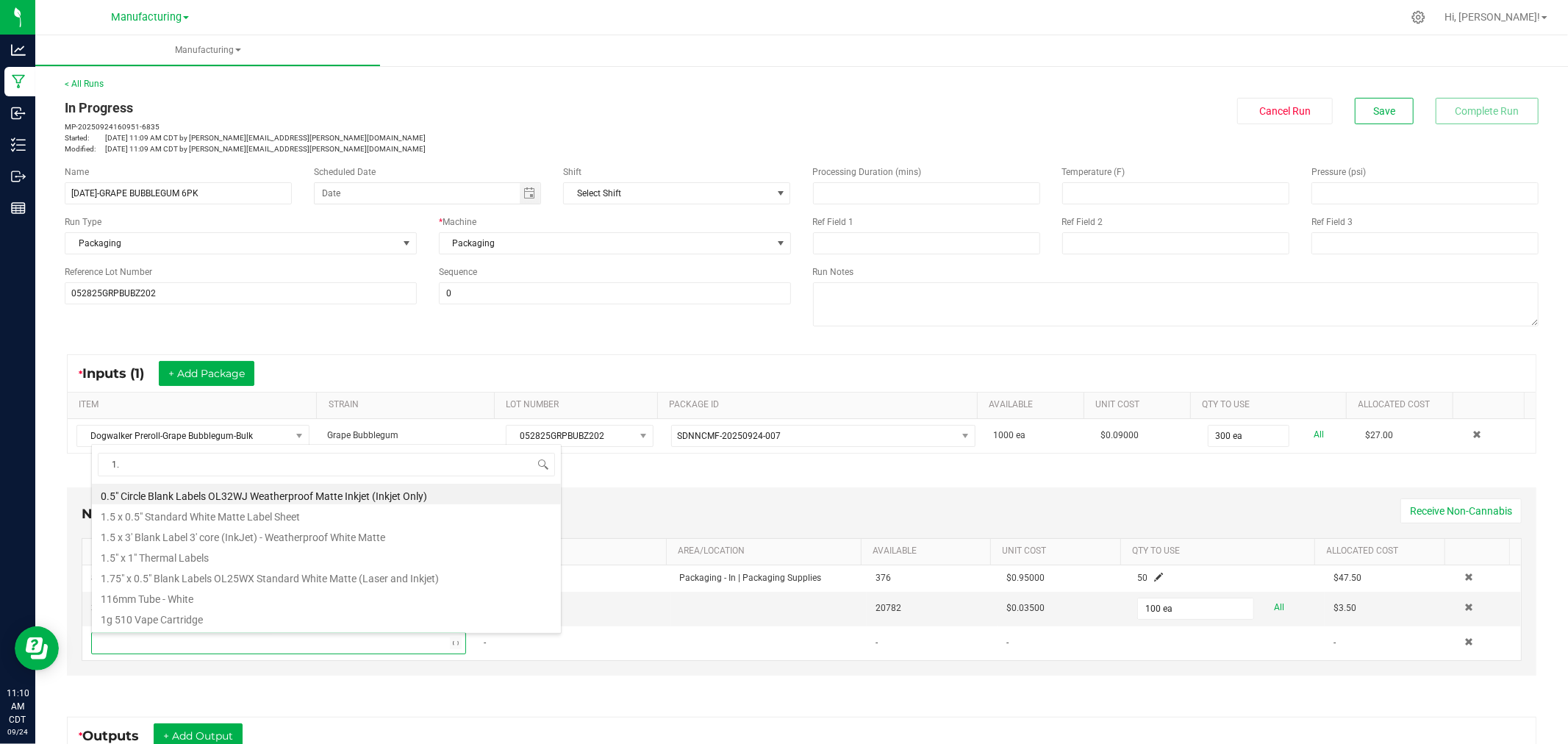
type input "1.5"
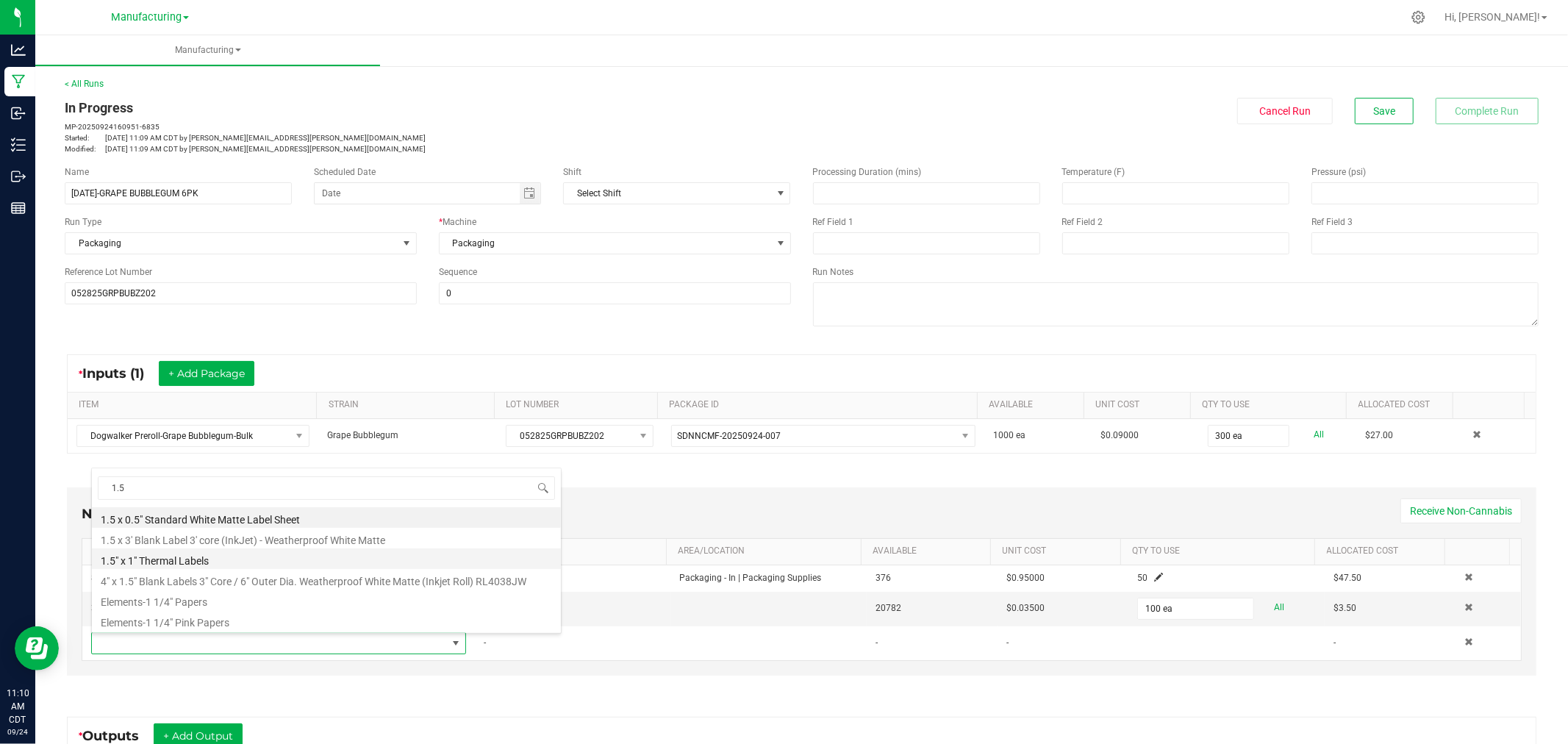
click at [223, 552] on li "1.5" x 1" Thermal Labels" at bounding box center [326, 558] width 469 height 21
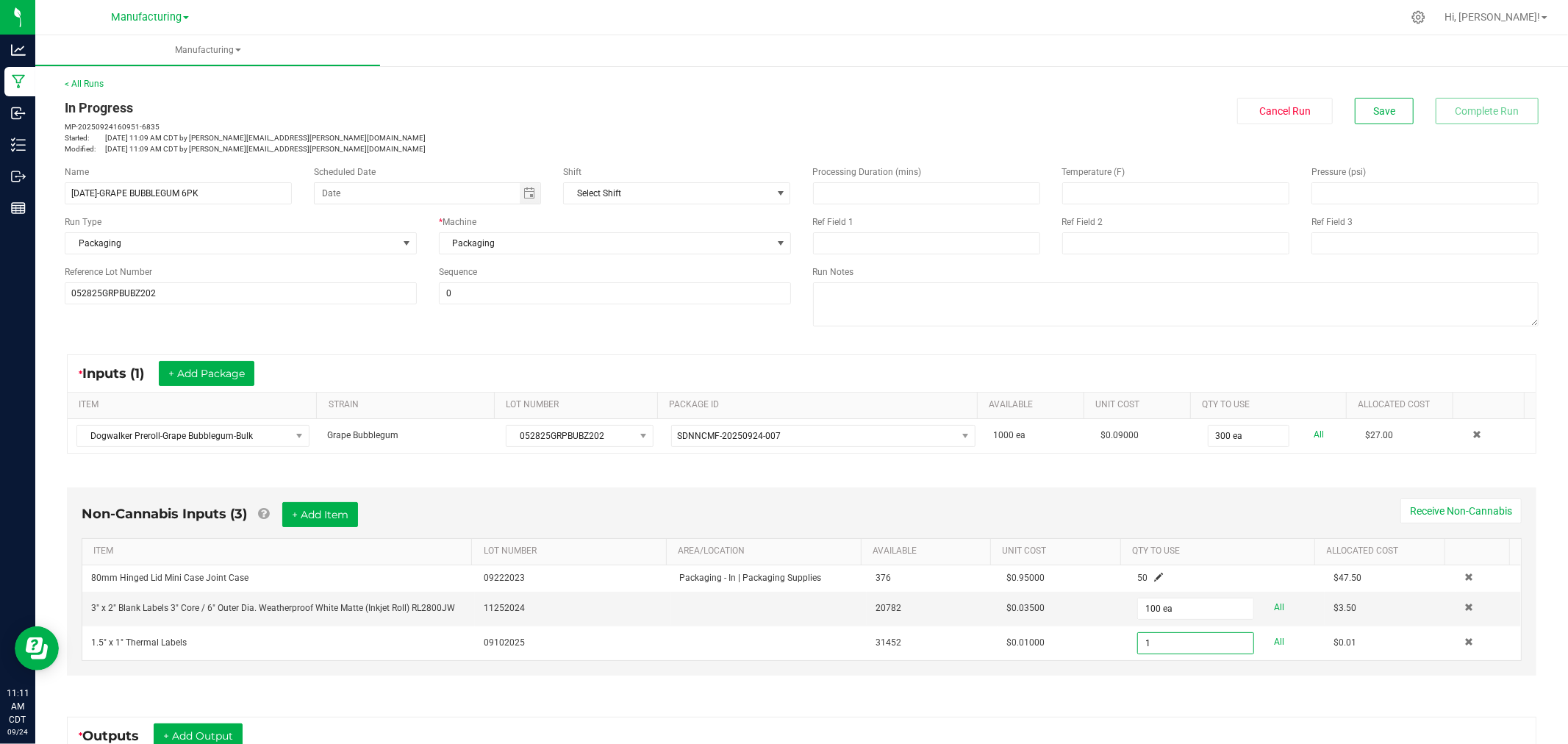
type input "0"
type input "51 ea"
click at [358, 520] on button "+ Add Item" at bounding box center [320, 515] width 76 height 25
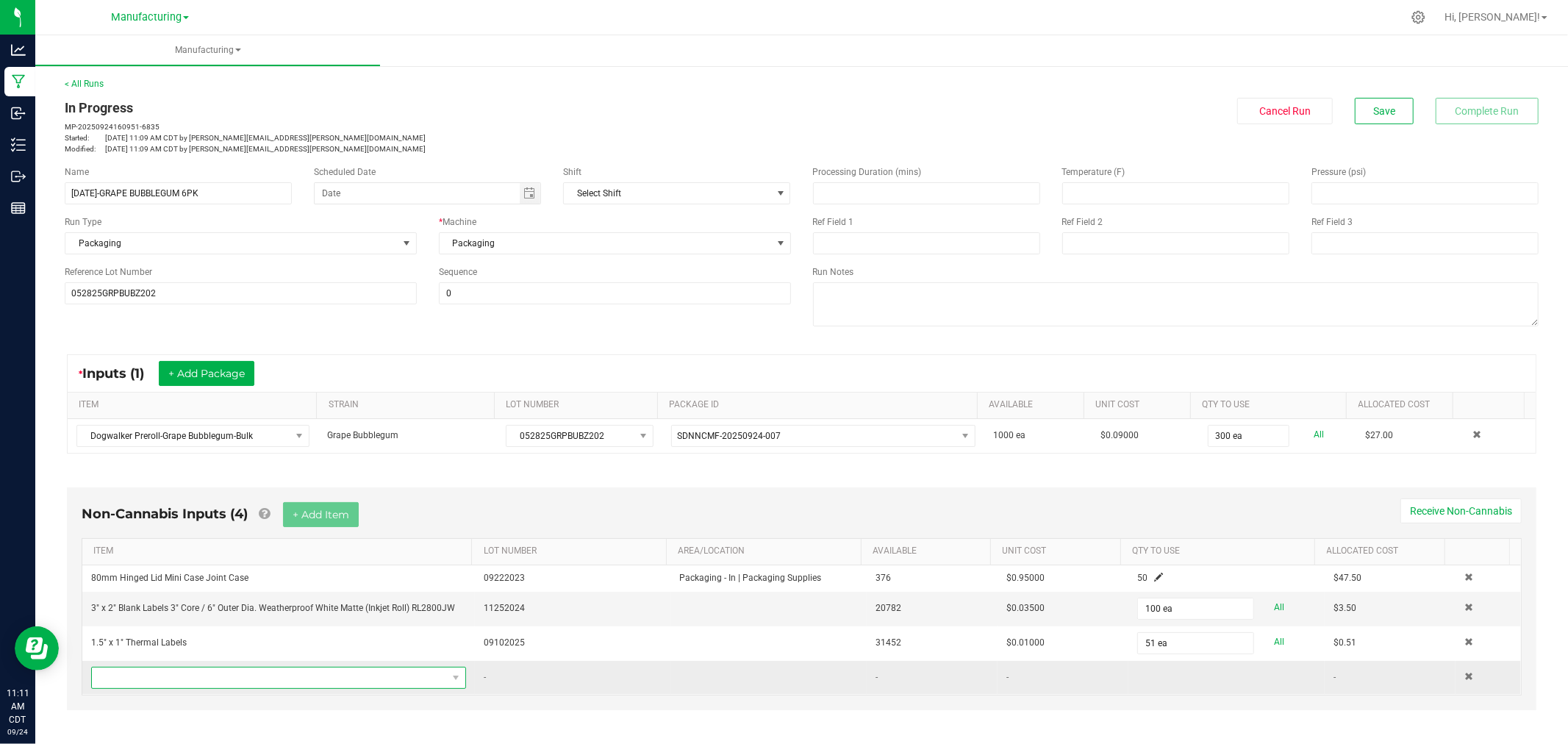
click at [355, 677] on span "NO DATA FOUND" at bounding box center [269, 677] width 355 height 21
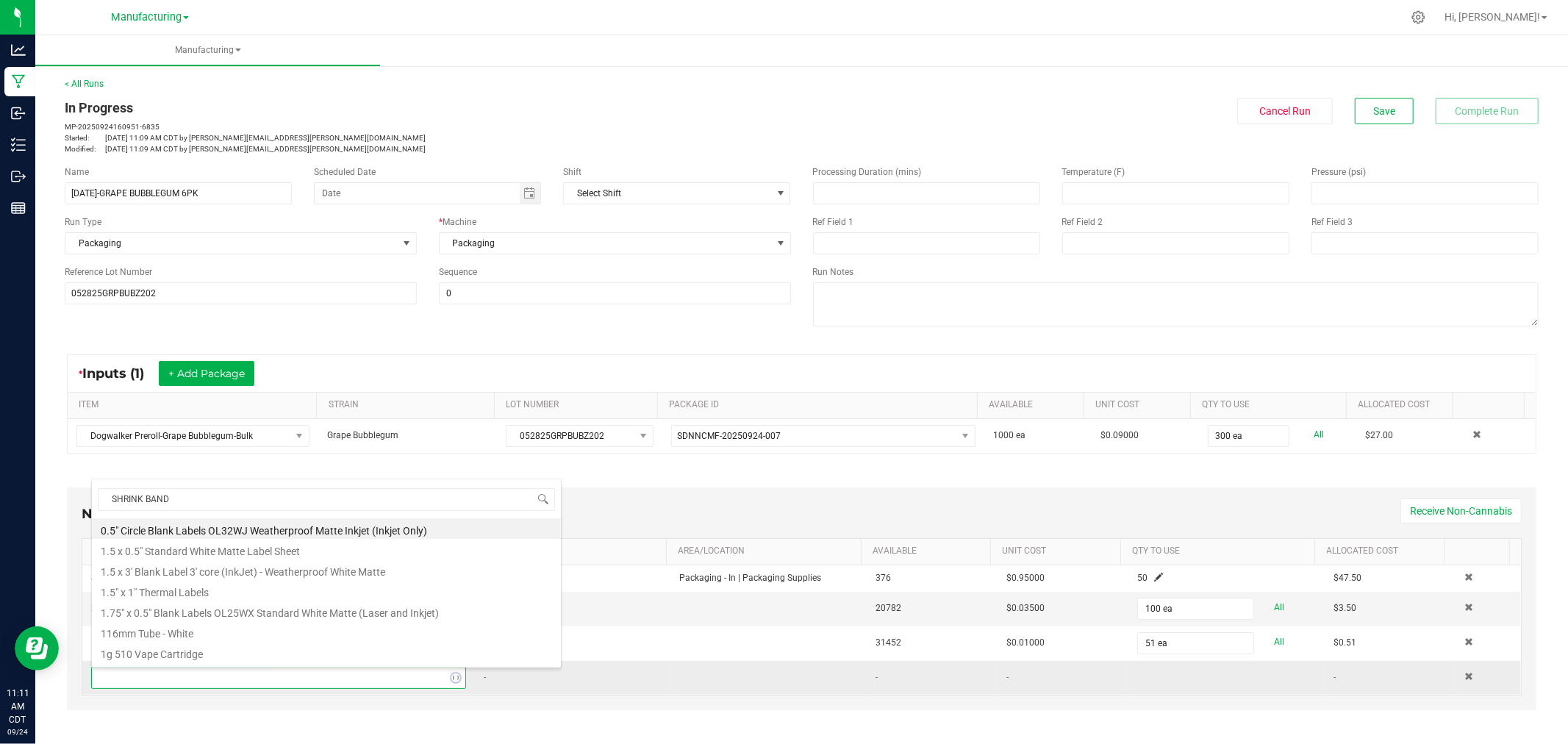
type input "SHRINK BANDS"
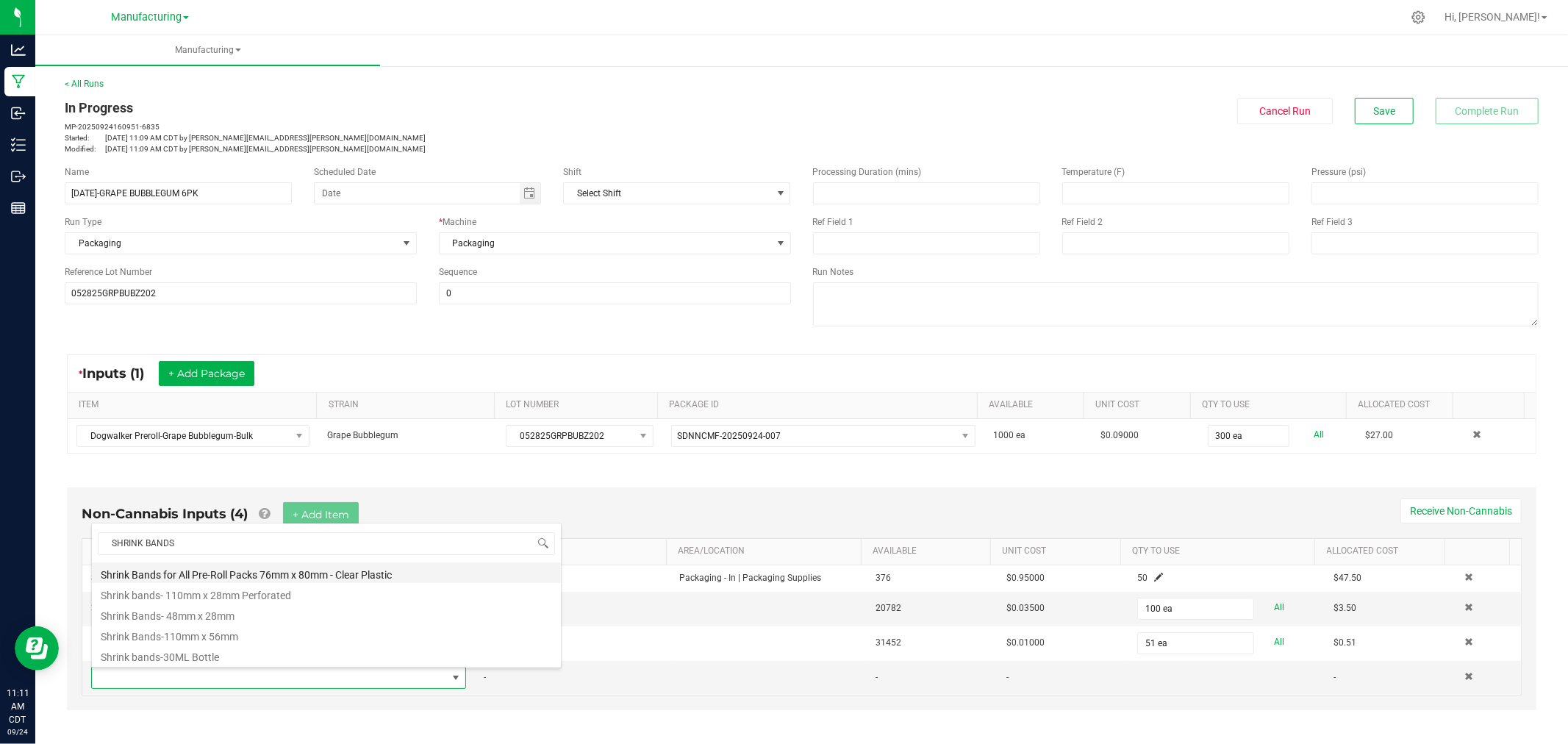
click at [256, 566] on li "Shrink Bands for All Pre-Roll Packs 76mm x 80mm - Clear Plastic" at bounding box center [326, 572] width 469 height 21
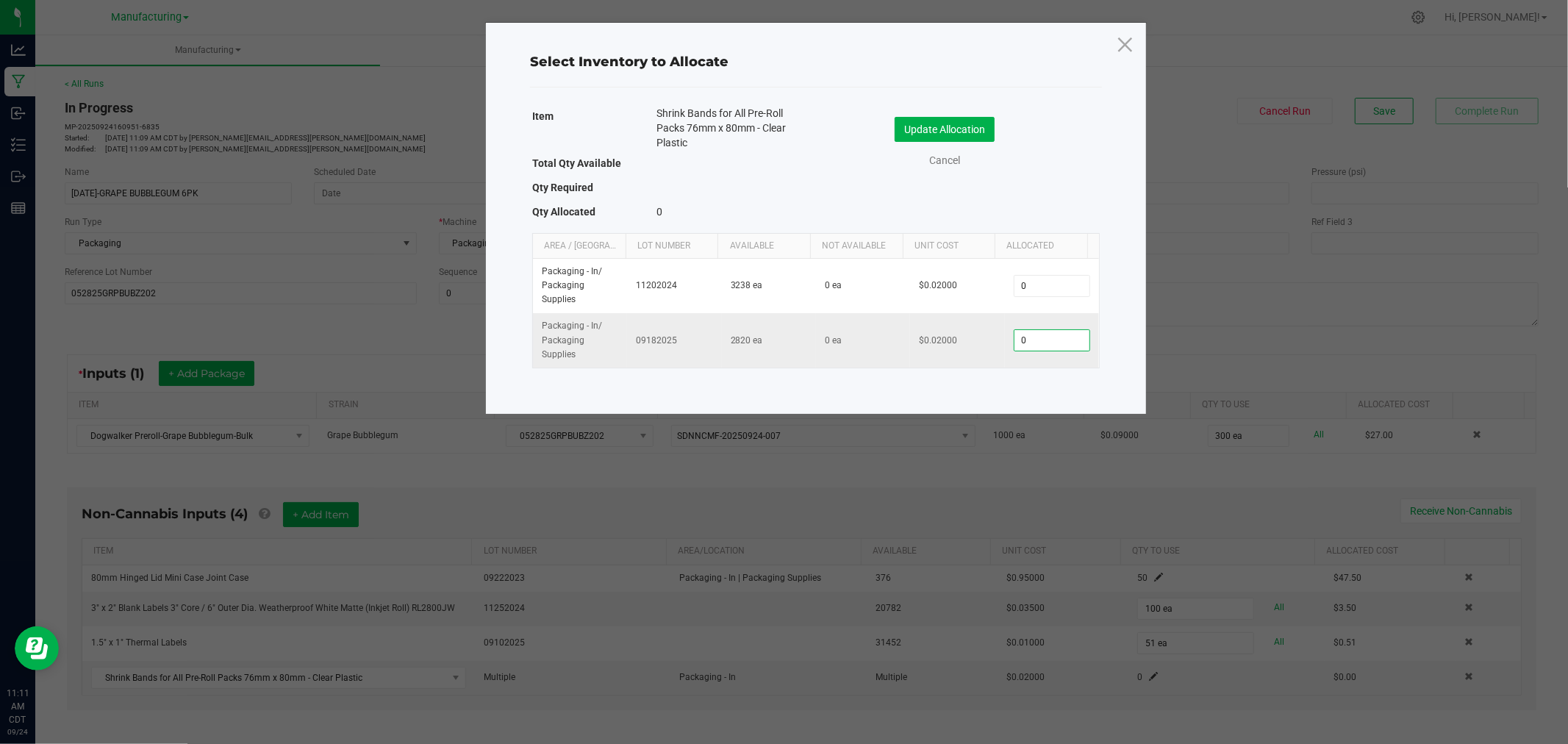
click at [1038, 344] on input "0" at bounding box center [1052, 340] width 75 height 21
type input "50"
click at [936, 124] on button "Update Allocation" at bounding box center [944, 129] width 100 height 25
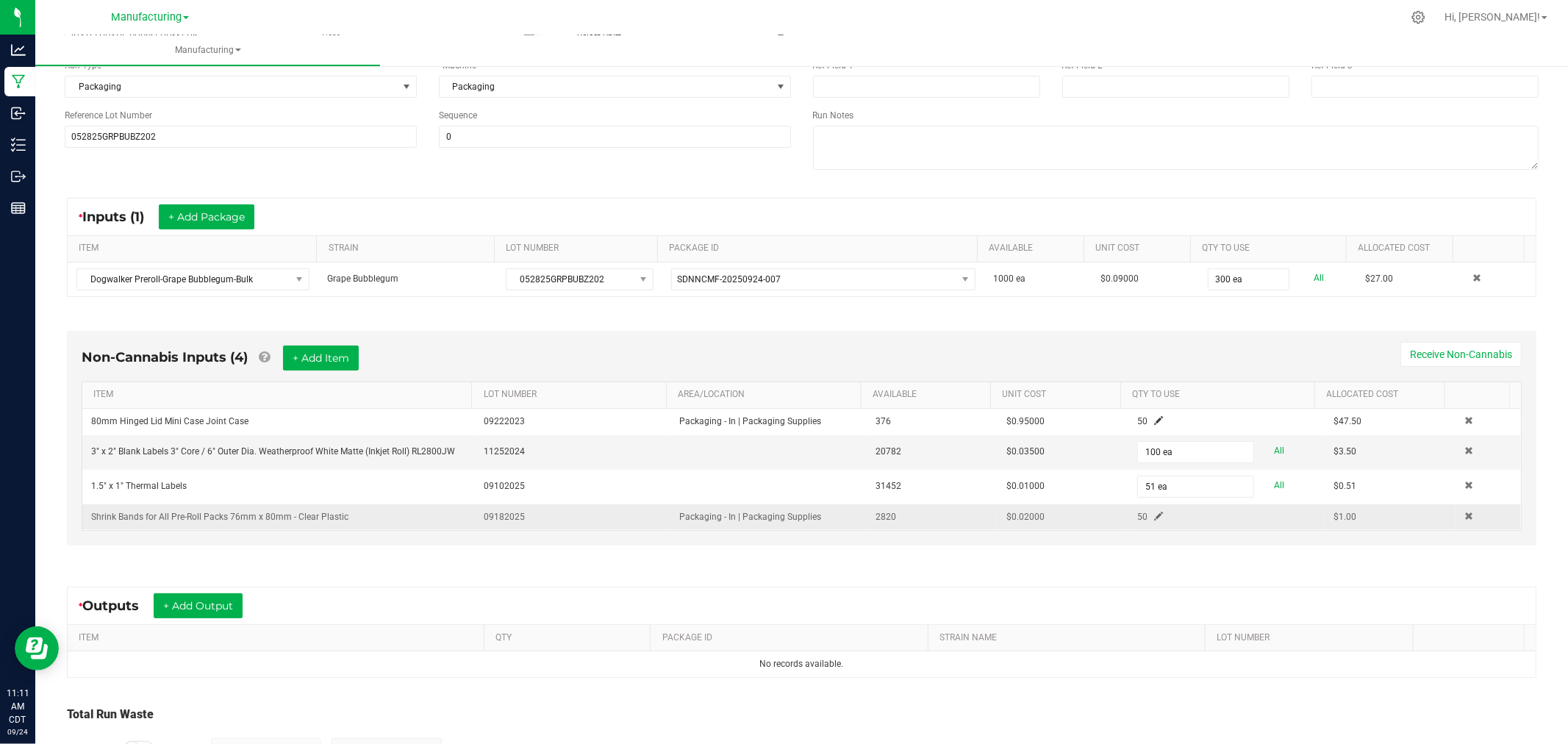
scroll to position [163, 0]
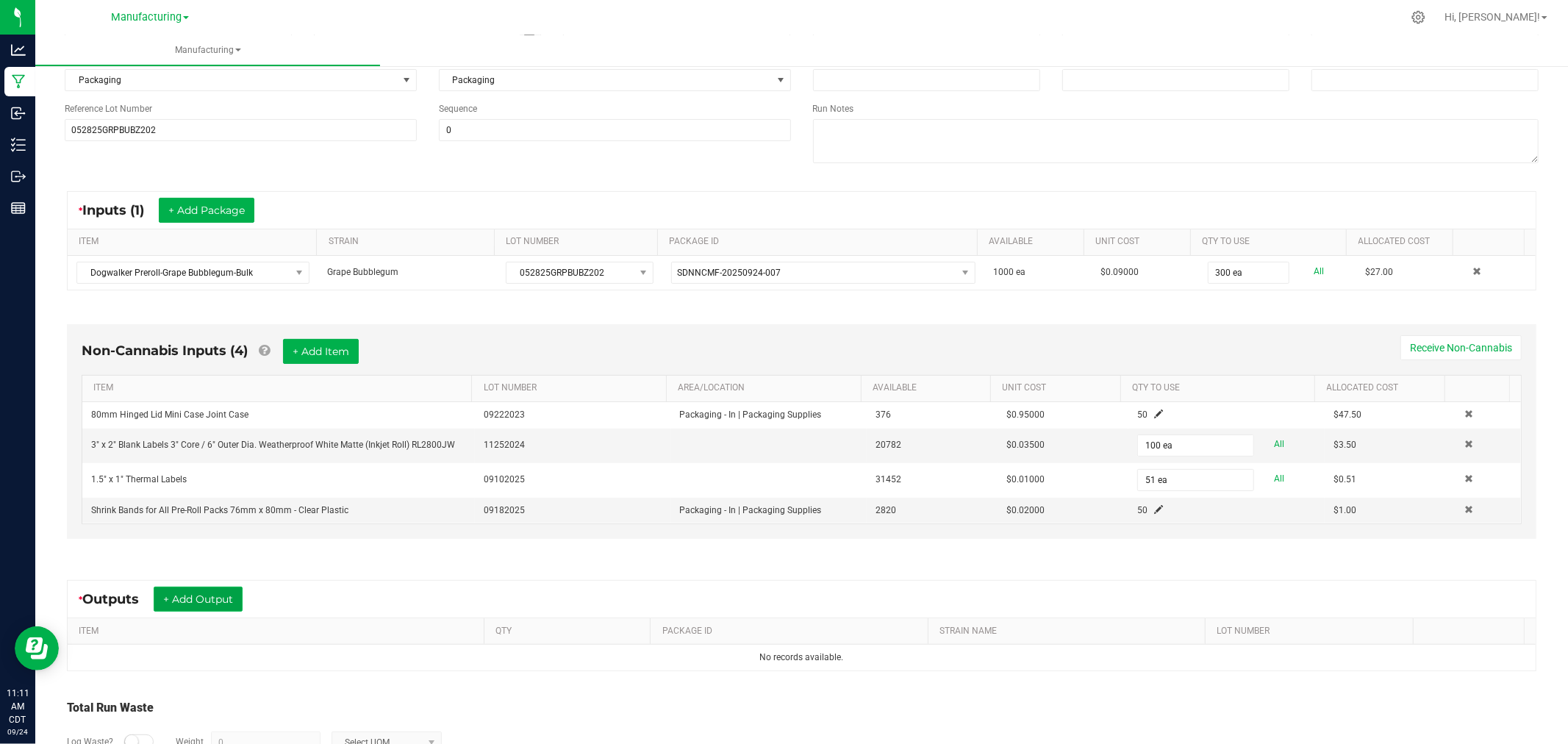
click at [222, 591] on button "+ Add Output" at bounding box center [198, 599] width 89 height 25
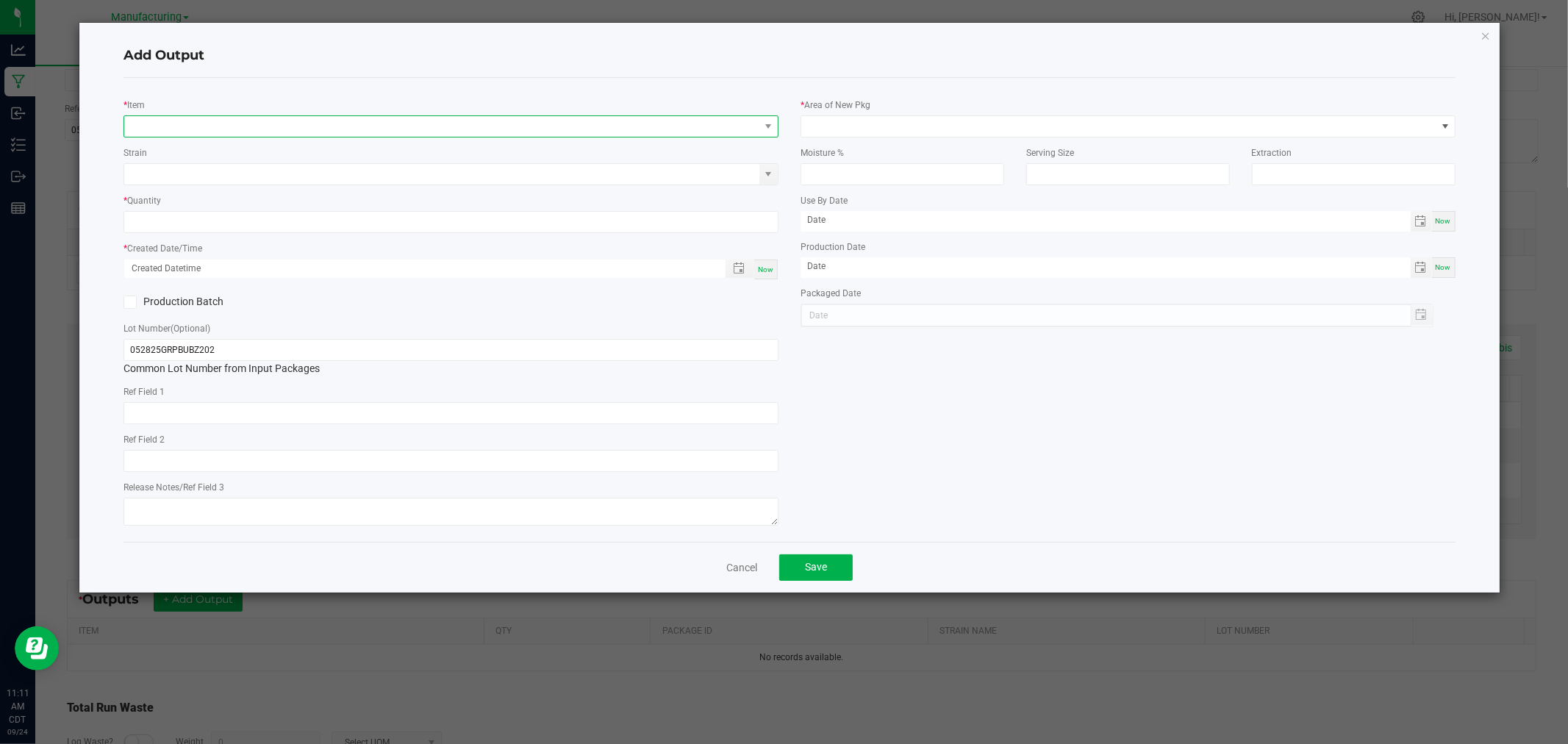
click at [189, 115] on span "NO DATA FOUND" at bounding box center [451, 126] width 655 height 22
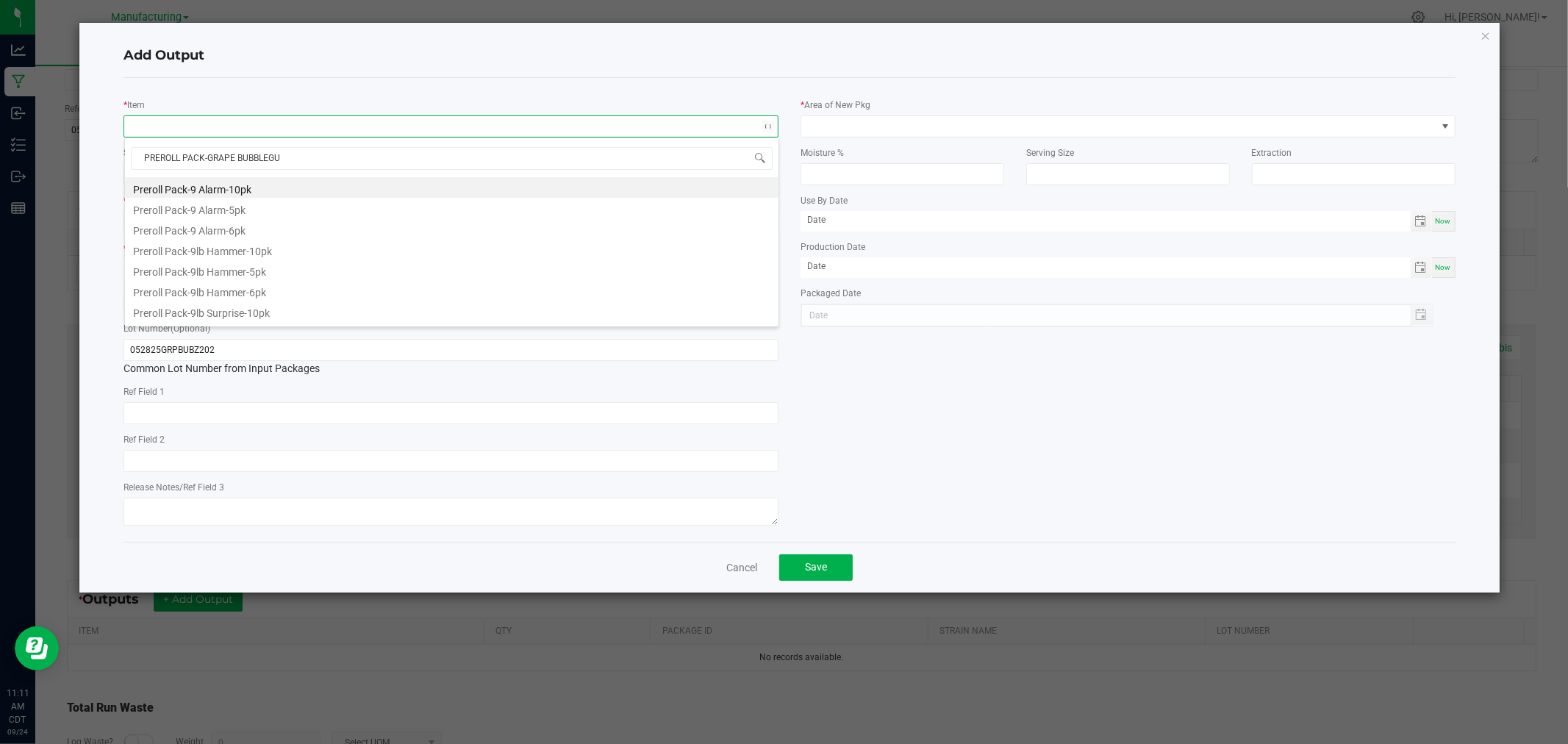
type input "PREROLL PACK-GRAPE BUBBLEGUM"
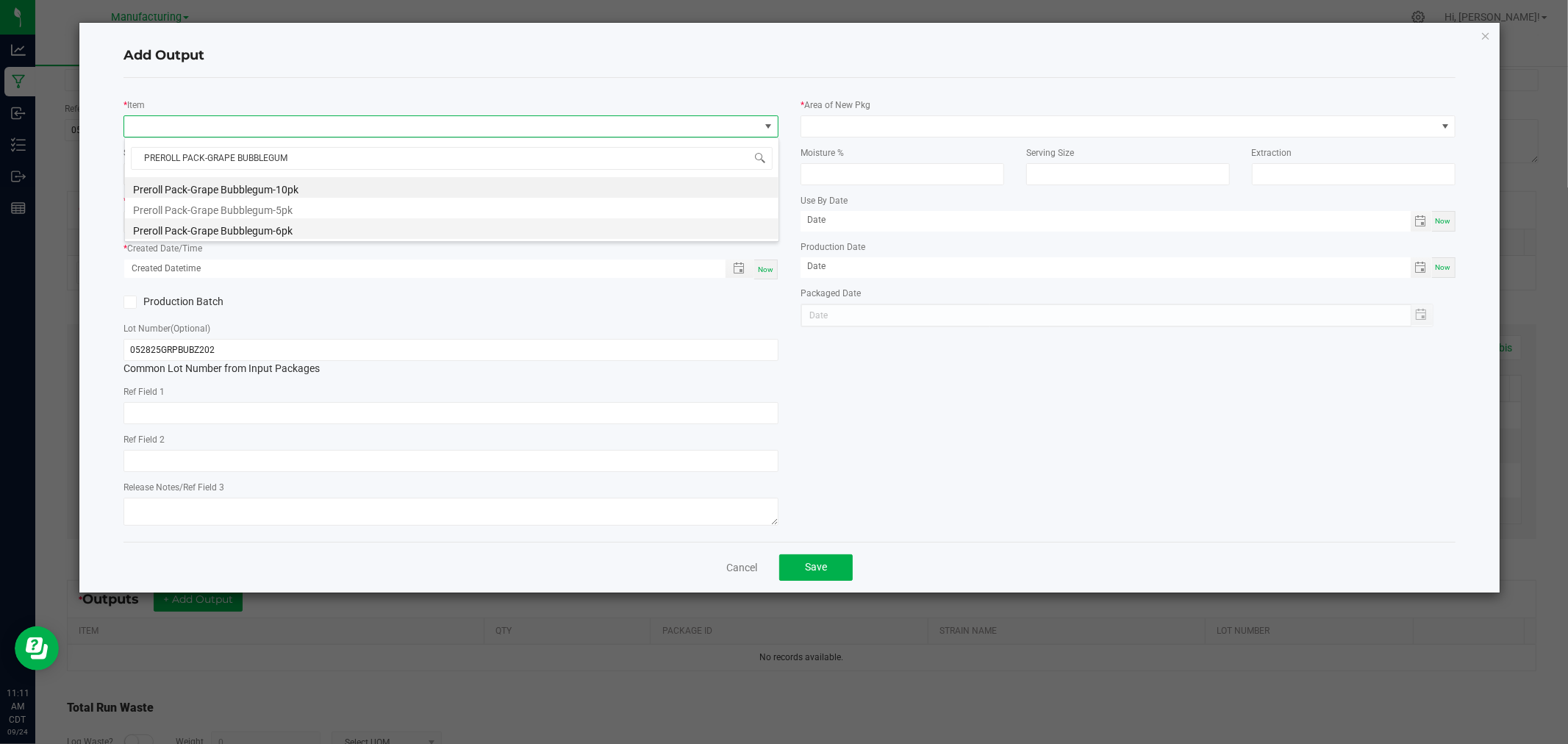
click at [295, 233] on li "Preroll Pack-Grape Bubblegum-6pk" at bounding box center [452, 228] width 653 height 21
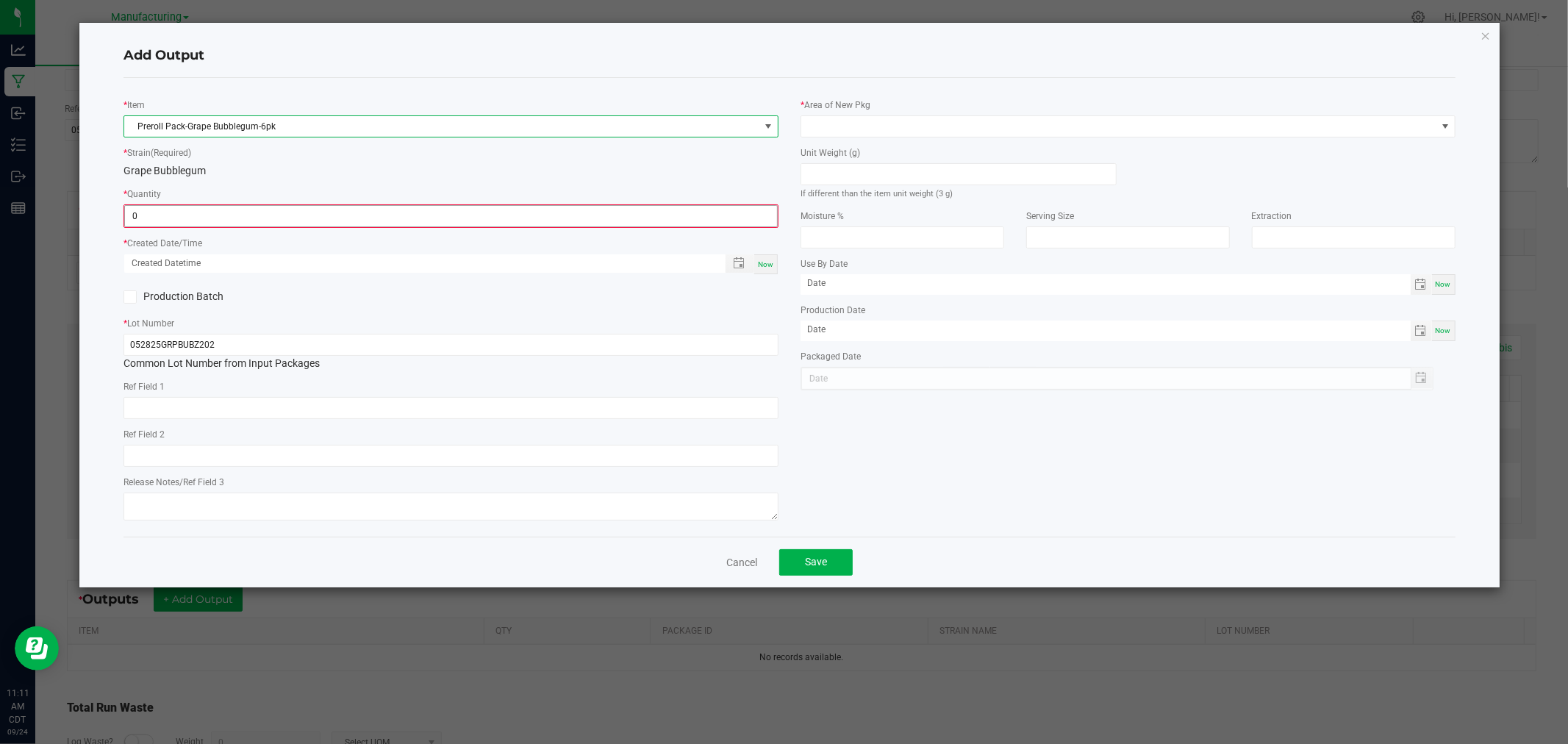
click at [299, 211] on input "0" at bounding box center [451, 216] width 652 height 21
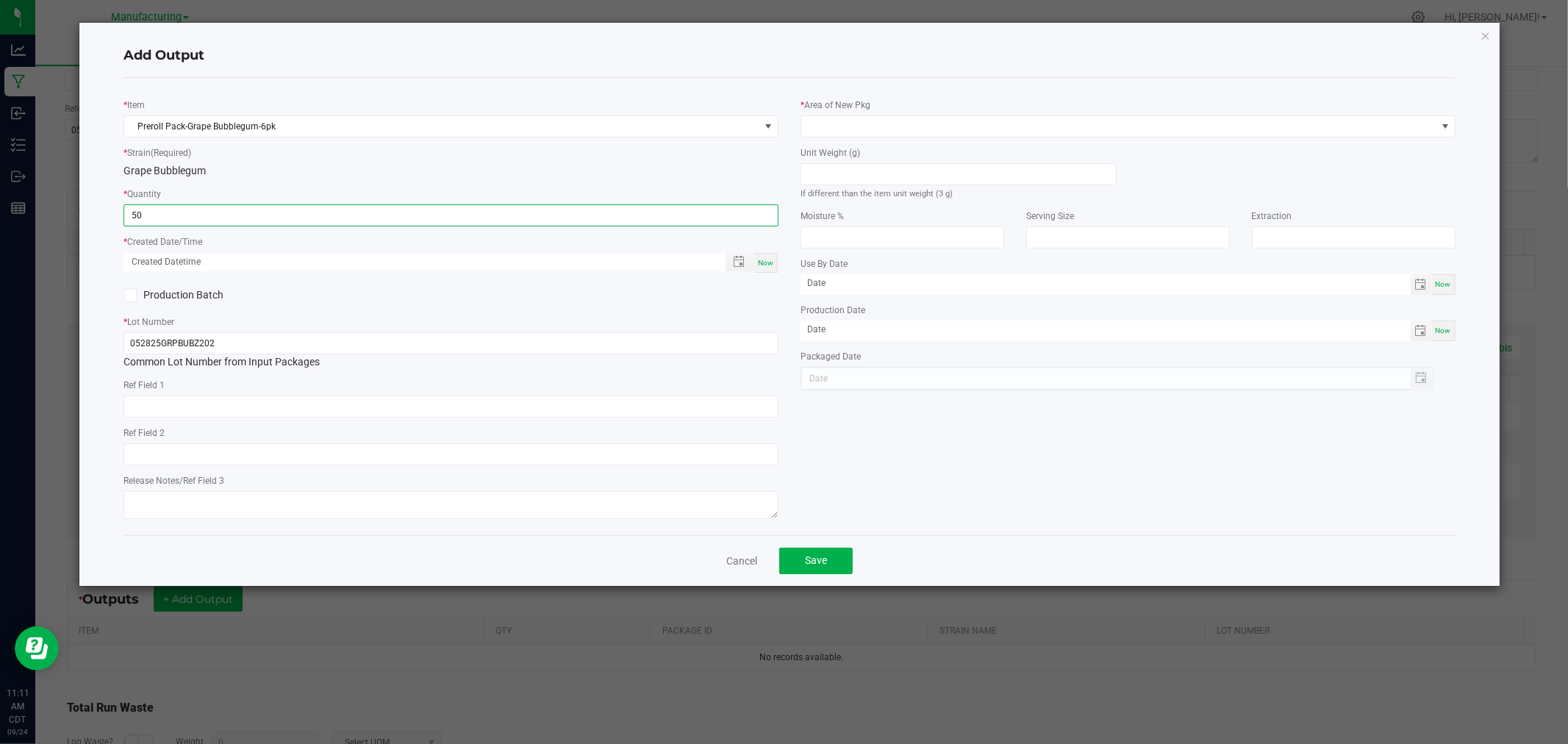
type input "50 ea"
click at [765, 267] on div "Now" at bounding box center [765, 263] width 24 height 20
type input "[DATE] 11:11 AM"
type input "[DATE]"
click at [864, 189] on small "If different than the item unit weight (3 g)" at bounding box center [877, 194] width 152 height 10
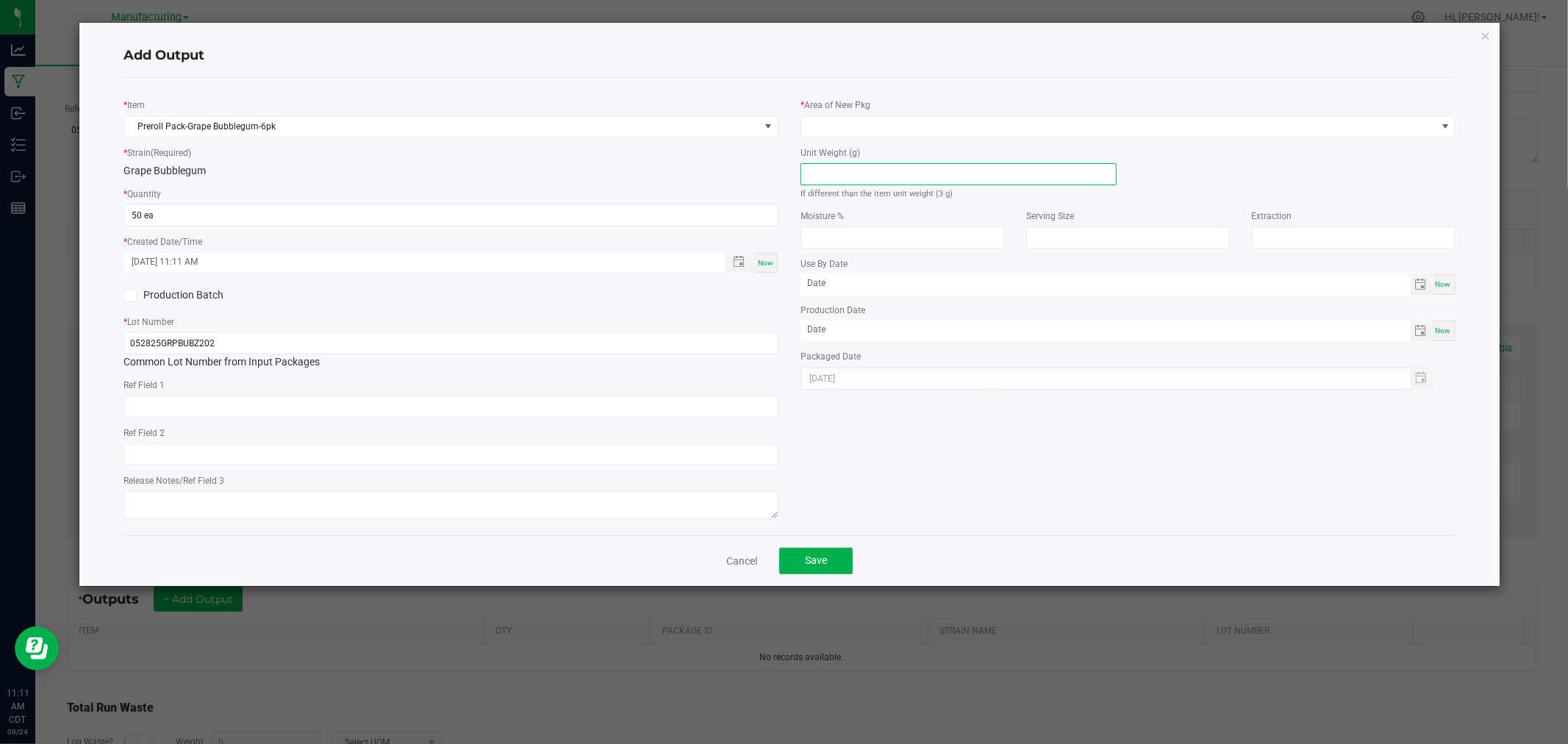
click at [871, 177] on input at bounding box center [958, 174] width 314 height 21
type input "3"
click at [907, 112] on div "* Area of New Pkg" at bounding box center [1128, 117] width 655 height 40
click at [902, 121] on span at bounding box center [1118, 126] width 635 height 21
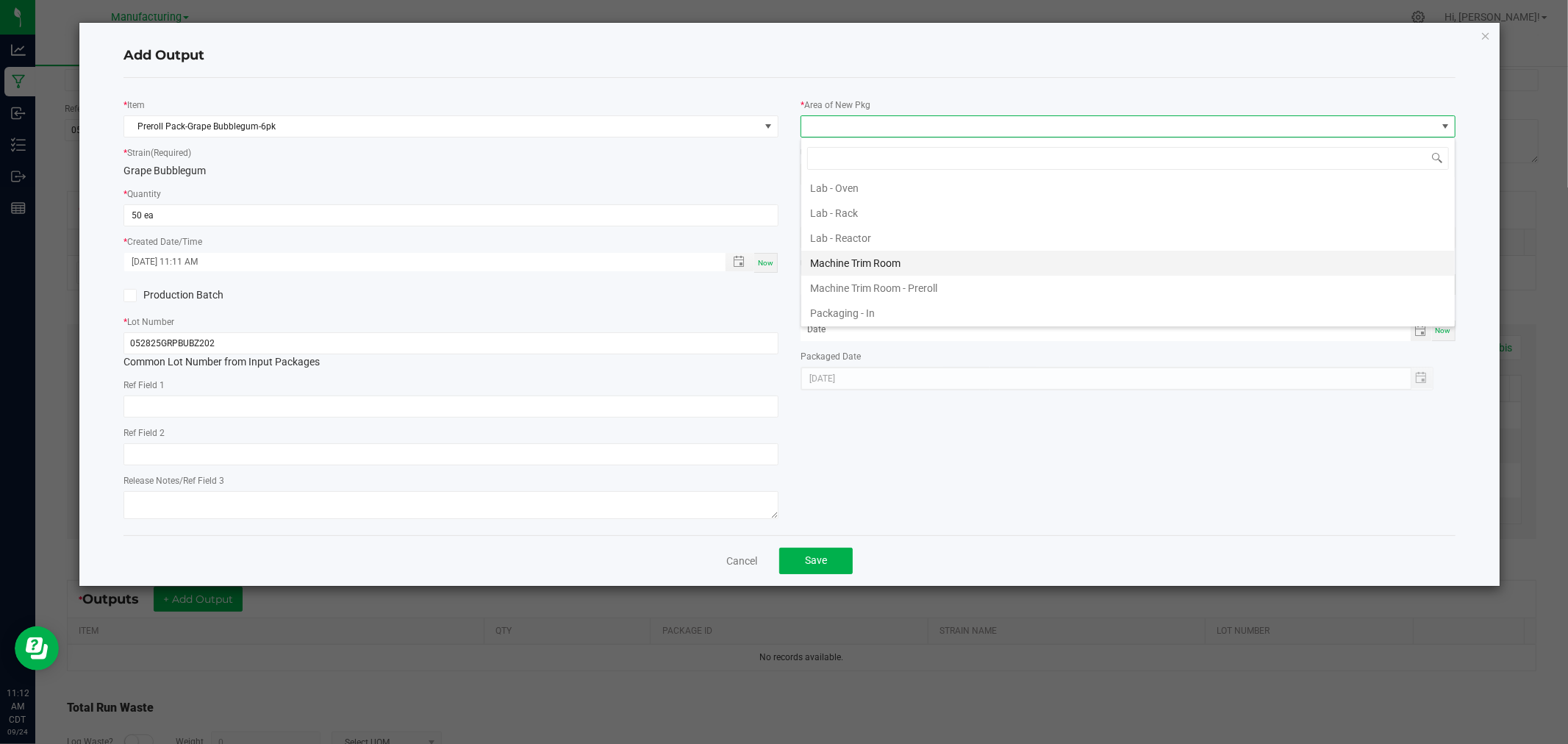
scroll to position [408, 0]
click at [902, 275] on li "Packaging - Processing" at bounding box center [1128, 281] width 653 height 25
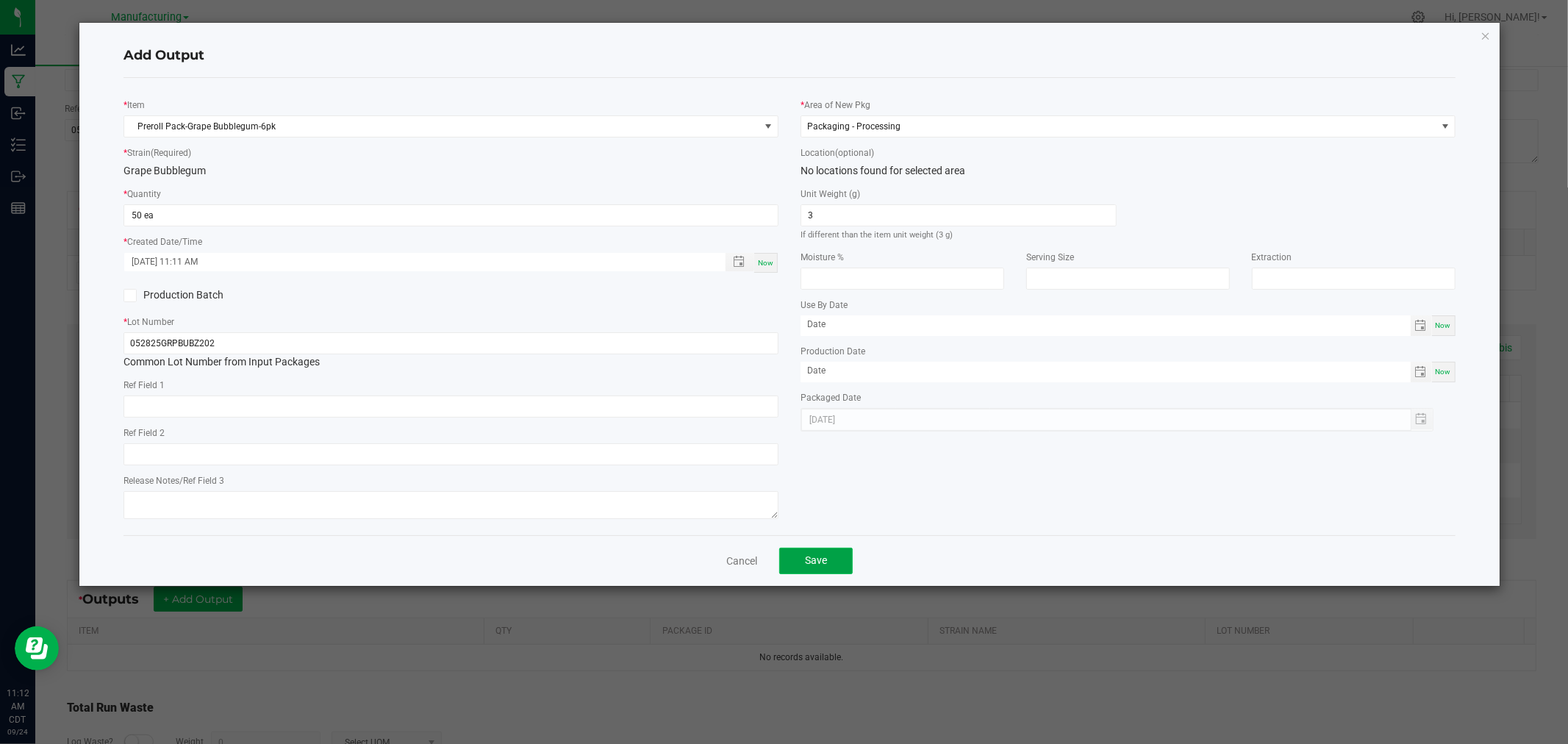
click at [836, 557] on button "Save" at bounding box center [816, 561] width 73 height 26
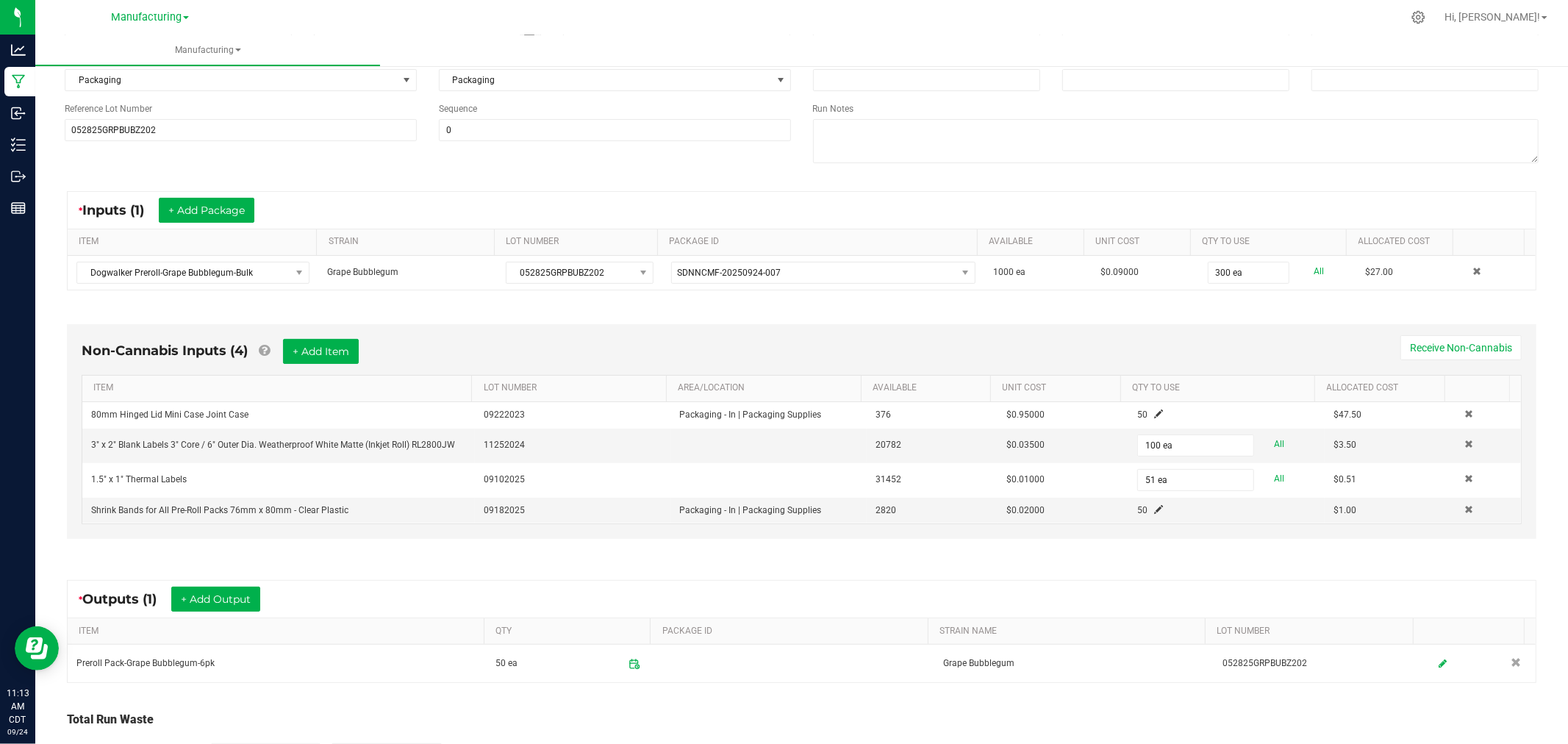
click at [542, 319] on div "Non-Cannabis Inputs (4) + Add Item Receive Non-Cannabis ITEM LOT NUMBER AREA/LO…" at bounding box center [802, 435] width 1496 height 263
click at [979, 566] on div "Non-Cannabis Inputs (4) + Add Item Receive Non-Cannabis ITEM LOT NUMBER AREA/LO…" at bounding box center [802, 435] width 1496 height 263
click at [1034, 607] on div "* Outputs (1) + Add Output" at bounding box center [802, 599] width 1468 height 37
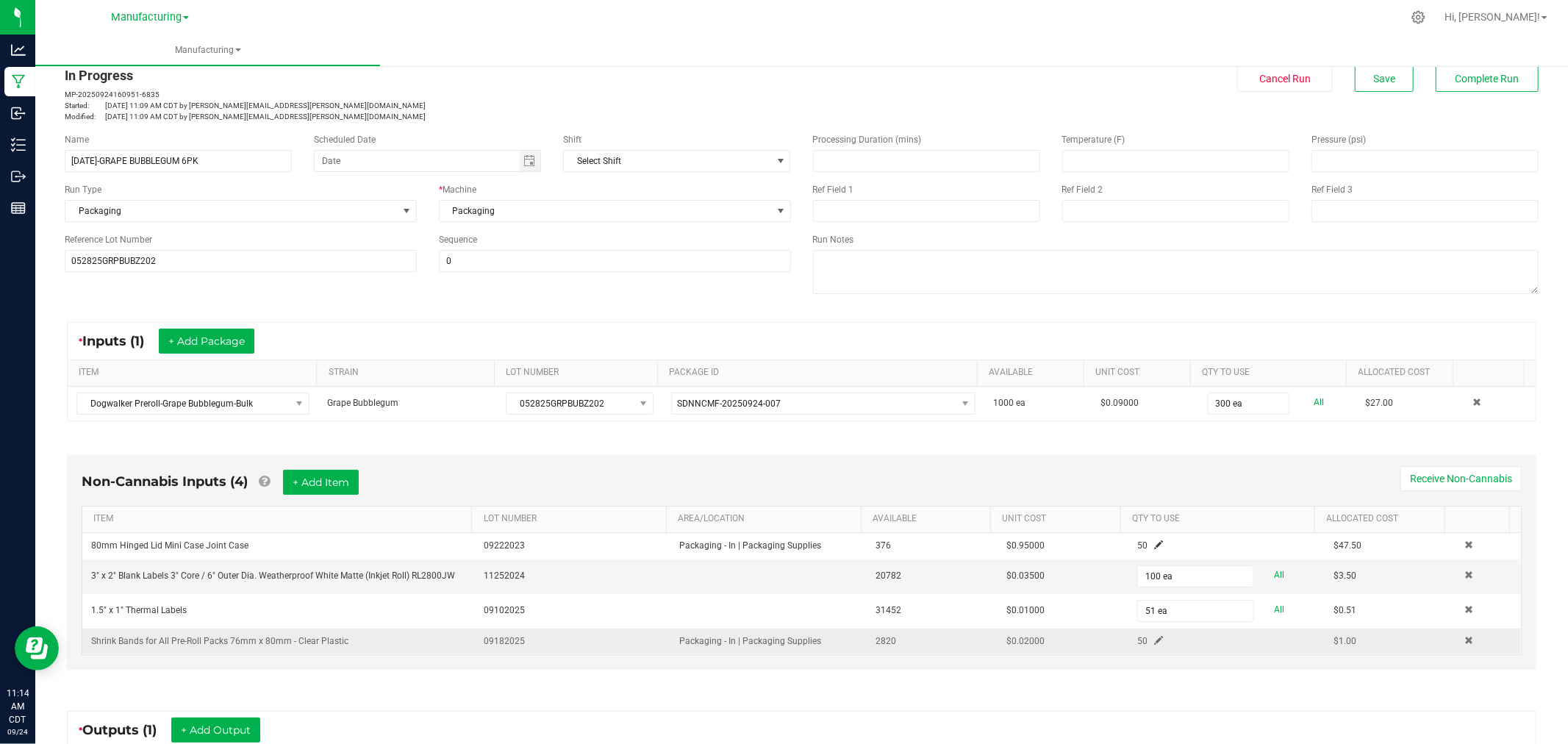
scroll to position [27, 0]
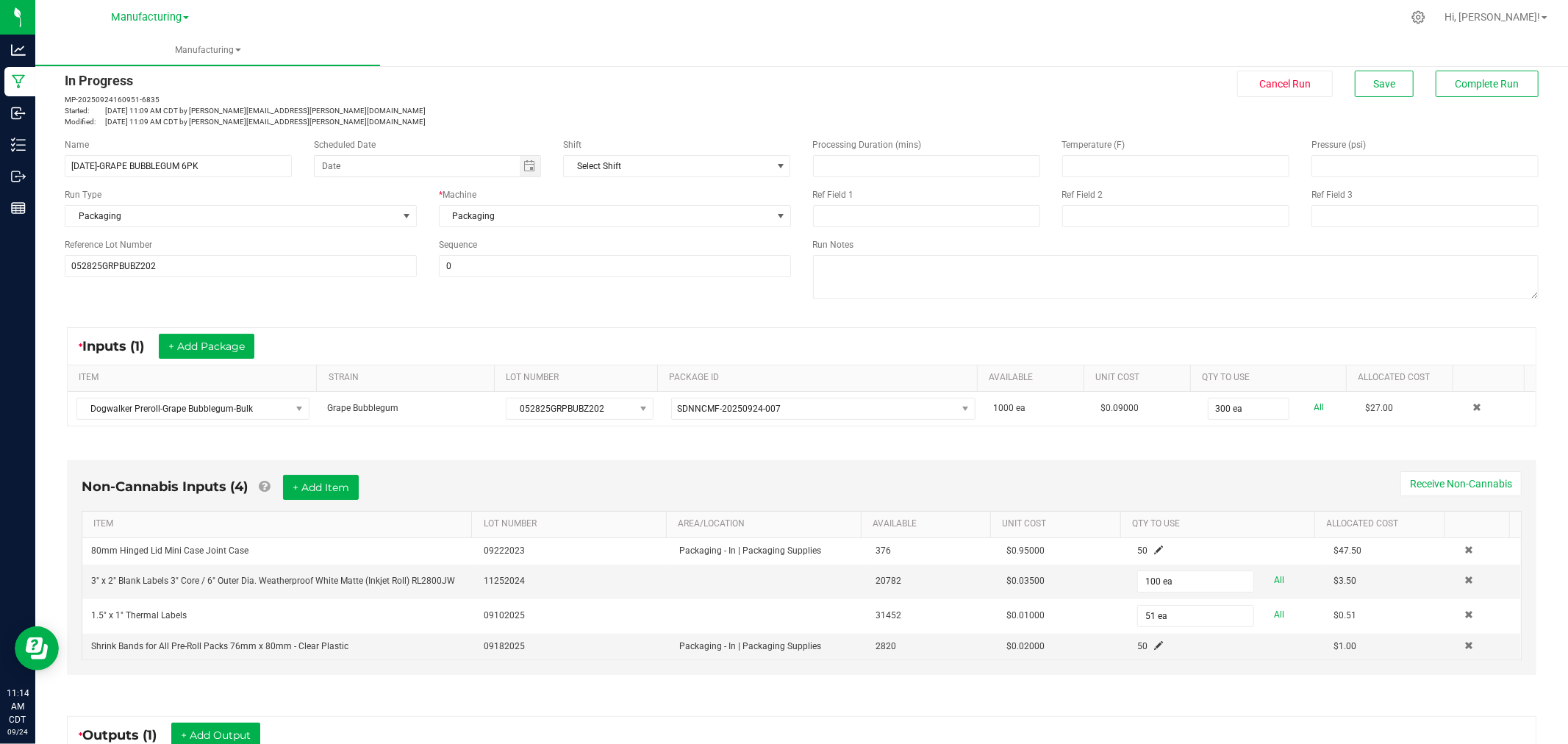
click at [1487, 67] on div "< All Runs In Progress MP-20250924160951-6835 Started: [DATE] 11:09 AM CDT by […" at bounding box center [801, 89] width 1474 height 78
click at [1476, 79] on span "Complete Run" at bounding box center [1488, 83] width 64 height 12
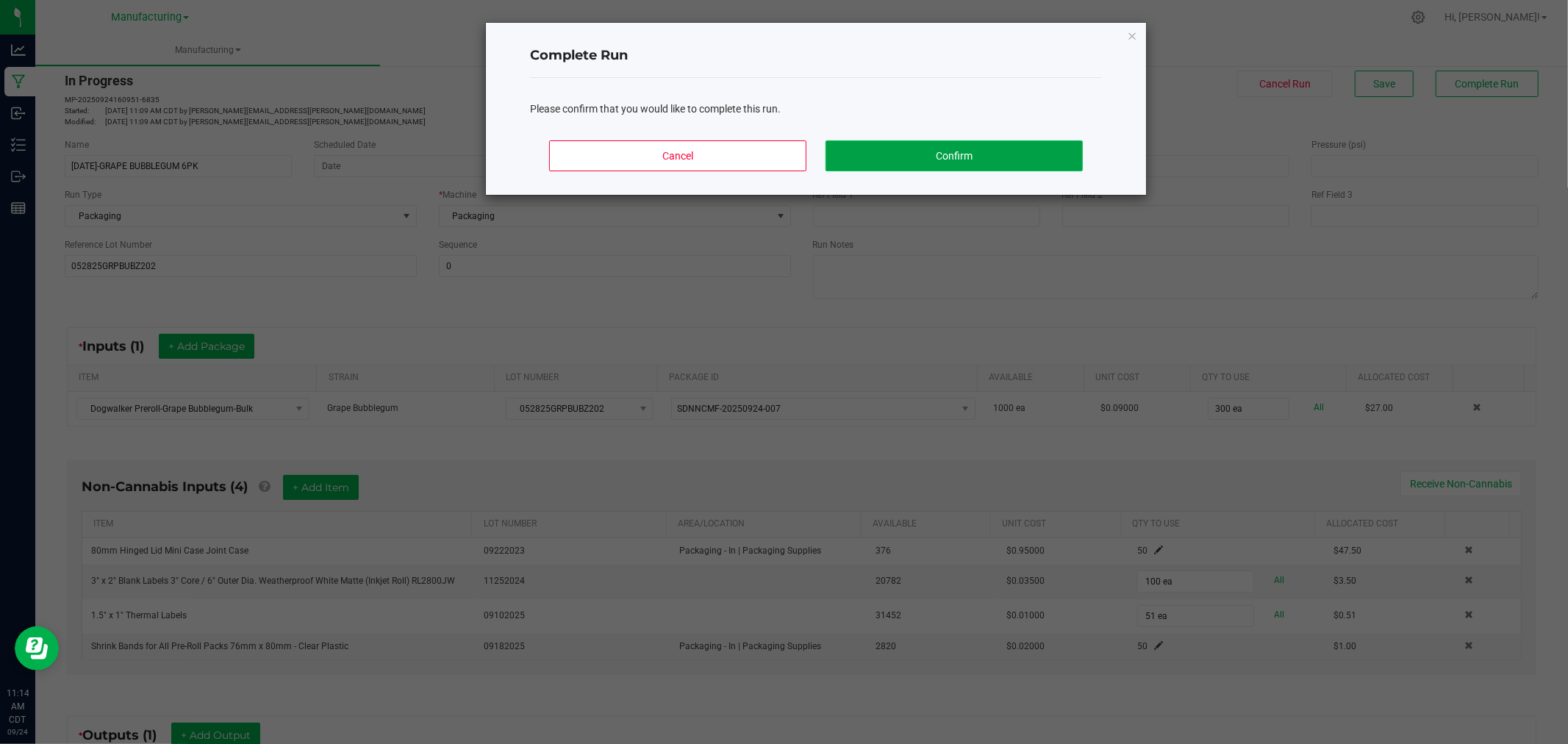
click at [861, 163] on button "Confirm" at bounding box center [954, 155] width 257 height 31
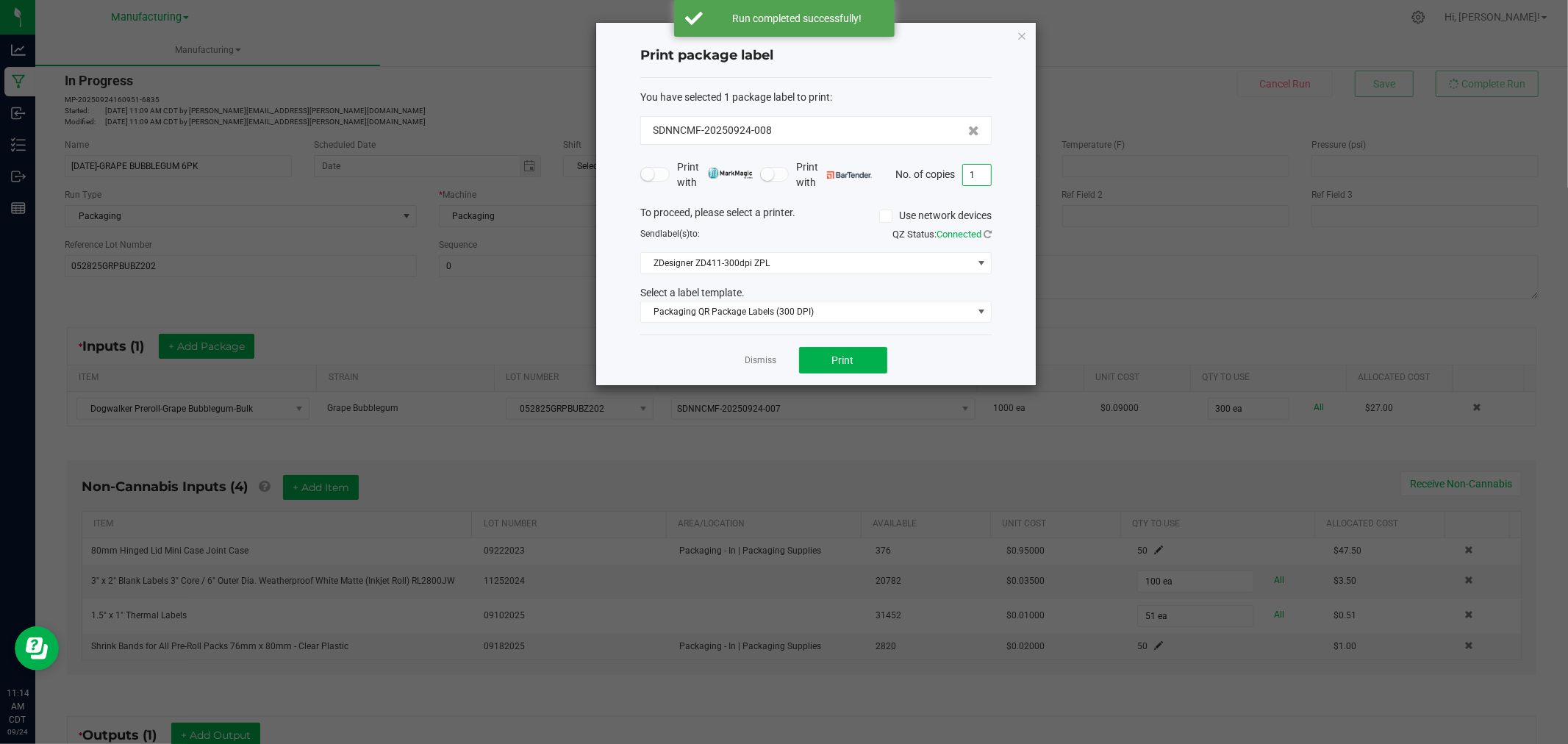
click at [982, 174] on input "1" at bounding box center [977, 175] width 28 height 21
type input "51"
click at [826, 361] on button "Print" at bounding box center [843, 360] width 88 height 26
click at [766, 361] on link "Dismiss" at bounding box center [761, 360] width 31 height 12
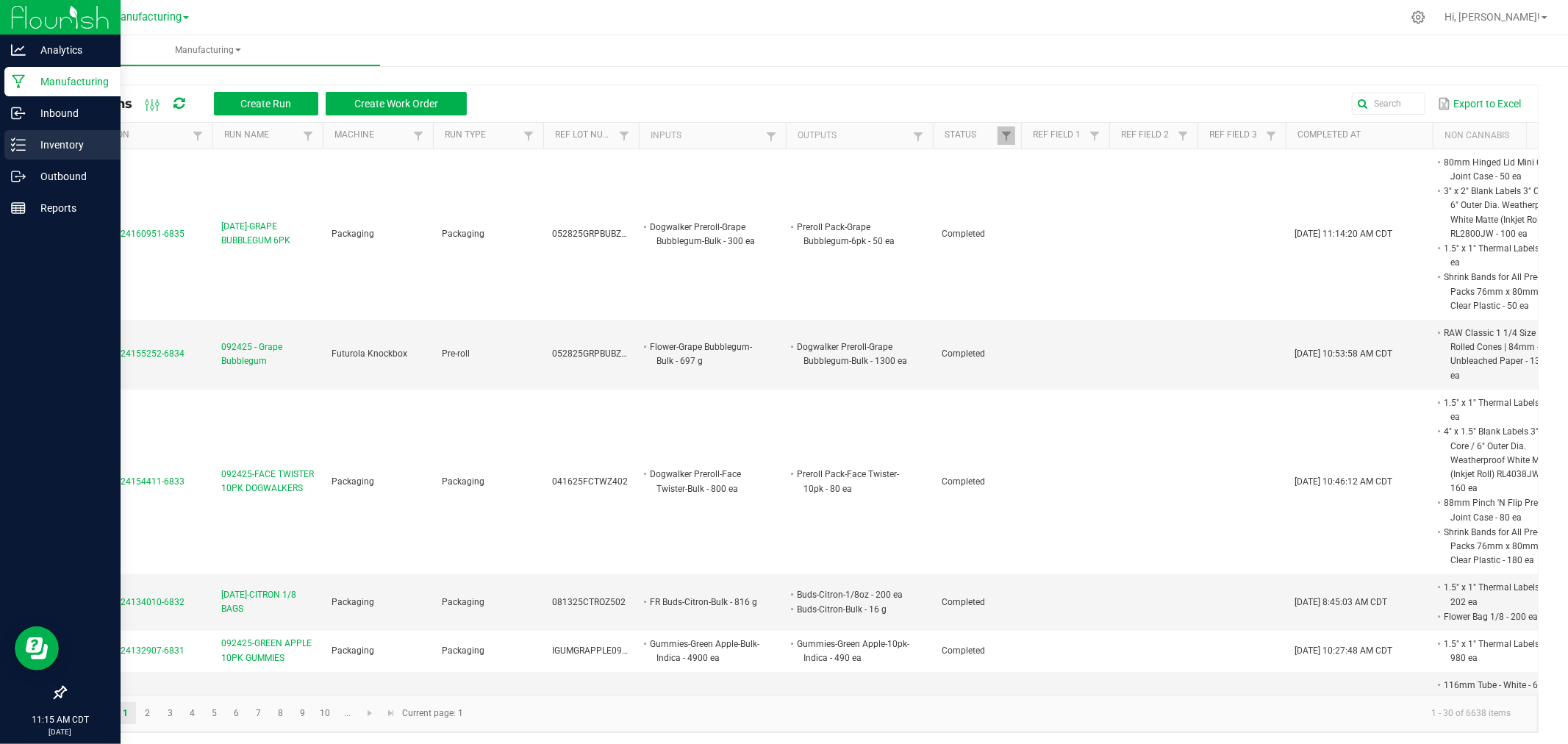
click at [37, 151] on p "Inventory" at bounding box center [69, 144] width 88 height 17
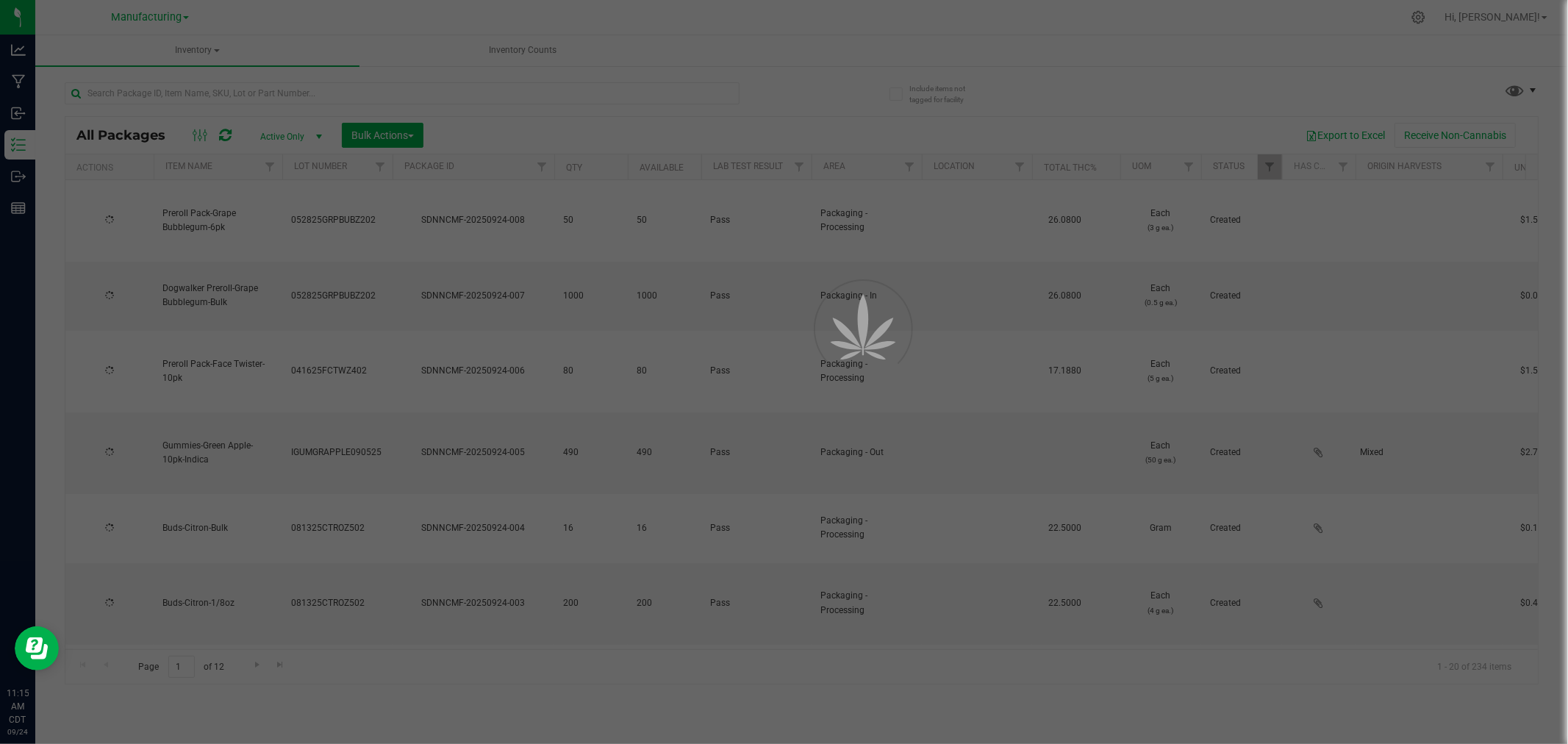
click at [1524, 96] on div at bounding box center [784, 372] width 1568 height 744
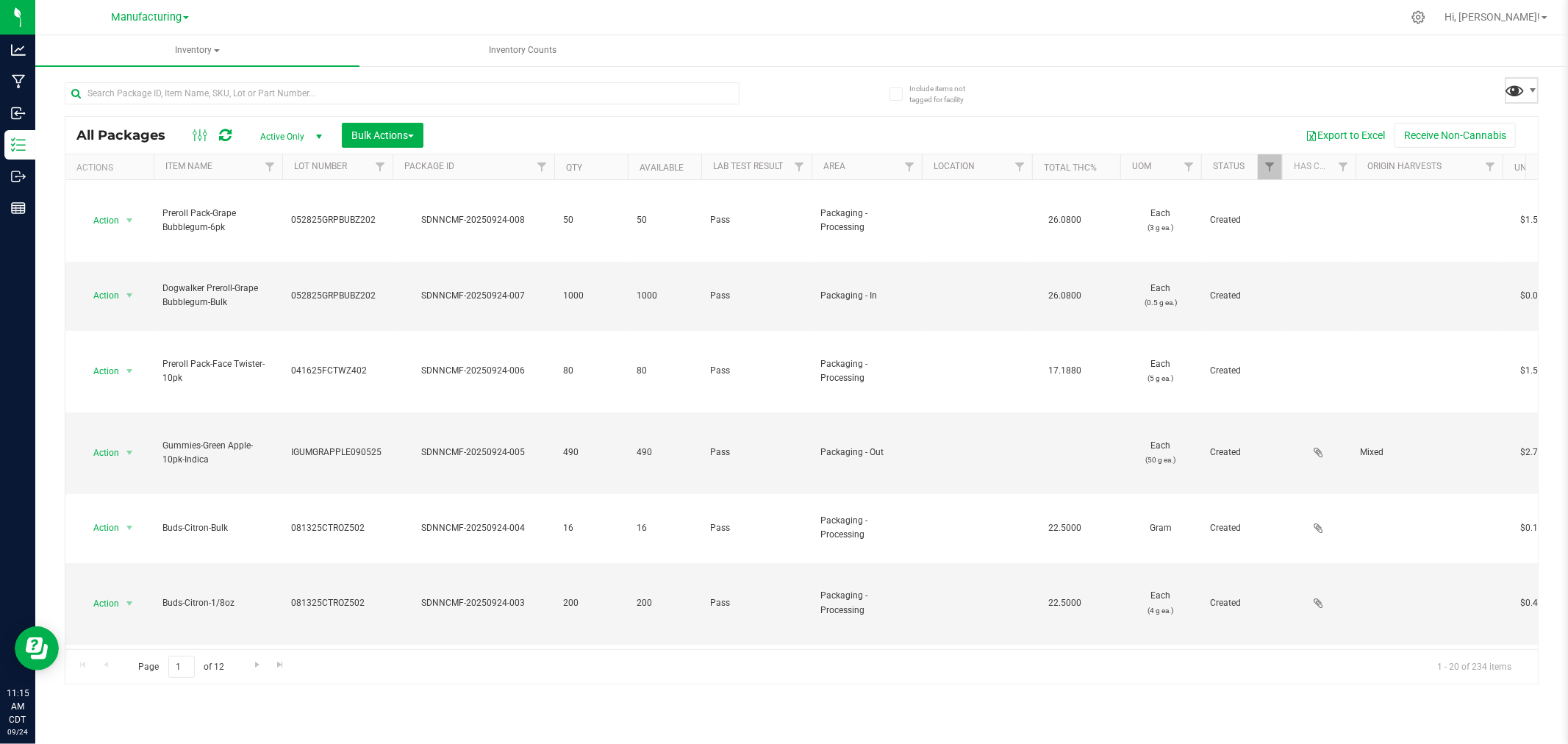
click at [1523, 92] on span at bounding box center [1515, 90] width 21 height 21
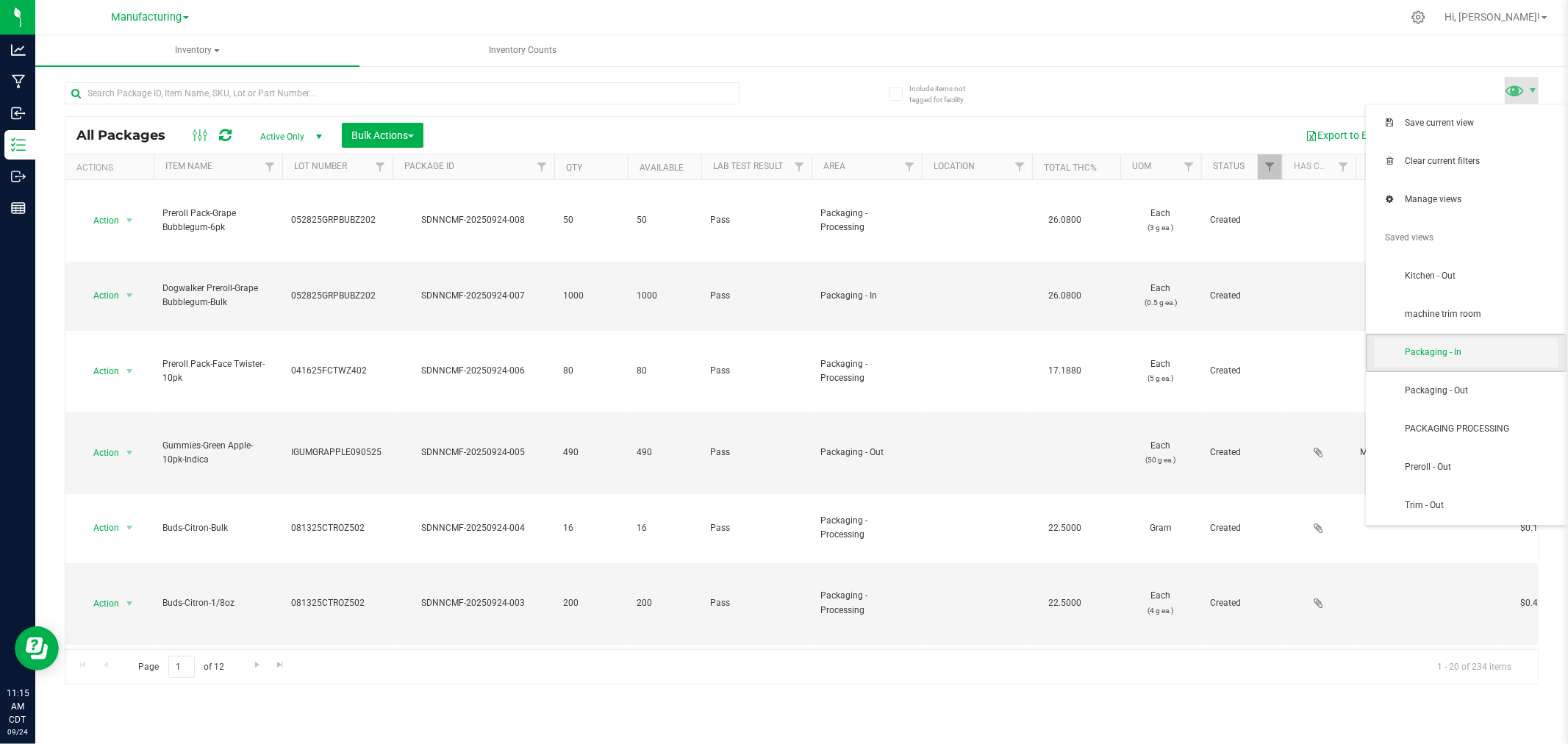
click at [1439, 351] on span "Packaging - In" at bounding box center [1481, 352] width 153 height 12
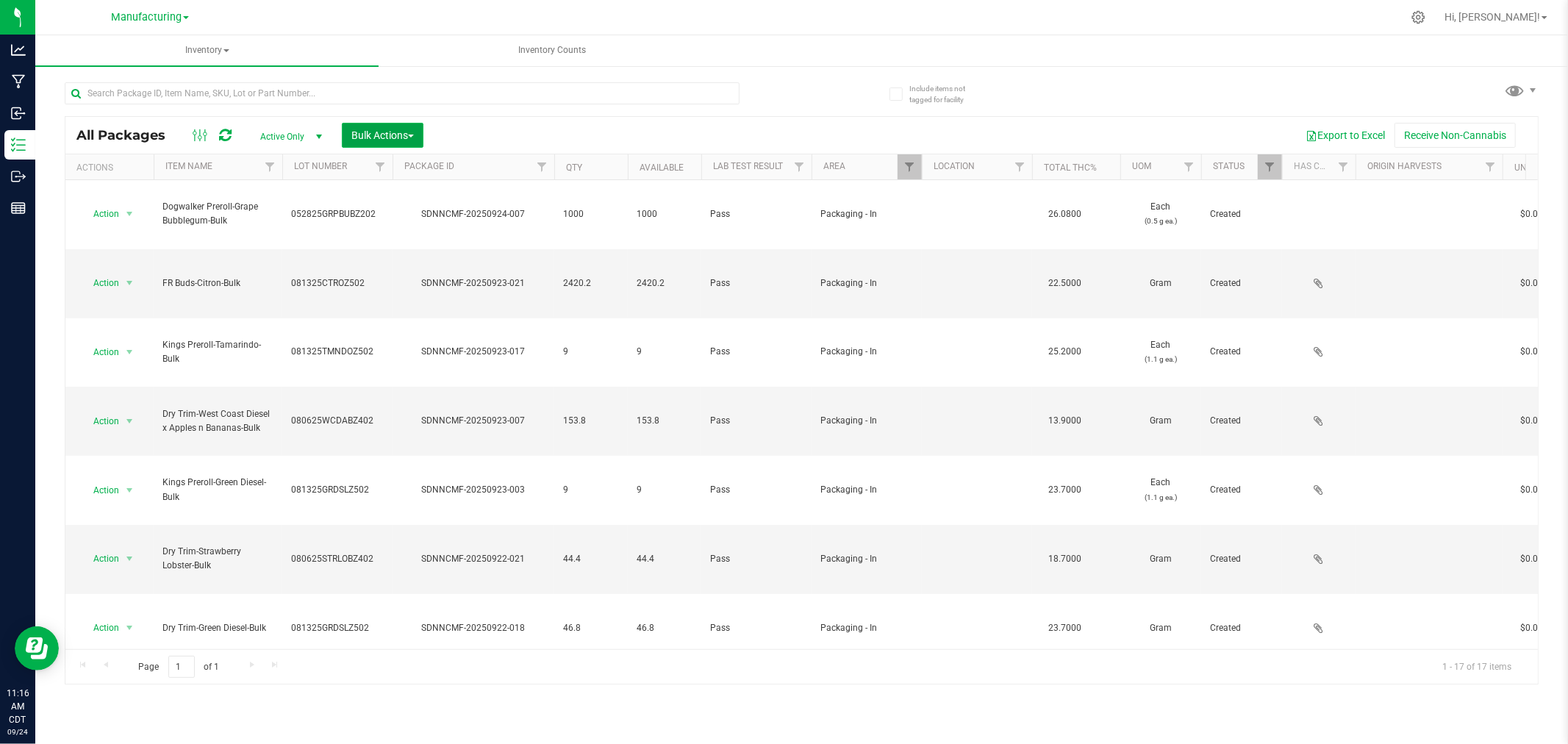
click at [410, 123] on button "Bulk Actions" at bounding box center [382, 135] width 82 height 25
click at [409, 160] on div "Add to manufacturing run" at bounding box center [416, 171] width 131 height 24
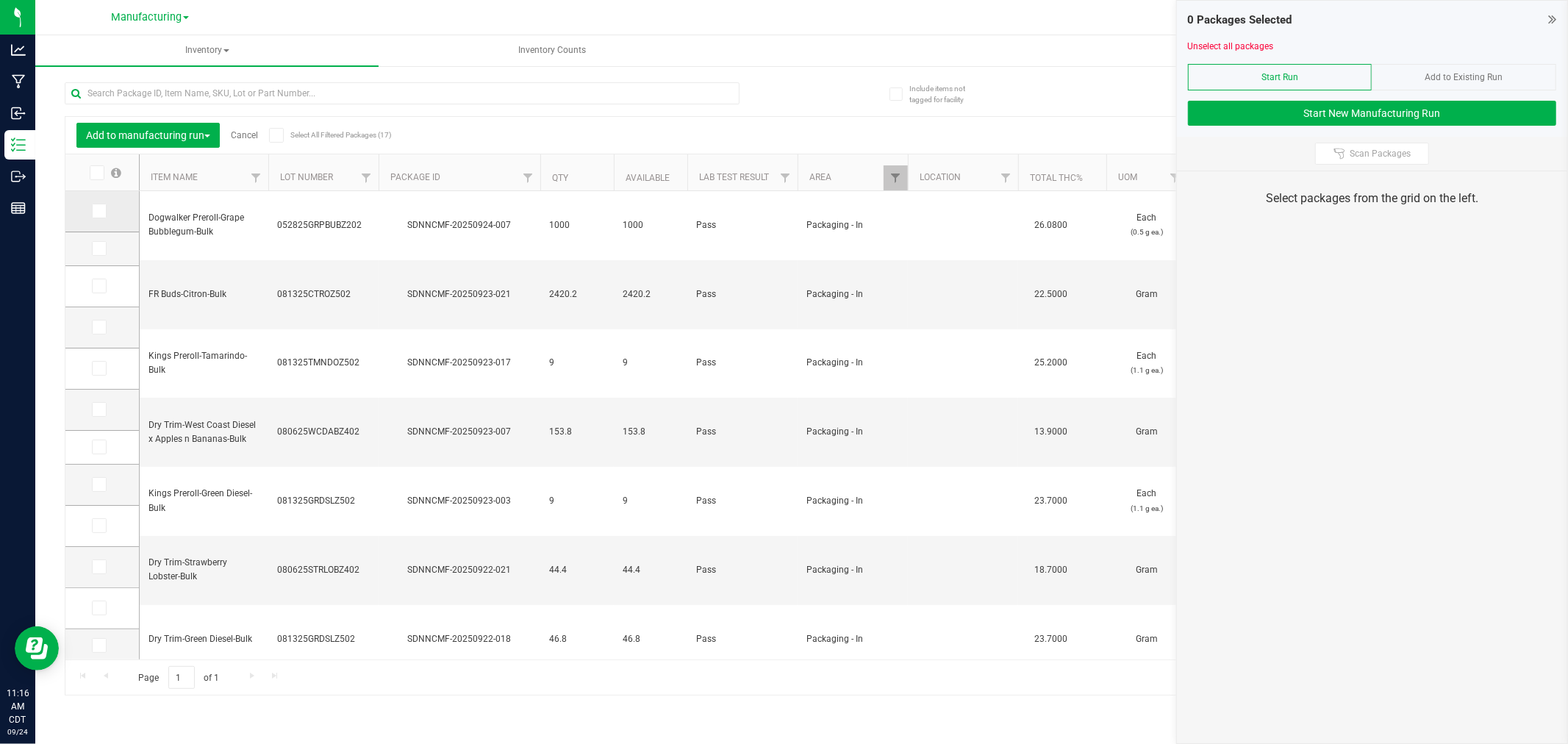
click at [98, 211] on icon at bounding box center [98, 211] width 10 height 0
click at [0, 0] on input "checkbox" at bounding box center [0, 0] width 0 height 0
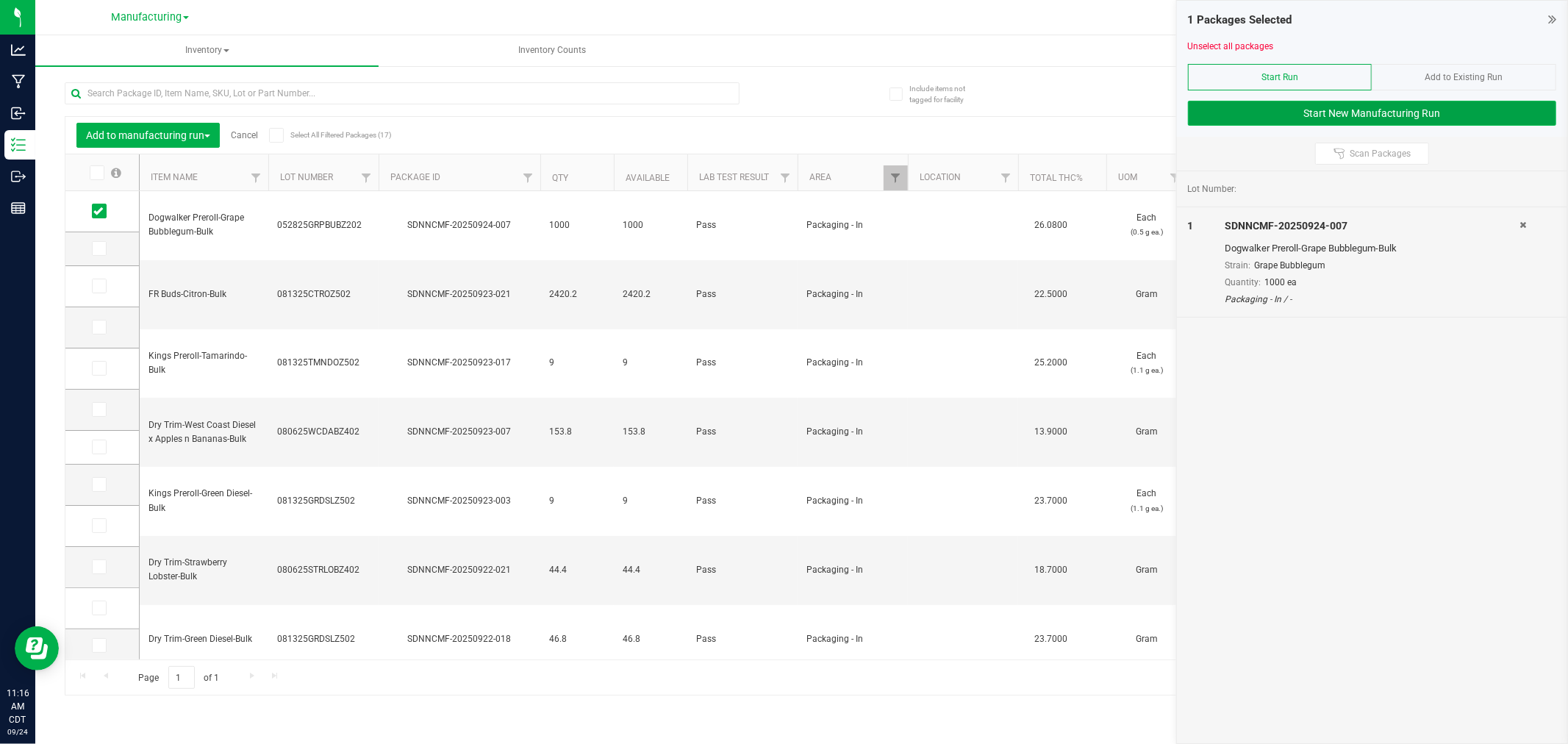
click at [1293, 124] on button "Start New Manufacturing Run" at bounding box center [1372, 113] width 368 height 25
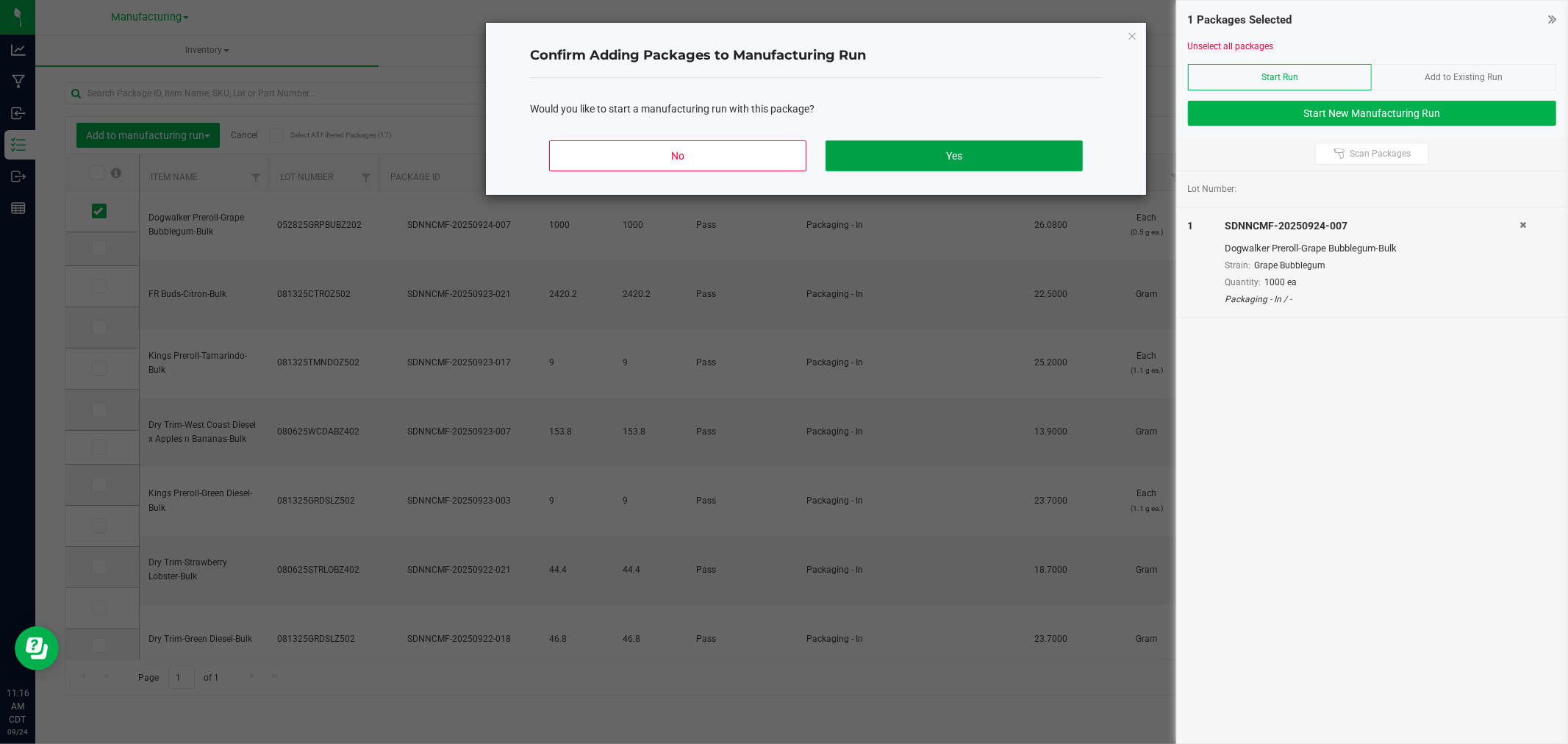
click at [915, 151] on button "Yes" at bounding box center [954, 155] width 257 height 31
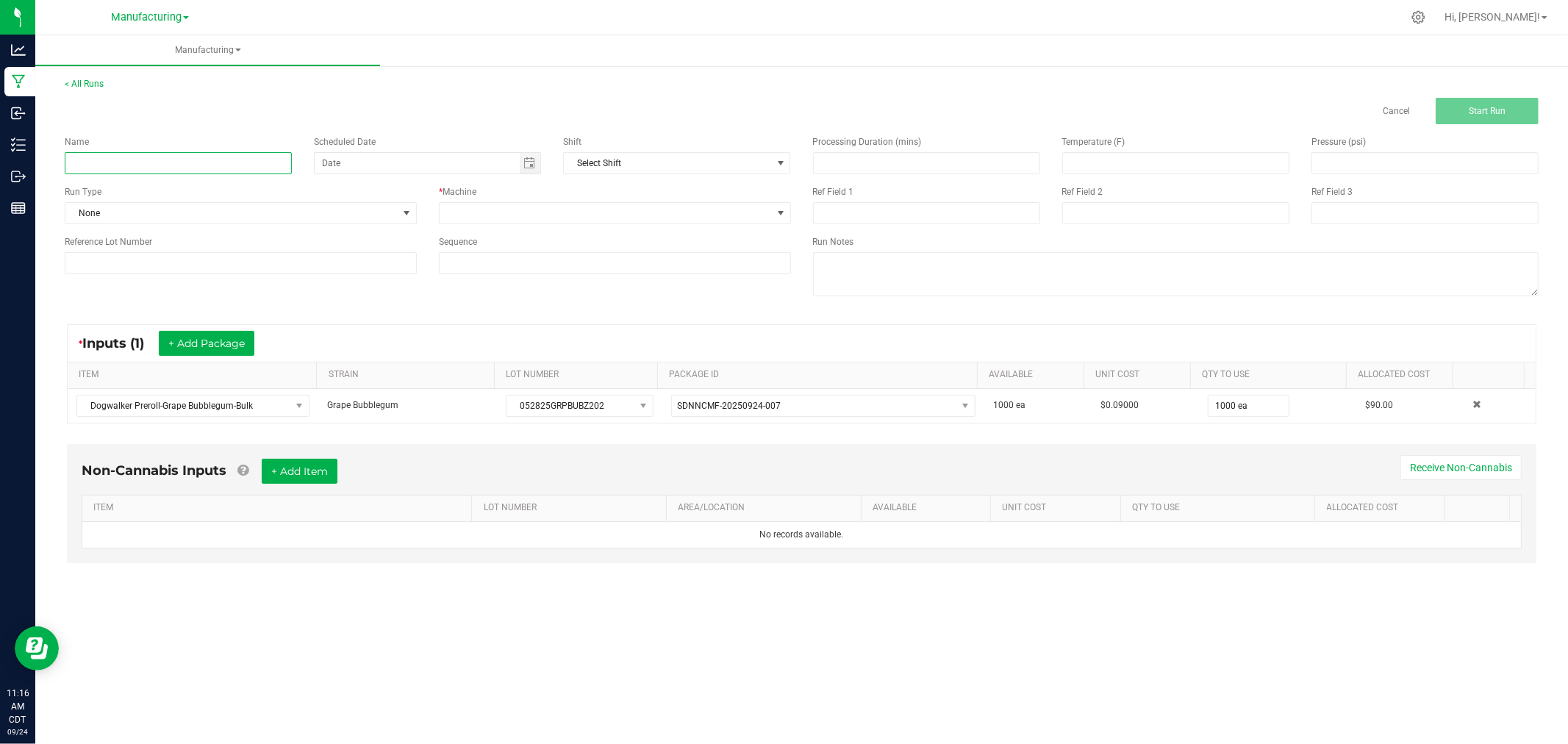
click at [252, 160] on input at bounding box center [177, 162] width 227 height 22
type input "[DATE]-GRAPE BUBBLEGUM 10PKS"
click at [364, 210] on span "None" at bounding box center [231, 213] width 332 height 21
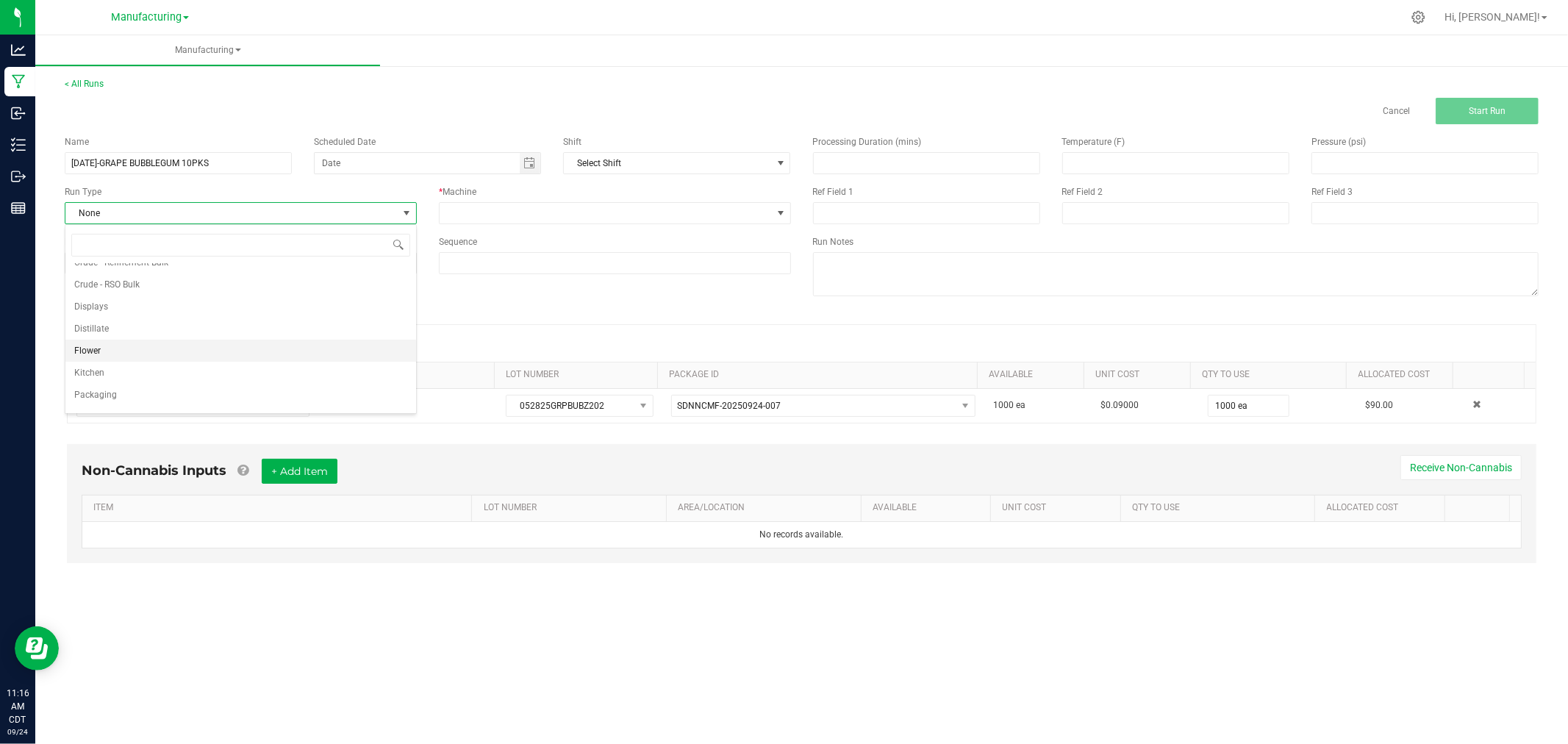
scroll to position [73, 0]
click at [149, 378] on li "Packaging" at bounding box center [240, 378] width 351 height 22
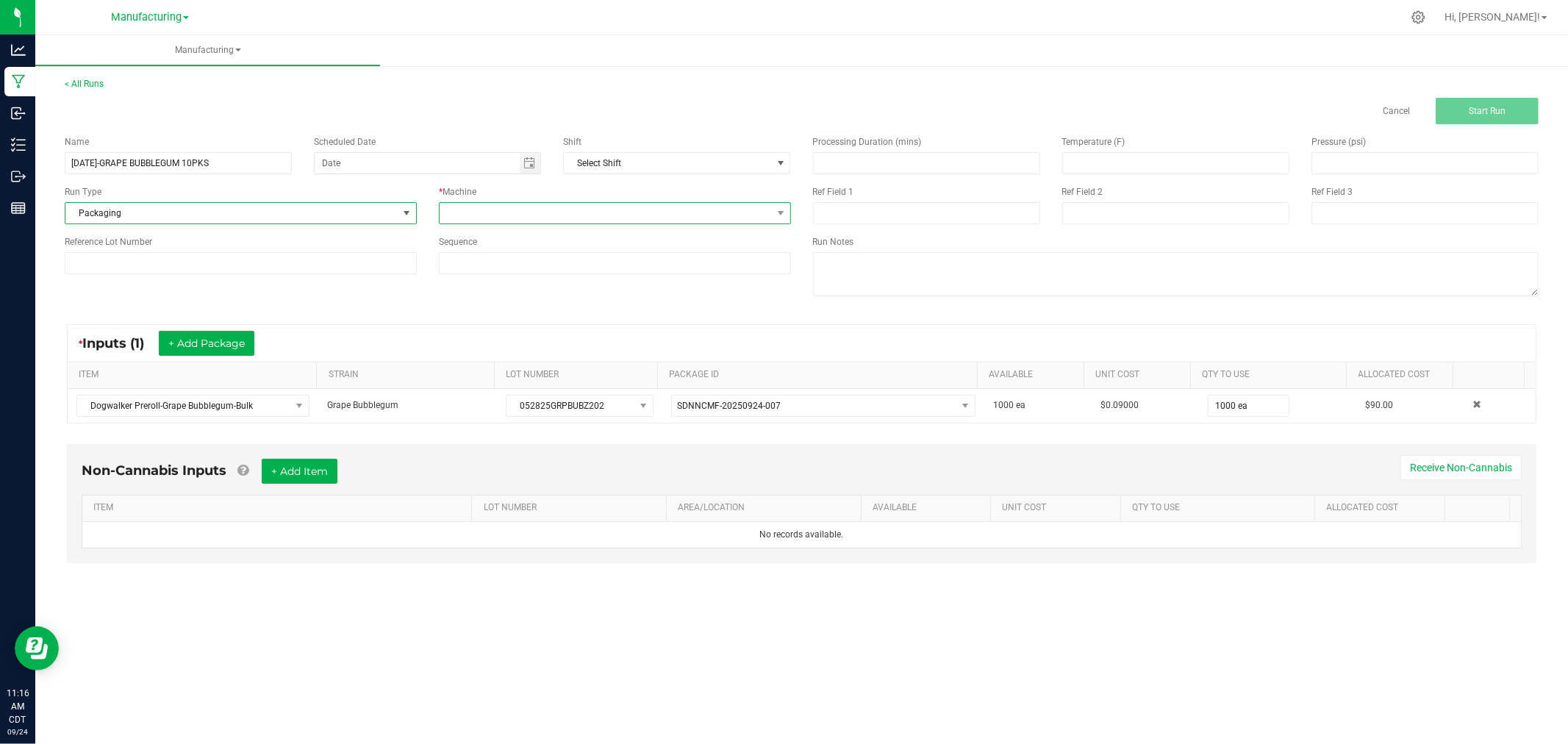
click at [600, 214] on span at bounding box center [605, 213] width 332 height 21
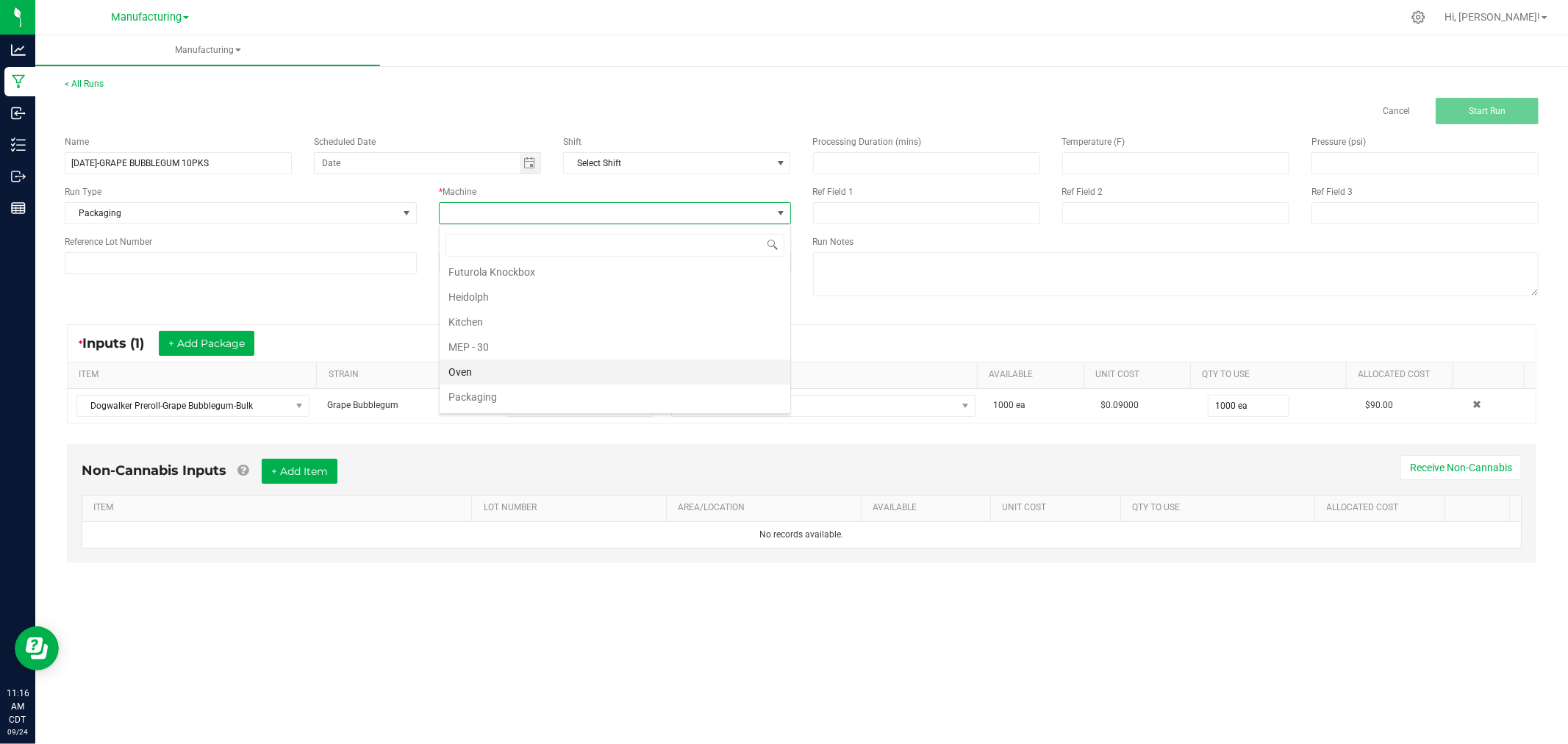
scroll to position [82, 0]
click at [539, 346] on li "Packaging" at bounding box center [614, 345] width 351 height 25
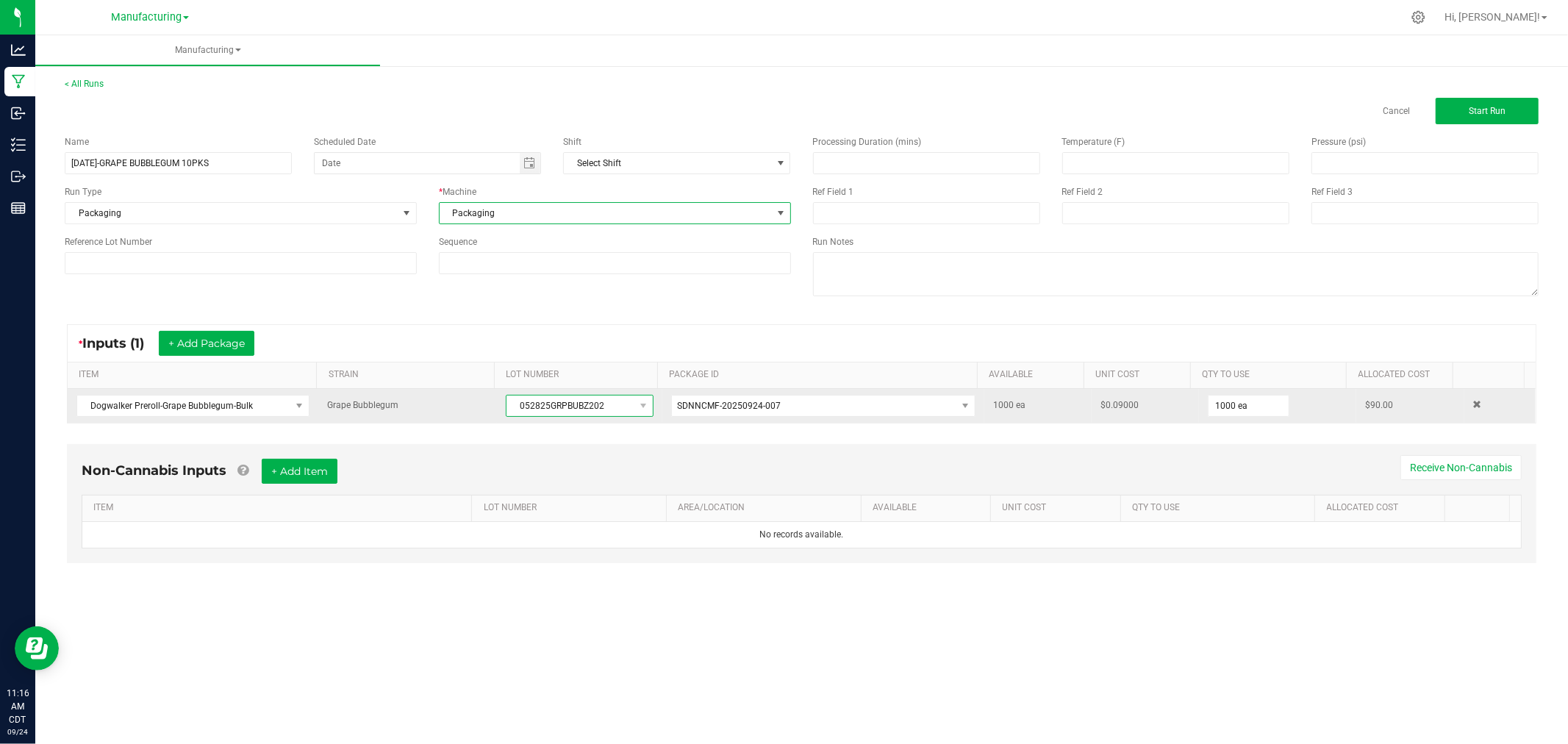
click at [544, 403] on span "052825GRPBUBZ202" at bounding box center [570, 405] width 127 height 21
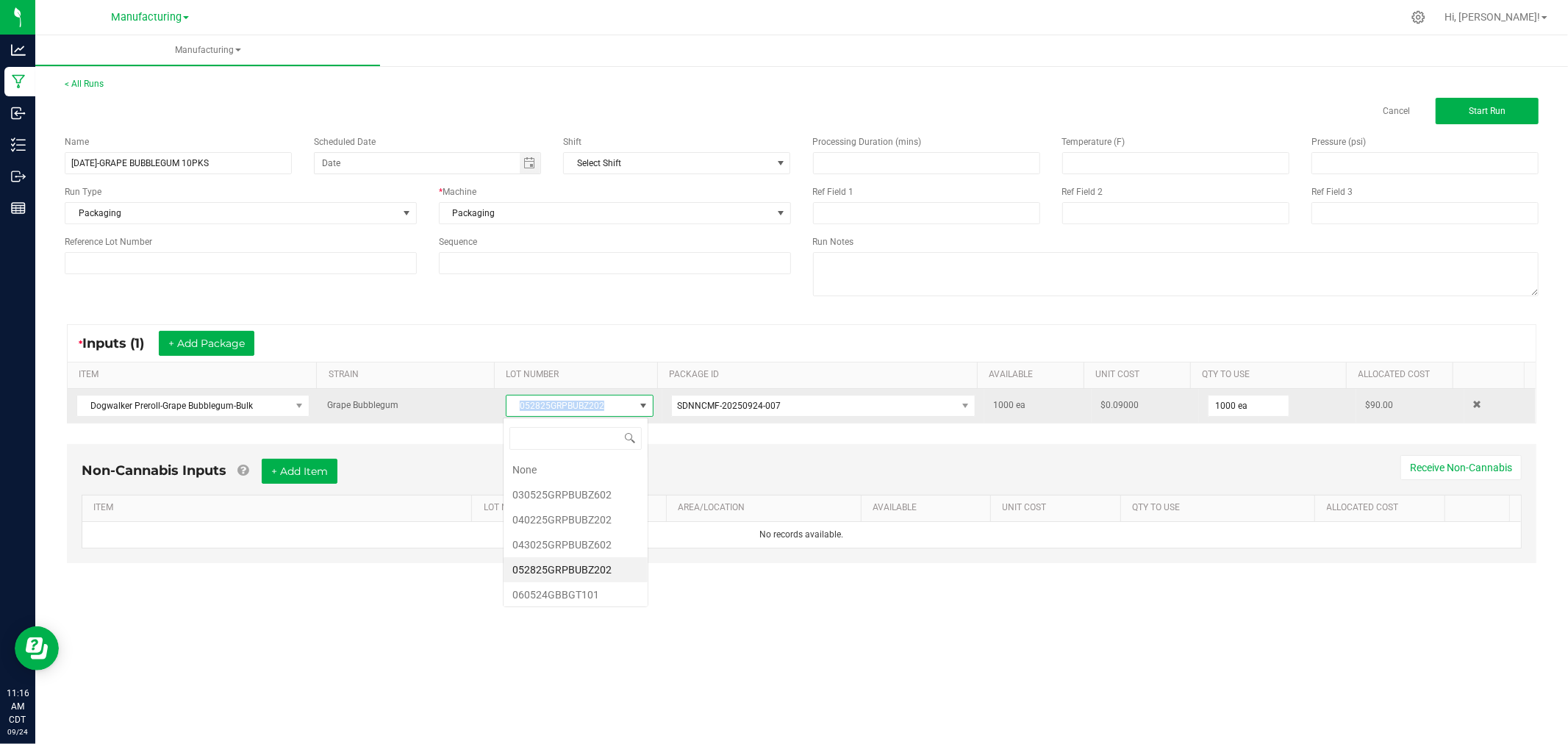
click at [544, 403] on span "052825GRPBUBZ202" at bounding box center [570, 405] width 127 height 21
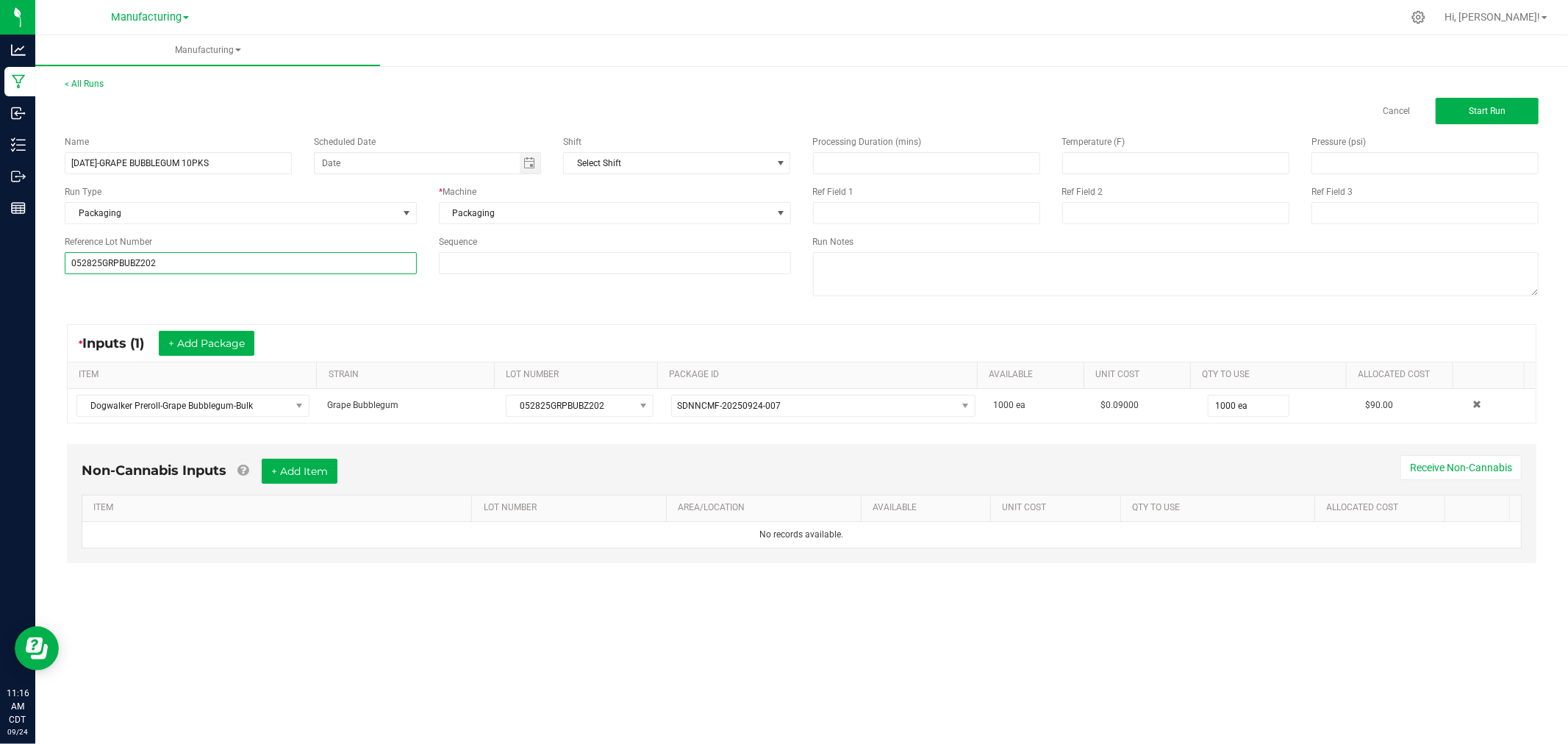
type input "052825GRPBUBZ202"
click at [926, 658] on div "Manufacturing < All Runs Cancel Start Run Name [DATE]-GRAPE BUBBLEGUM 10PKS Sch…" at bounding box center [802, 389] width 1533 height 709
click at [252, 100] on div "Cancel Start Run" at bounding box center [802, 111] width 1496 height 26
click at [1519, 111] on button "Start Run" at bounding box center [1487, 111] width 103 height 26
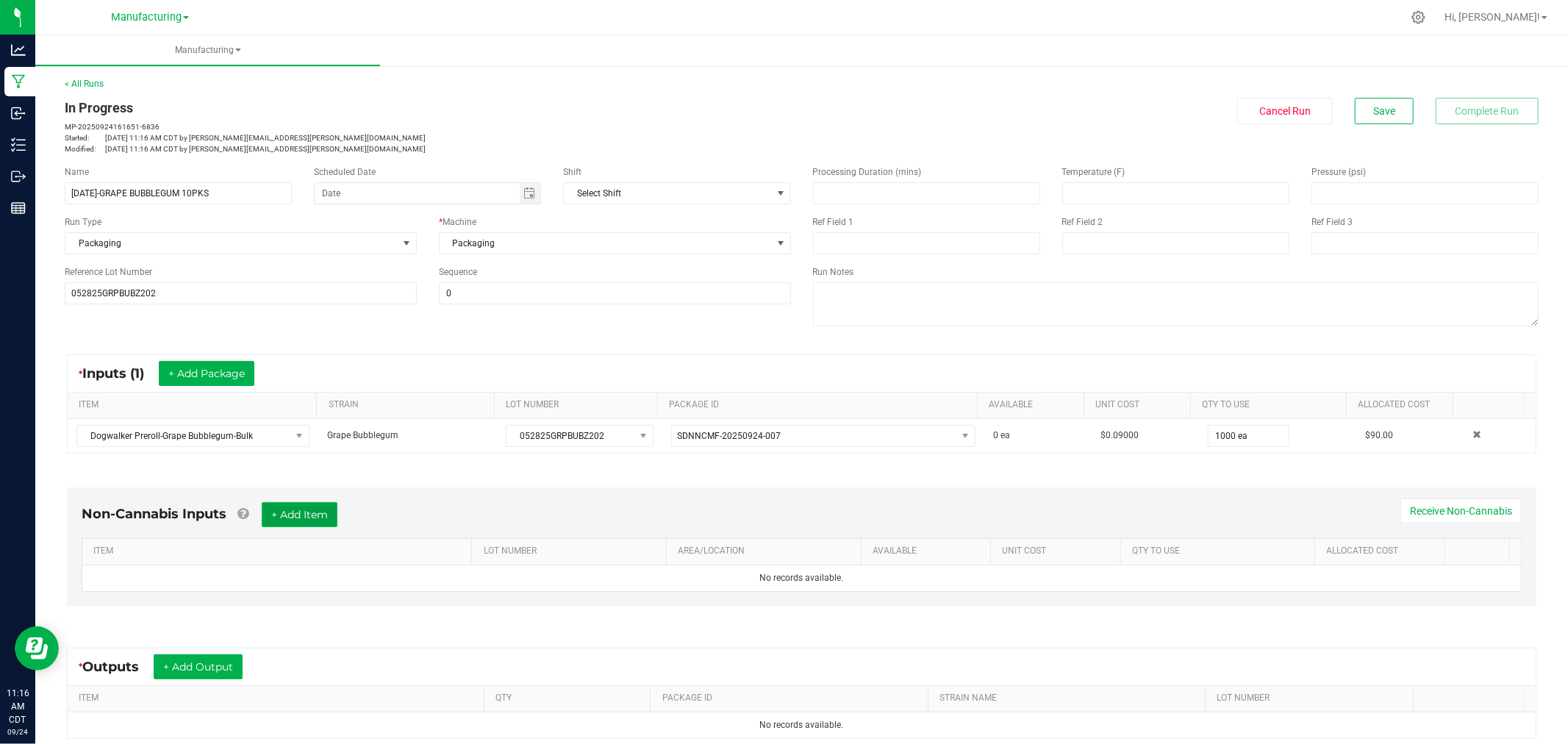
click at [308, 516] on button "+ Add Item" at bounding box center [299, 515] width 76 height 25
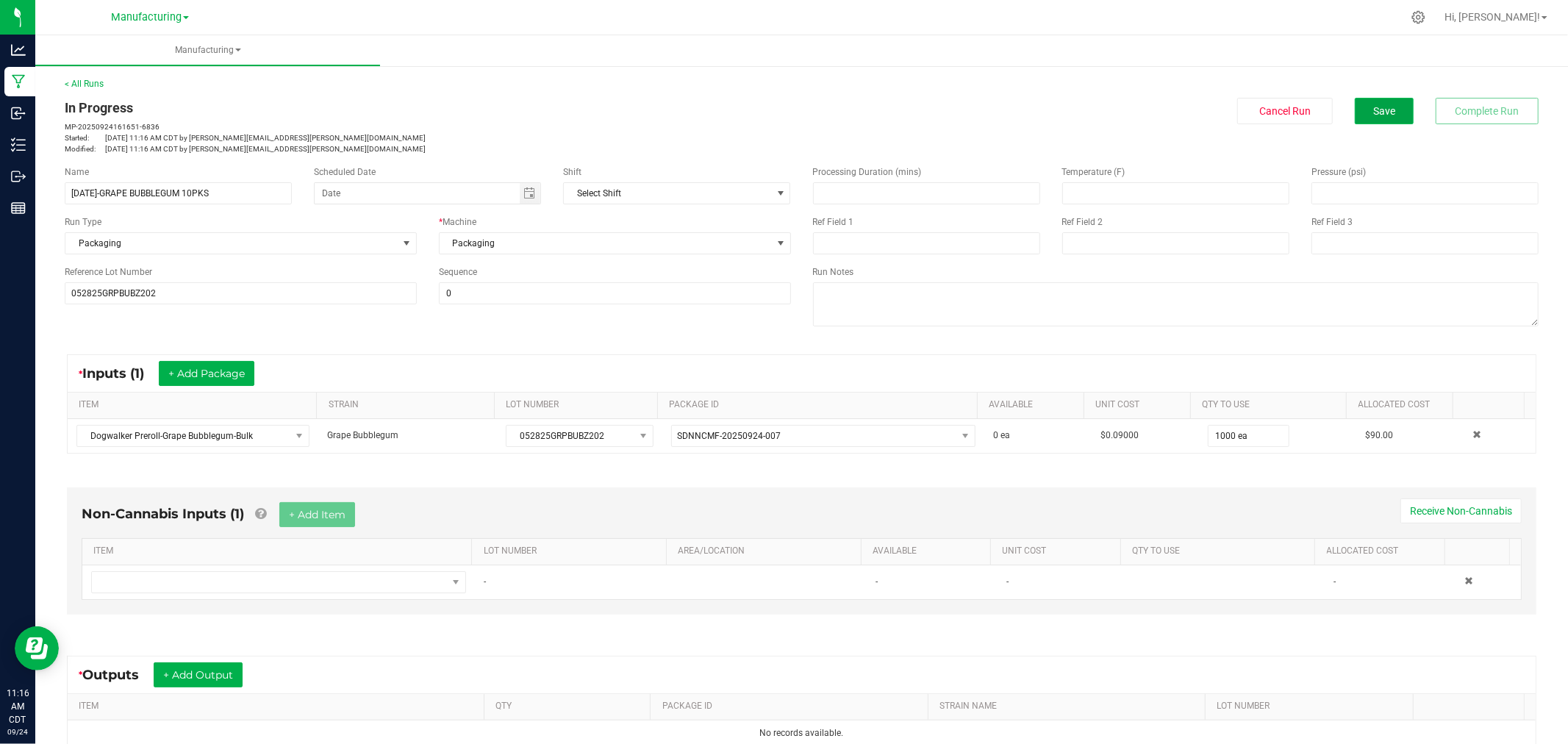
click at [1355, 111] on button "Save" at bounding box center [1384, 111] width 59 height 26
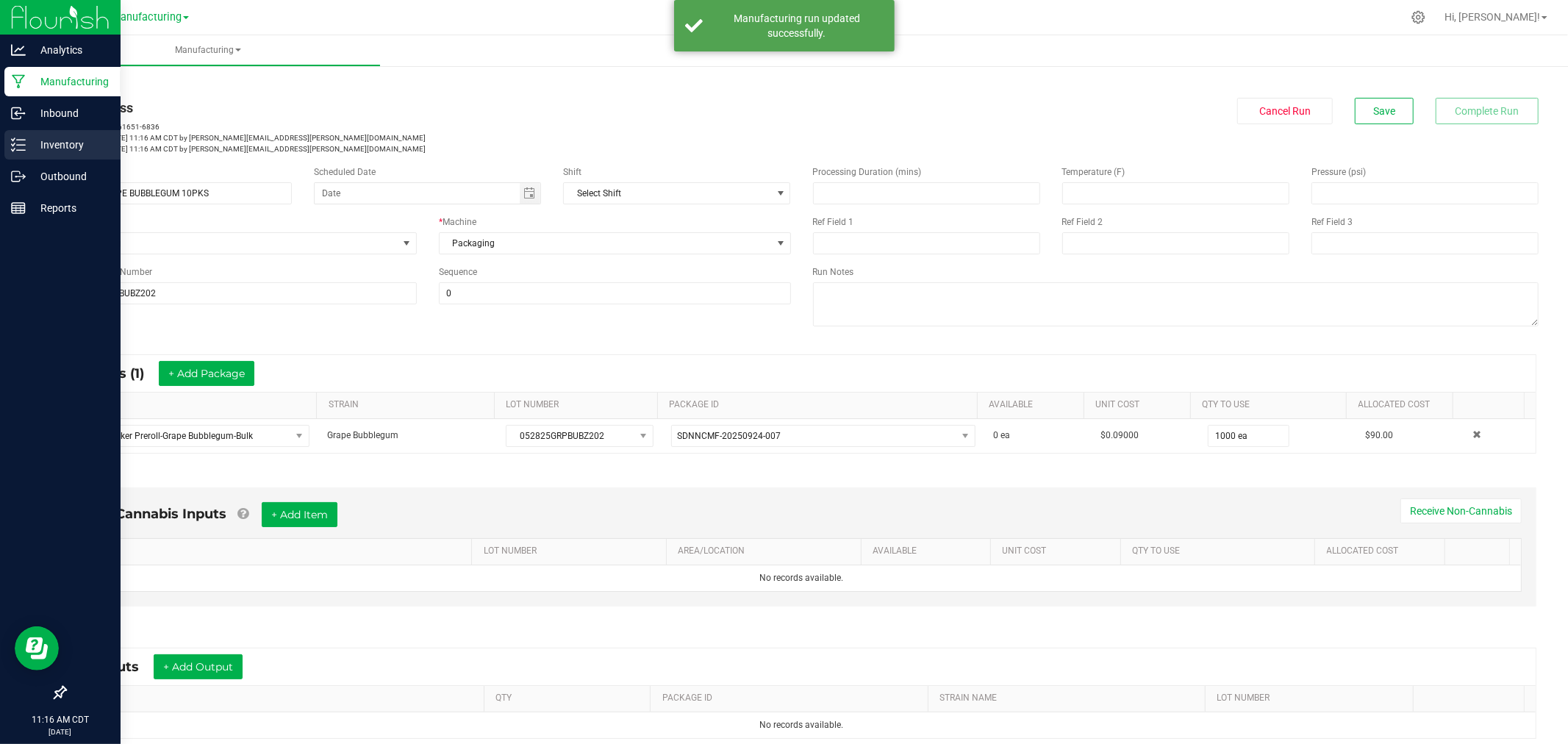
click at [16, 144] on icon at bounding box center [18, 145] width 15 height 15
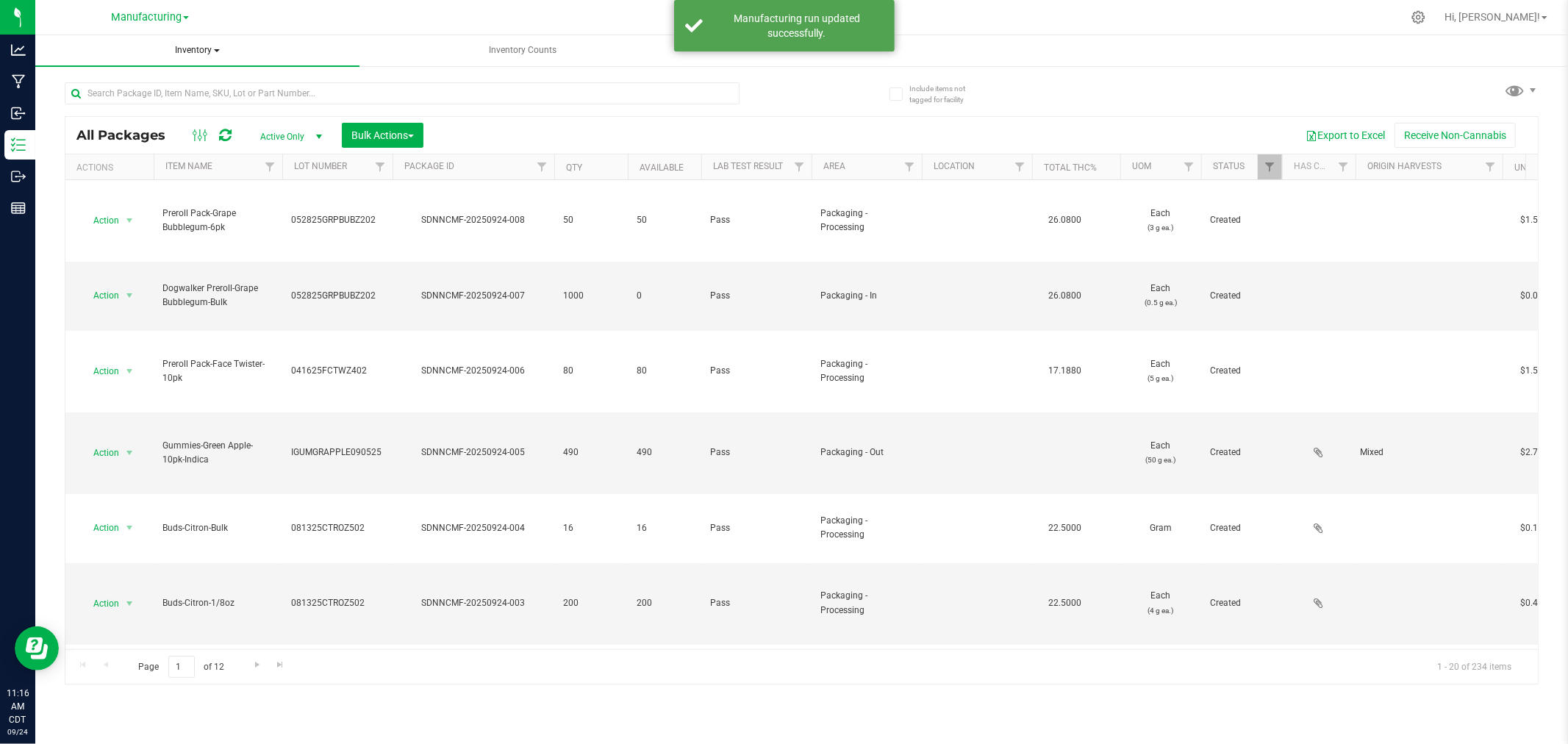
click at [200, 49] on span "Inventory" at bounding box center [197, 50] width 324 height 31
click at [172, 100] on li "All inventory" at bounding box center [197, 106] width 324 height 17
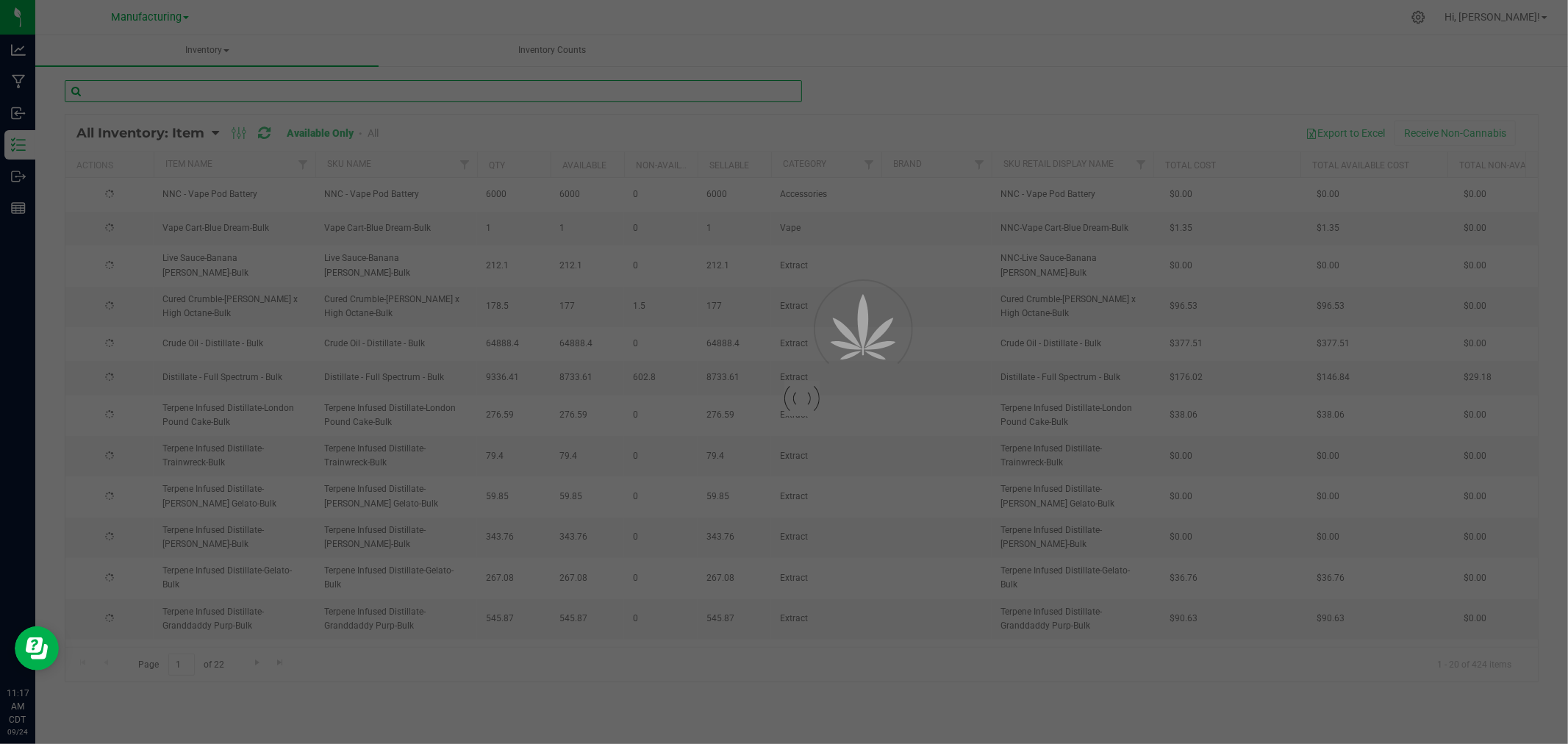
click at [216, 97] on div "Inventory All packages All inventory Waste log Create inventory Inventory Counts" at bounding box center [802, 389] width 1533 height 709
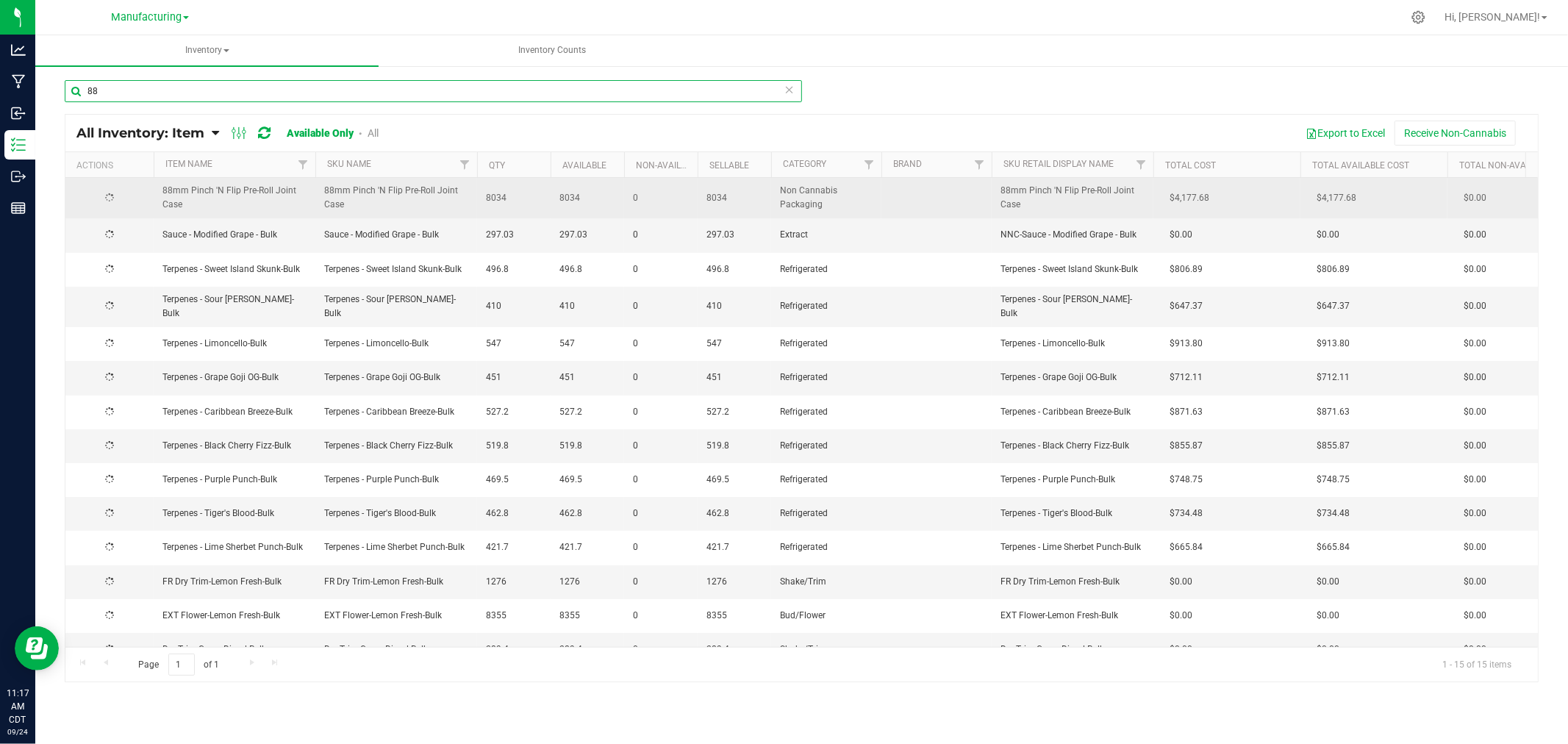
type input "88"
click at [122, 199] on span "select" at bounding box center [129, 197] width 18 height 21
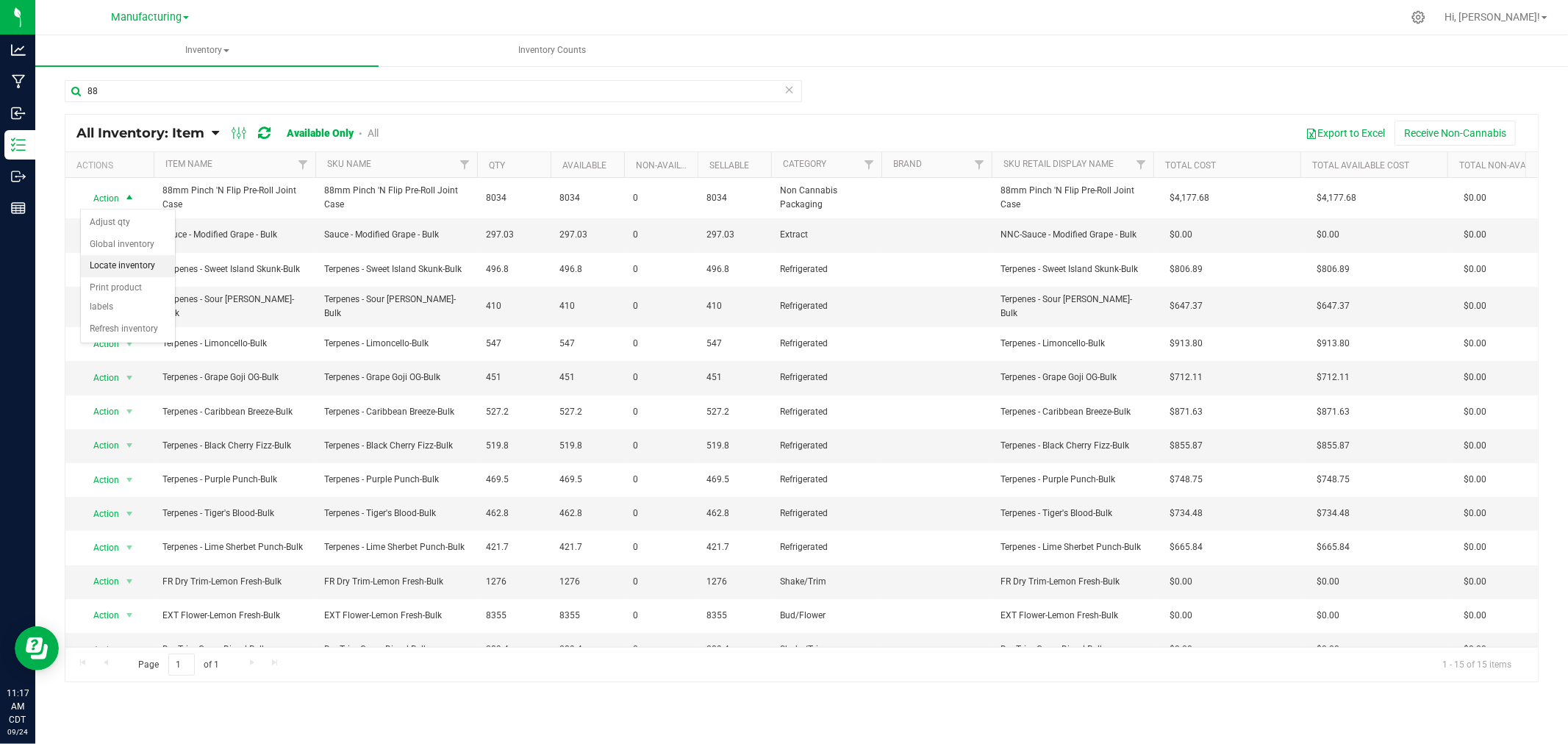
click at [130, 262] on li "Locate inventory" at bounding box center [128, 266] width 94 height 22
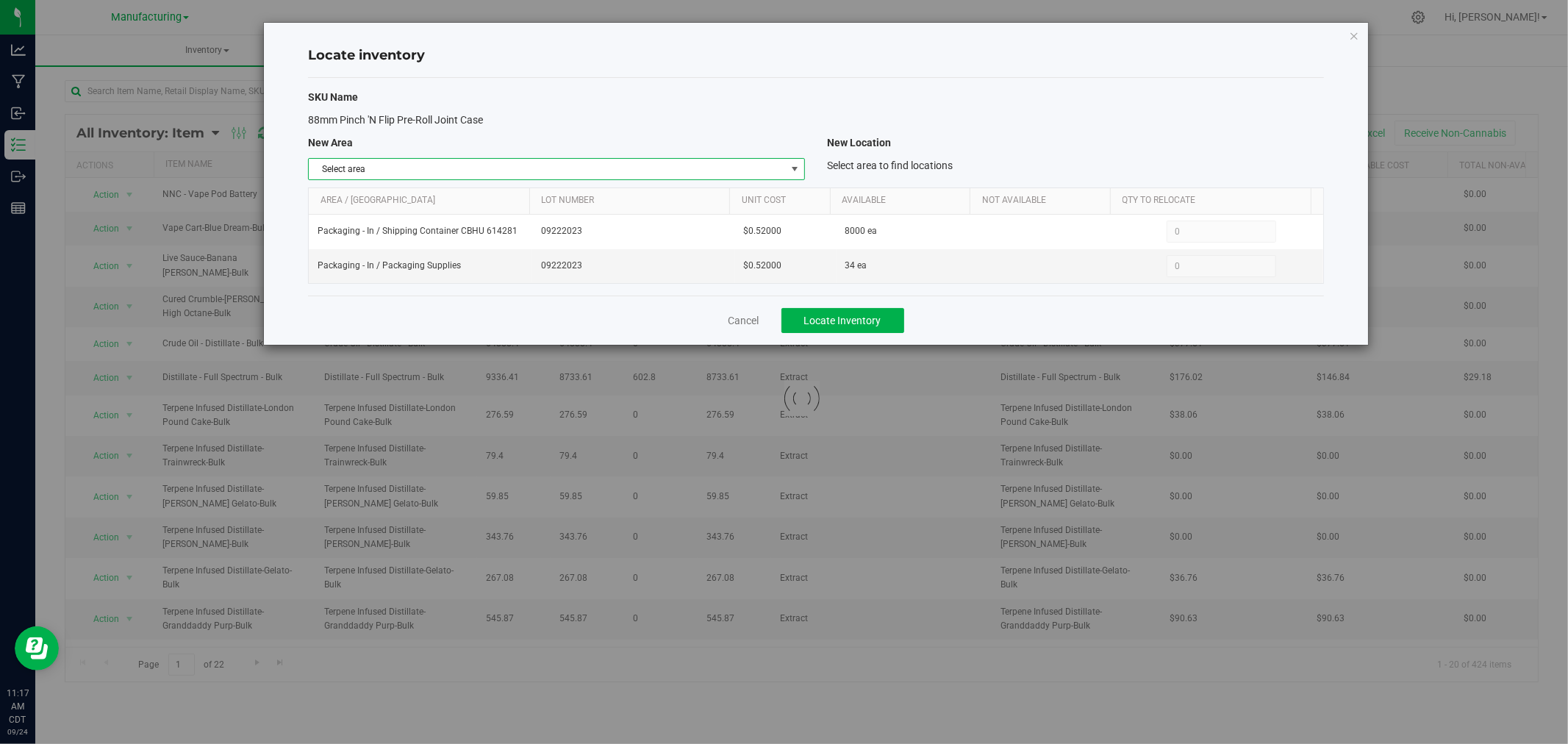
click at [554, 166] on span "Select area" at bounding box center [547, 169] width 477 height 21
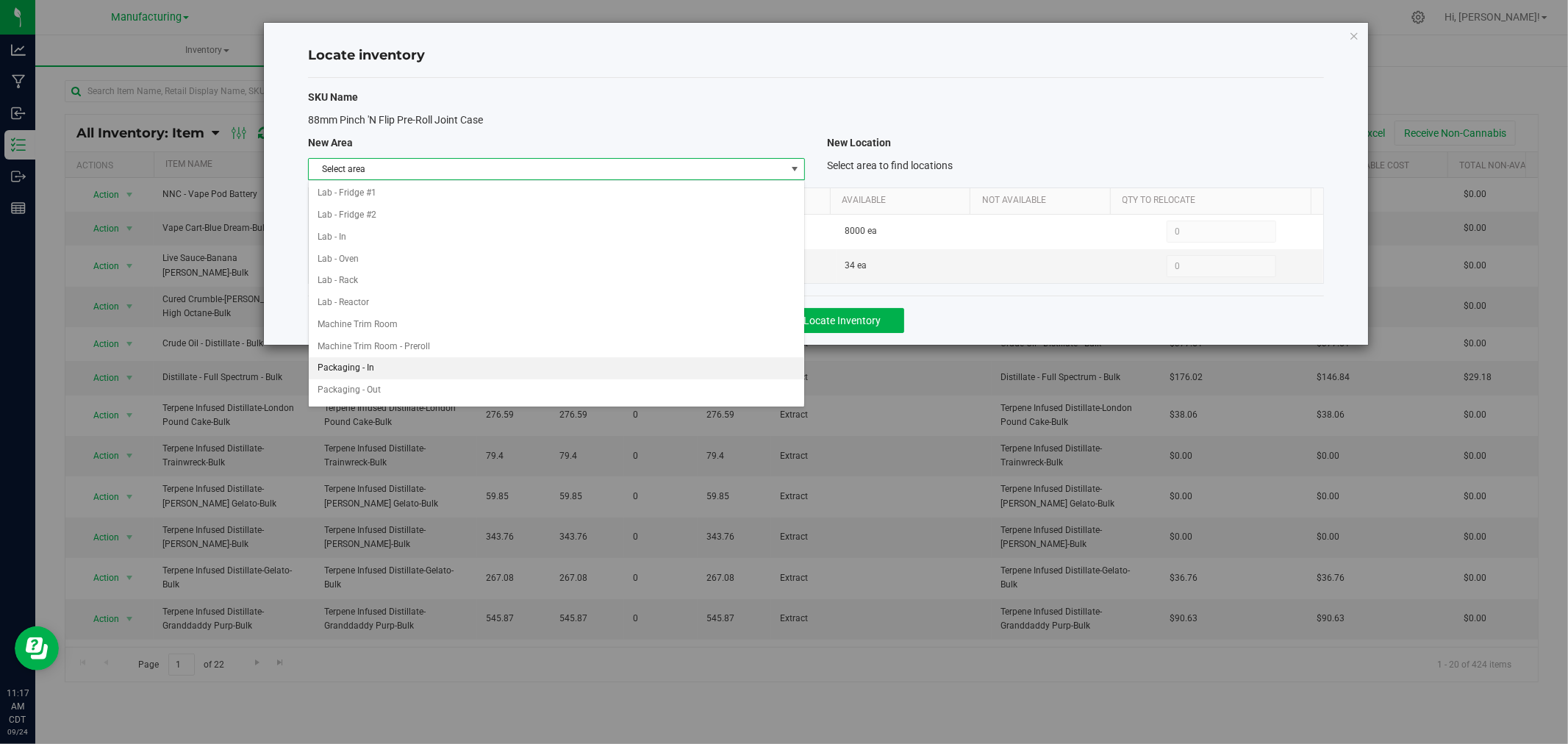
scroll to position [245, 0]
click at [407, 344] on li "Packaging - In" at bounding box center [556, 342] width 496 height 22
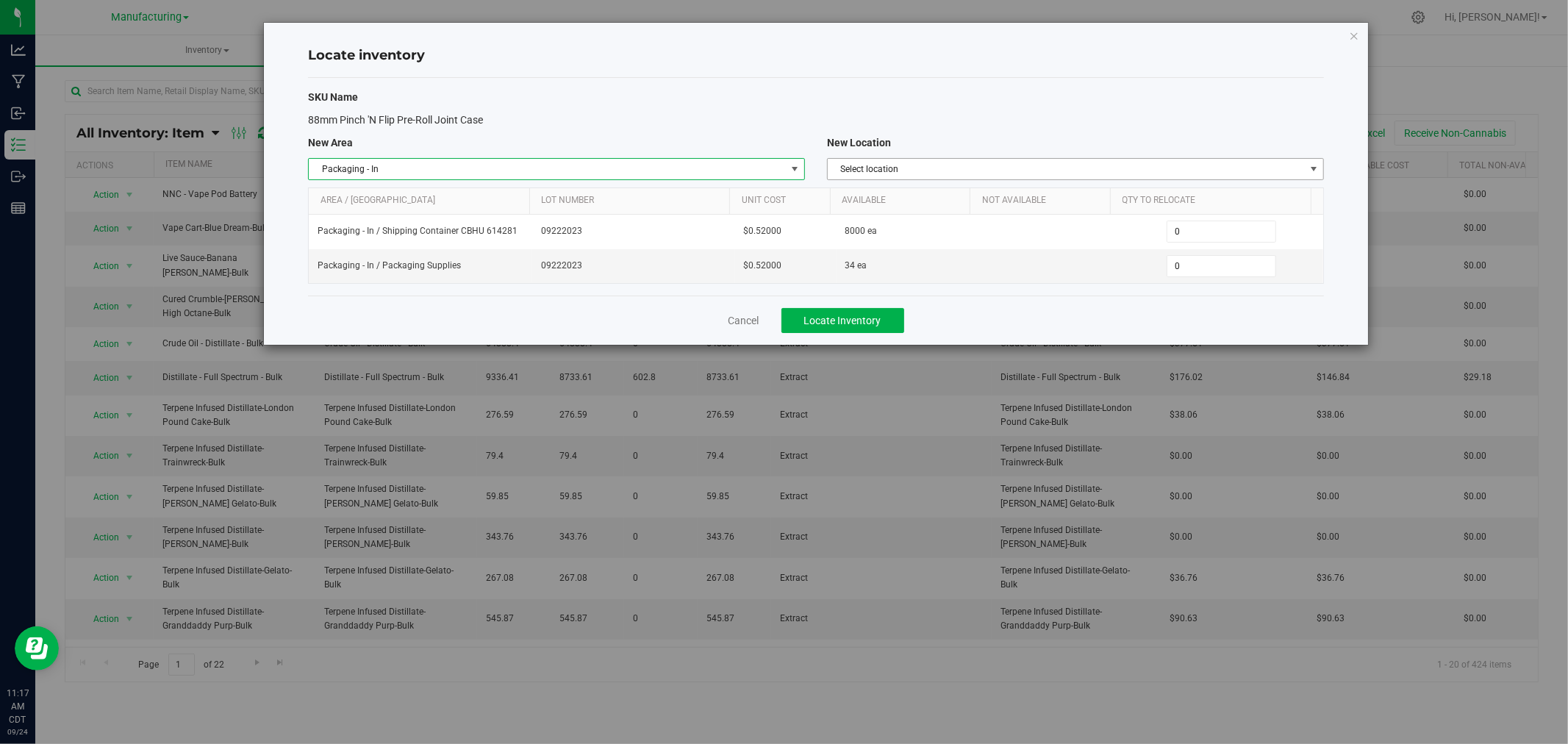
click at [931, 162] on span "Select location" at bounding box center [1067, 169] width 477 height 21
click at [907, 217] on li "Packaging Supplies" at bounding box center [1076, 216] width 496 height 22
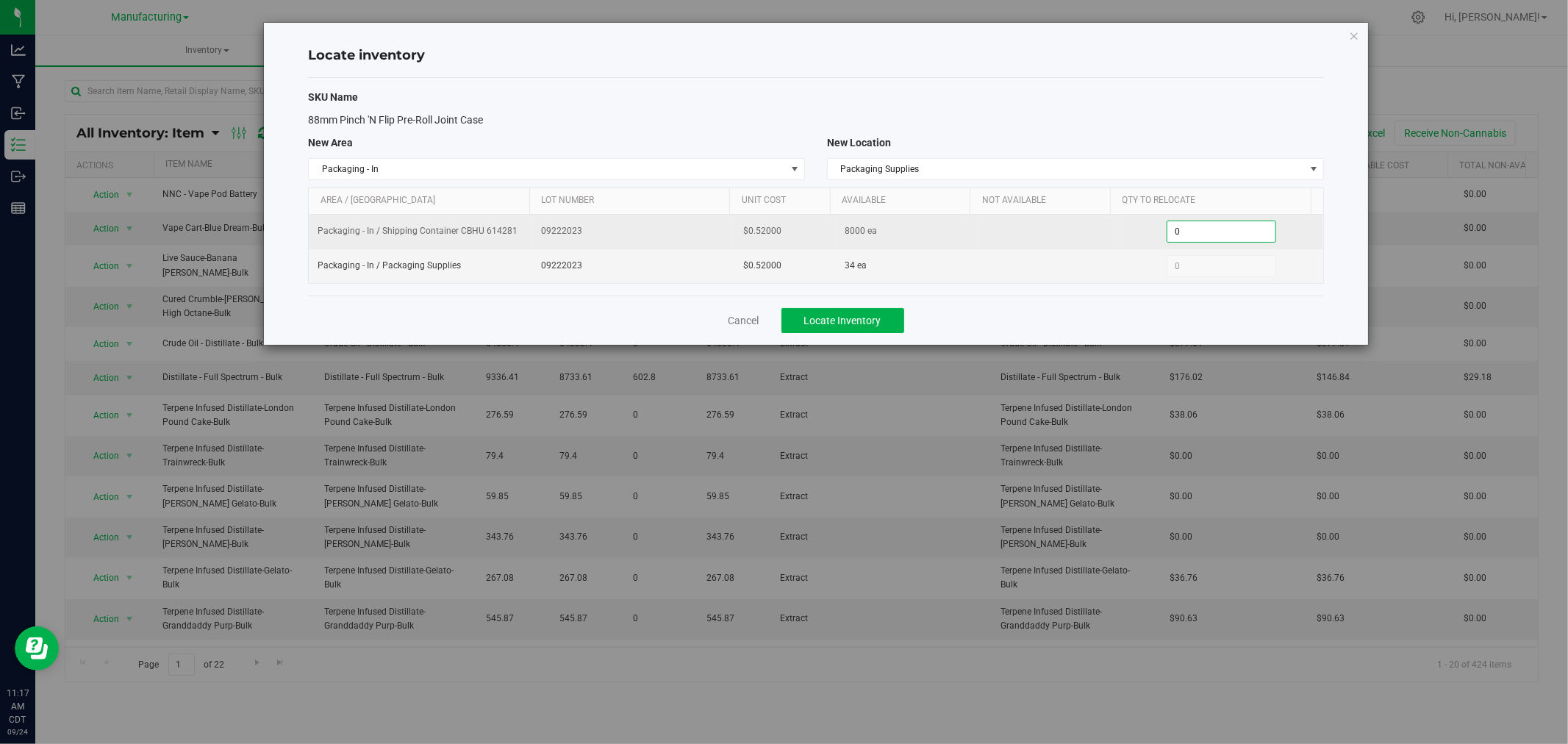
click at [1194, 226] on span "0 0" at bounding box center [1221, 231] width 110 height 22
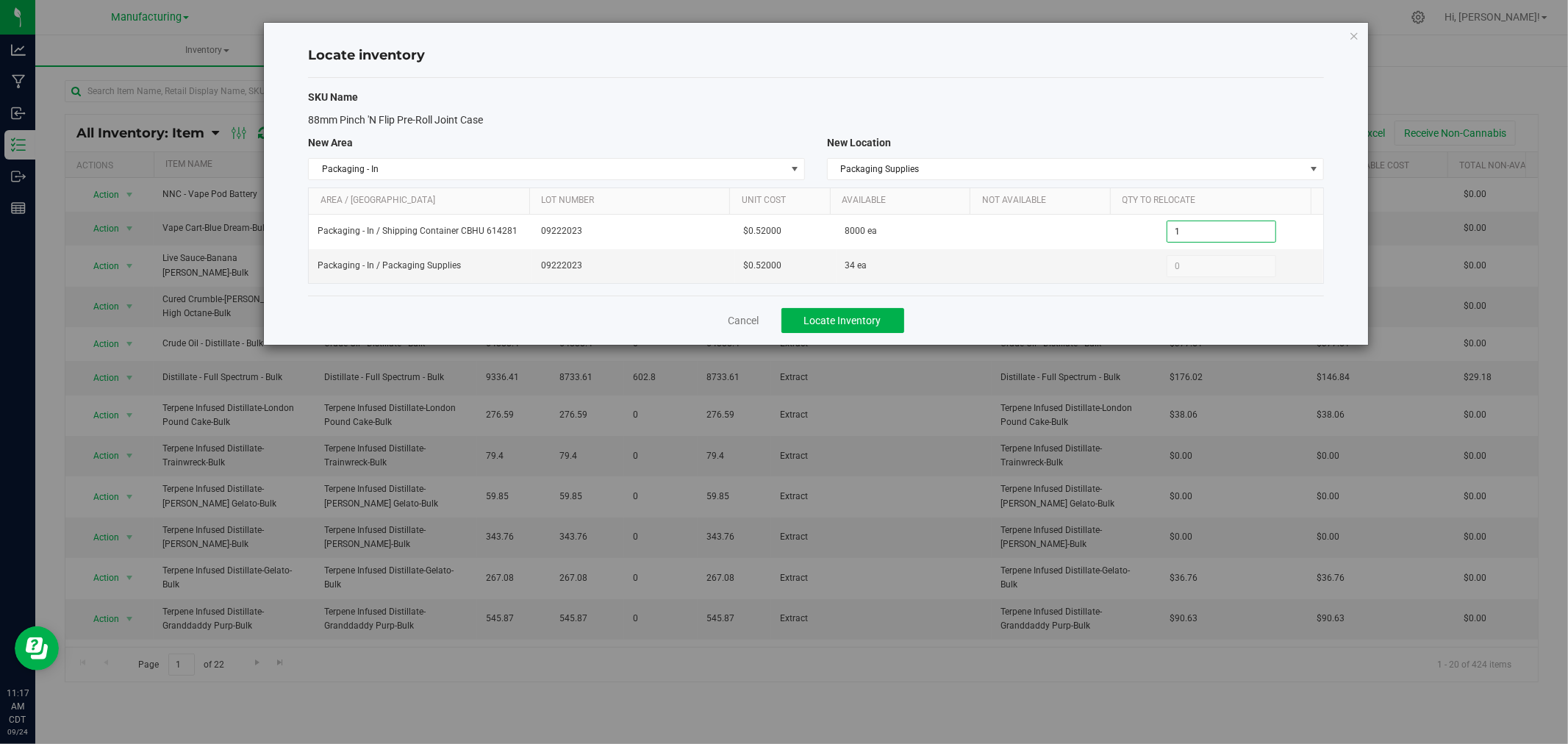
type input "100"
click at [1164, 81] on div "SKU Name 88mm Pinch 'N Flip Pre-Roll Joint Case New Area New Location Packaging…" at bounding box center [816, 186] width 1016 height 218
click at [872, 331] on button "Locate Inventory" at bounding box center [842, 320] width 123 height 25
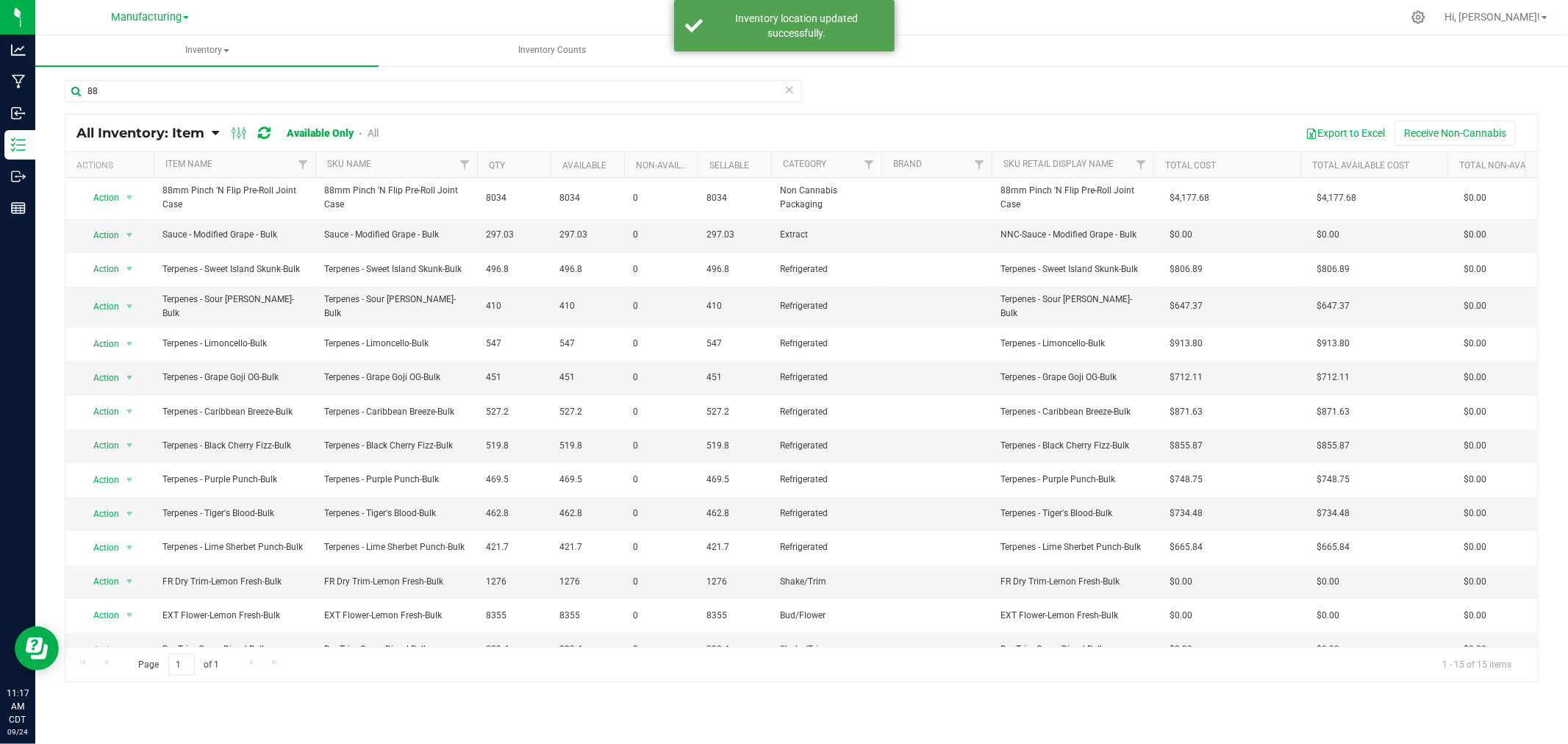
click at [787, 82] on icon at bounding box center [789, 88] width 10 height 17
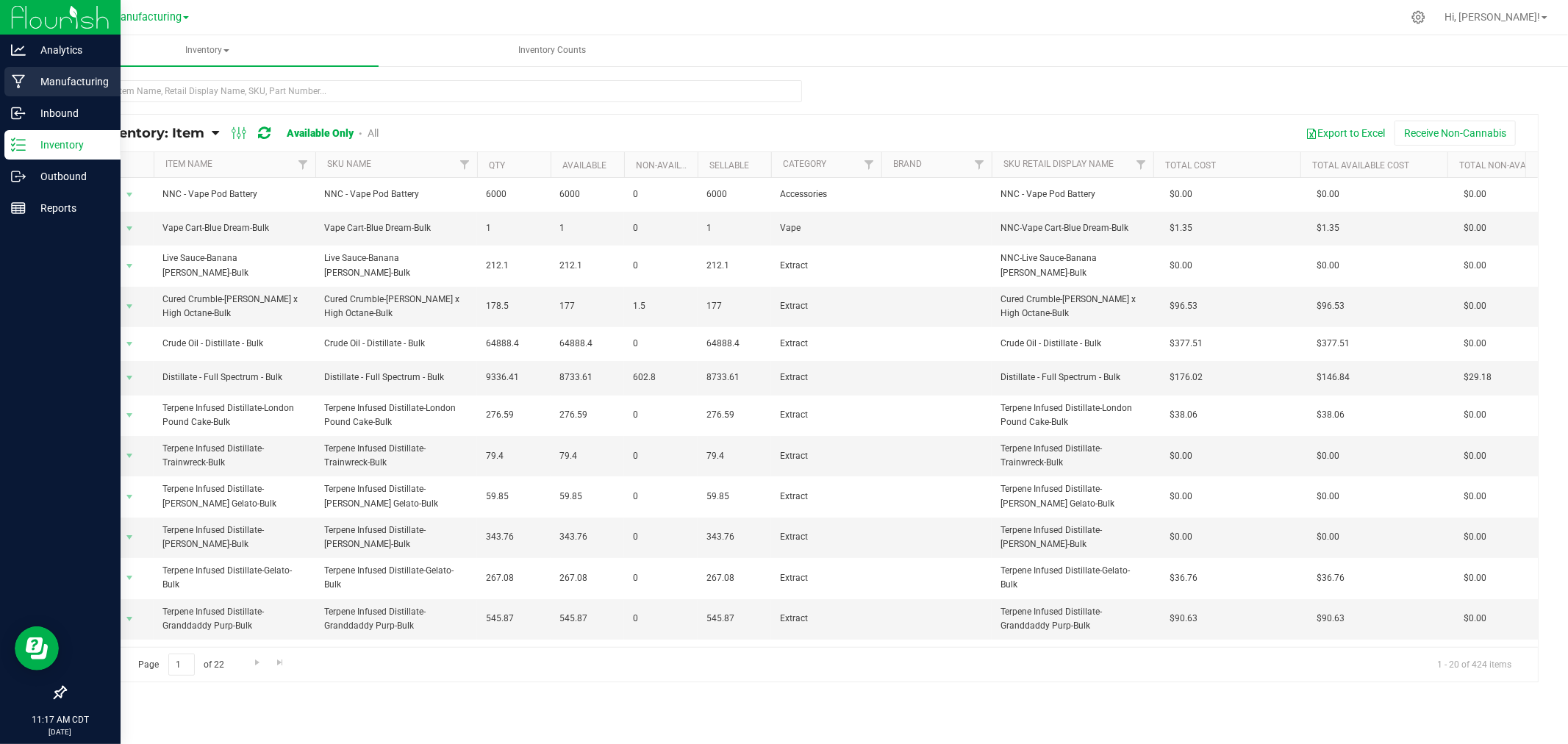
click at [22, 78] on icon at bounding box center [18, 82] width 13 height 14
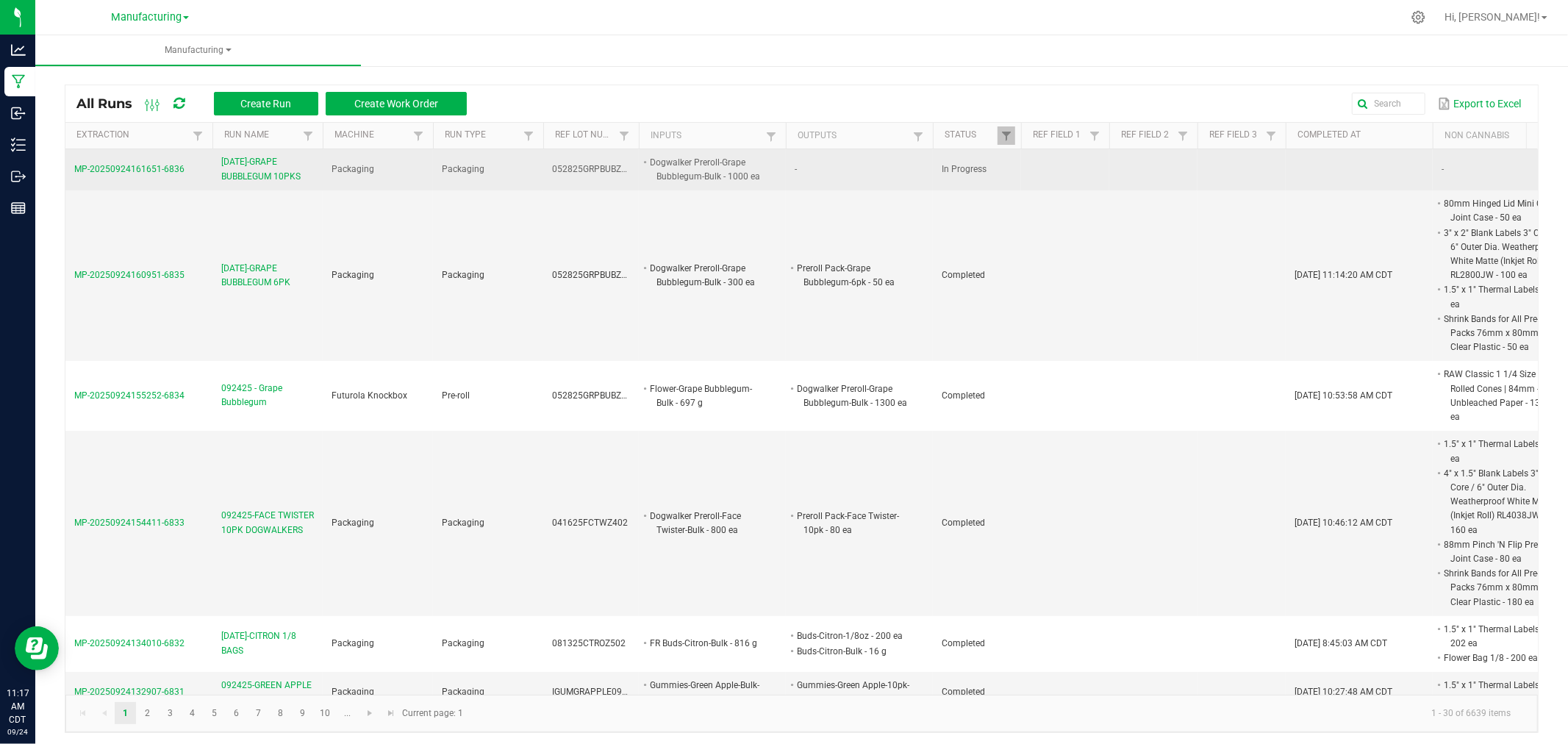
click at [268, 172] on span "[DATE]-GRAPE BUBBLEGUM 10PKS" at bounding box center [267, 169] width 92 height 28
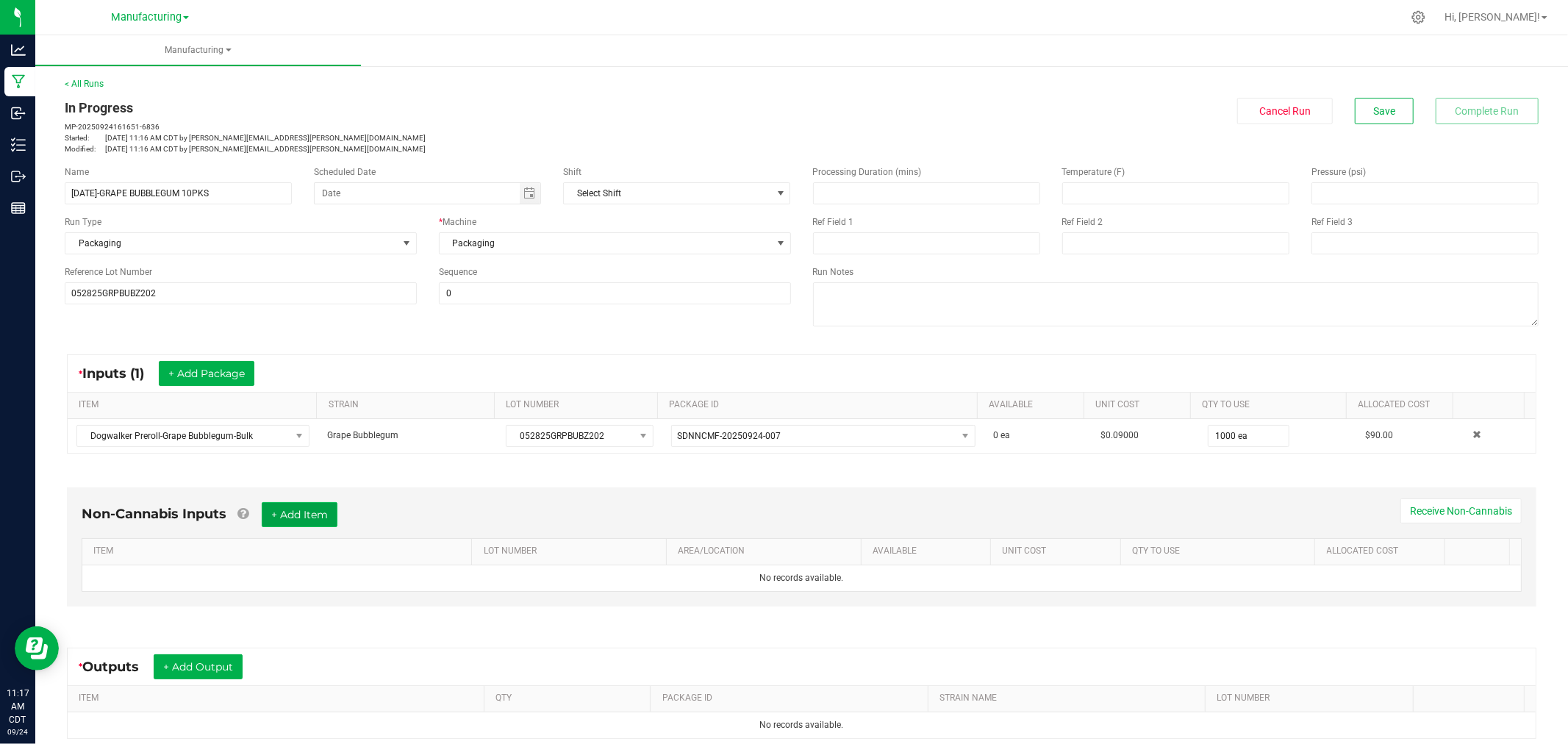
click at [314, 503] on button "+ Add Item" at bounding box center [299, 515] width 76 height 25
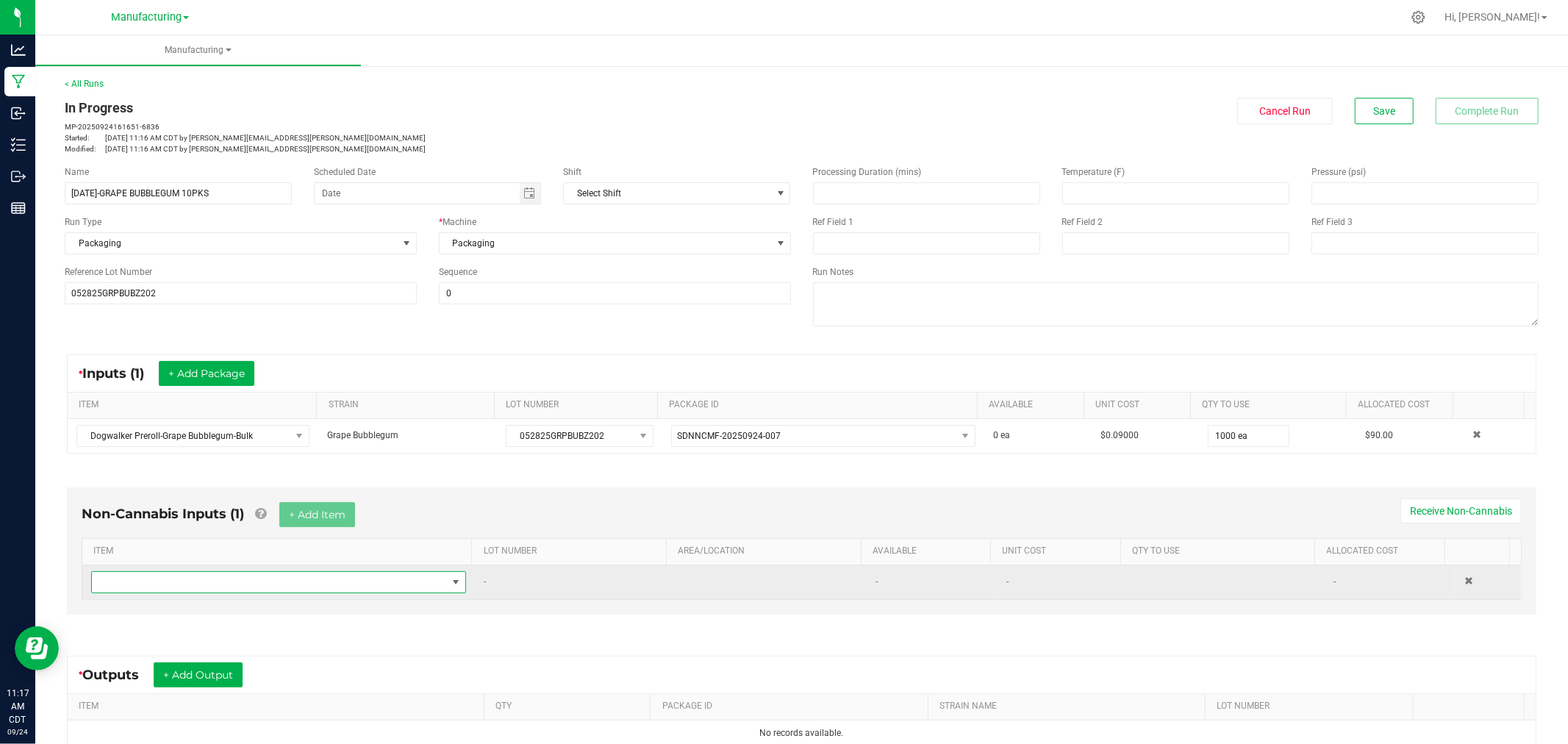
click at [314, 575] on span "NO DATA FOUND" at bounding box center [279, 582] width 375 height 22
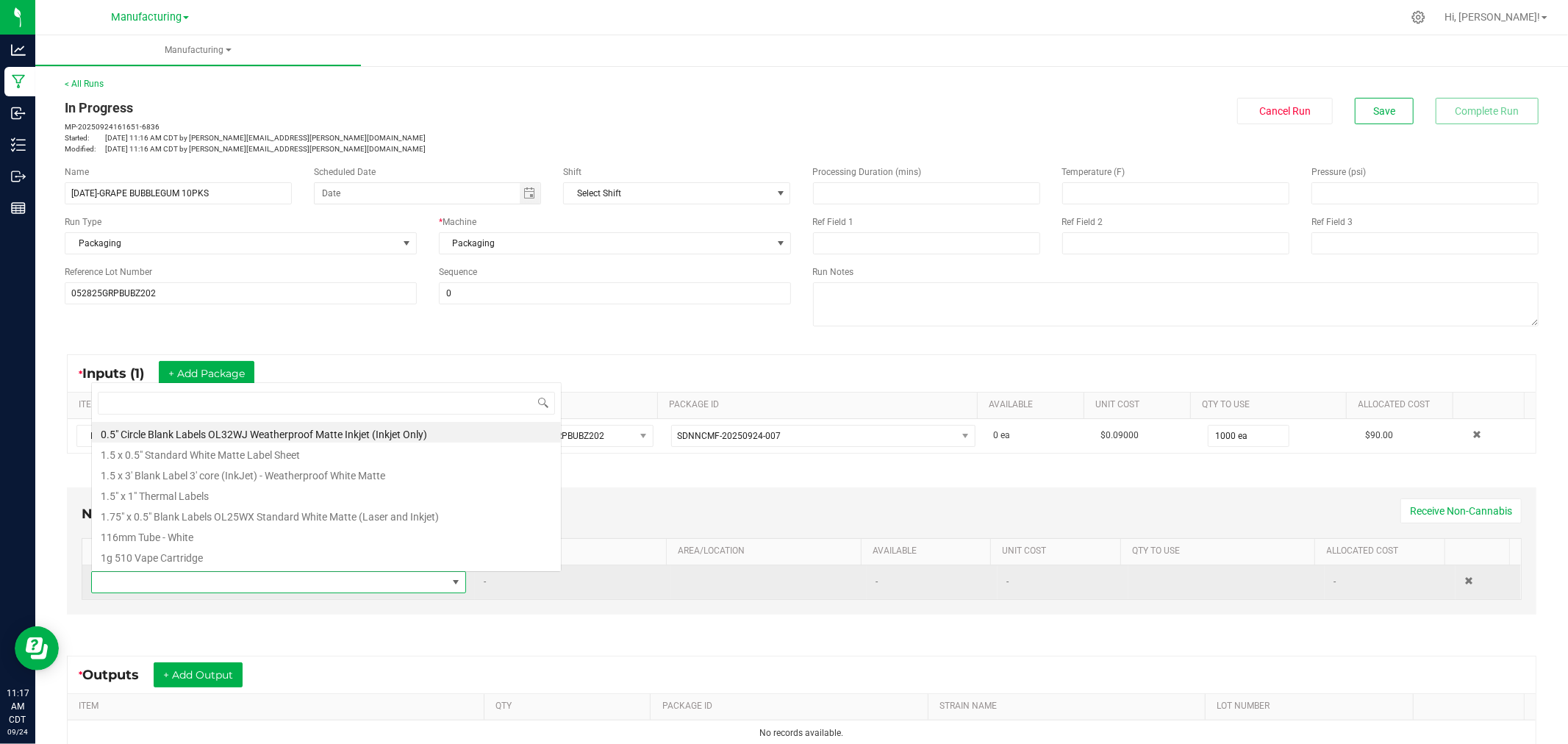
scroll to position [22, 364]
type input "88"
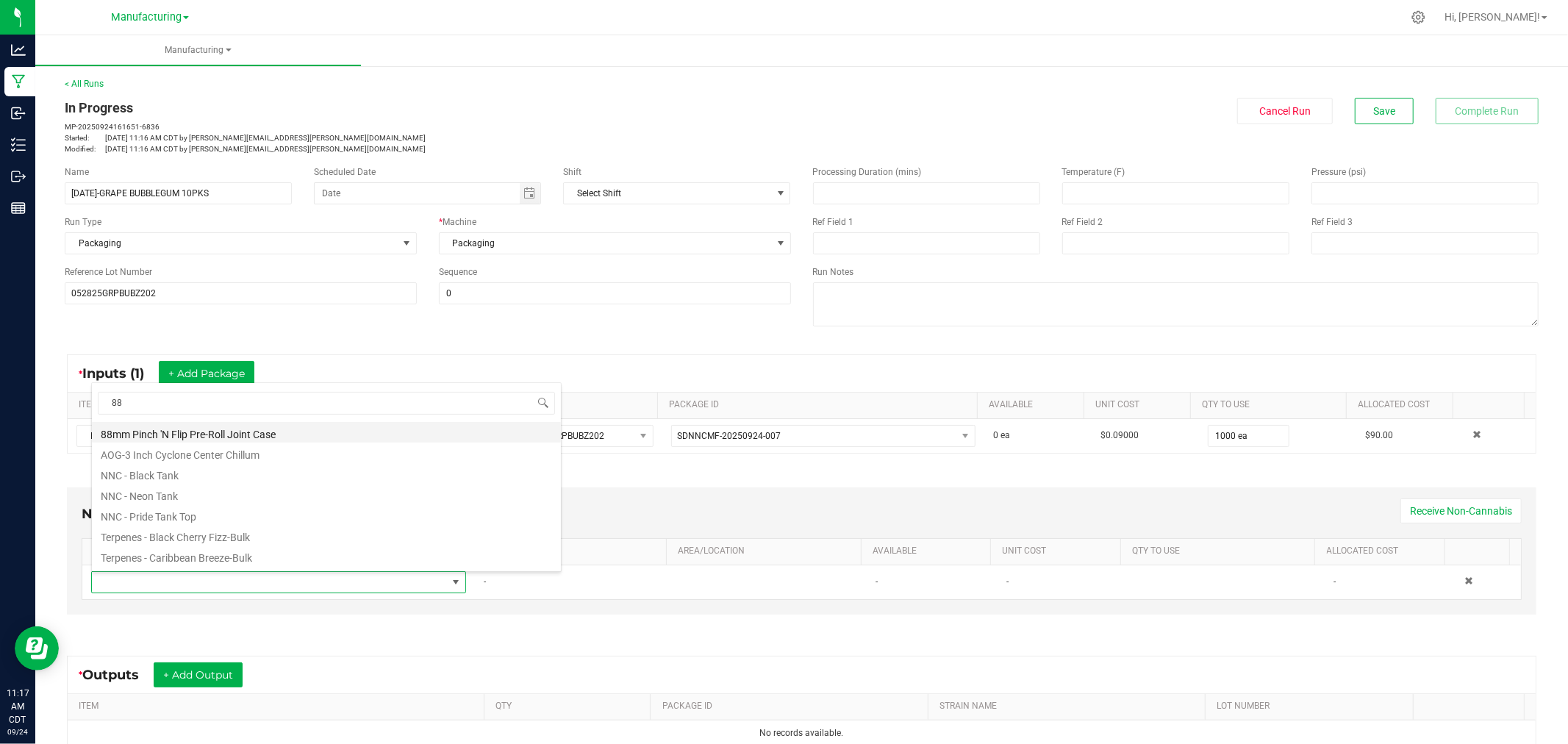
click at [143, 425] on li "88mm Pinch 'N Flip Pre-Roll Joint Case" at bounding box center [326, 432] width 469 height 21
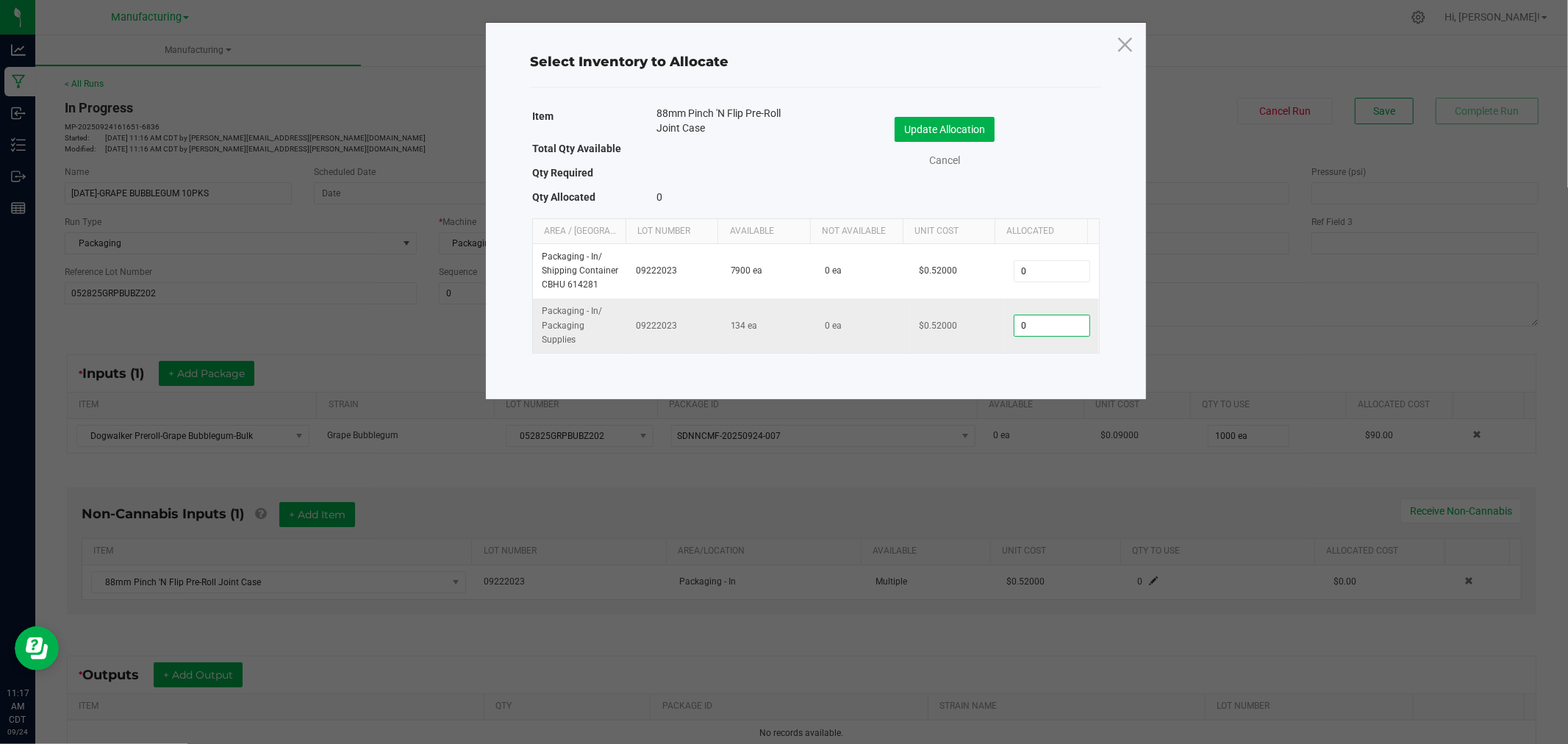
click at [1019, 321] on input "0" at bounding box center [1052, 325] width 75 height 21
type input "100"
click at [954, 129] on button "Update Allocation" at bounding box center [944, 129] width 100 height 25
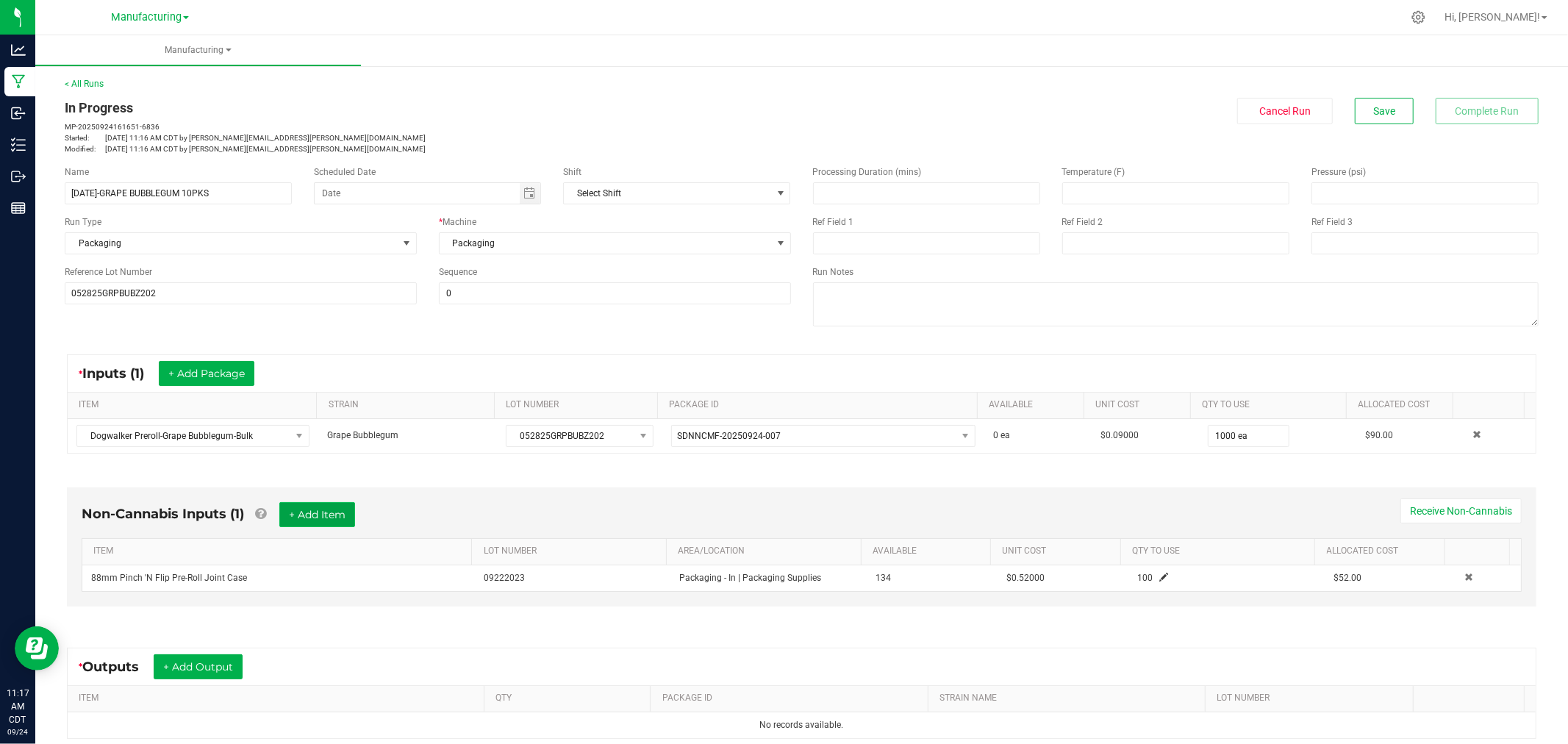
click at [327, 504] on button "+ Add Item" at bounding box center [318, 515] width 76 height 25
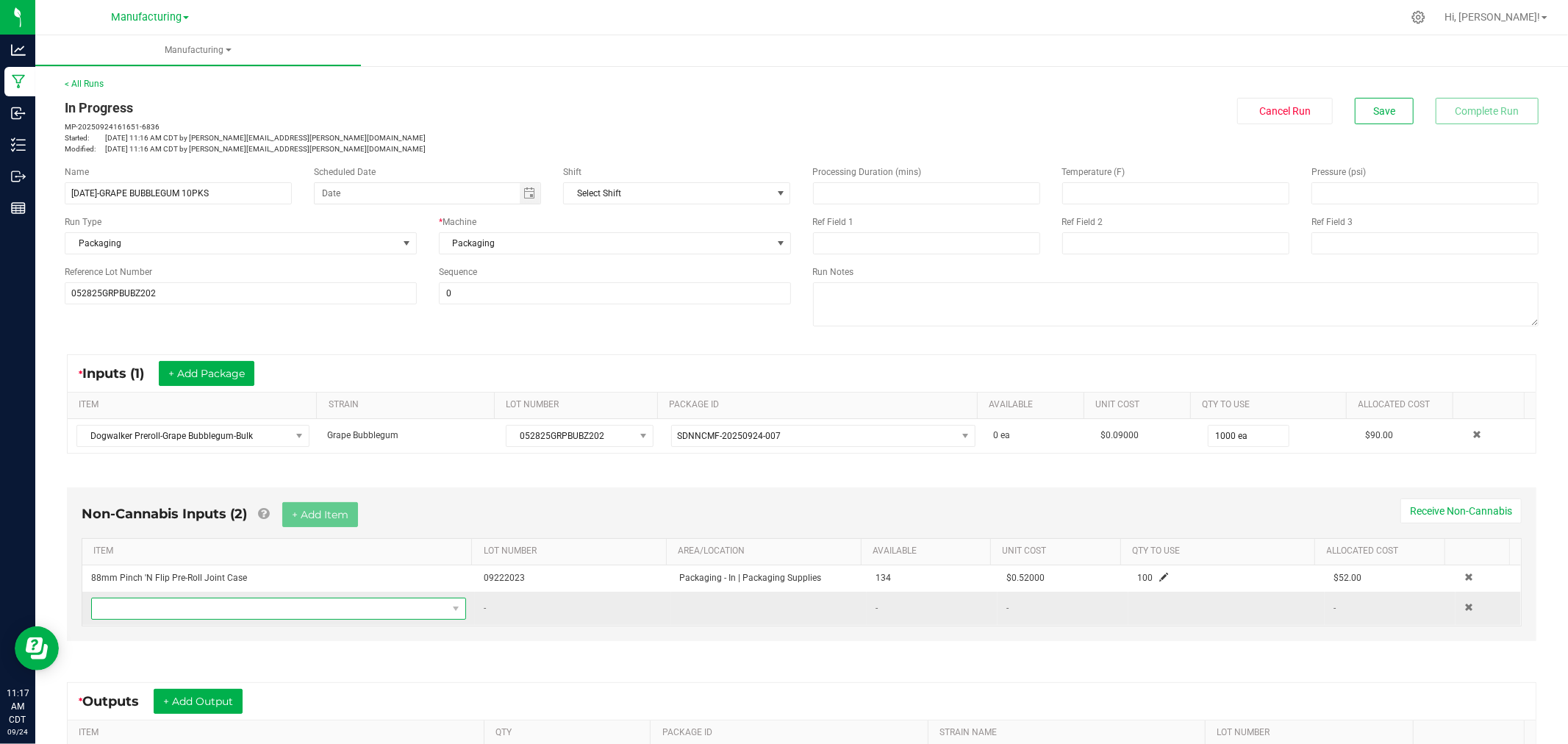
click at [309, 606] on span "NO DATA FOUND" at bounding box center [269, 608] width 355 height 21
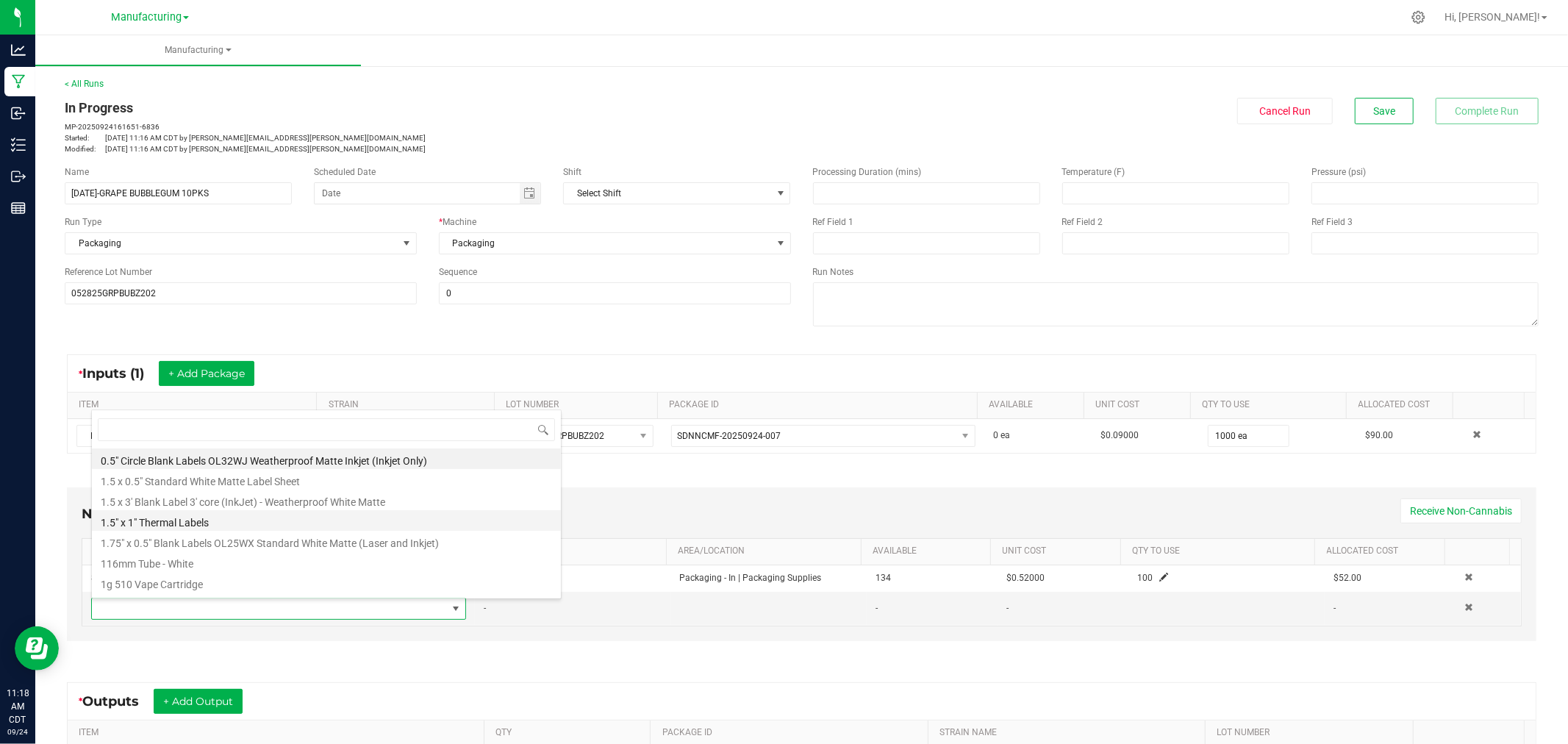
click at [166, 522] on li "1.5" x 1" Thermal Labels" at bounding box center [326, 520] width 469 height 21
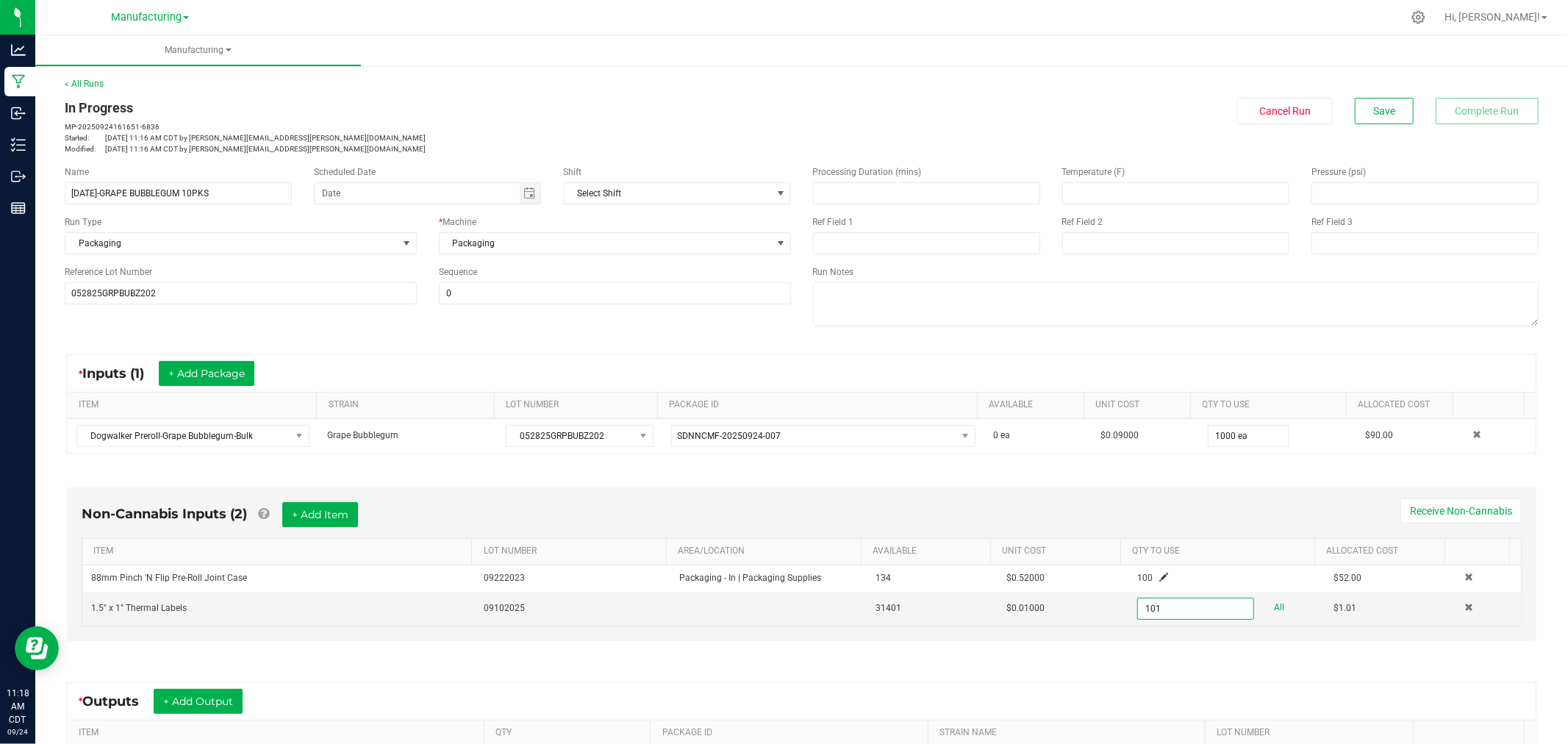
type input "101 ea"
click at [864, 503] on div "Non-Cannabis Inputs (2) + Add Item Receive Non-Cannabis" at bounding box center [802, 520] width 1440 height 36
click at [337, 520] on button "+ Add Item" at bounding box center [320, 515] width 76 height 25
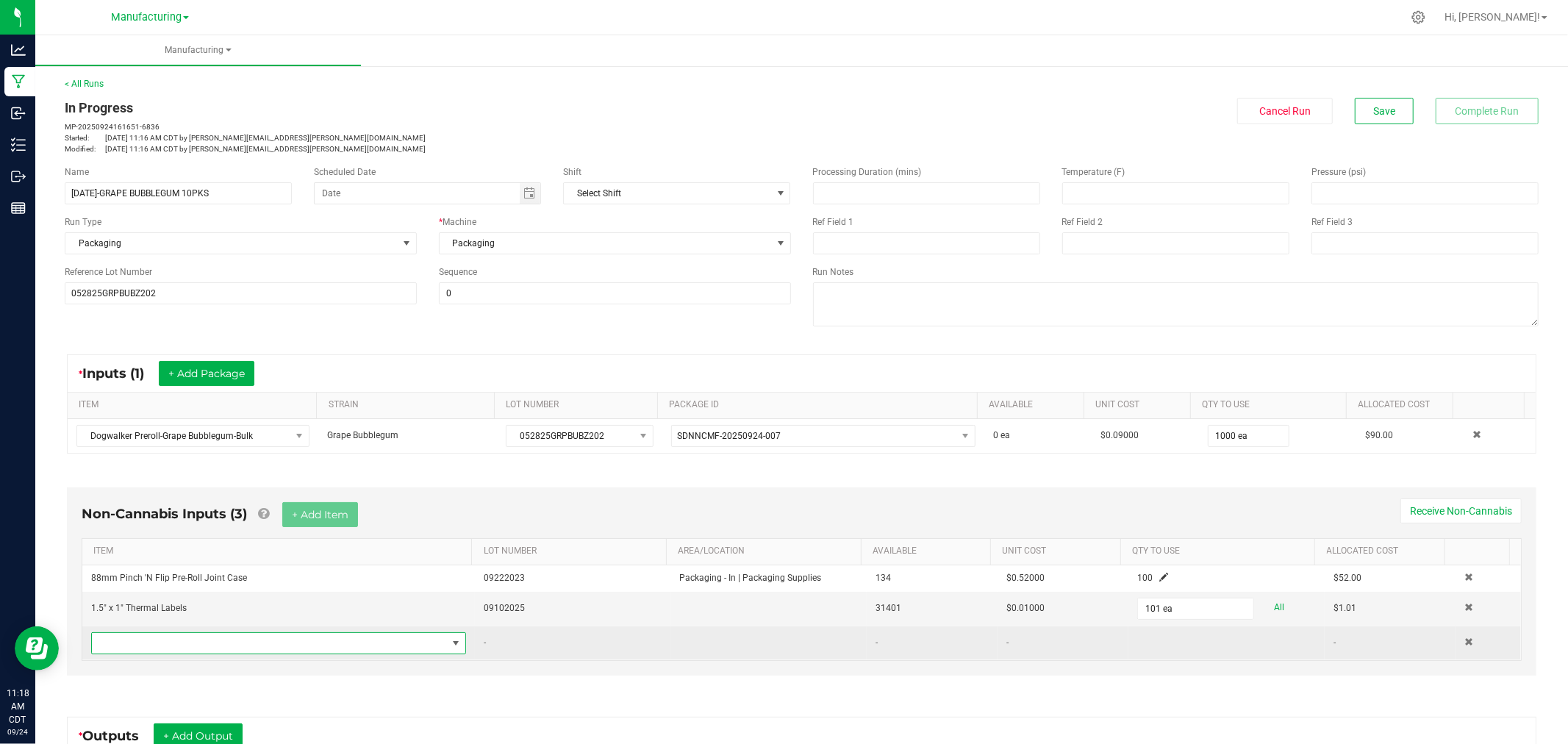
click at [261, 648] on span "NO DATA FOUND" at bounding box center [269, 643] width 355 height 21
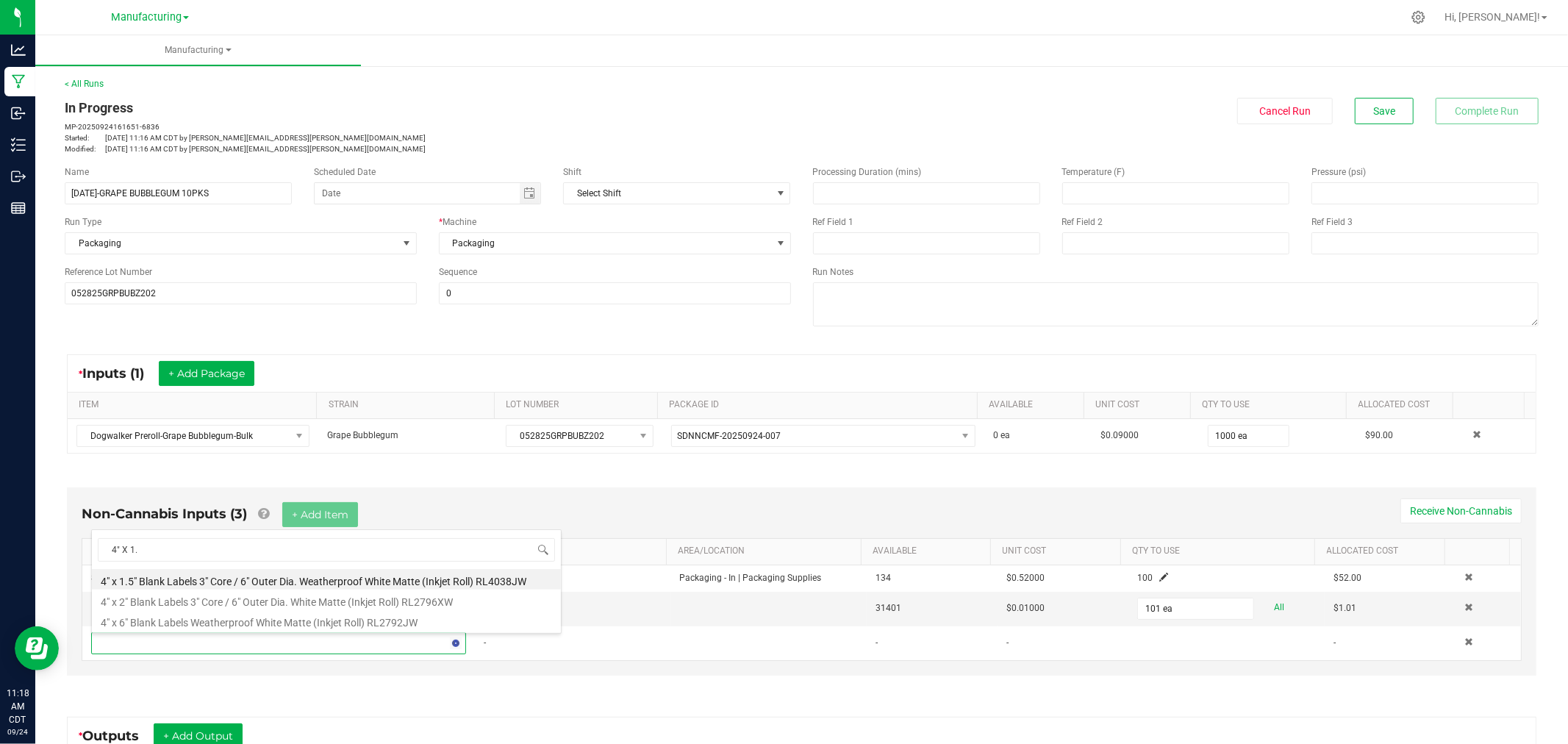
type input "4" X 1.5"
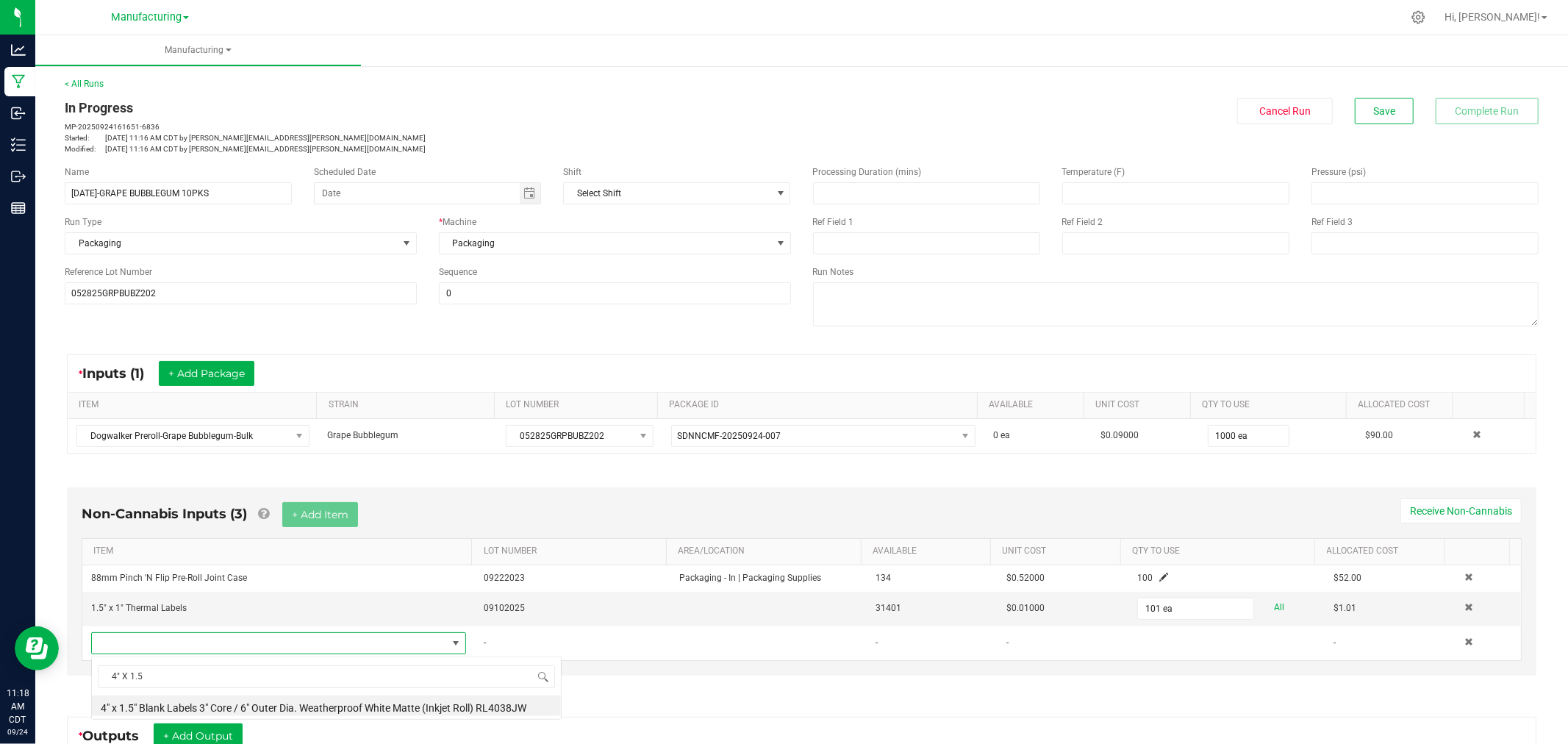
scroll to position [0, 0]
click at [240, 699] on li "4" x 1.5" Blank Labels 3" Core / 6" Outer Dia. Weatherproof White Matte (Inkjet…" at bounding box center [326, 705] width 469 height 21
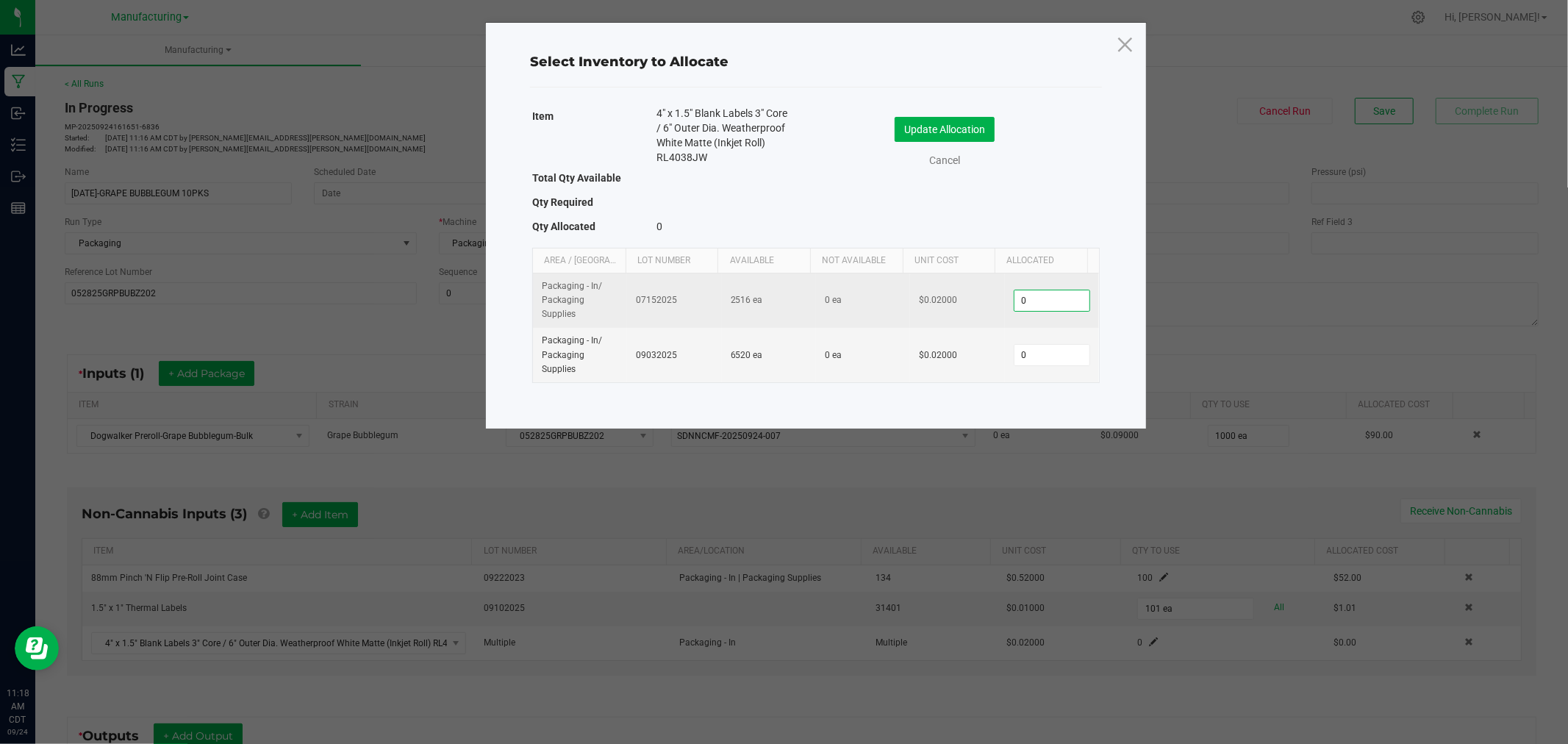
click at [1053, 293] on input "0" at bounding box center [1052, 300] width 75 height 21
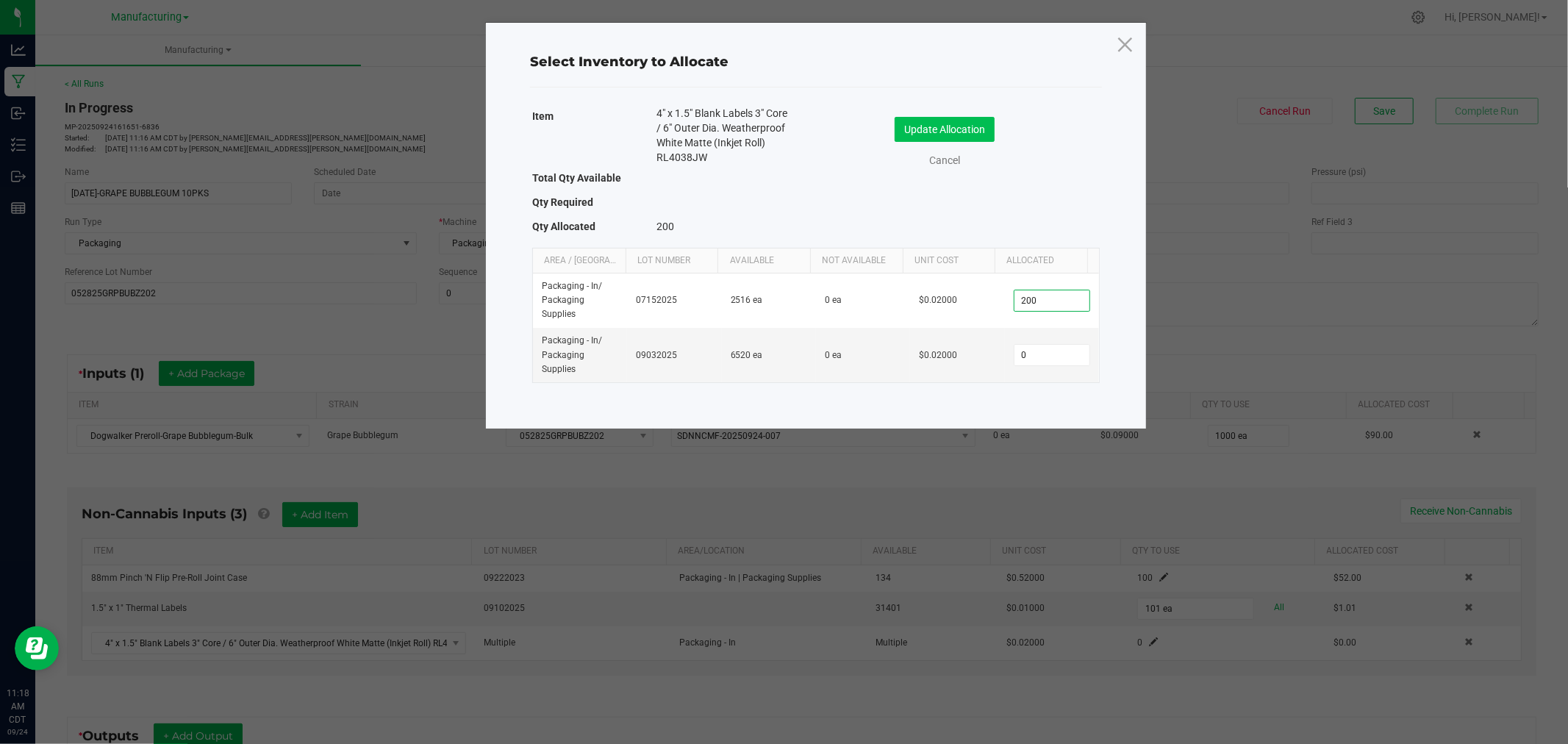
type input "200"
click at [958, 136] on button "Update Allocation" at bounding box center [944, 129] width 100 height 25
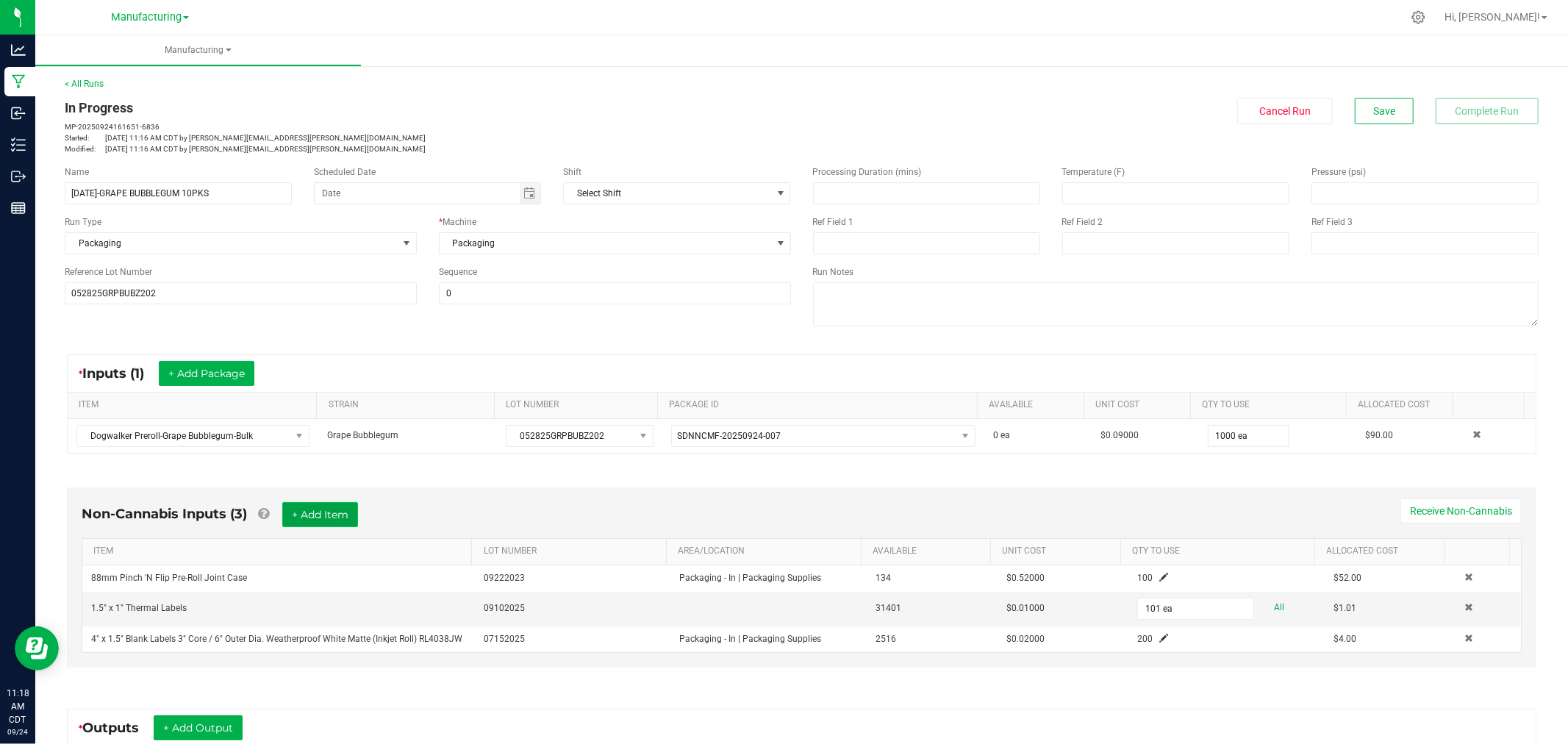
click at [308, 526] on button "+ Add Item" at bounding box center [320, 515] width 76 height 25
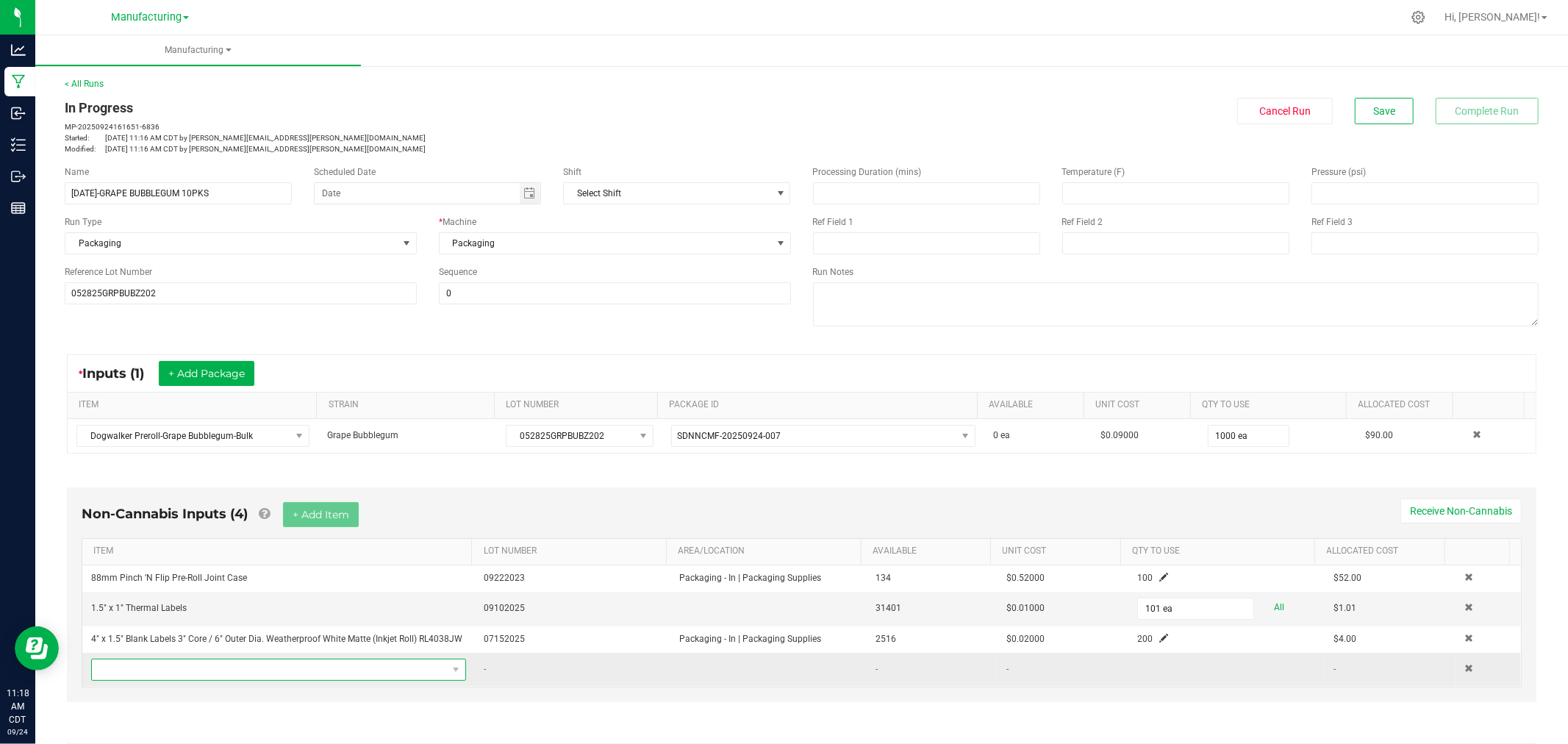
click at [255, 678] on span "NO DATA FOUND" at bounding box center [269, 669] width 355 height 21
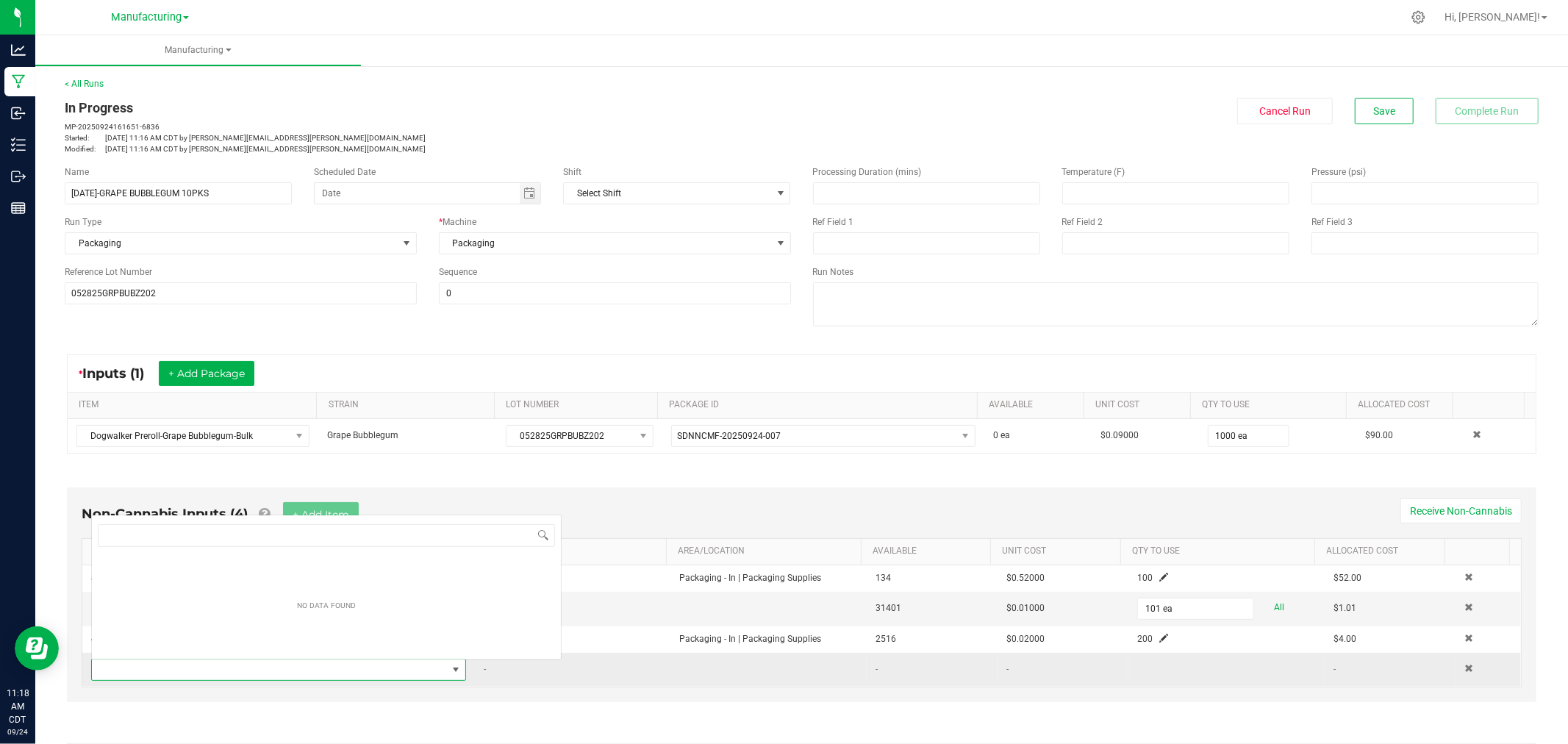
scroll to position [22, 364]
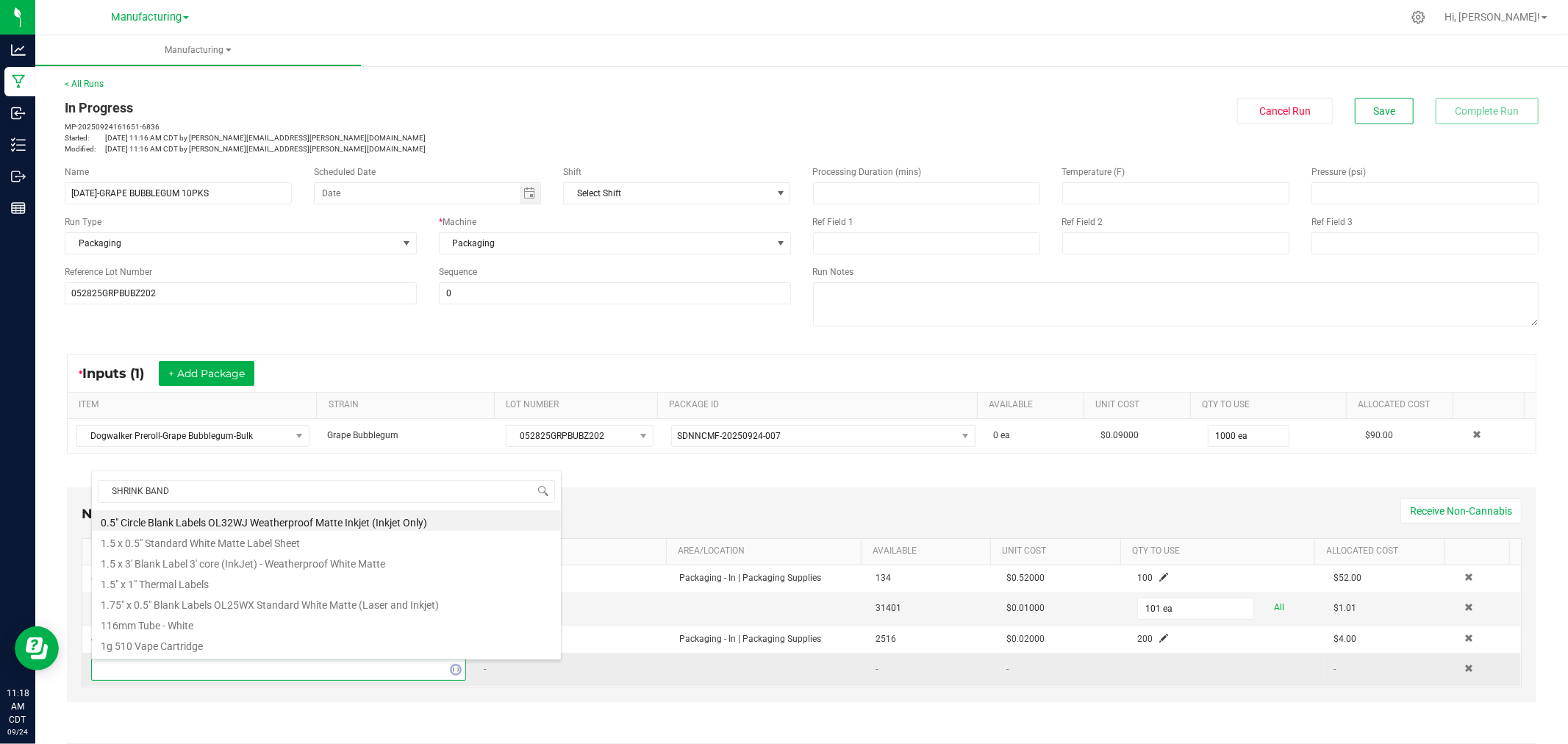
type input "SHRINK BANDS"
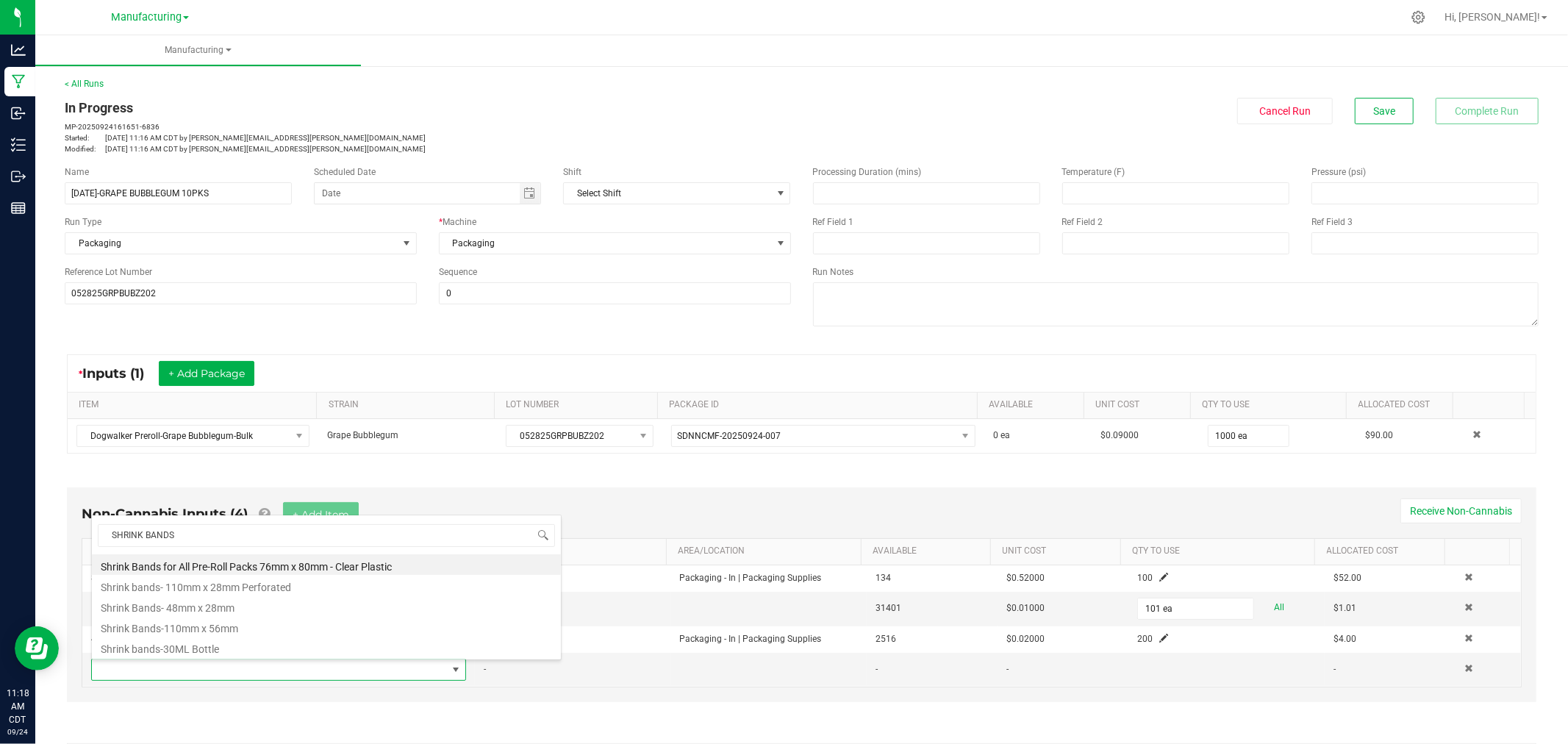
click at [256, 562] on li "Shrink Bands for All Pre-Roll Packs 76mm x 80mm - Clear Plastic" at bounding box center [326, 564] width 469 height 21
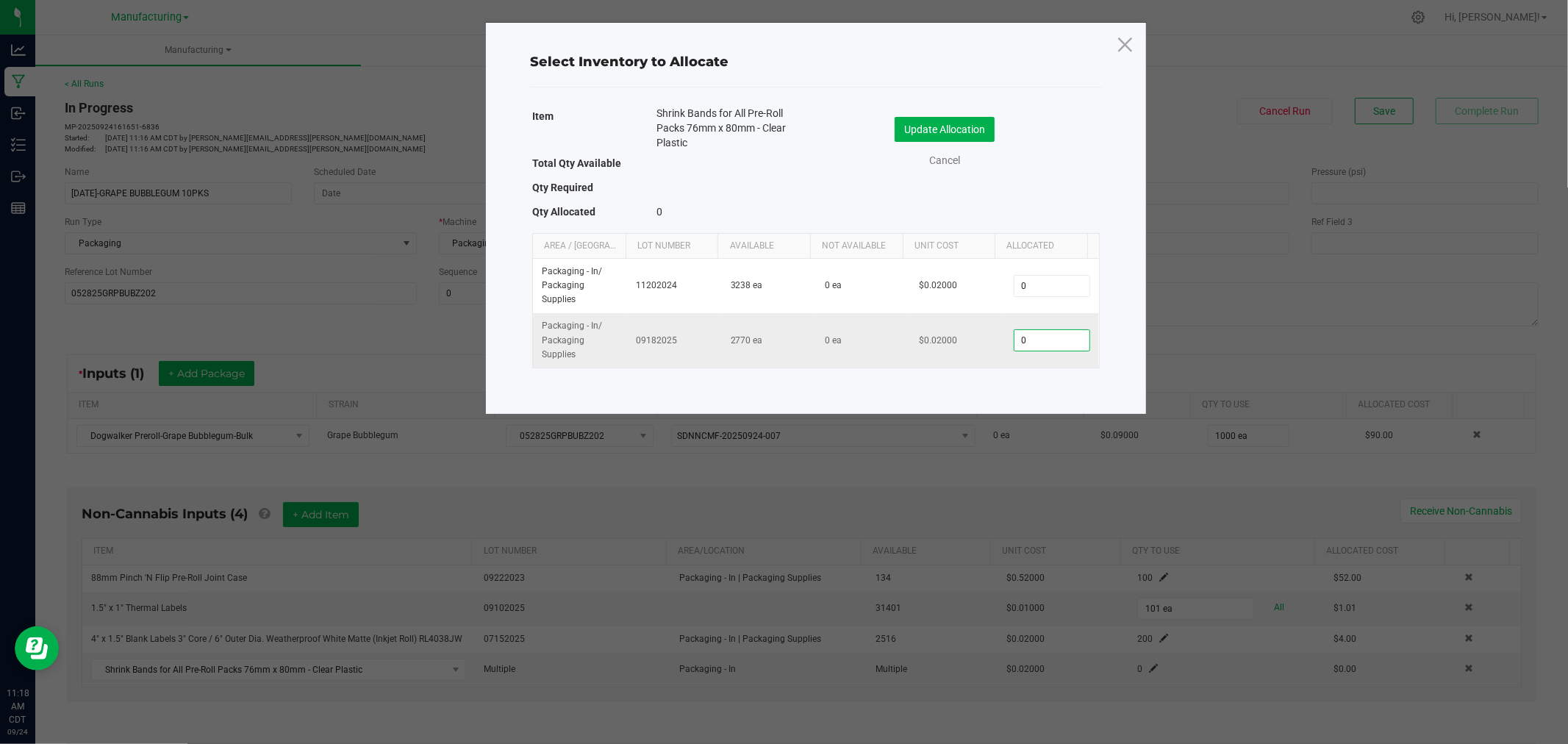
click at [1029, 341] on input "0" at bounding box center [1052, 340] width 75 height 21
type input "100"
click at [939, 119] on button "Update Allocation" at bounding box center [944, 129] width 100 height 25
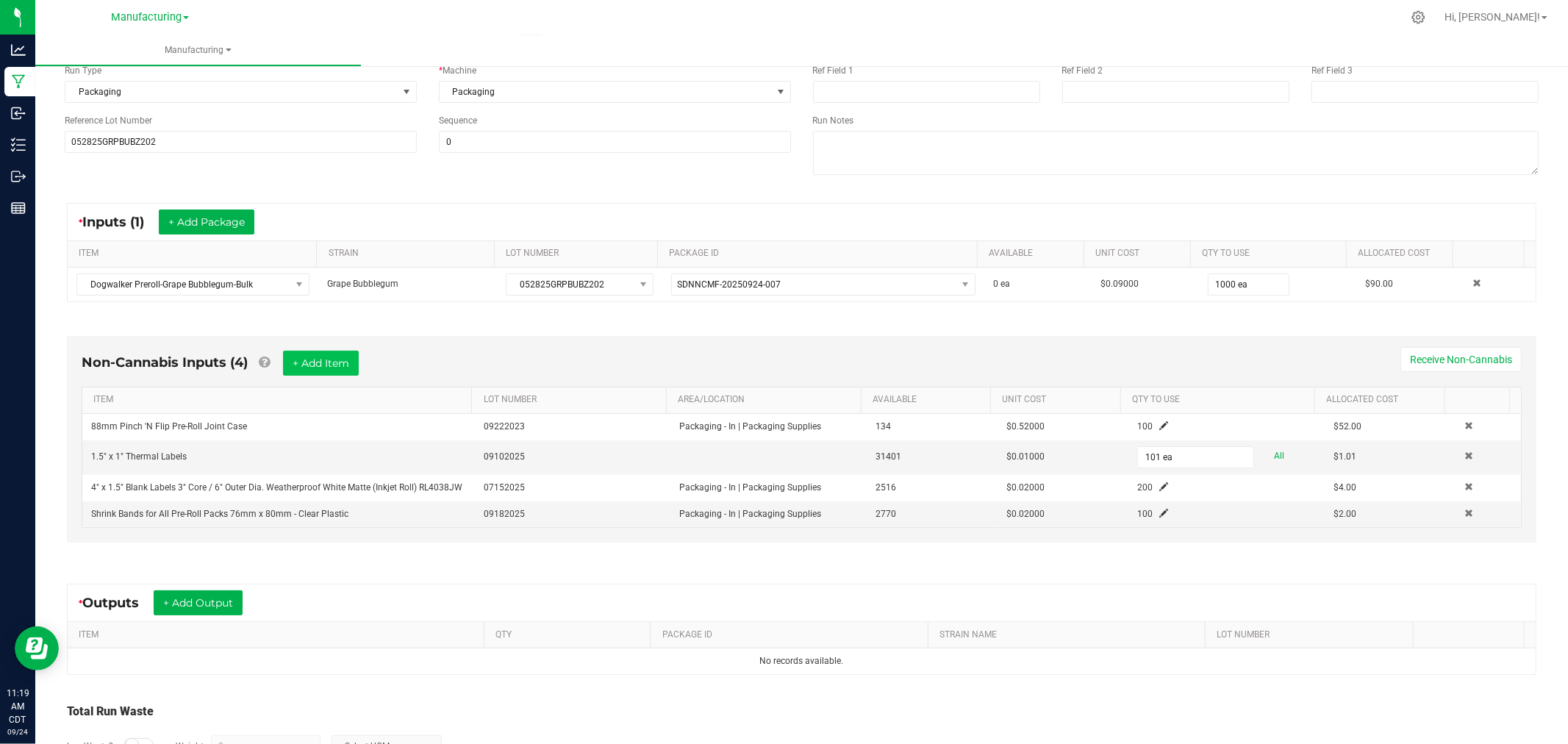
scroll to position [163, 0]
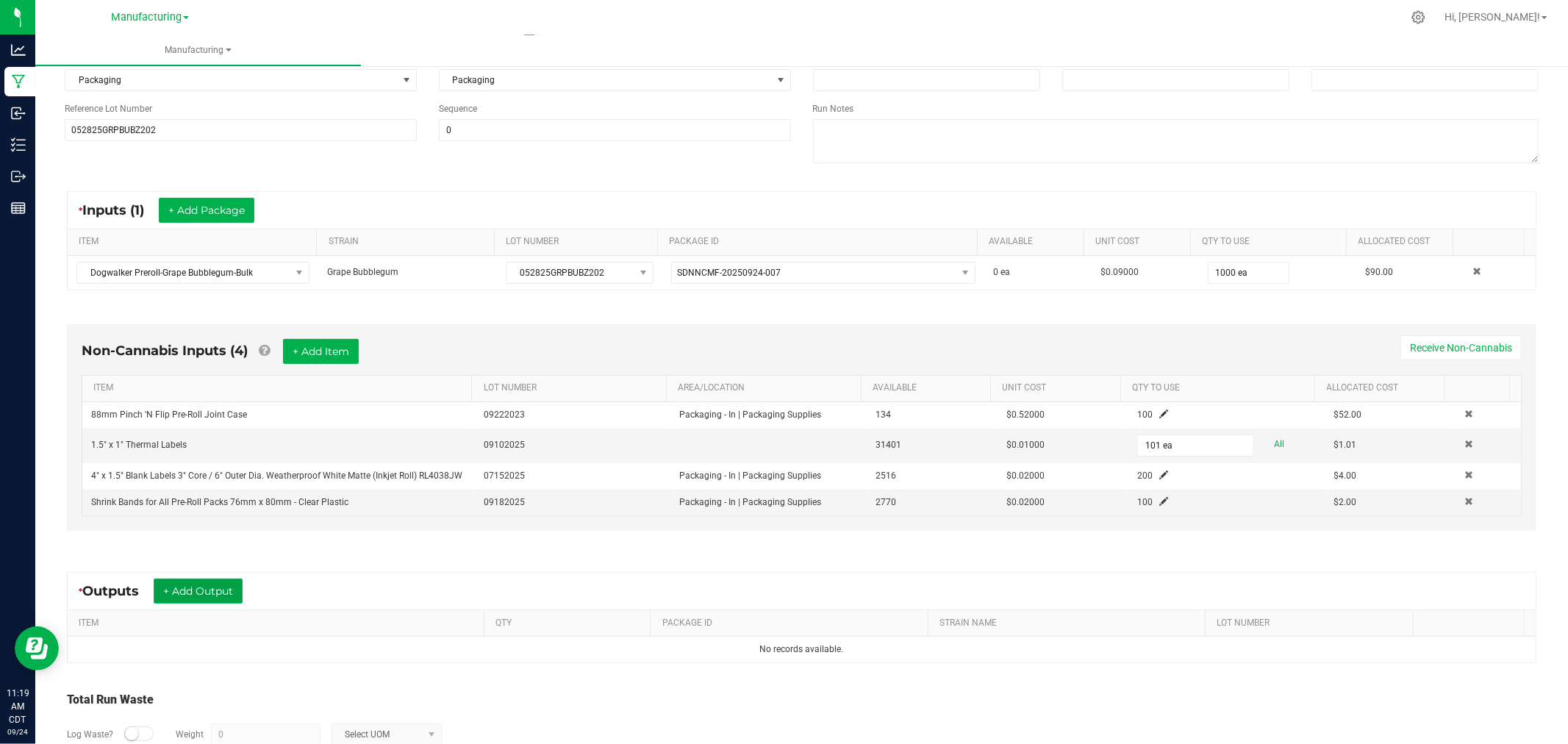
click at [214, 593] on button "+ Add Output" at bounding box center [198, 591] width 89 height 25
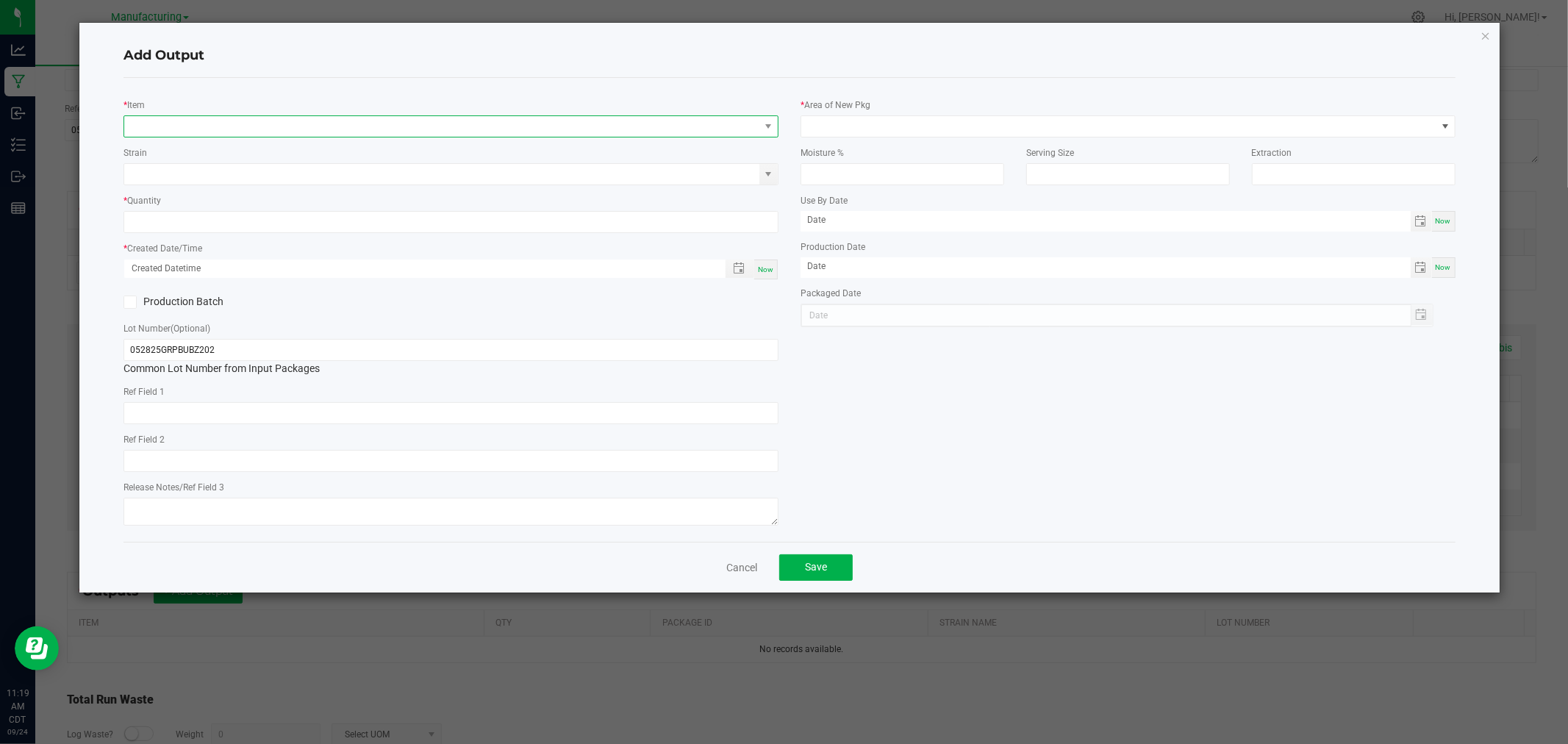
click at [300, 125] on span "NO DATA FOUND" at bounding box center [442, 126] width 635 height 21
type input "PREROLL PACK-GRAPE [PERSON_NAME]"
click at [302, 186] on li "Preroll Pack-Grape Bubblegum-10pk" at bounding box center [452, 187] width 653 height 21
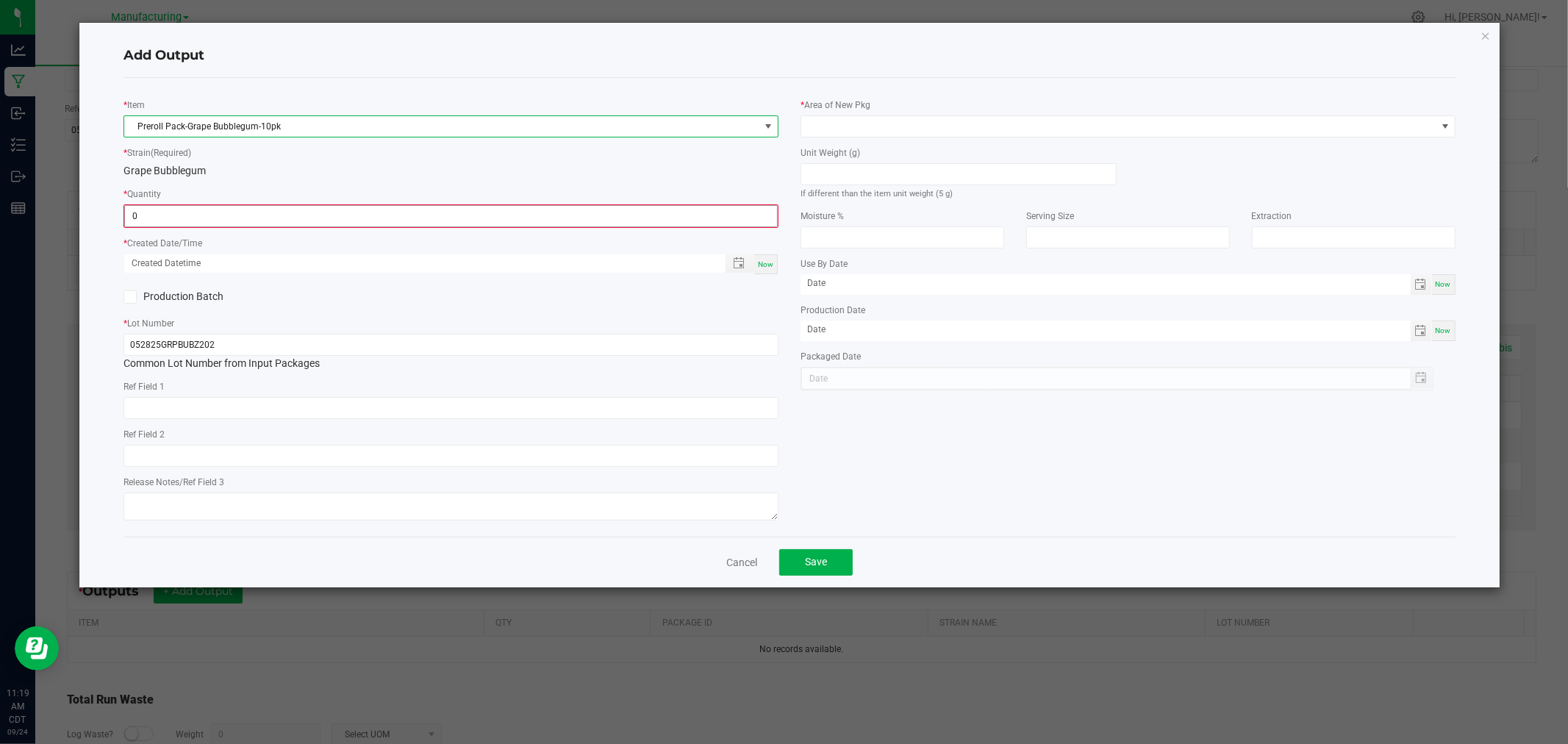
click at [295, 222] on input "0" at bounding box center [451, 216] width 652 height 21
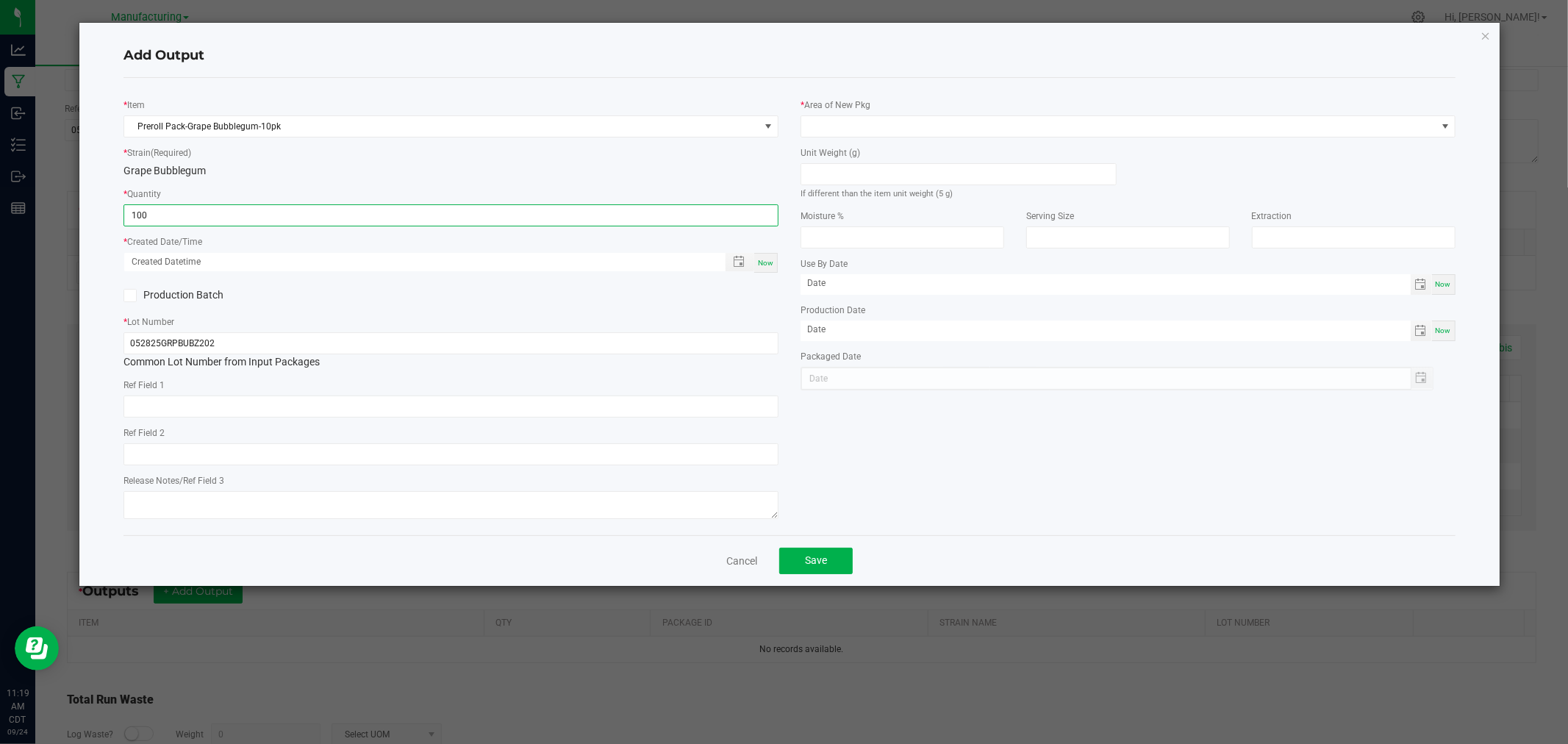
type input "100 ea"
click at [774, 261] on div "Now" at bounding box center [765, 263] width 24 height 20
type input "[DATE] 11:19 AM"
type input "[DATE]"
click at [850, 166] on input at bounding box center [958, 174] width 314 height 21
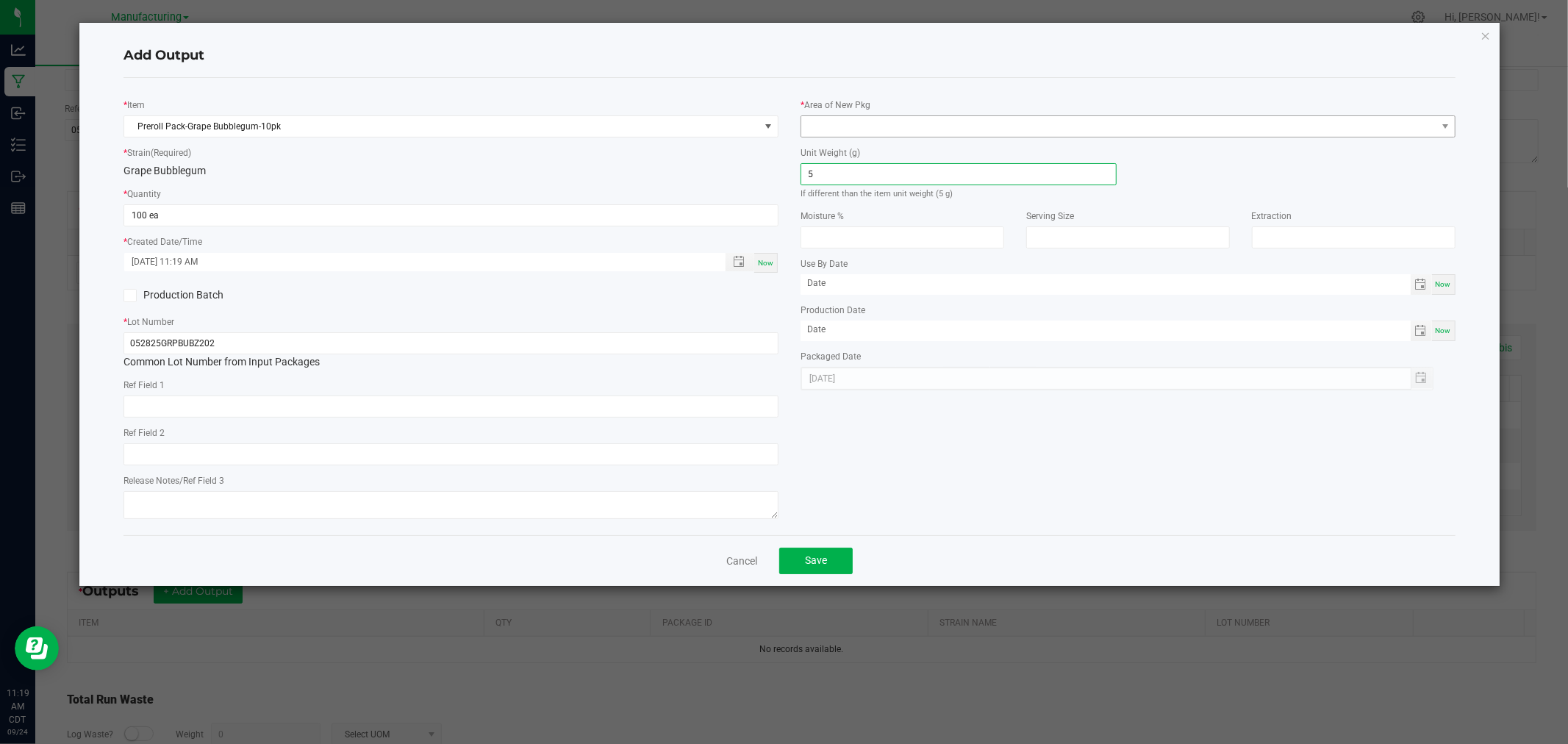
type input "5"
click at [923, 122] on span at bounding box center [1118, 126] width 635 height 21
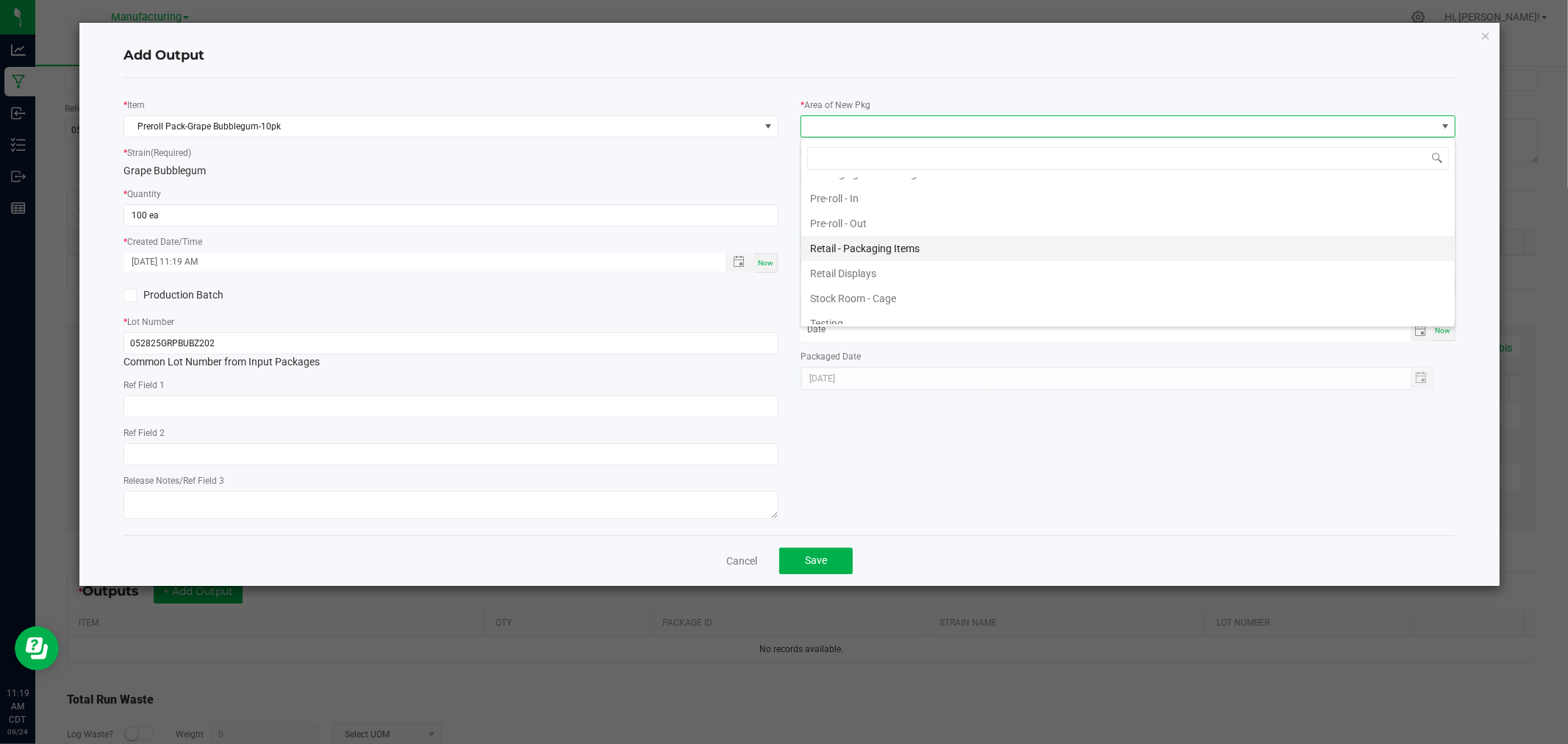
scroll to position [490, 0]
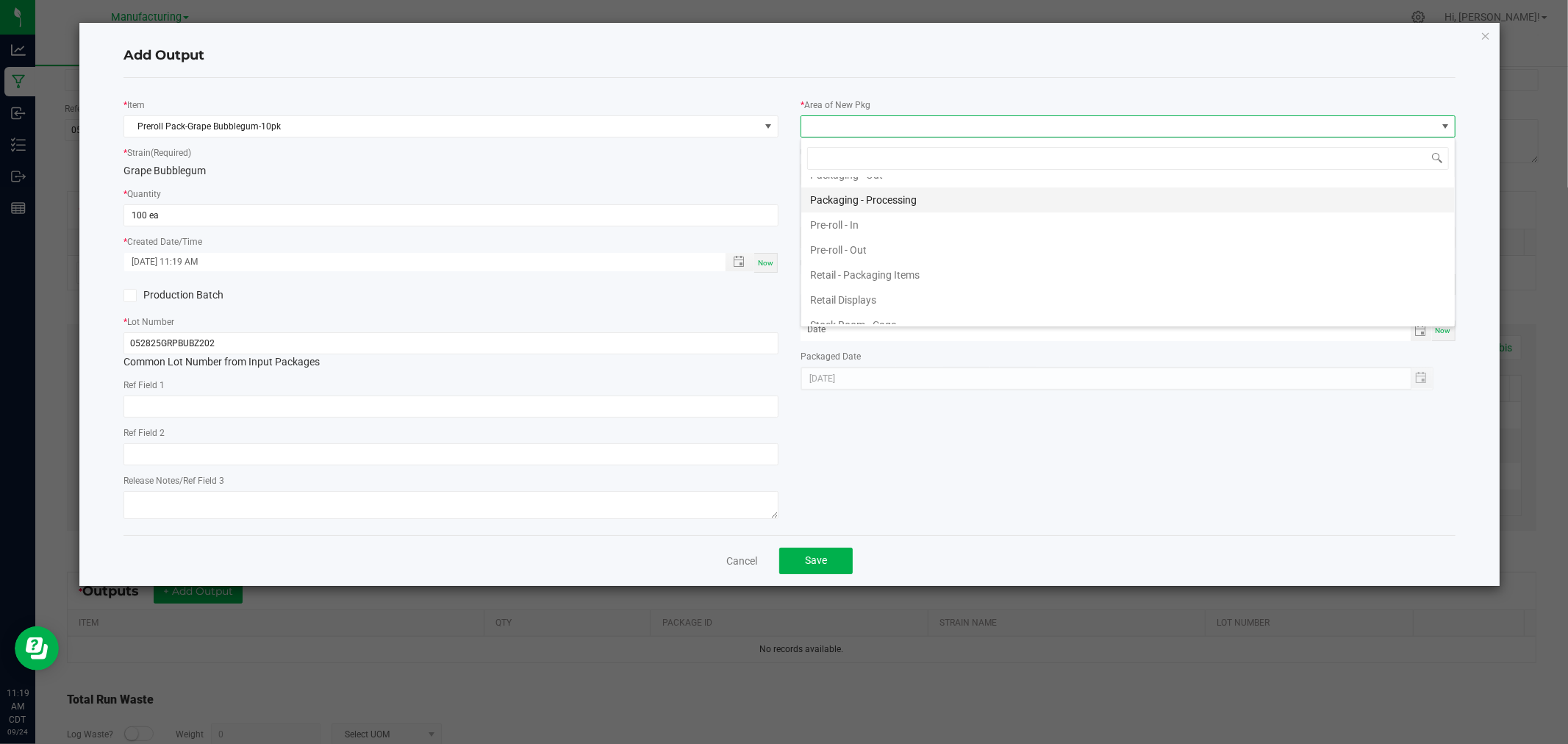
click at [916, 199] on li "Packaging - Processing" at bounding box center [1128, 200] width 653 height 25
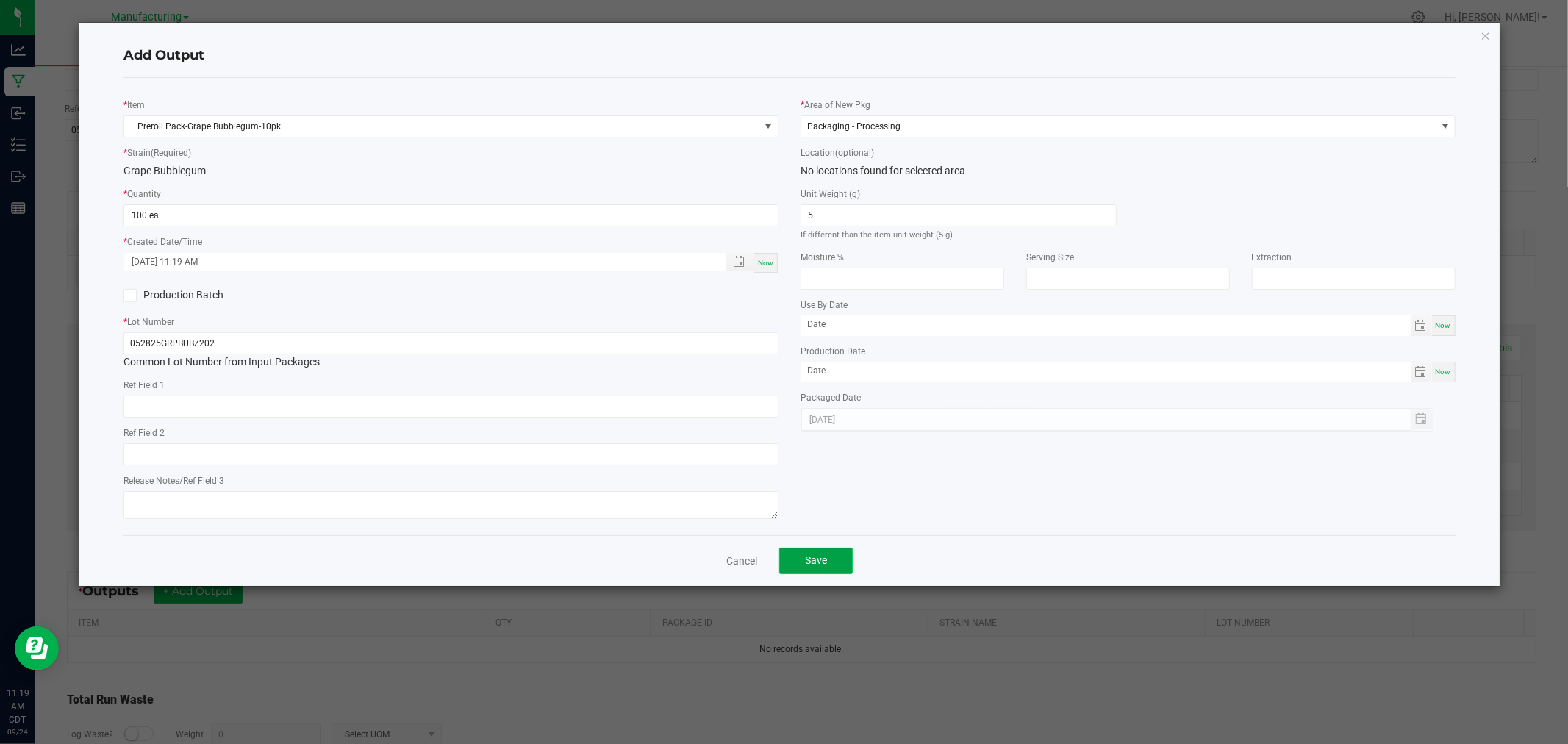
click at [828, 557] on button "Save" at bounding box center [816, 561] width 73 height 26
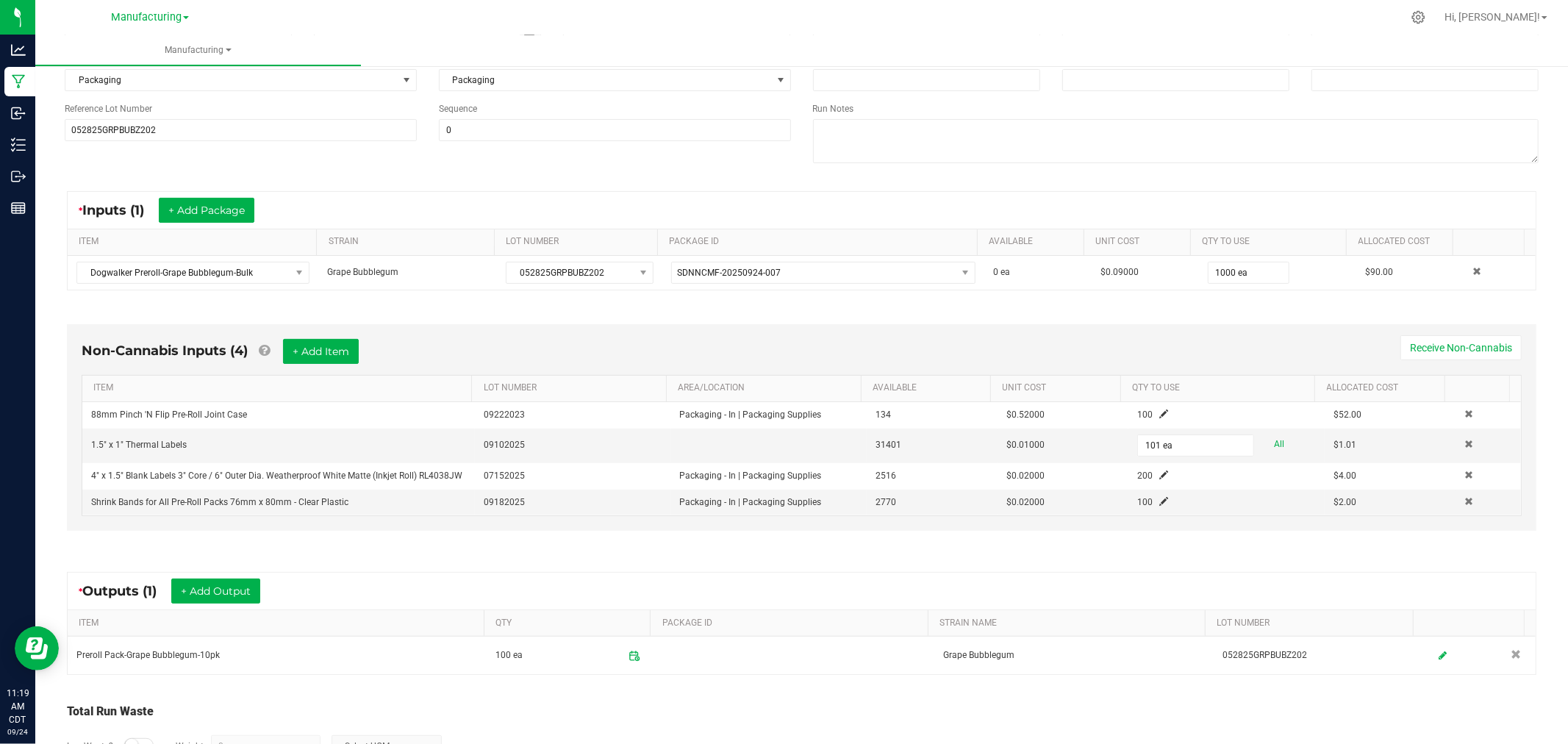
click at [710, 572] on div "* Outputs (1) + Add Output ITEM QTY PACKAGE ID STRAIN NAME LOT NUMBER Preroll P…" at bounding box center [802, 623] width 1496 height 129
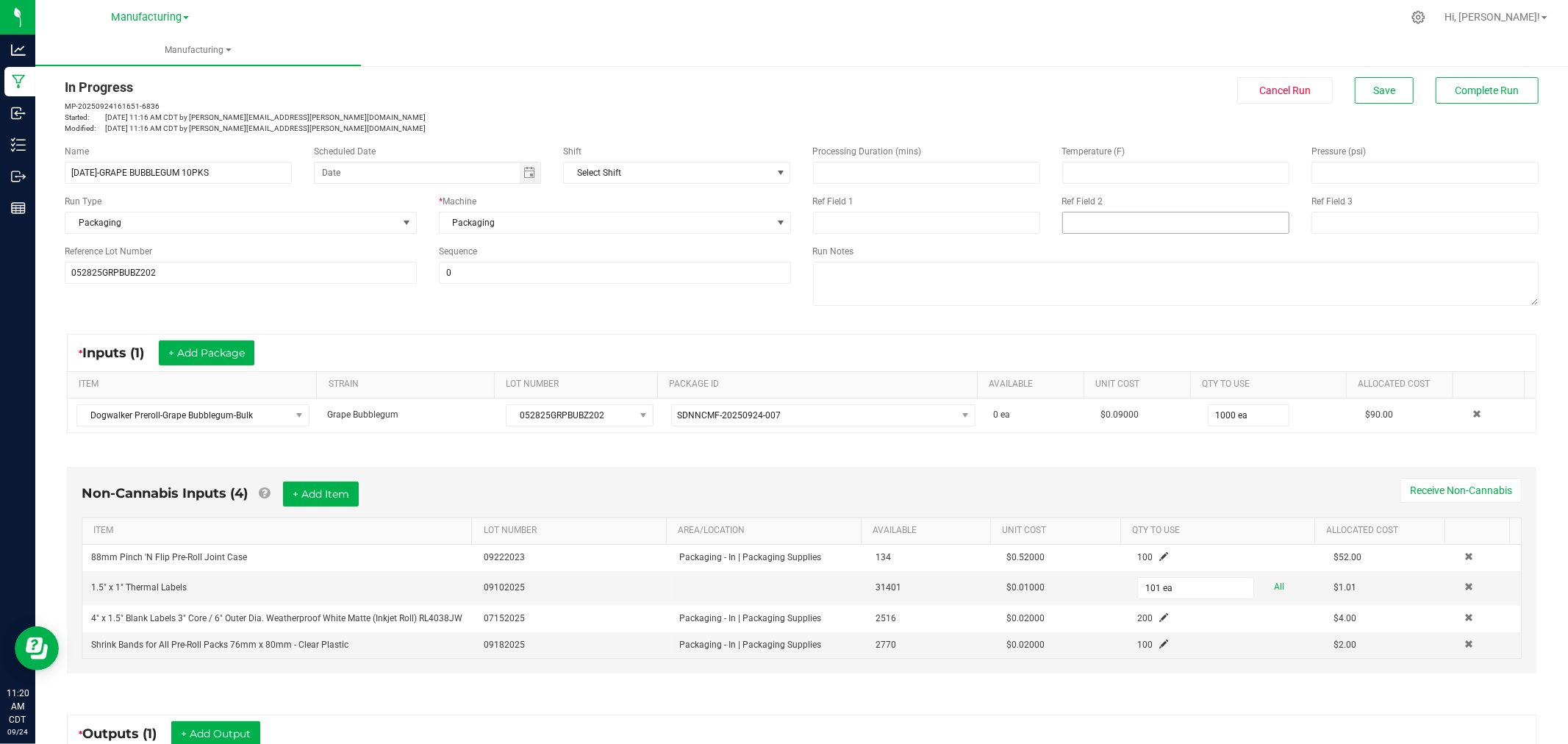
scroll to position [0, 0]
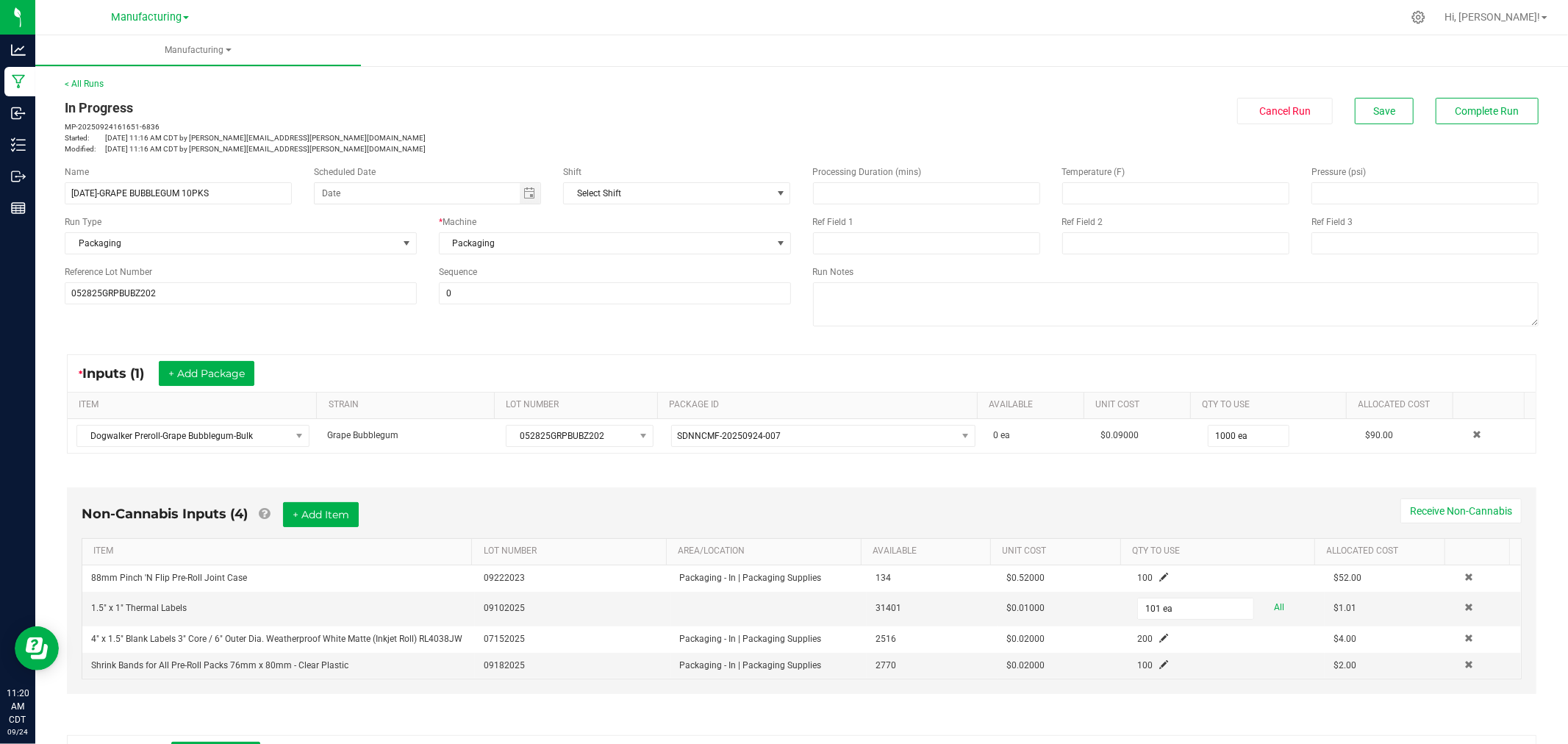
click at [1467, 126] on div "In Progress MP-20250924161651-6836 Started: [DATE] 11:16 AM CDT by [PERSON_NAME…" at bounding box center [802, 126] width 1496 height 57
click at [1476, 112] on span "Complete Run" at bounding box center [1488, 111] width 64 height 12
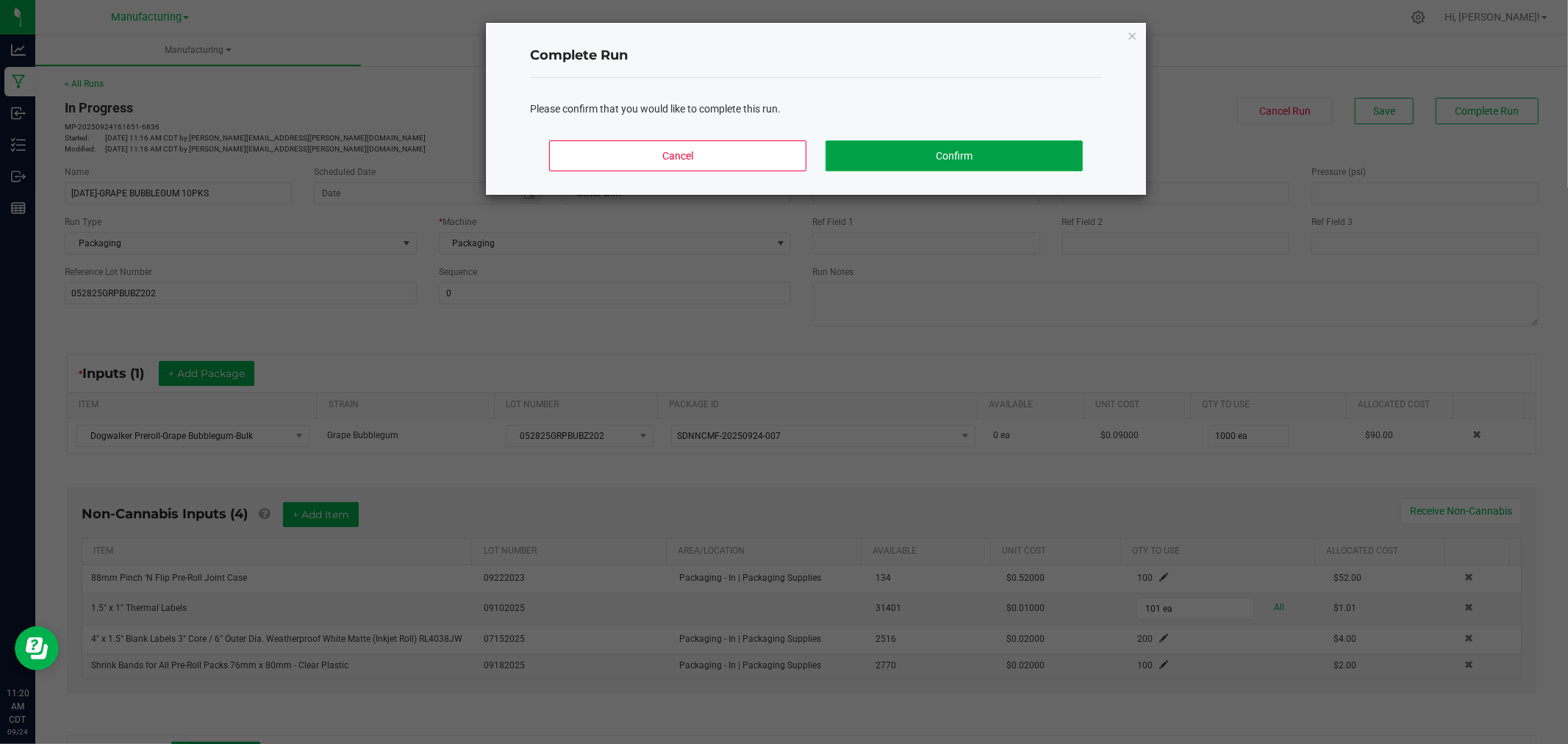
click at [972, 171] on button "Confirm" at bounding box center [954, 155] width 257 height 31
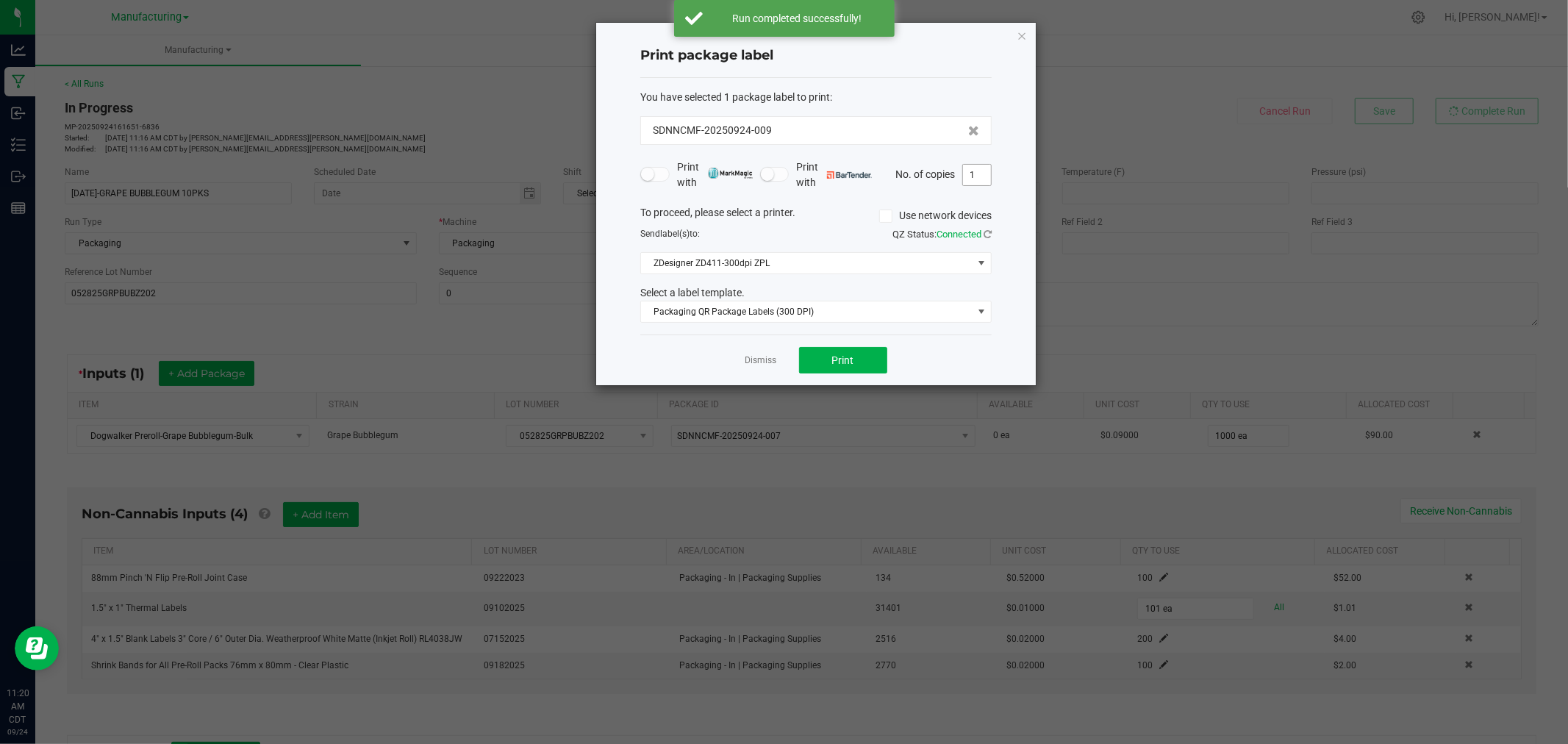
click at [977, 174] on input "1" at bounding box center [977, 175] width 28 height 21
type input "101"
click at [835, 358] on span "Print" at bounding box center [843, 360] width 22 height 12
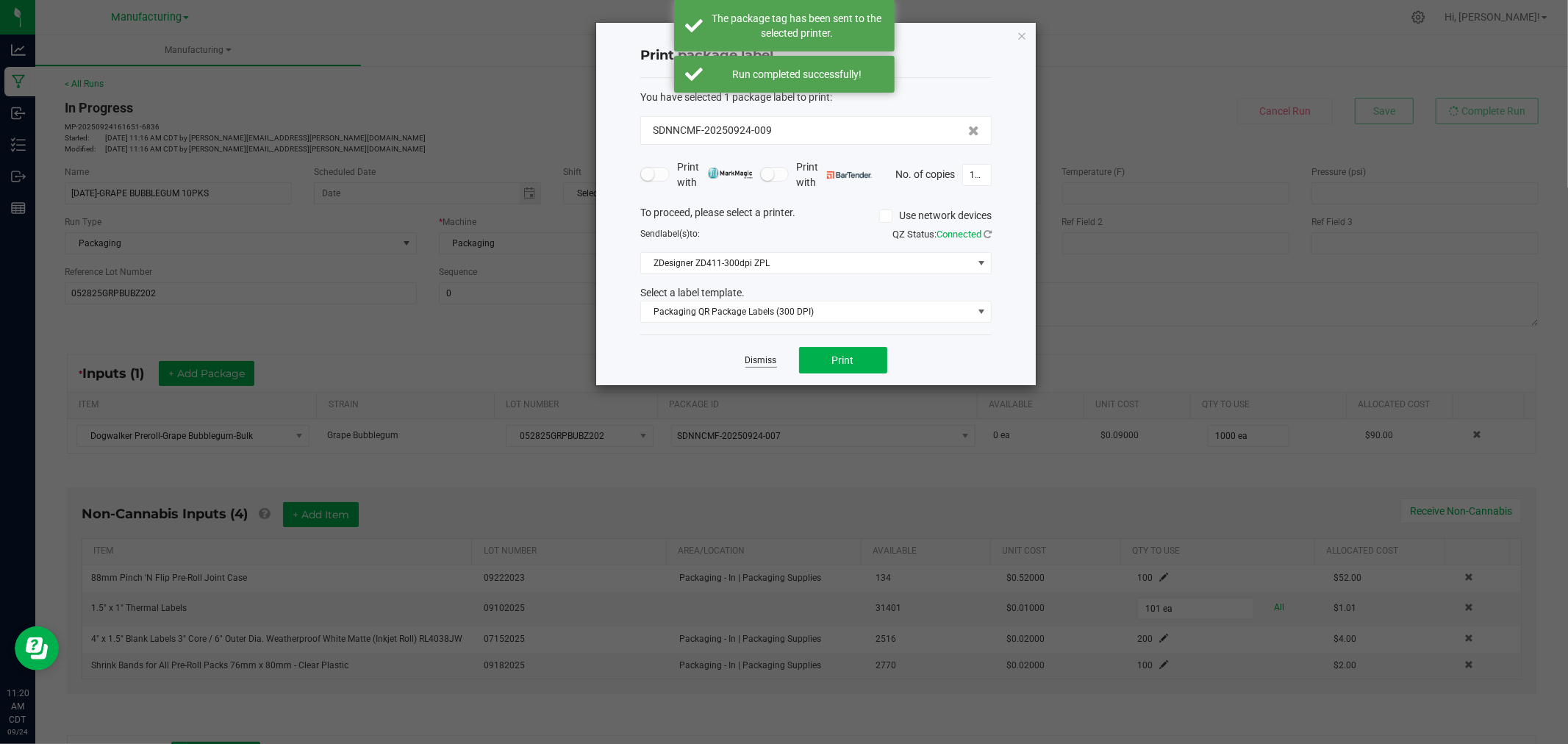
click at [756, 361] on link "Dismiss" at bounding box center [761, 360] width 31 height 12
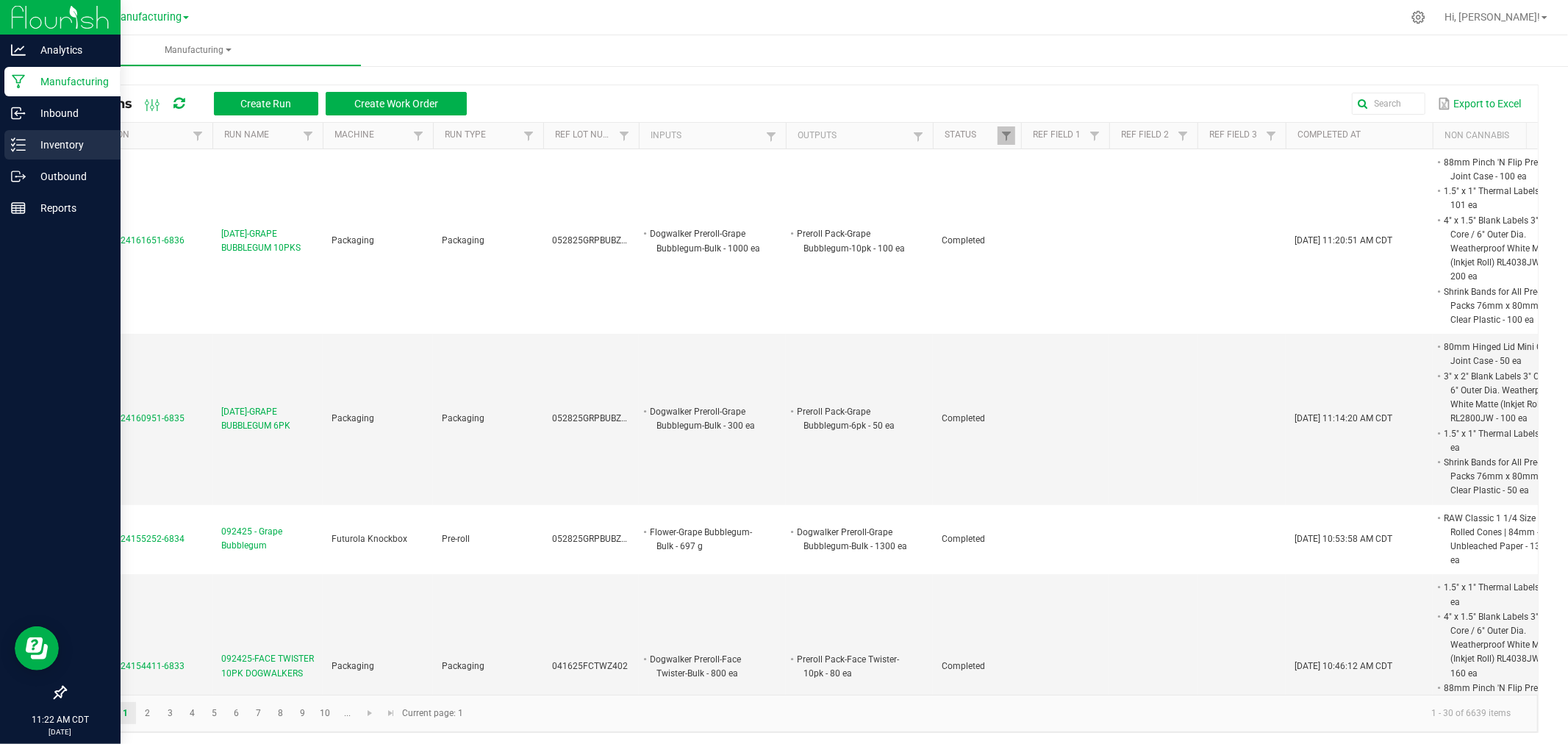
click at [1, 143] on link "Inventory" at bounding box center [60, 146] width 120 height 31
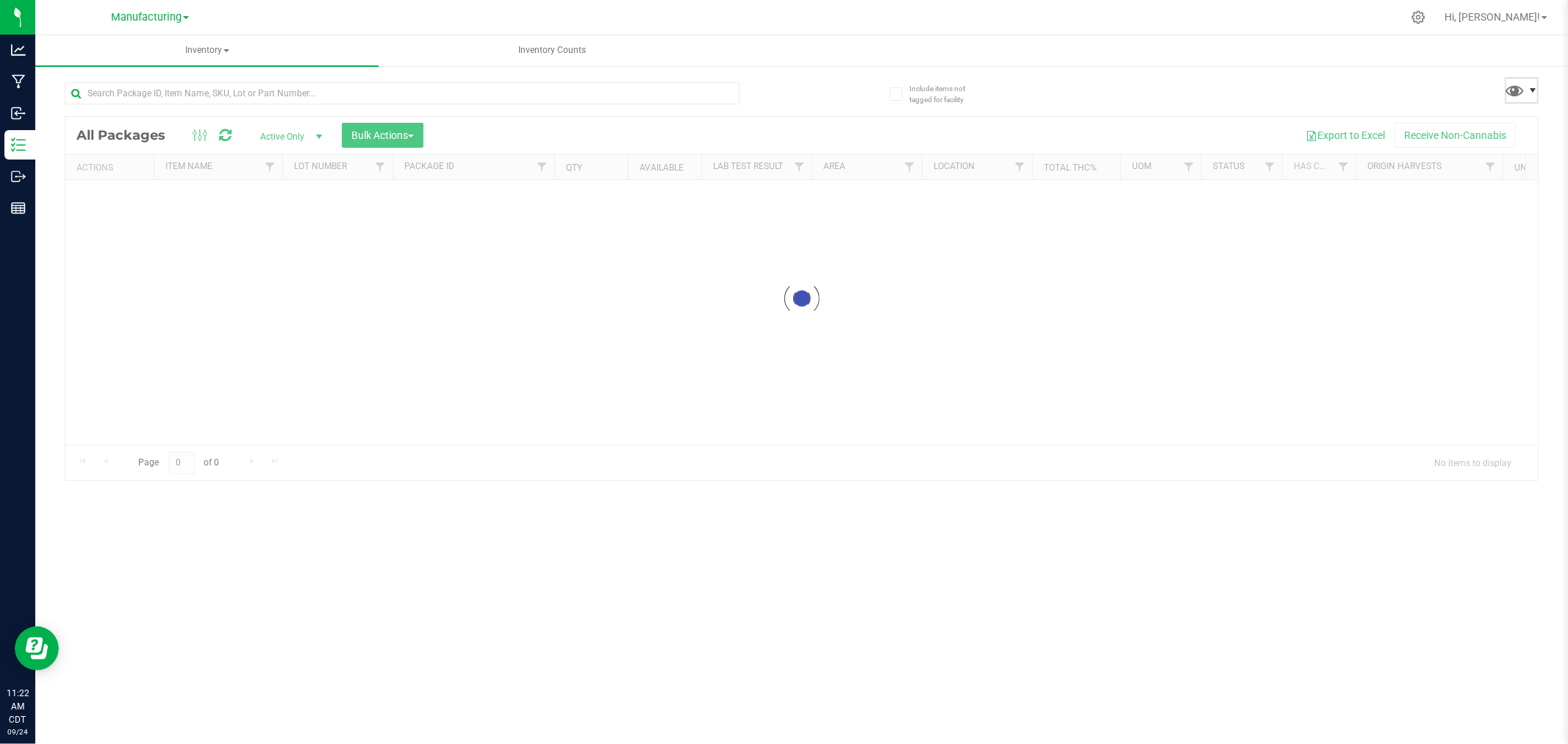
click at [1531, 89] on div "Inventory All packages All inventory Waste log Create inventory Inventory Count…" at bounding box center [802, 389] width 1533 height 709
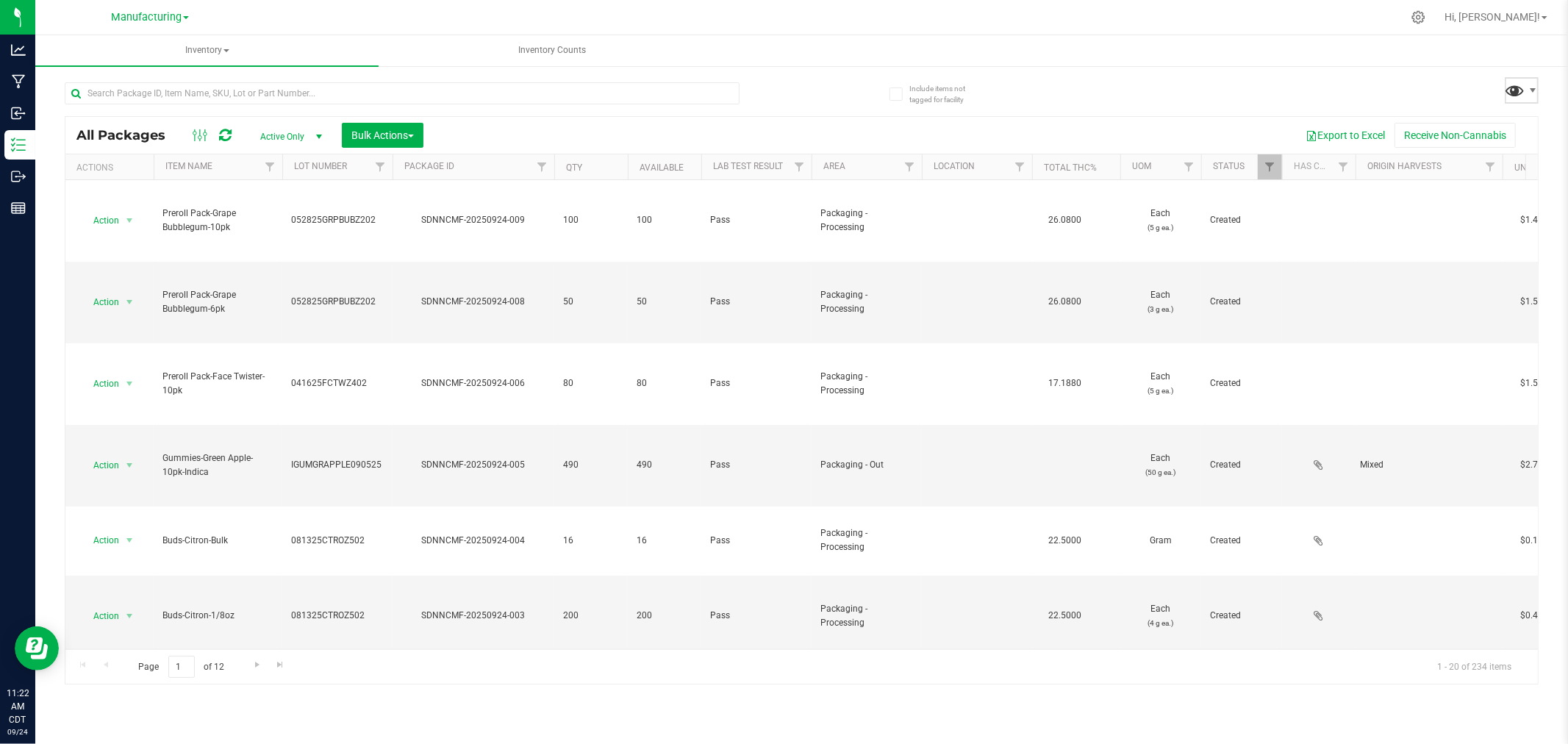
click at [1515, 82] on span at bounding box center [1515, 90] width 21 height 21
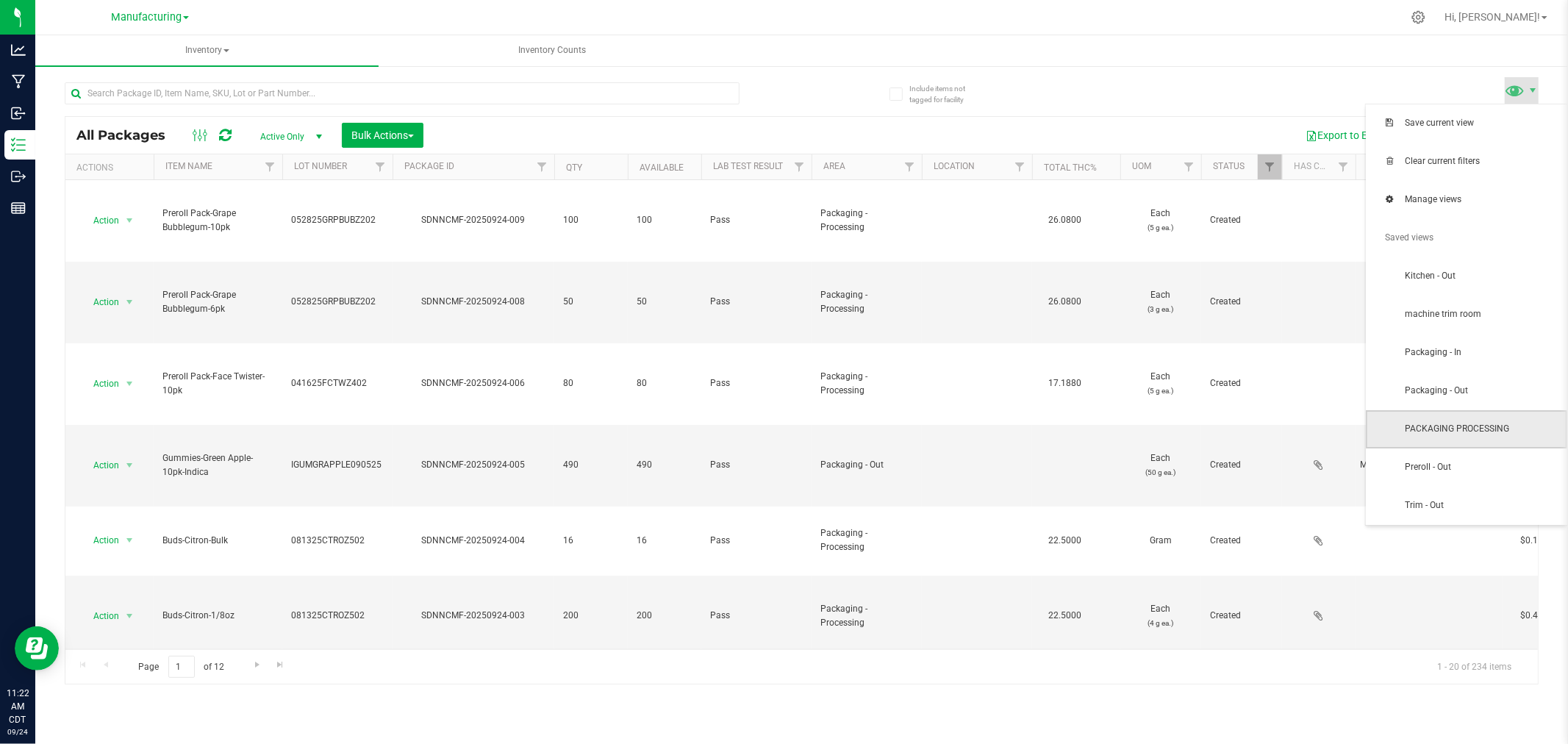
click at [1558, 443] on span "PACKAGING PROCESSING" at bounding box center [1467, 429] width 201 height 38
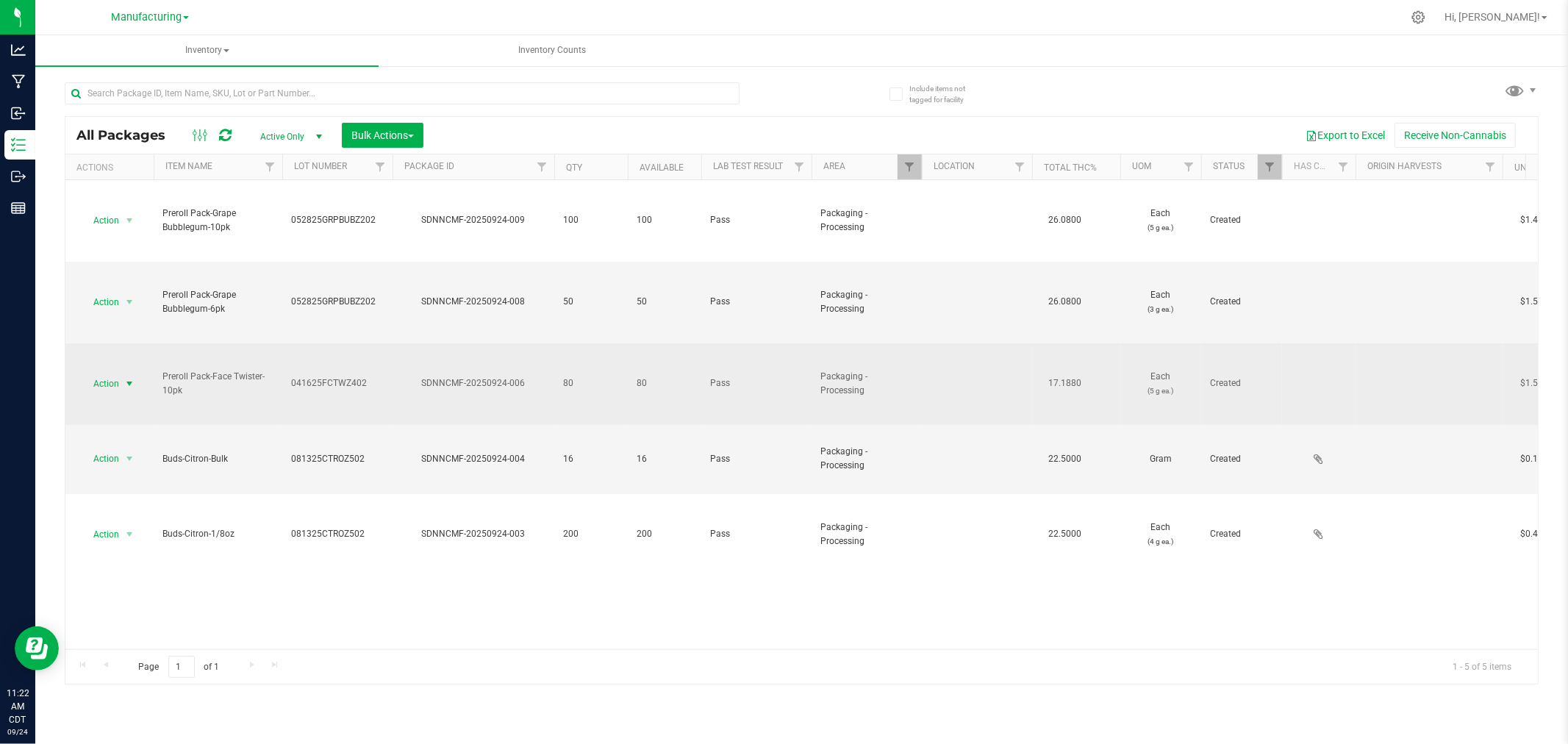
click at [127, 383] on span "select" at bounding box center [129, 384] width 12 height 12
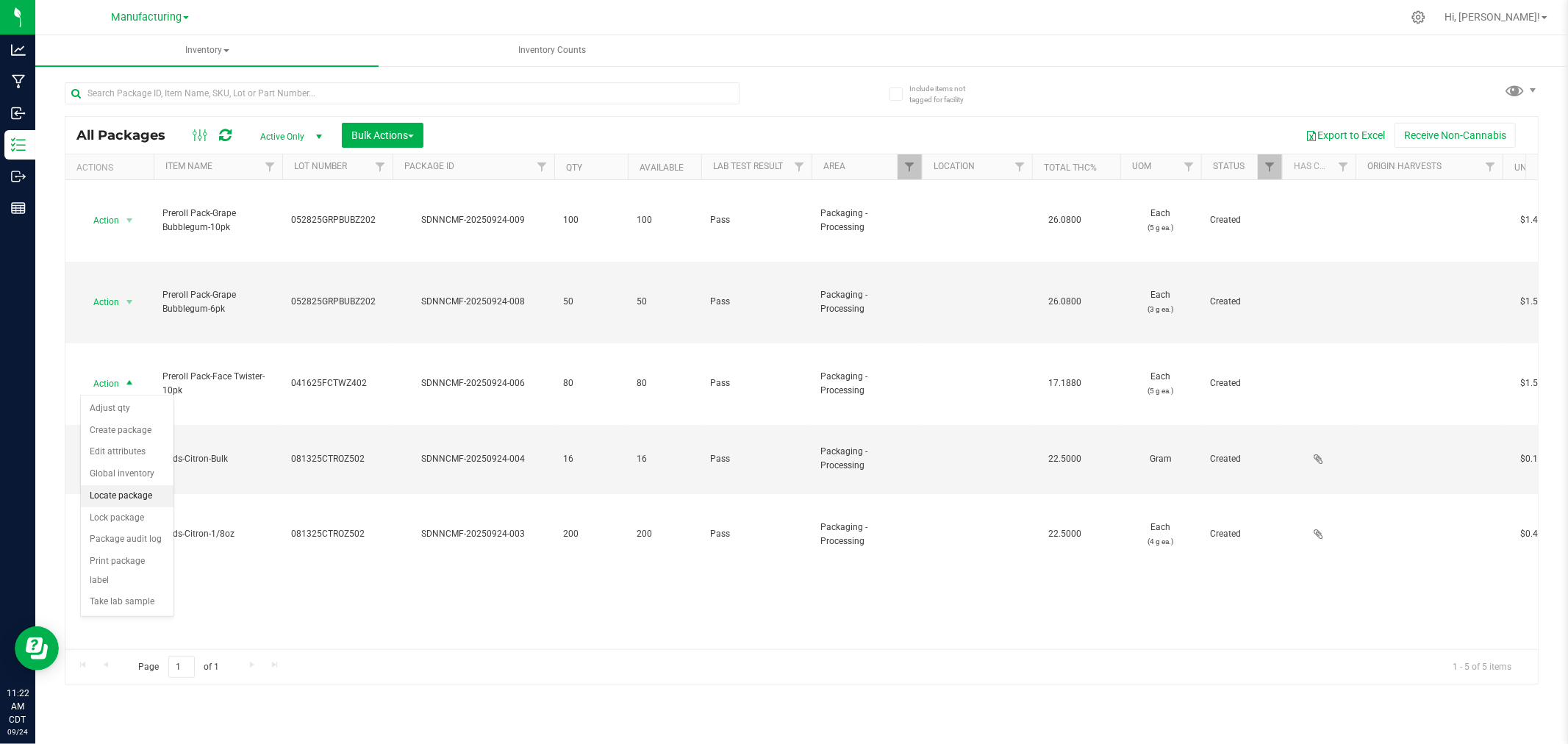
click at [125, 494] on li "Locate package" at bounding box center [127, 496] width 92 height 22
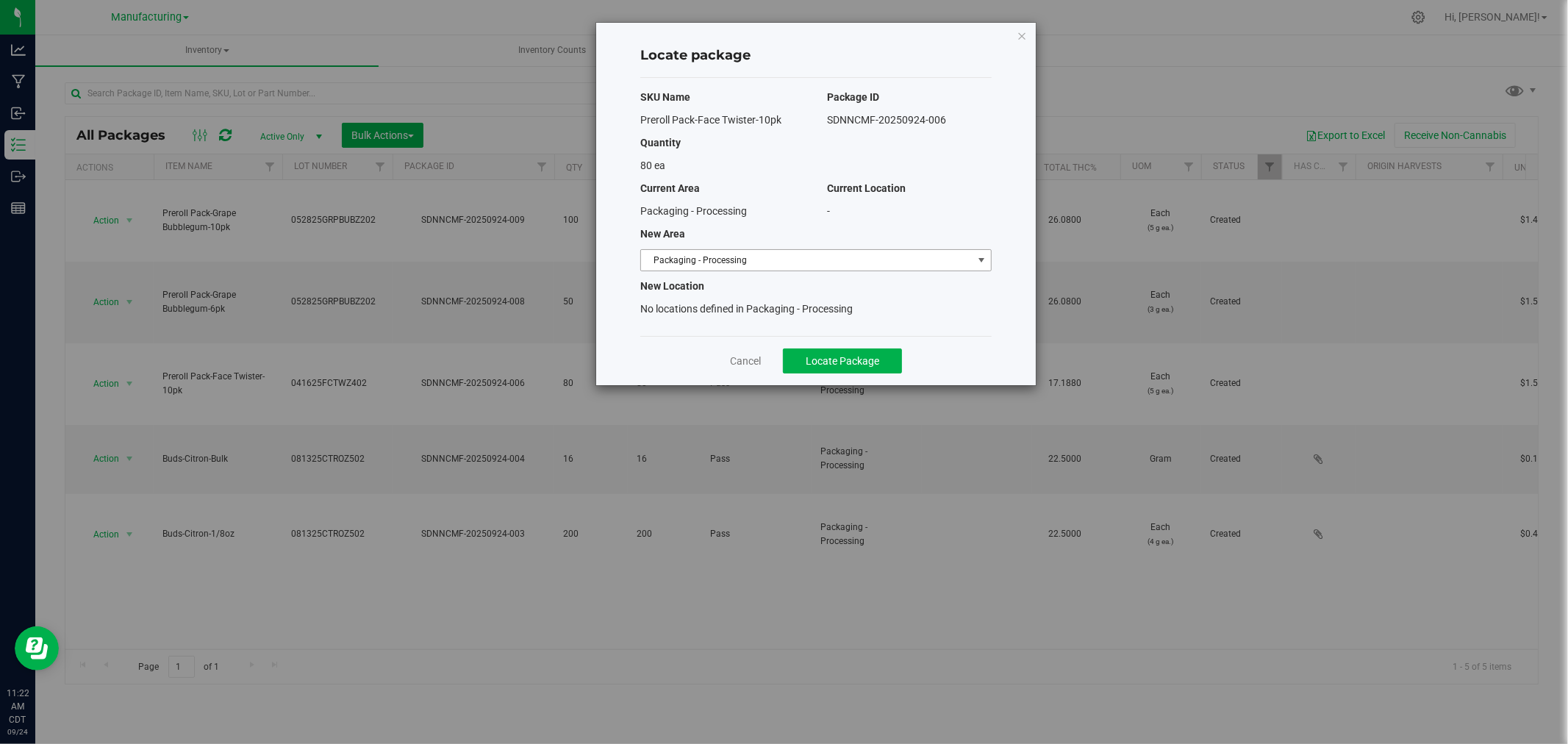
drag, startPoint x: 723, startPoint y: 243, endPoint x: 724, endPoint y: 251, distance: 8.1
click at [723, 245] on div "SKU Name Package ID Preroll Pack-Face Twister-10pk SDNNCMF-20250924-006 Quantit…" at bounding box center [816, 206] width 351 height 258
click at [723, 255] on span "Packaging - Processing" at bounding box center [807, 260] width 332 height 21
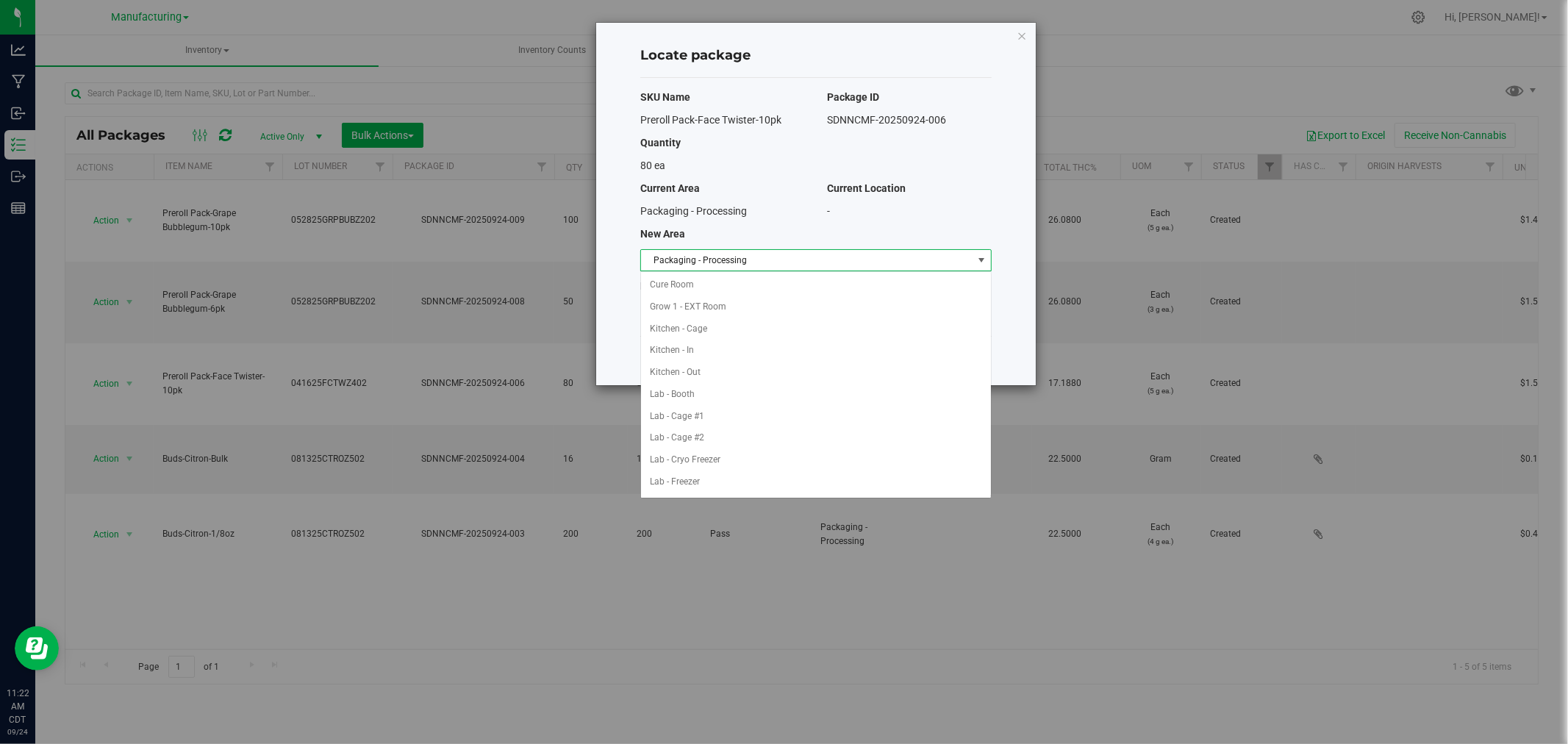
scroll to position [240, 0]
click at [724, 461] on li "Packaging - Out" at bounding box center [816, 460] width 350 height 22
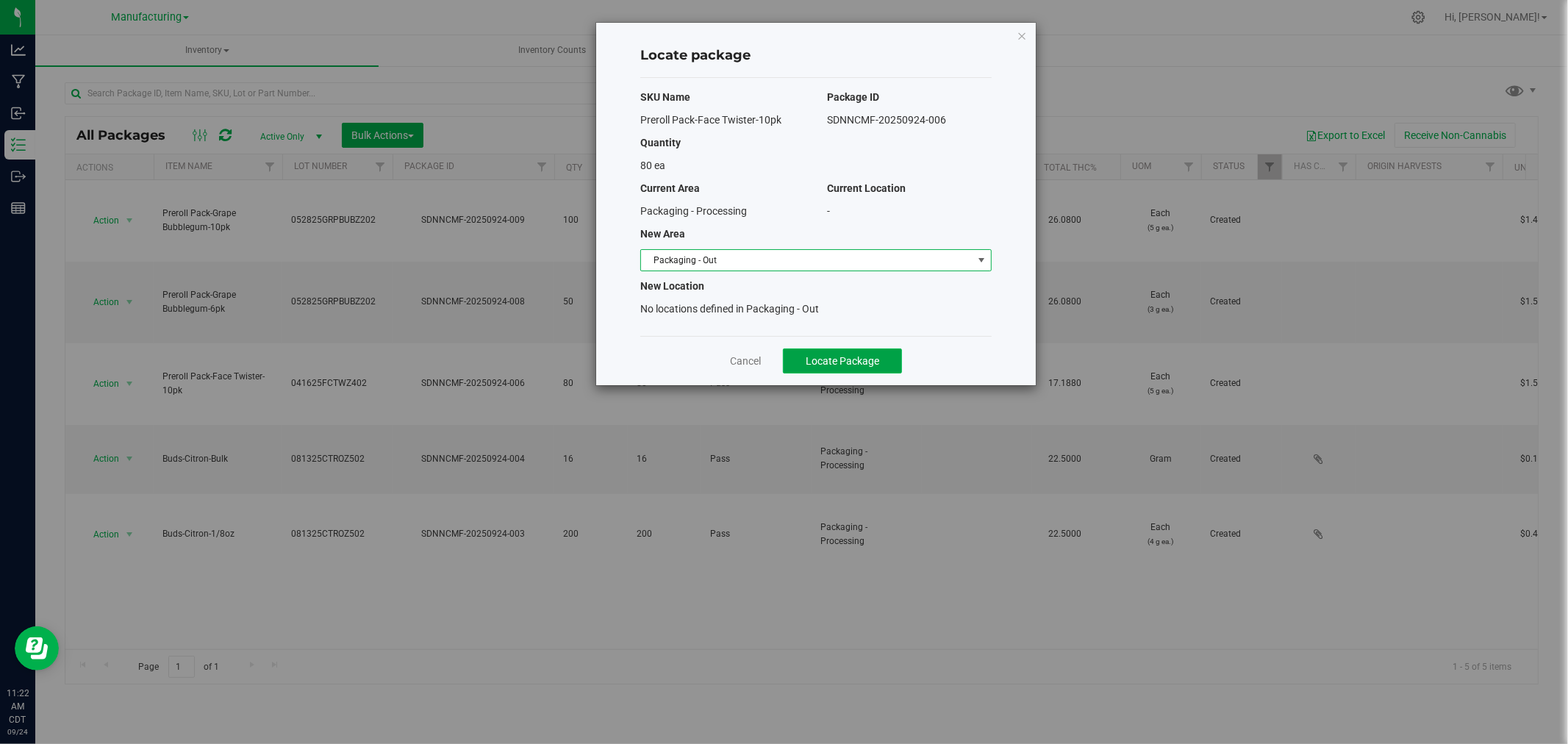
click at [832, 364] on span "Locate Package" at bounding box center [842, 360] width 73 height 12
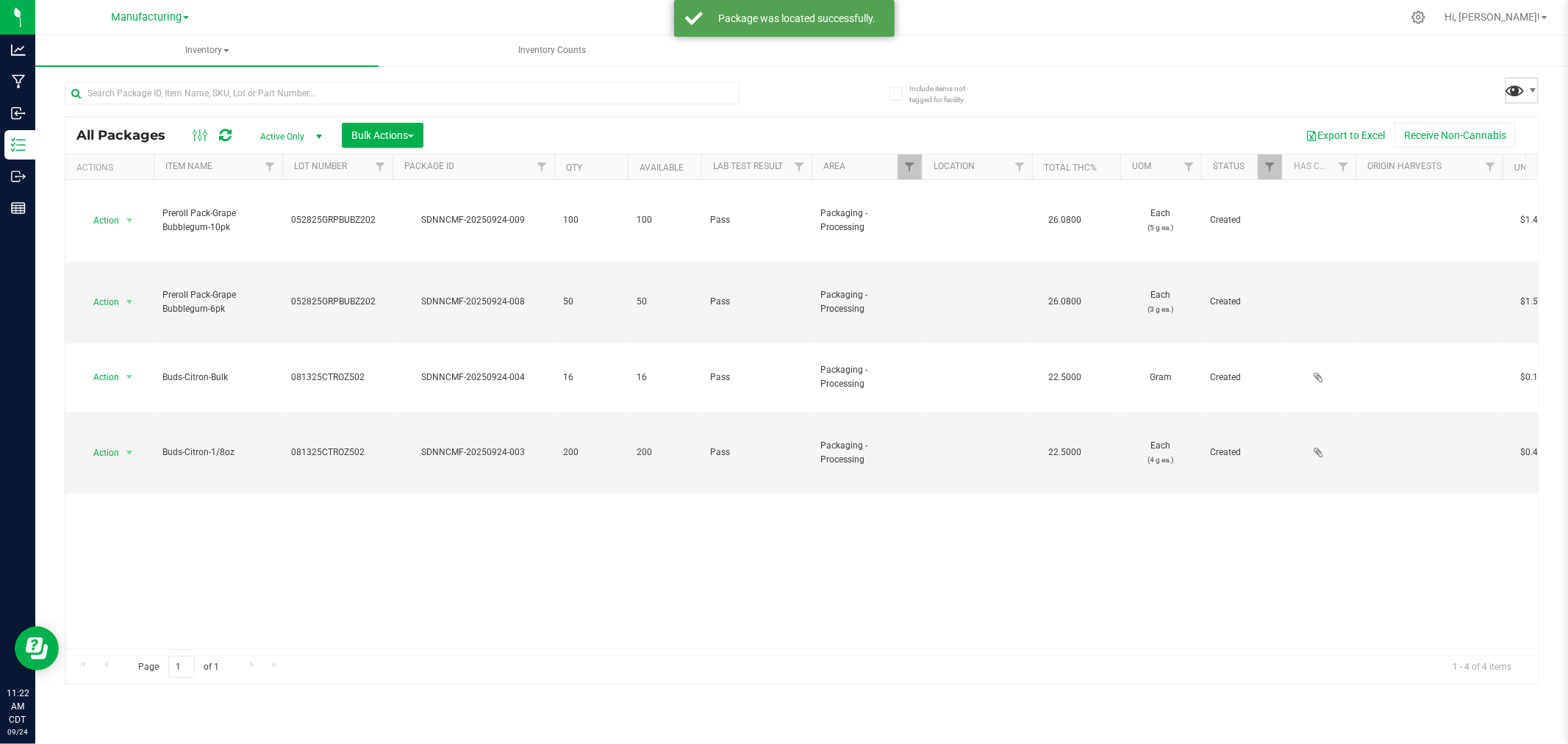
click at [1517, 100] on span at bounding box center [1521, 91] width 34 height 26
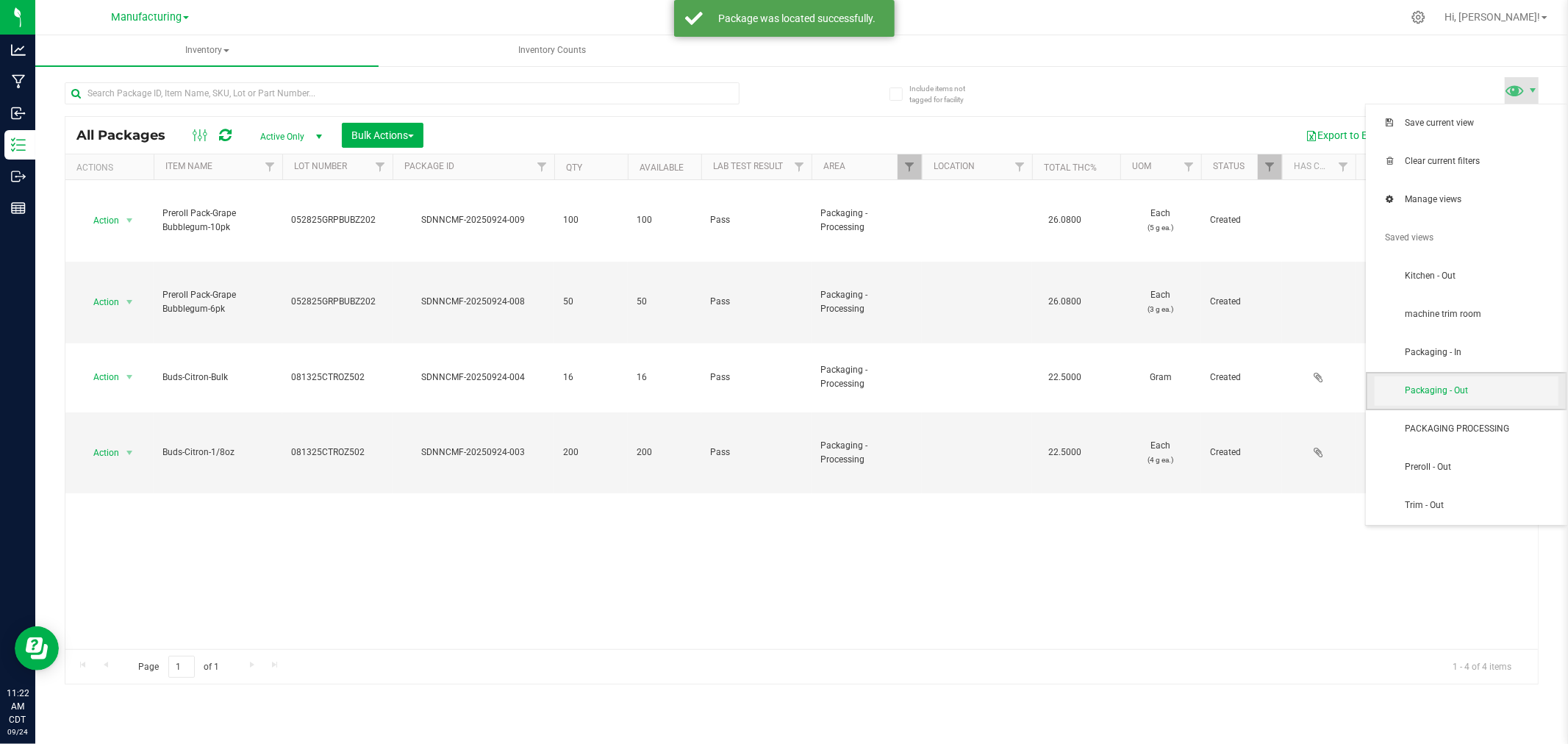
click at [1472, 395] on span "Packaging - Out" at bounding box center [1481, 390] width 153 height 12
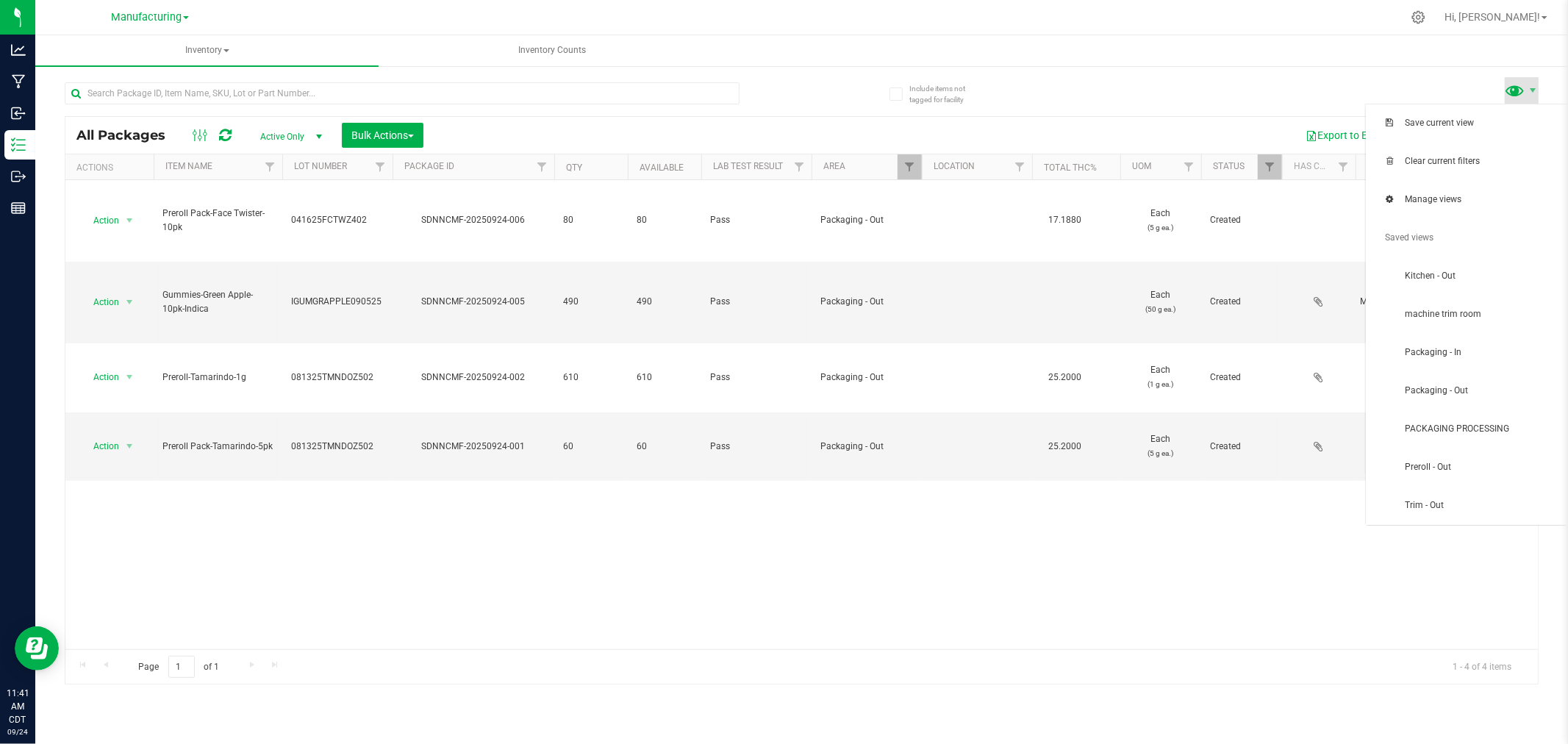
click at [1522, 84] on span at bounding box center [1515, 90] width 21 height 21
click at [1512, 356] on span "Packaging - In" at bounding box center [1481, 352] width 153 height 12
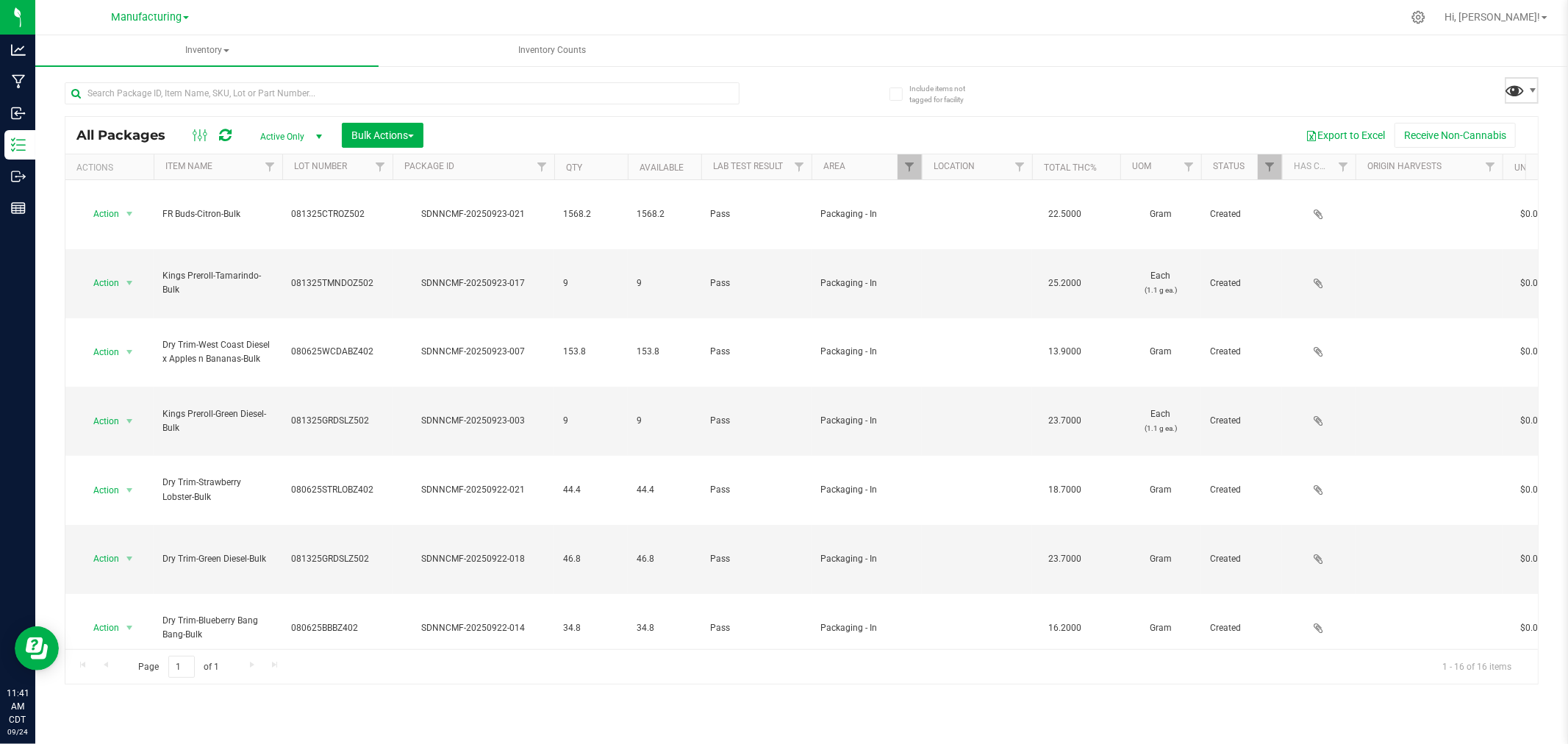
click at [1519, 96] on span at bounding box center [1515, 90] width 21 height 21
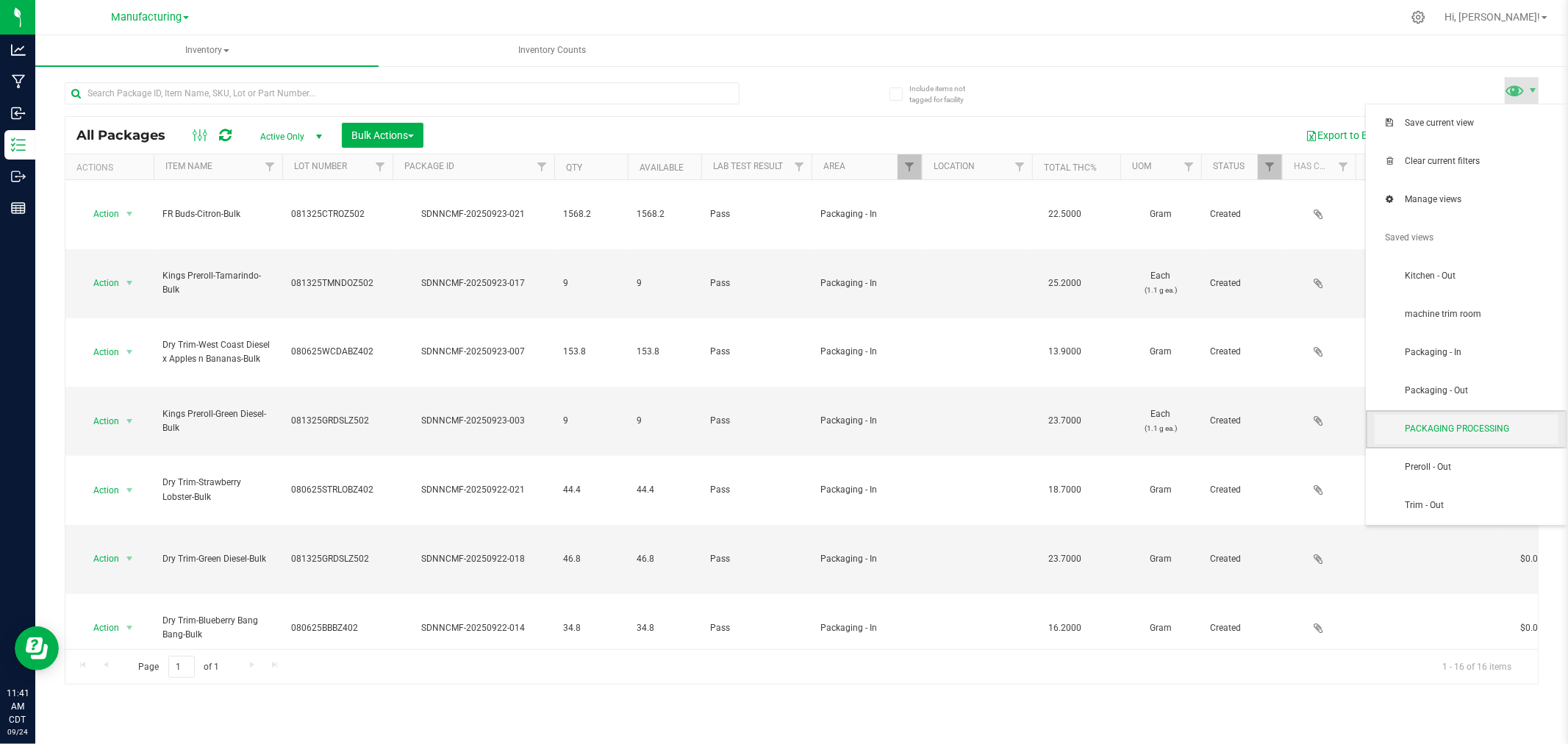
click at [1467, 419] on span "PACKAGING PROCESSING" at bounding box center [1467, 430] width 184 height 30
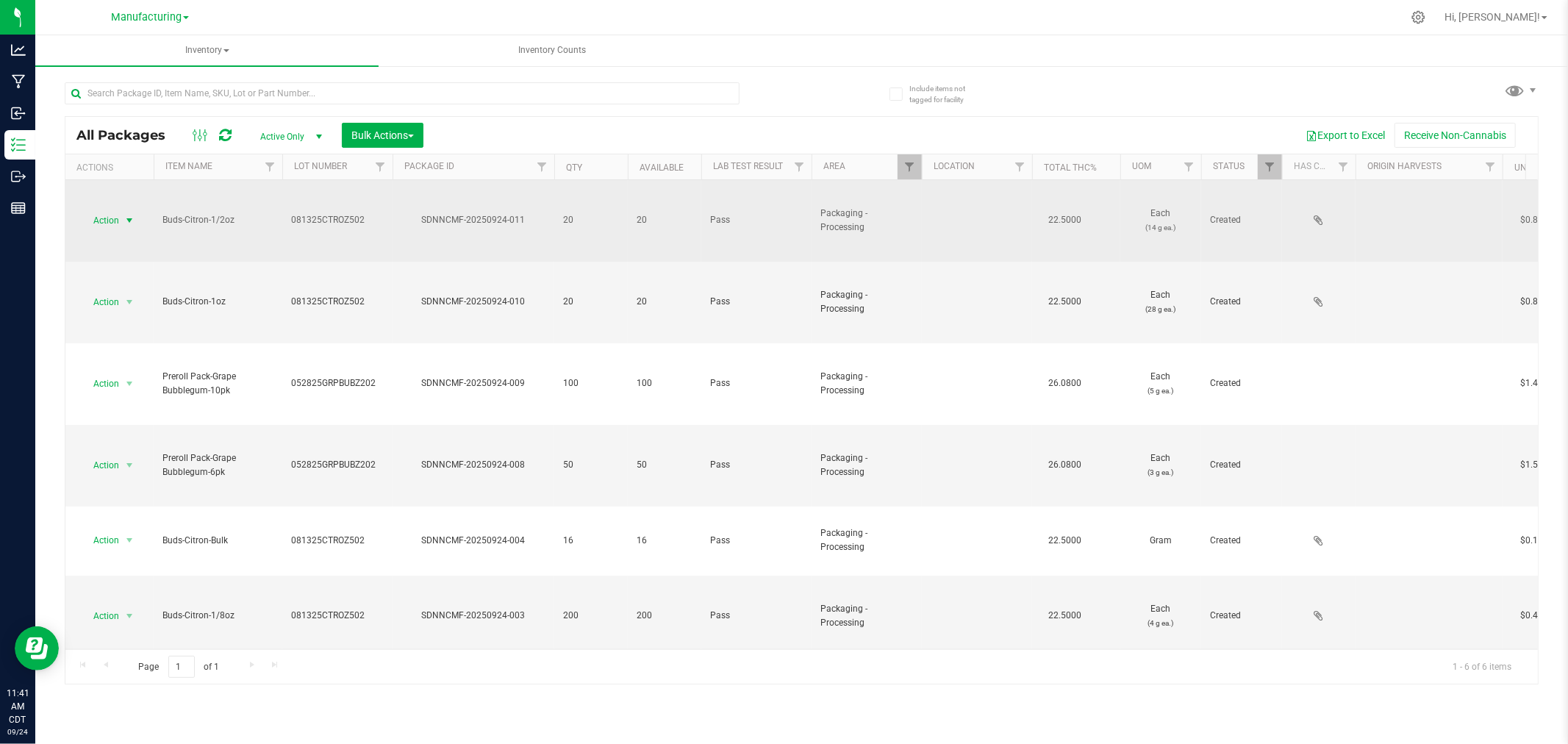
click at [101, 218] on span "Action" at bounding box center [100, 220] width 40 height 21
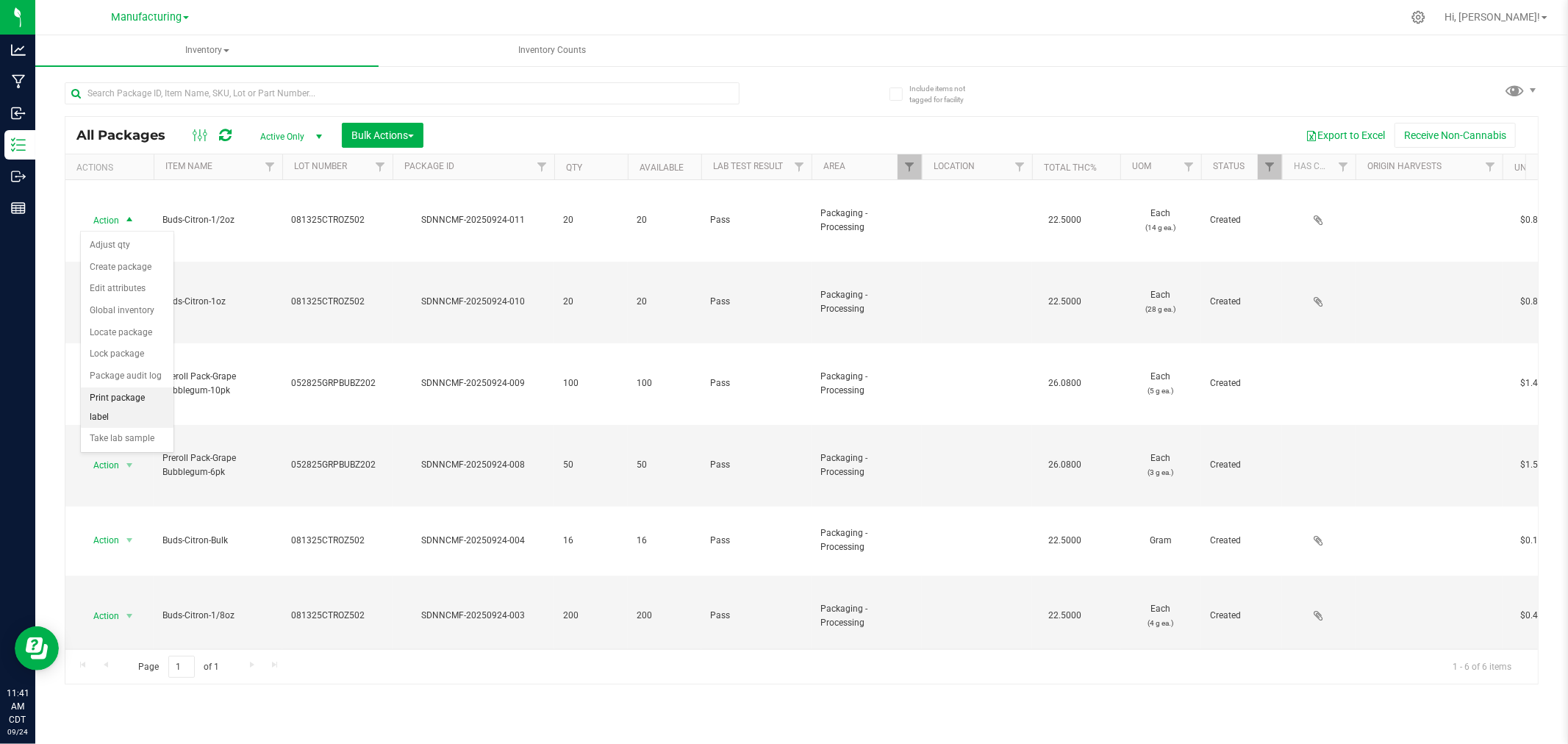
click at [136, 407] on li "Print package label" at bounding box center [127, 407] width 92 height 40
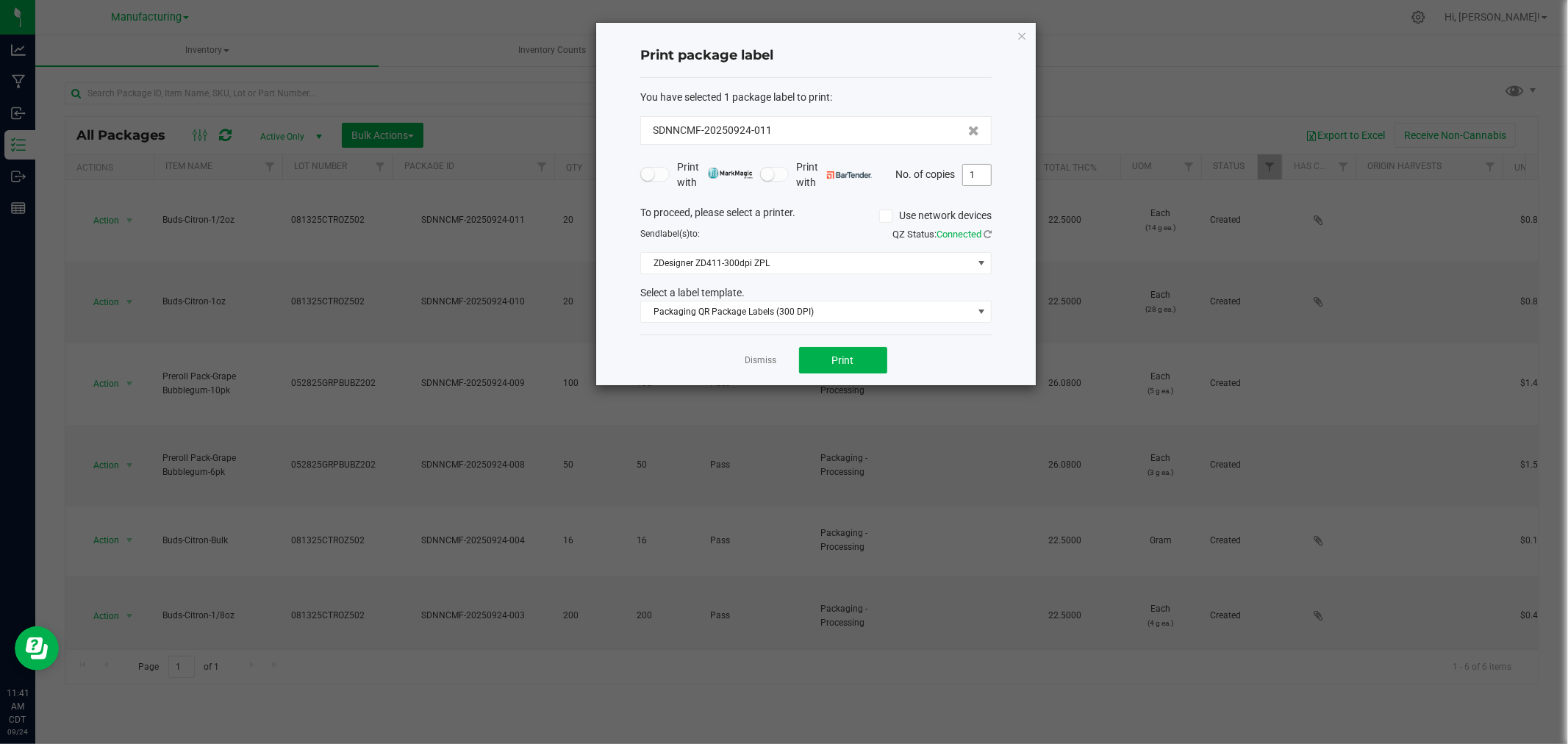
click at [986, 177] on input "1" at bounding box center [977, 175] width 28 height 21
type input "21"
click at [853, 357] on span "Print" at bounding box center [843, 360] width 22 height 12
click at [768, 361] on link "Dismiss" at bounding box center [761, 360] width 31 height 12
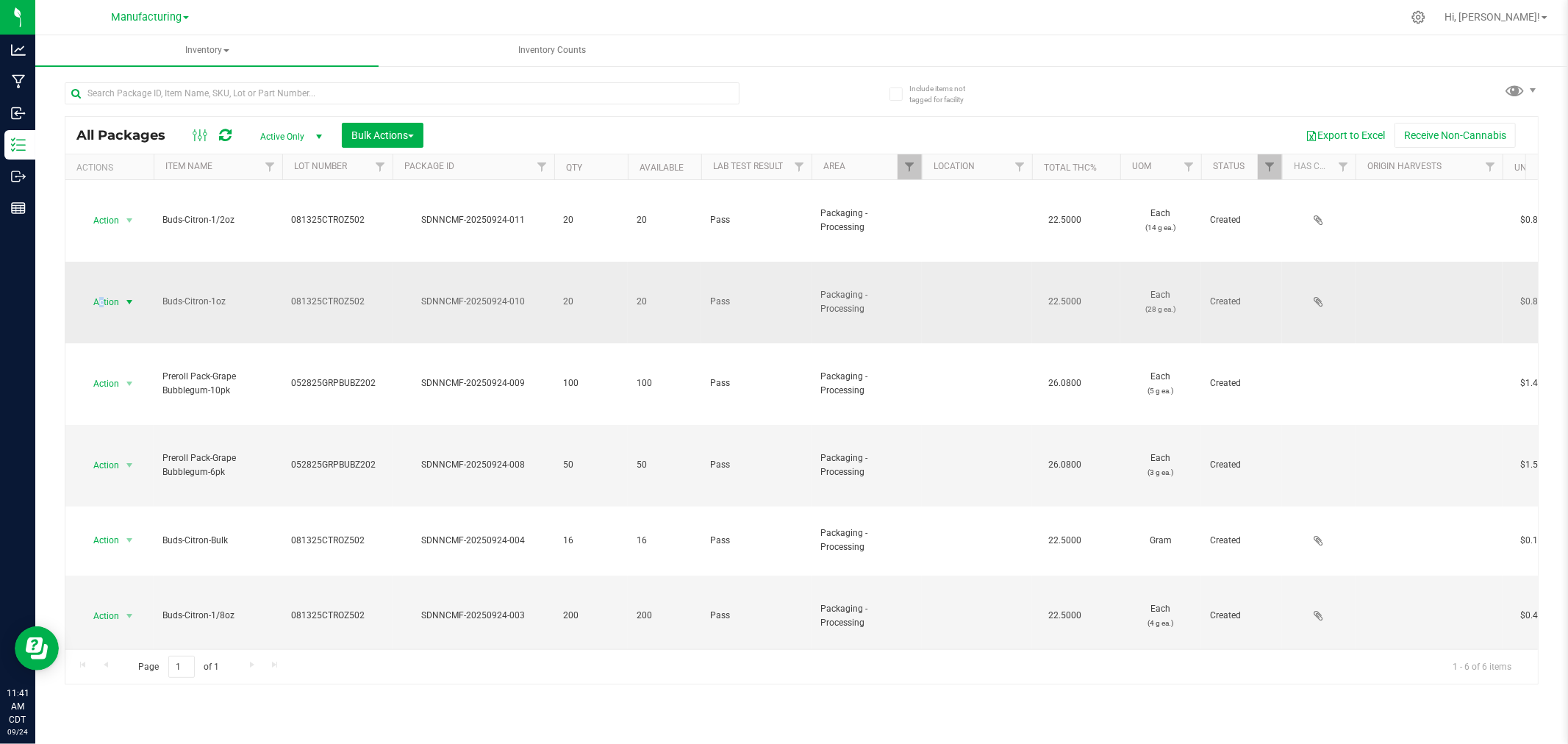
click at [103, 300] on span "Action" at bounding box center [100, 302] width 40 height 21
click at [141, 497] on li "Print package label" at bounding box center [127, 489] width 92 height 40
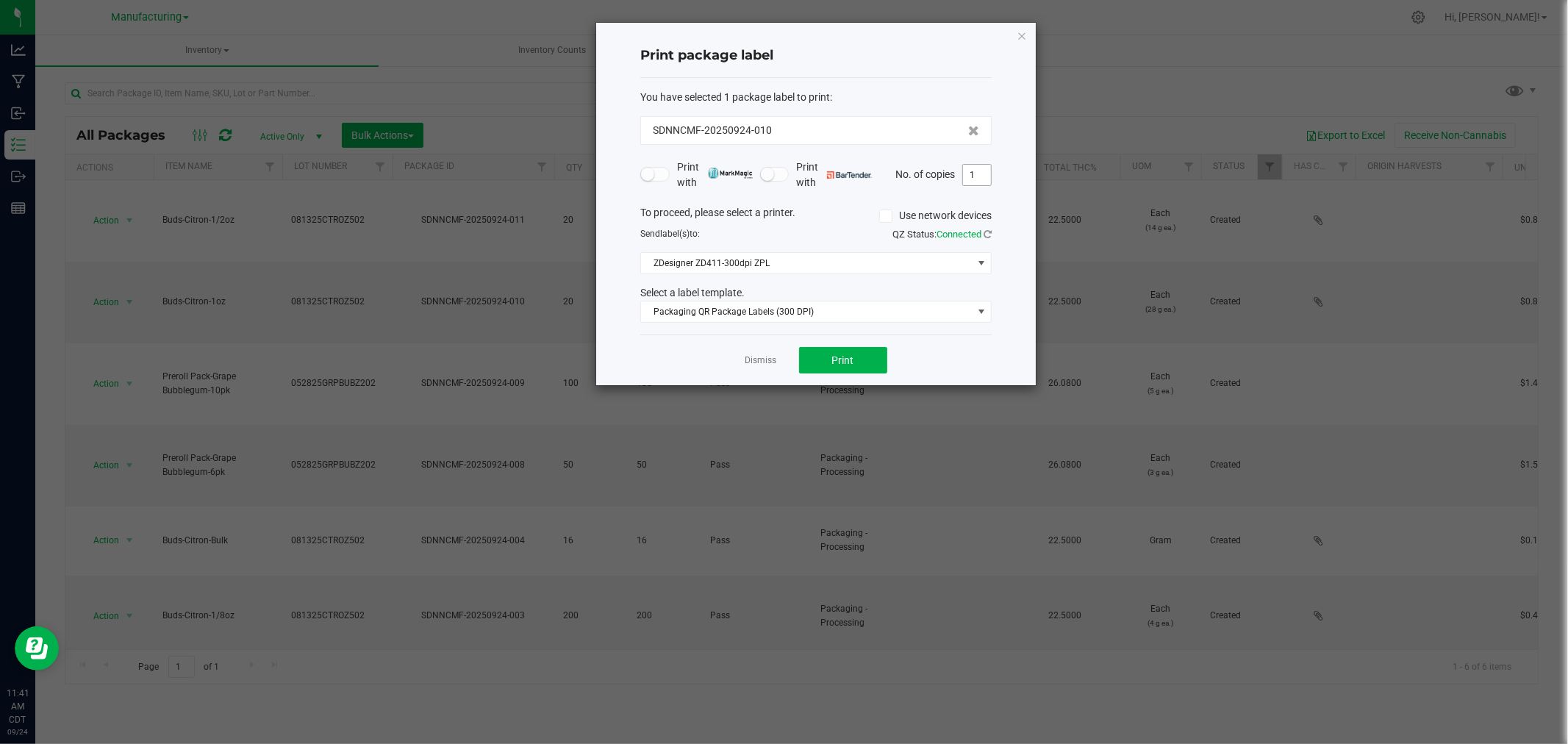
click at [979, 182] on input "1" at bounding box center [977, 175] width 28 height 21
type input "21"
click at [870, 348] on button "Print" at bounding box center [843, 360] width 88 height 26
click at [769, 356] on link "Dismiss" at bounding box center [761, 360] width 31 height 12
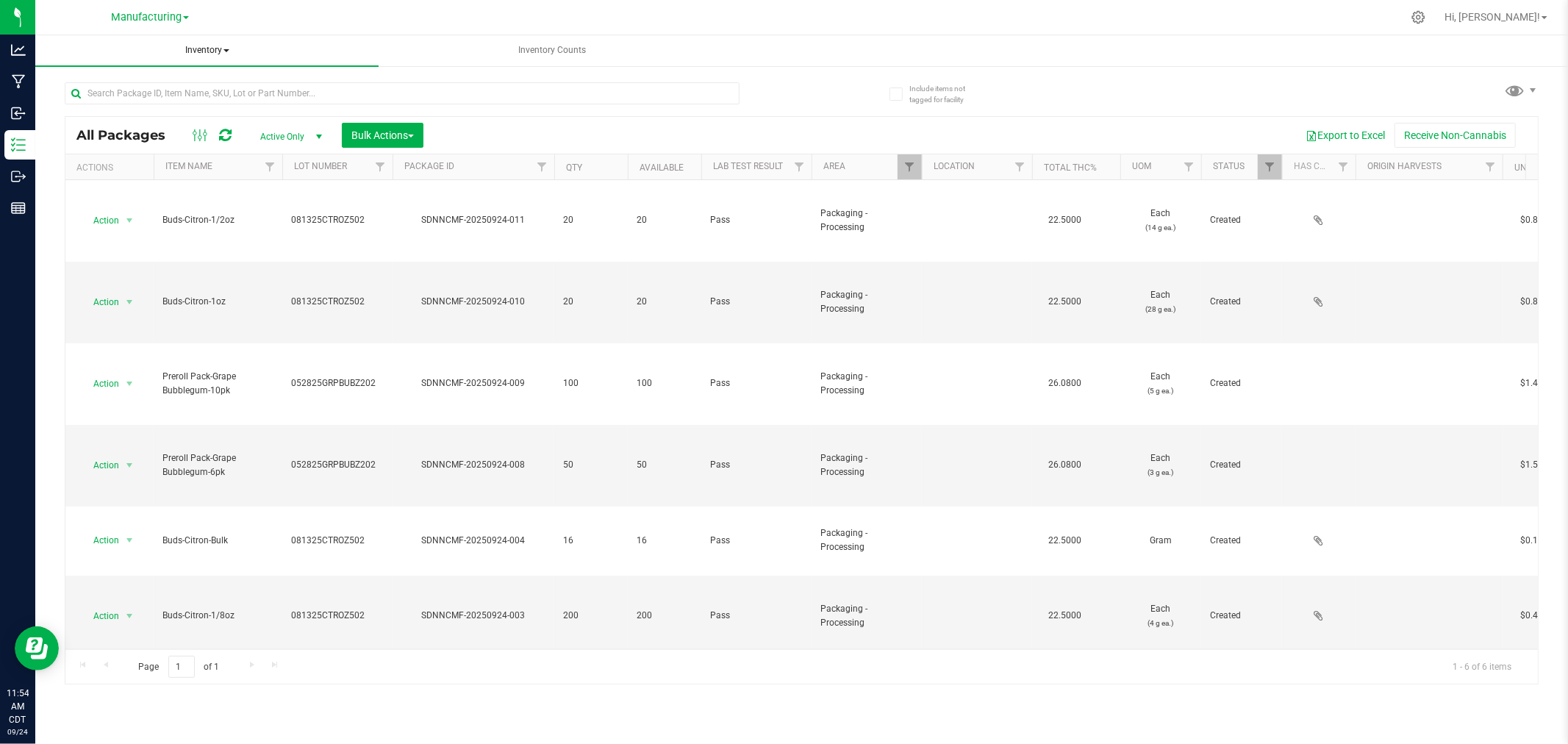
click at [205, 50] on span "Inventory" at bounding box center [207, 50] width 343 height 31
click at [177, 101] on li "All inventory" at bounding box center [207, 106] width 343 height 17
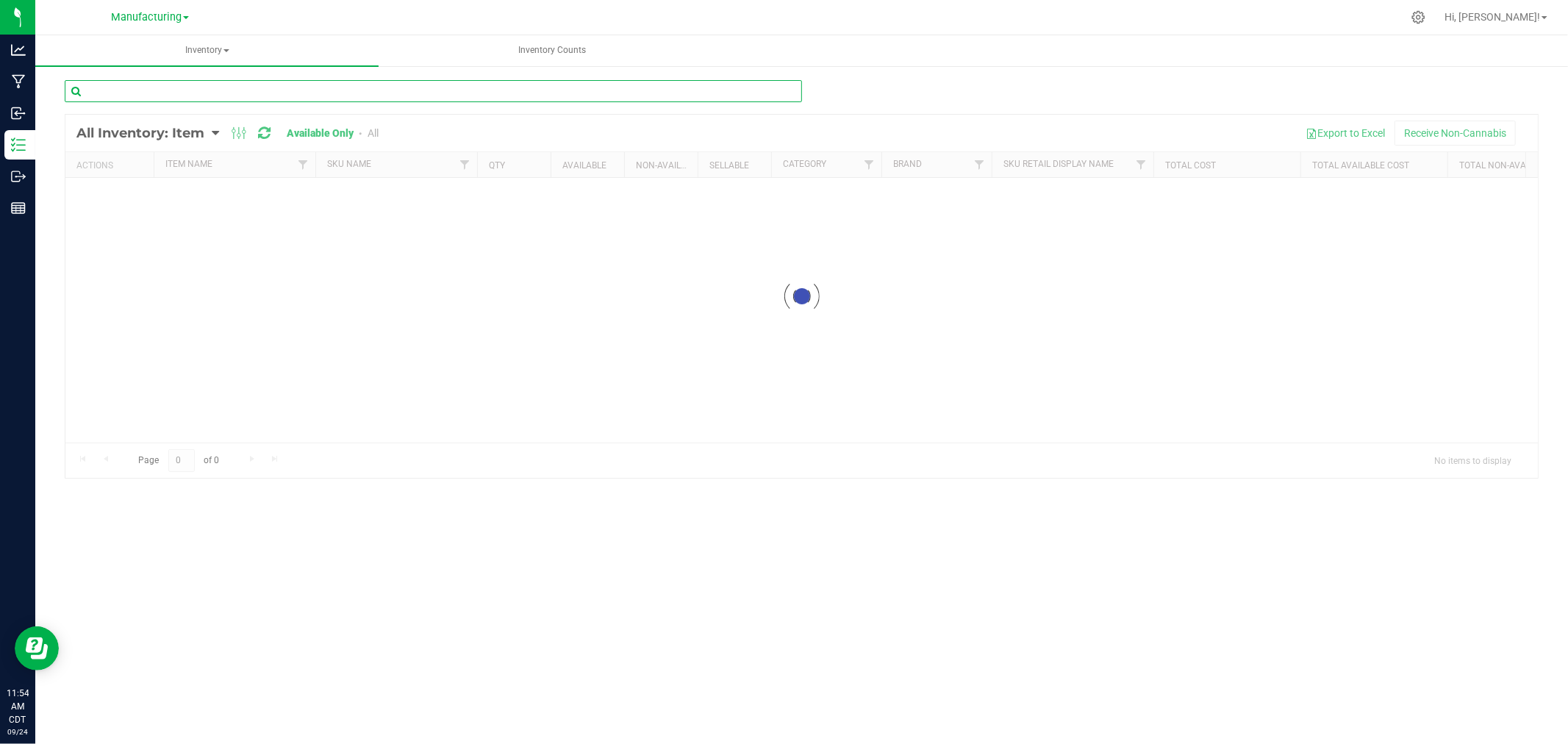
click at [159, 93] on div "Inventory All packages All inventory Waste log Create inventory Inventory Counts" at bounding box center [802, 389] width 1533 height 709
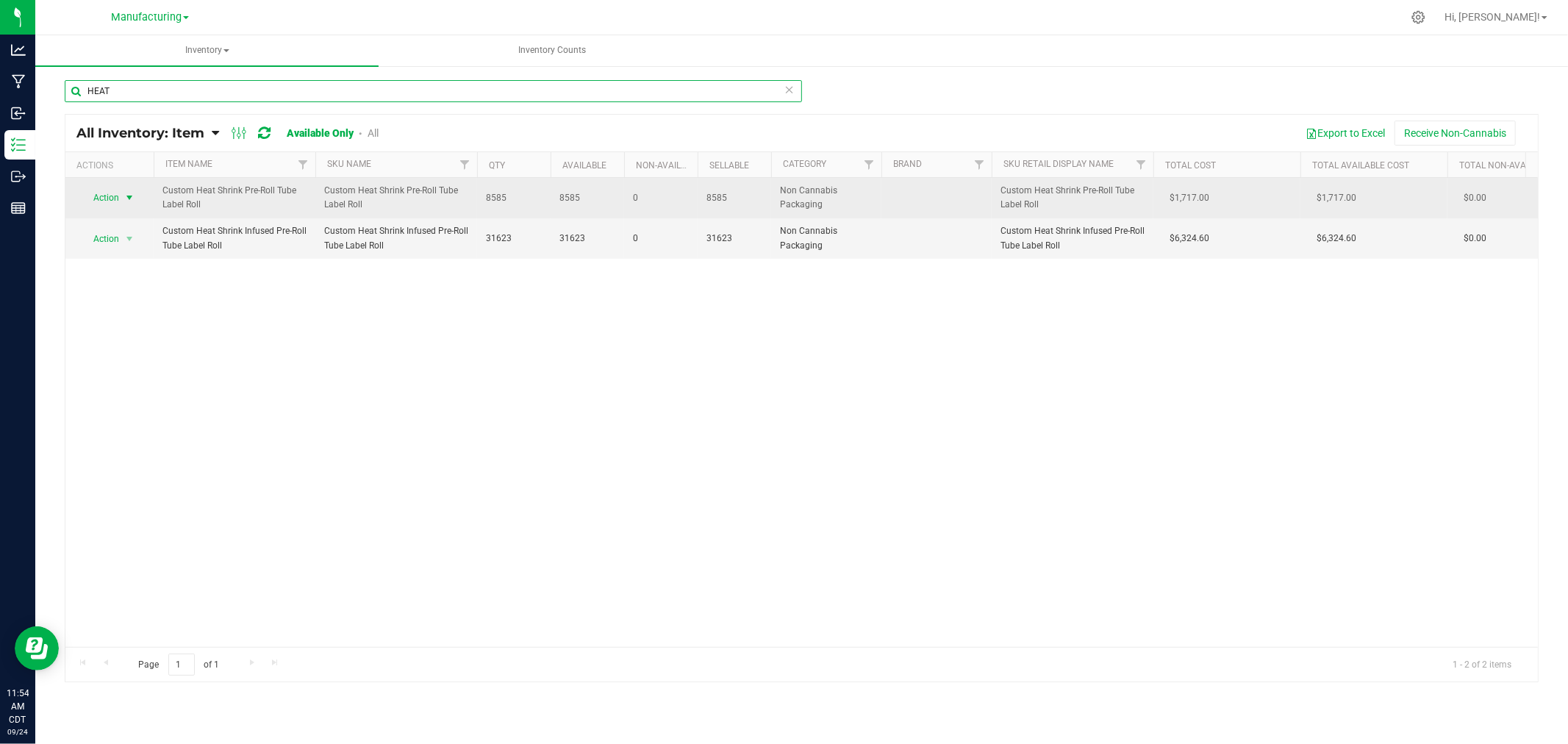
type input "HEAT"
click at [129, 199] on span "select" at bounding box center [129, 198] width 12 height 12
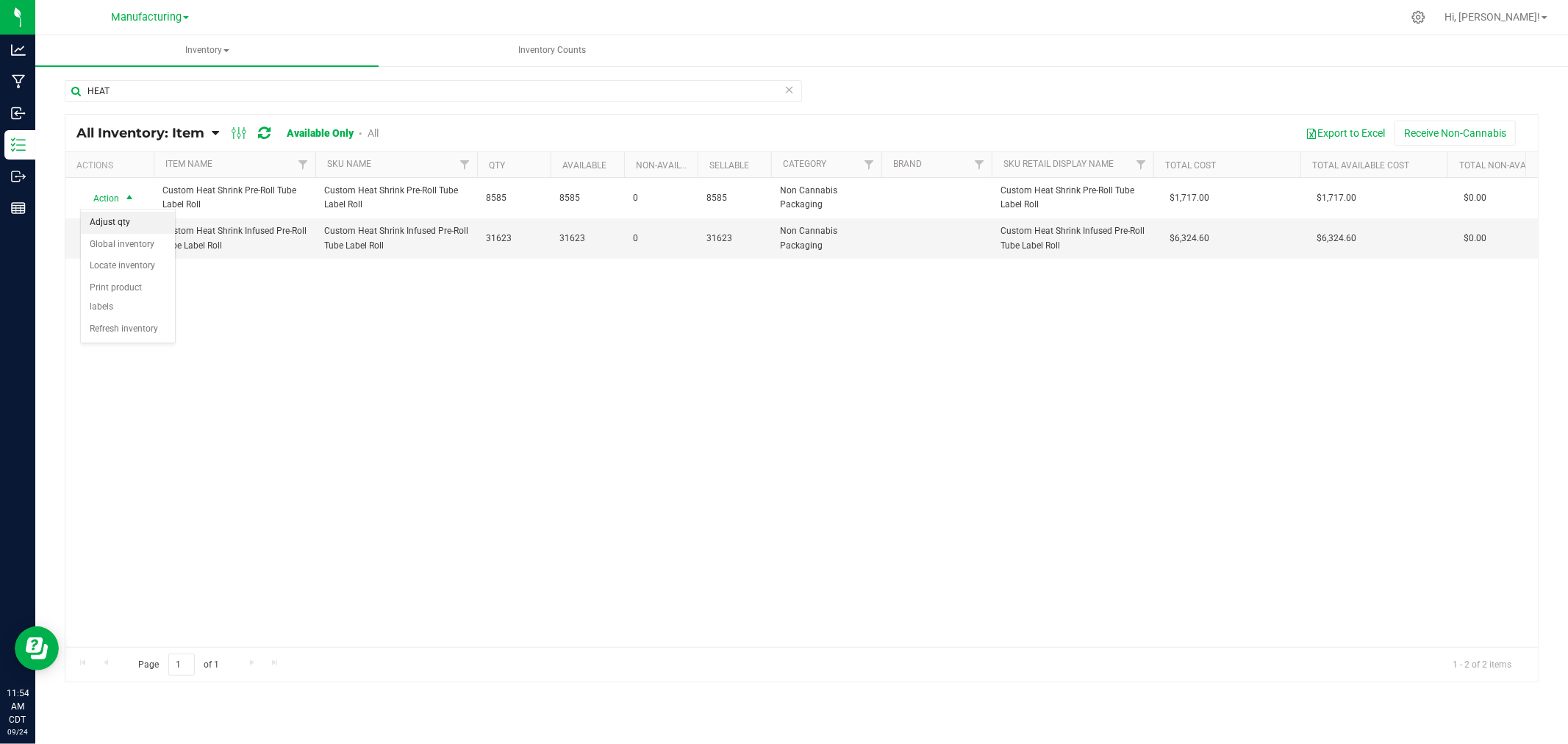
click at [130, 225] on li "Adjust qty" at bounding box center [128, 223] width 94 height 22
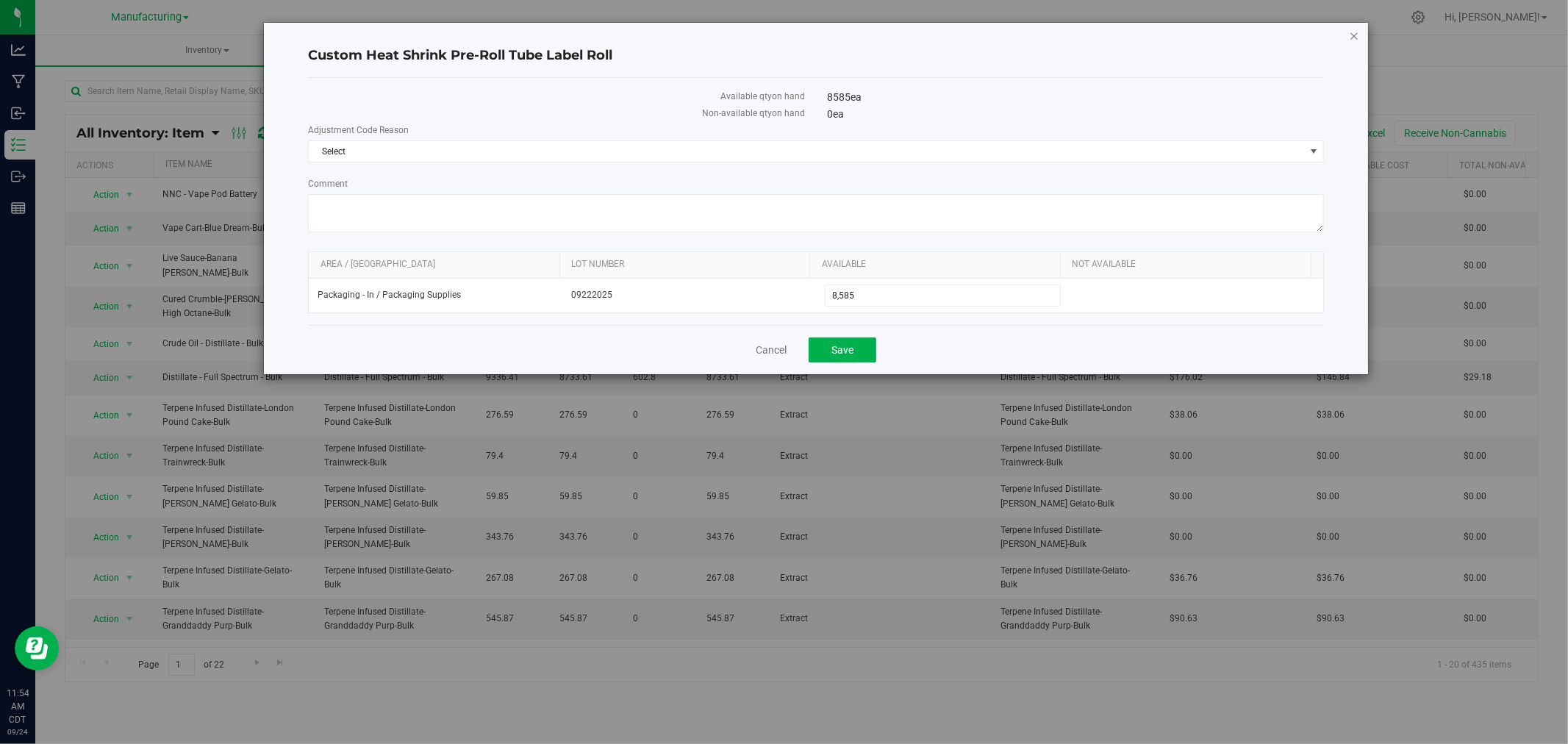
click at [1349, 33] on icon "button" at bounding box center [1354, 35] width 10 height 17
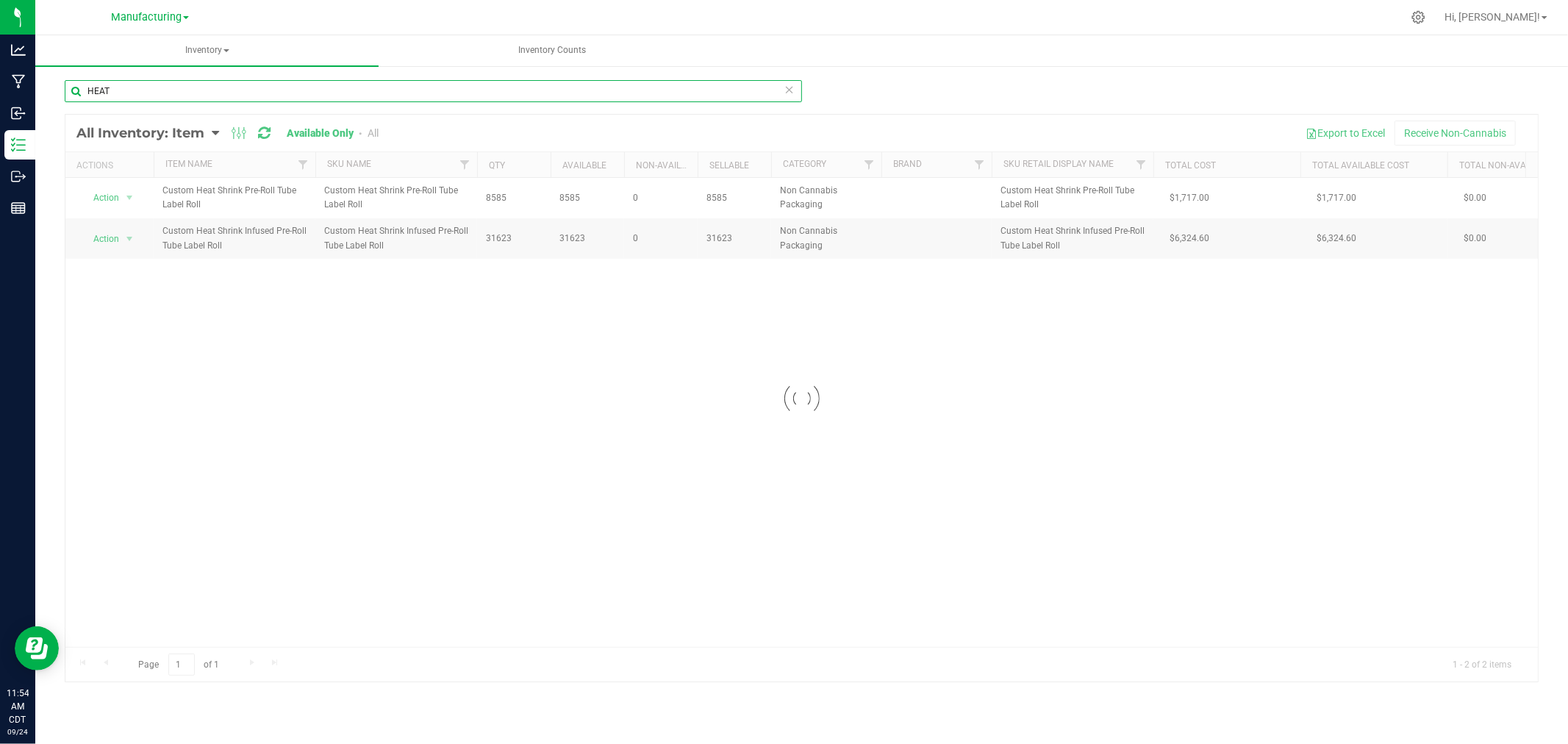
click at [155, 84] on input "HEAT" at bounding box center [433, 91] width 737 height 22
type input "H"
